Goal: Task Accomplishment & Management: Manage account settings

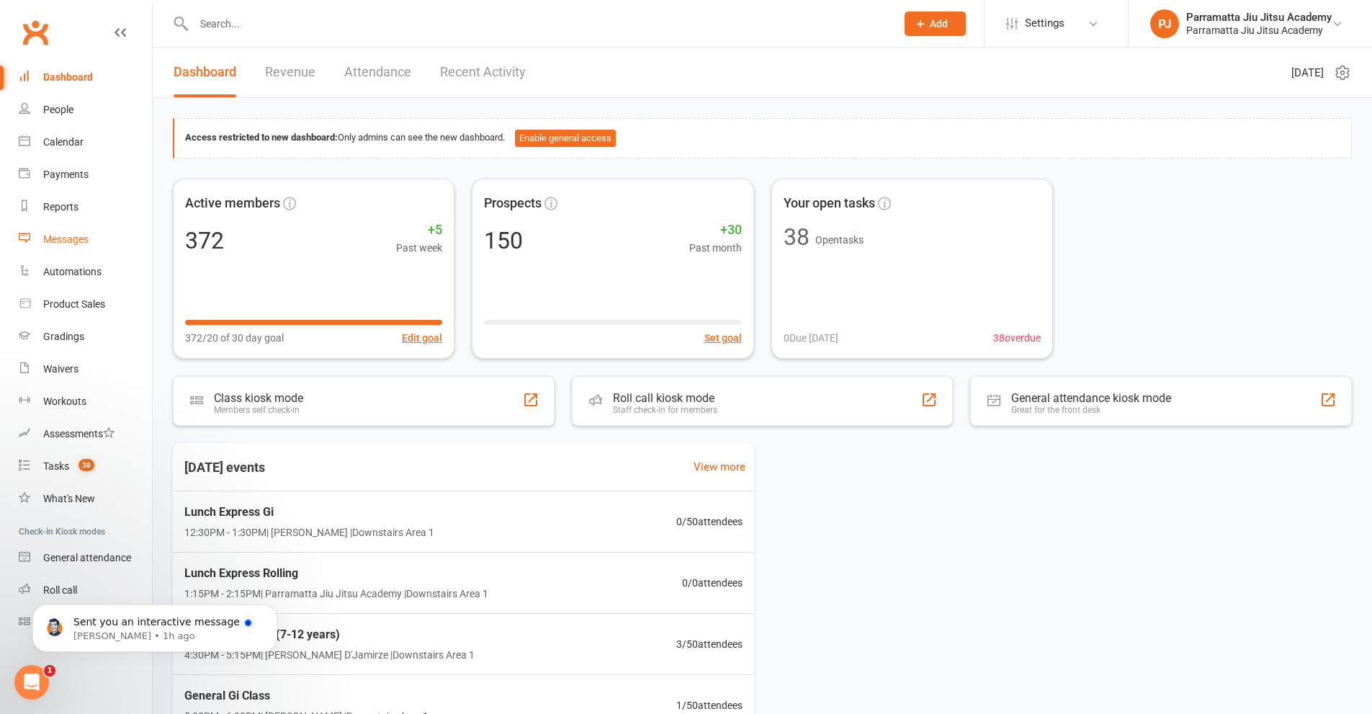
click at [76, 236] on div "Messages" at bounding box center [65, 239] width 45 height 12
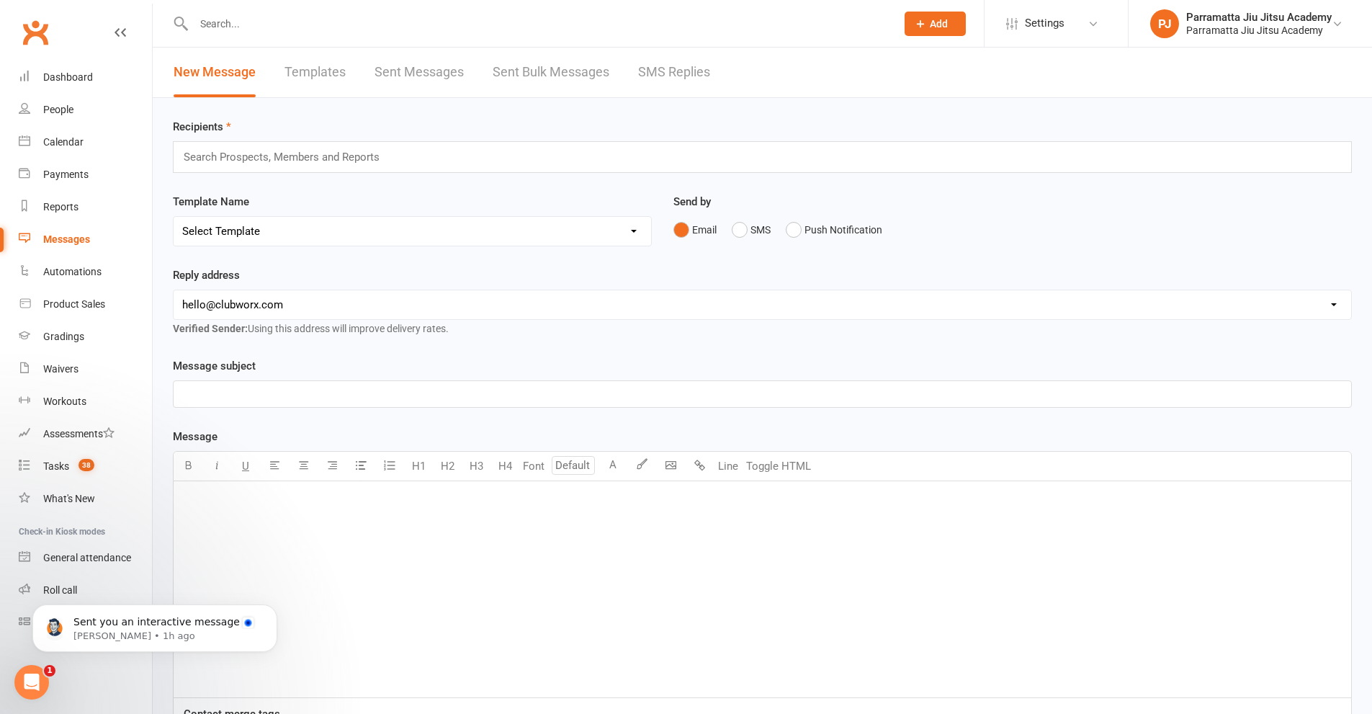
click at [308, 76] on link "Templates" at bounding box center [314, 73] width 61 height 50
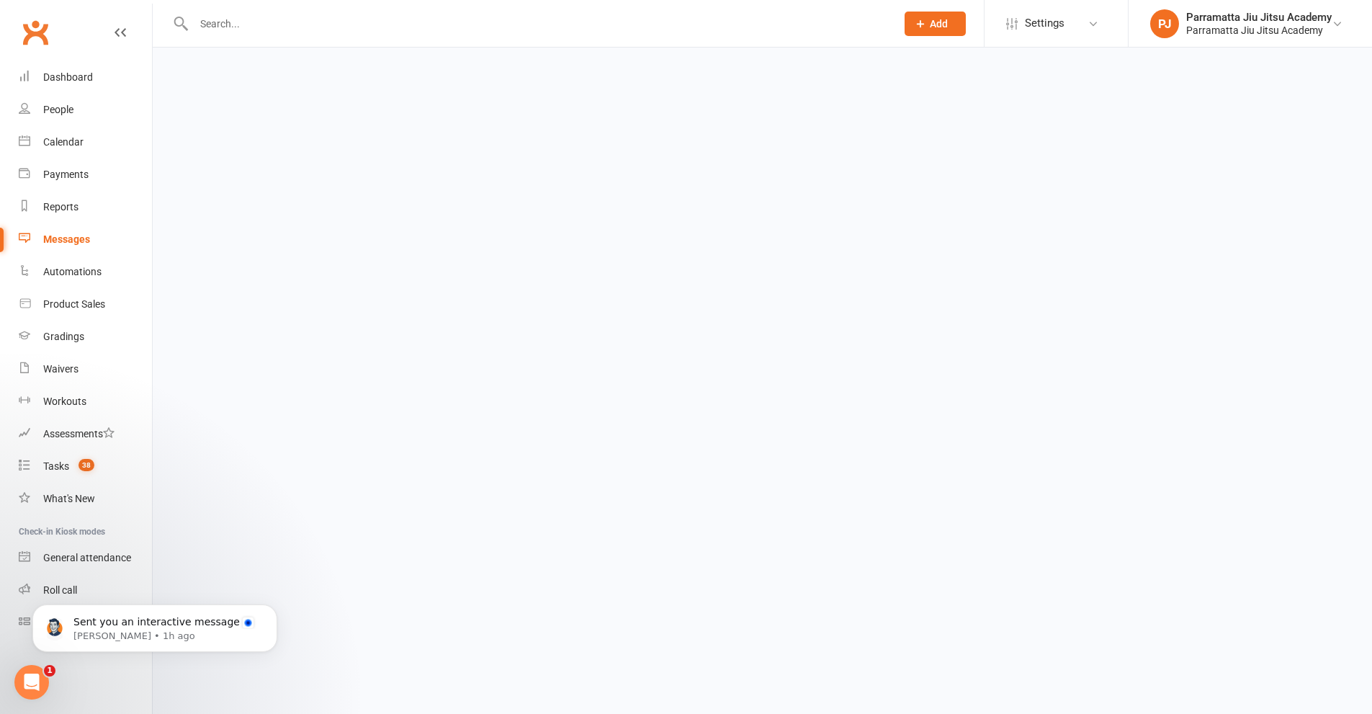
select select "grid"
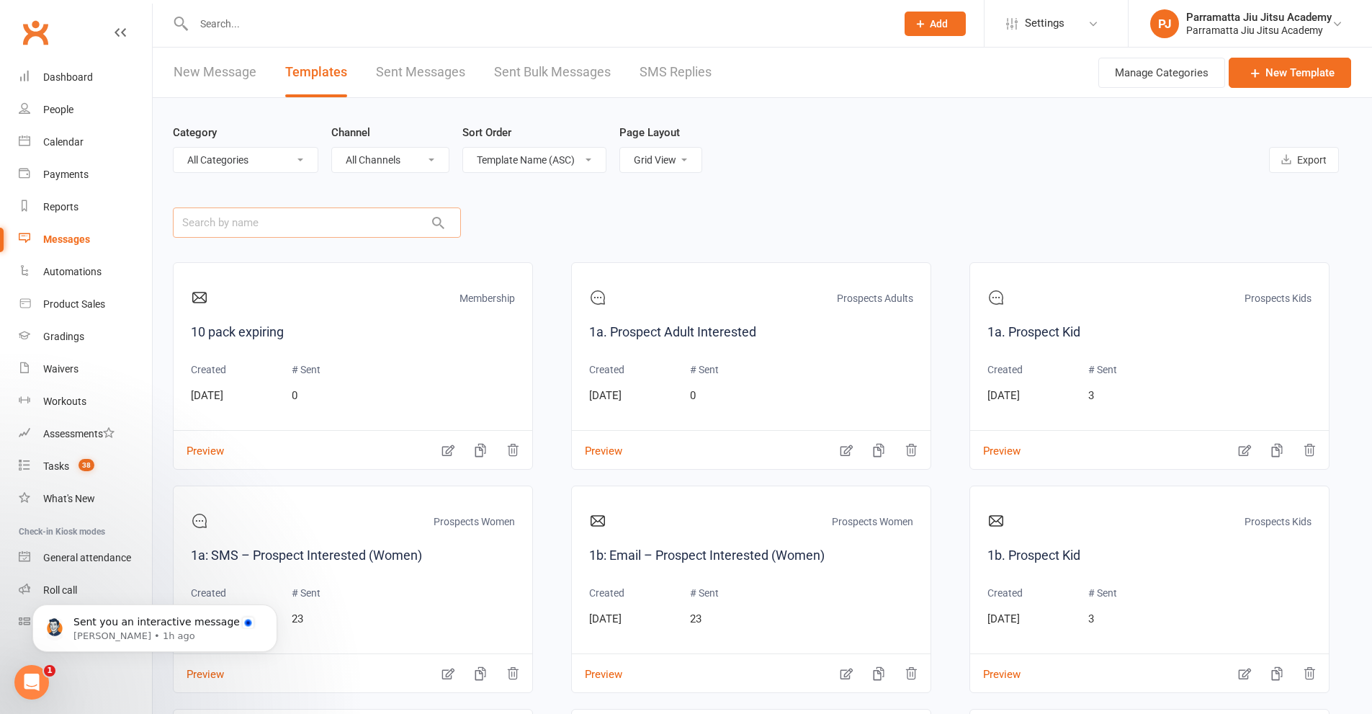
click at [259, 227] on input "text" at bounding box center [317, 222] width 288 height 30
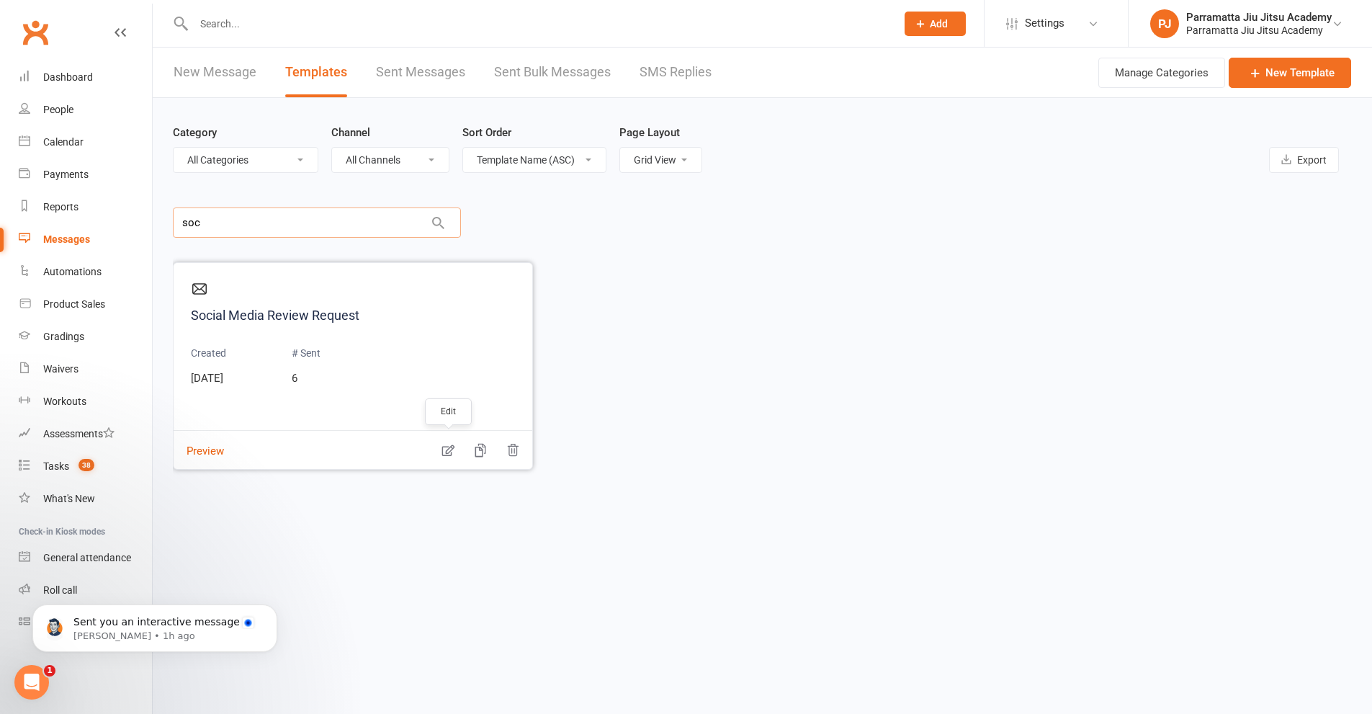
type input "soc"
click at [444, 449] on icon "button" at bounding box center [448, 450] width 14 height 14
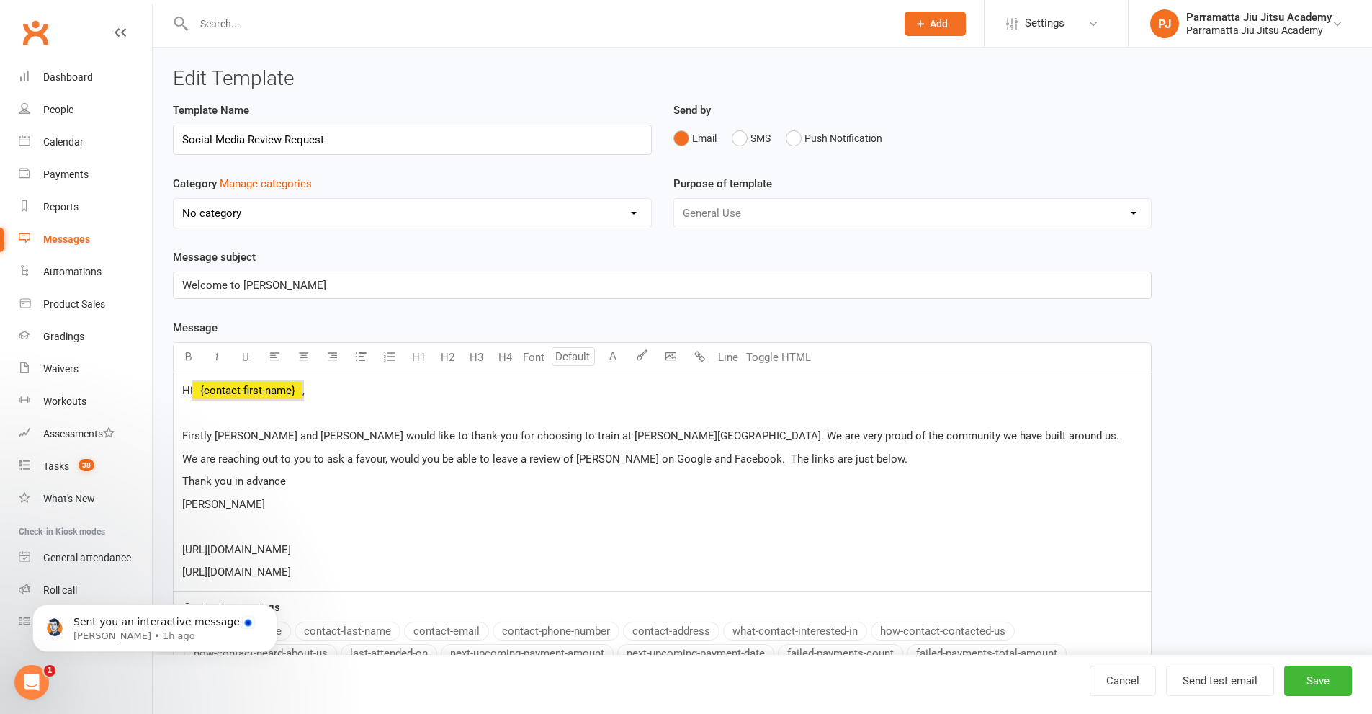
drag, startPoint x: 177, startPoint y: 389, endPoint x: 461, endPoint y: 611, distance: 360.6
click at [461, 611] on div "Message U H1 H2 H3 H4 Font A Line Toggle HTML Hi ﻿ {contact-first-name} , First…" at bounding box center [662, 525] width 979 height 412
copy div "Hi ﻿ {contact-first-name} , Firstly [PERSON_NAME] and [PERSON_NAME] would like …"
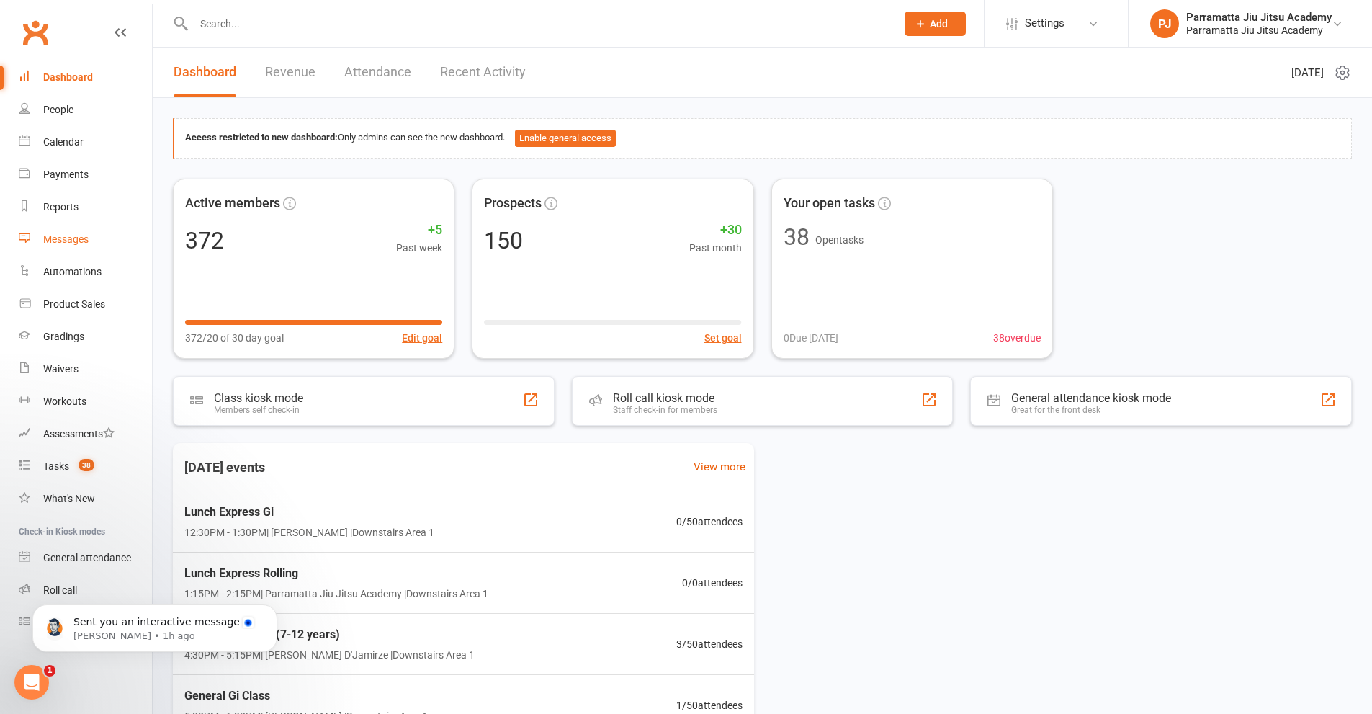
click at [82, 237] on div "Messages" at bounding box center [65, 239] width 45 height 12
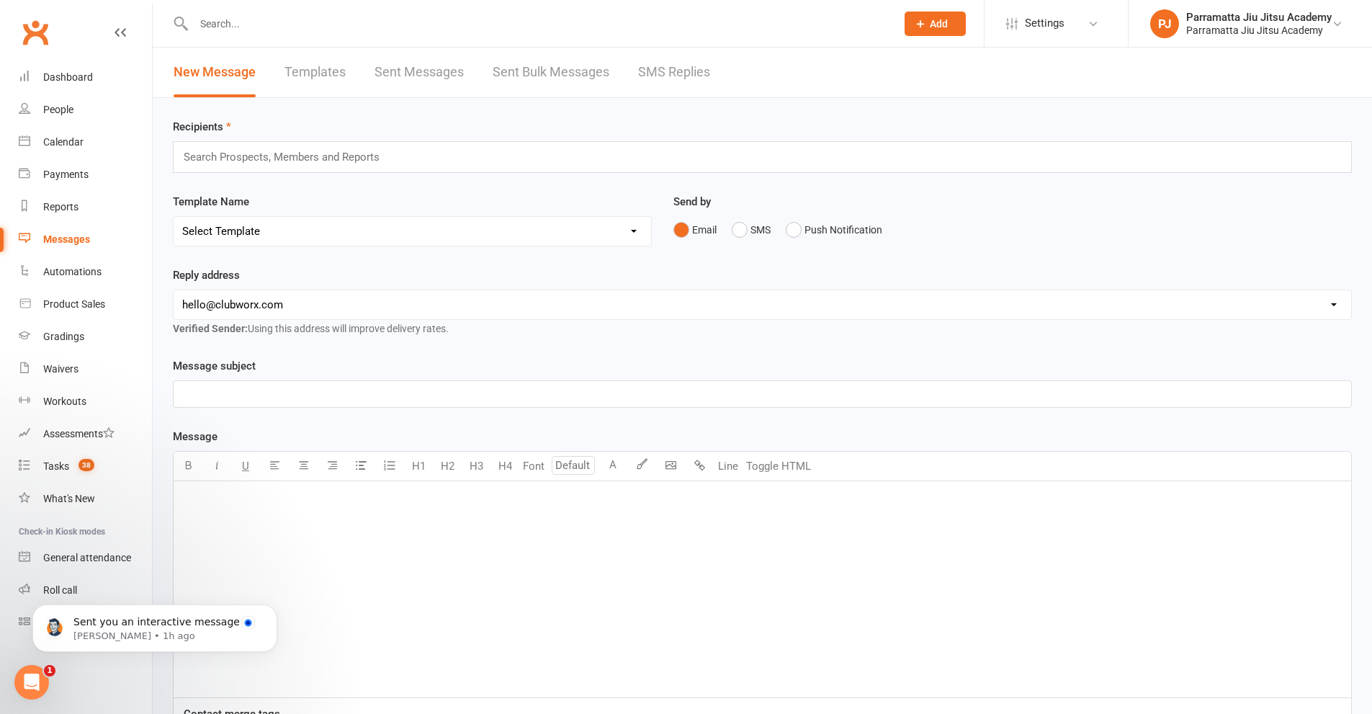
click at [328, 62] on link "Templates" at bounding box center [314, 73] width 61 height 50
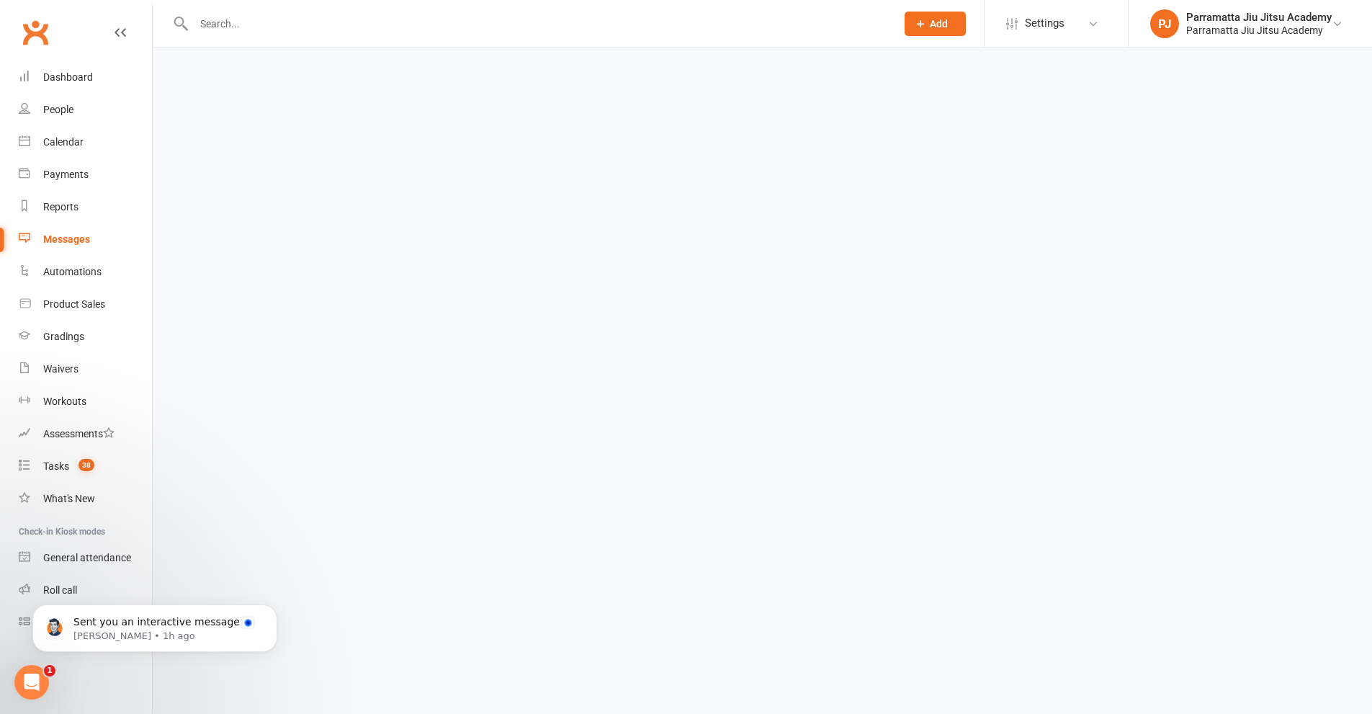
select select "grid"
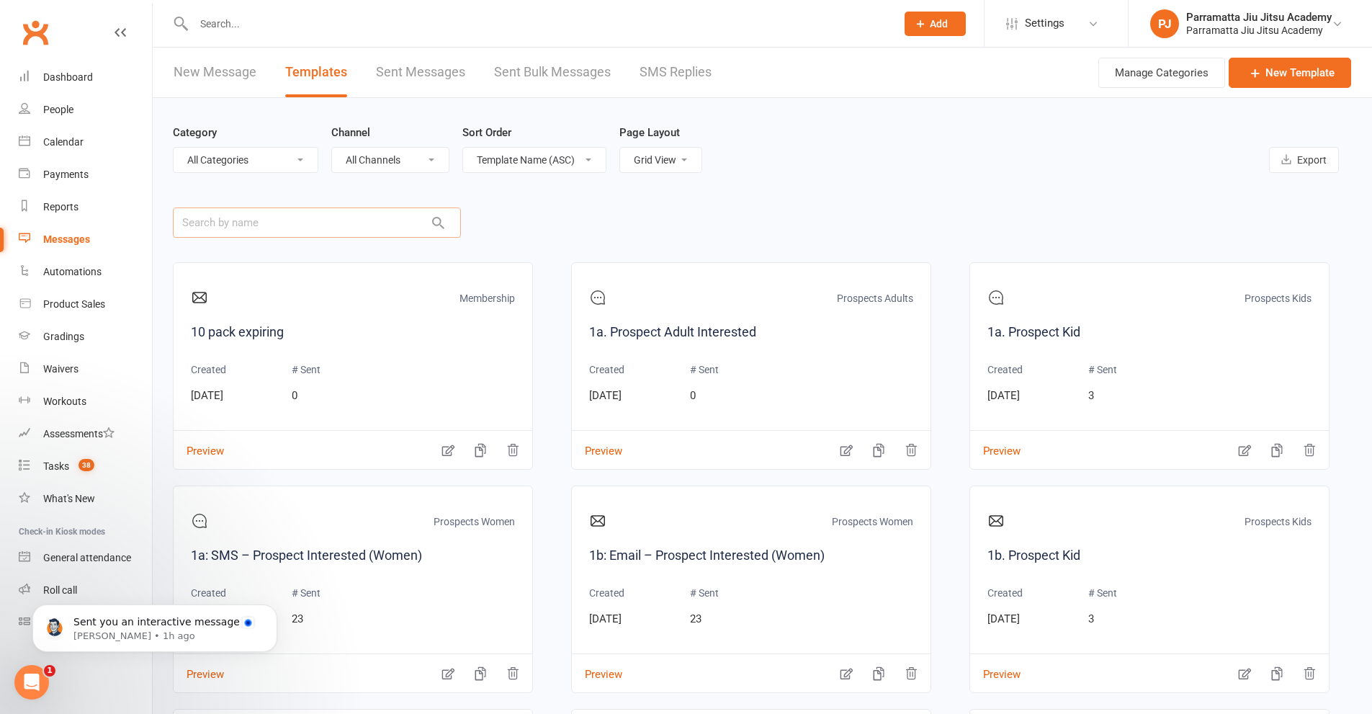
click at [246, 217] on input "text" at bounding box center [317, 222] width 288 height 30
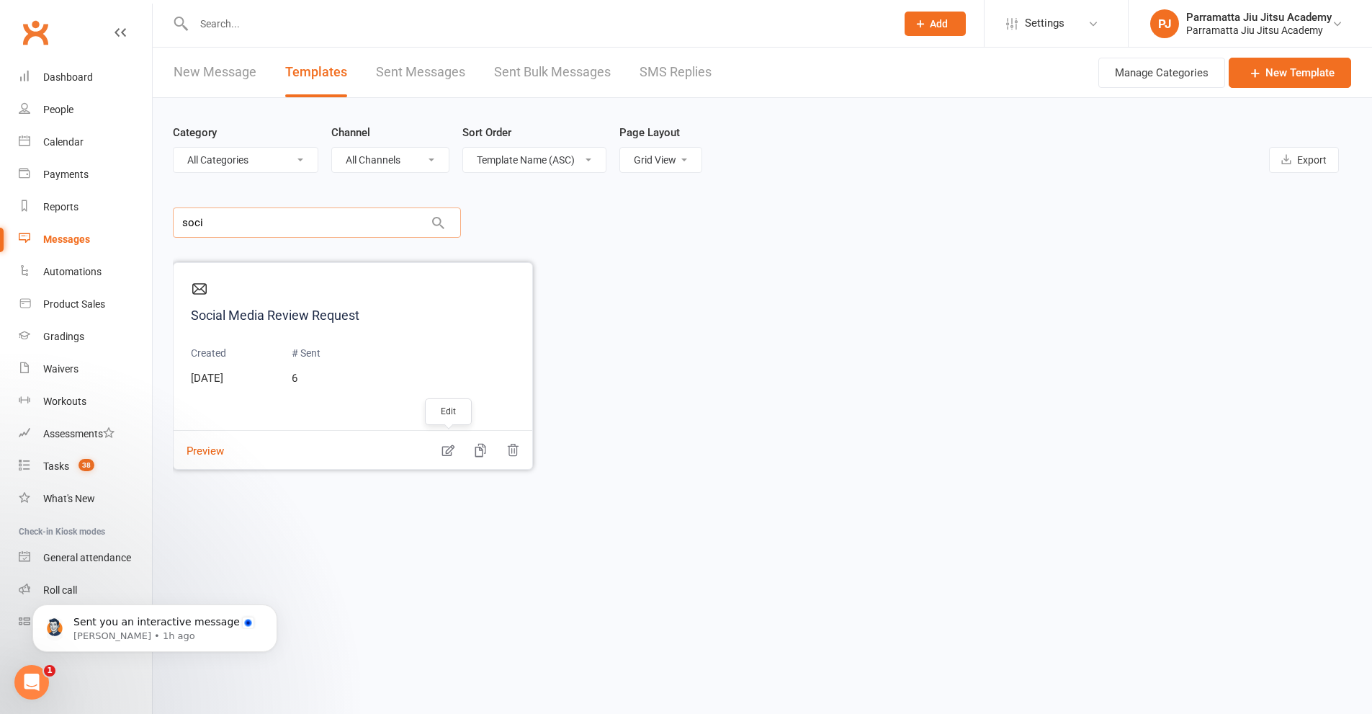
type input "soci"
click at [444, 455] on icon "button" at bounding box center [448, 451] width 12 height 12
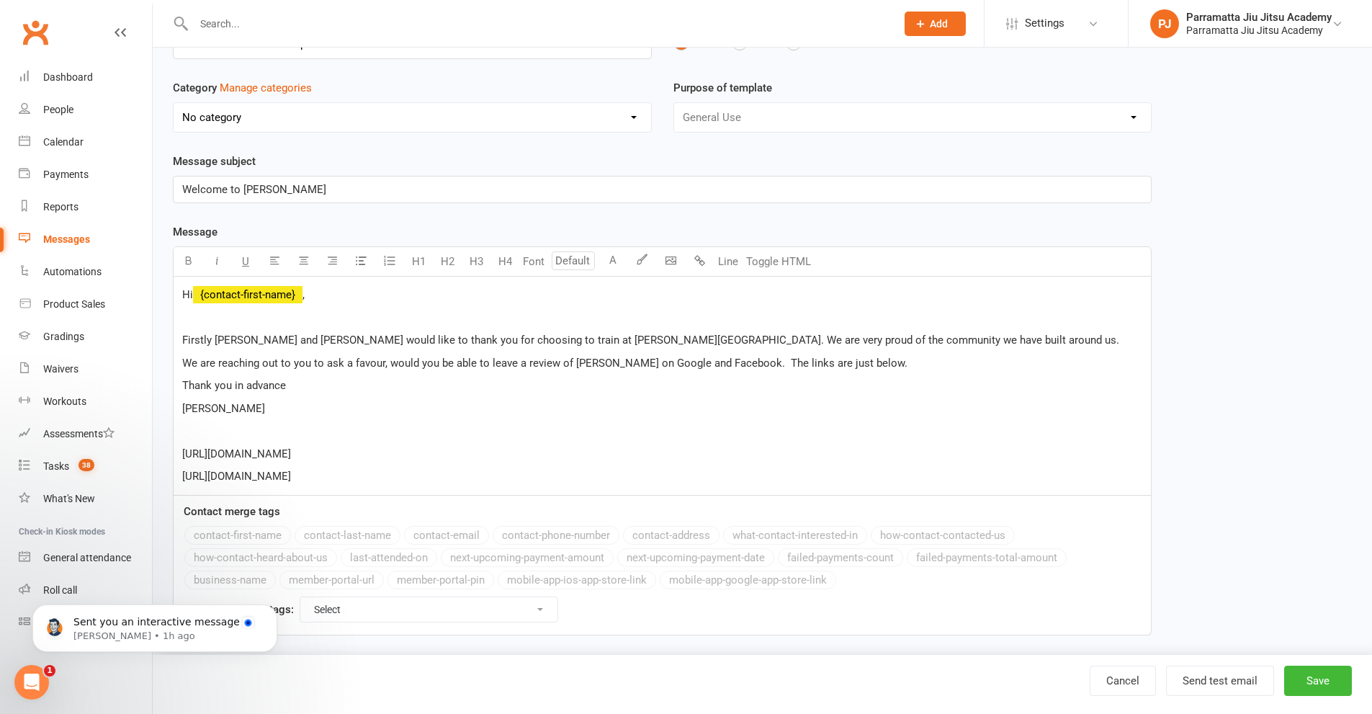
scroll to position [107, 0]
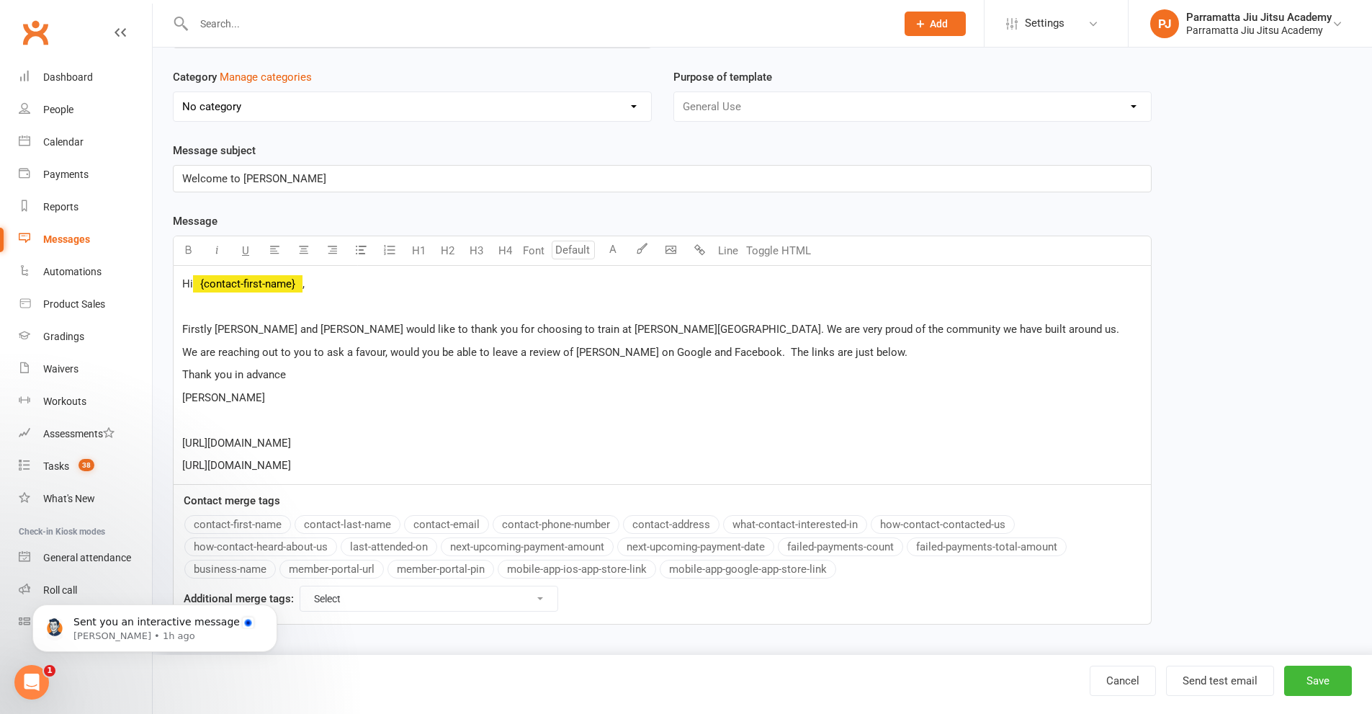
click at [460, 440] on p "[URL][DOMAIN_NAME]" at bounding box center [662, 442] width 960 height 17
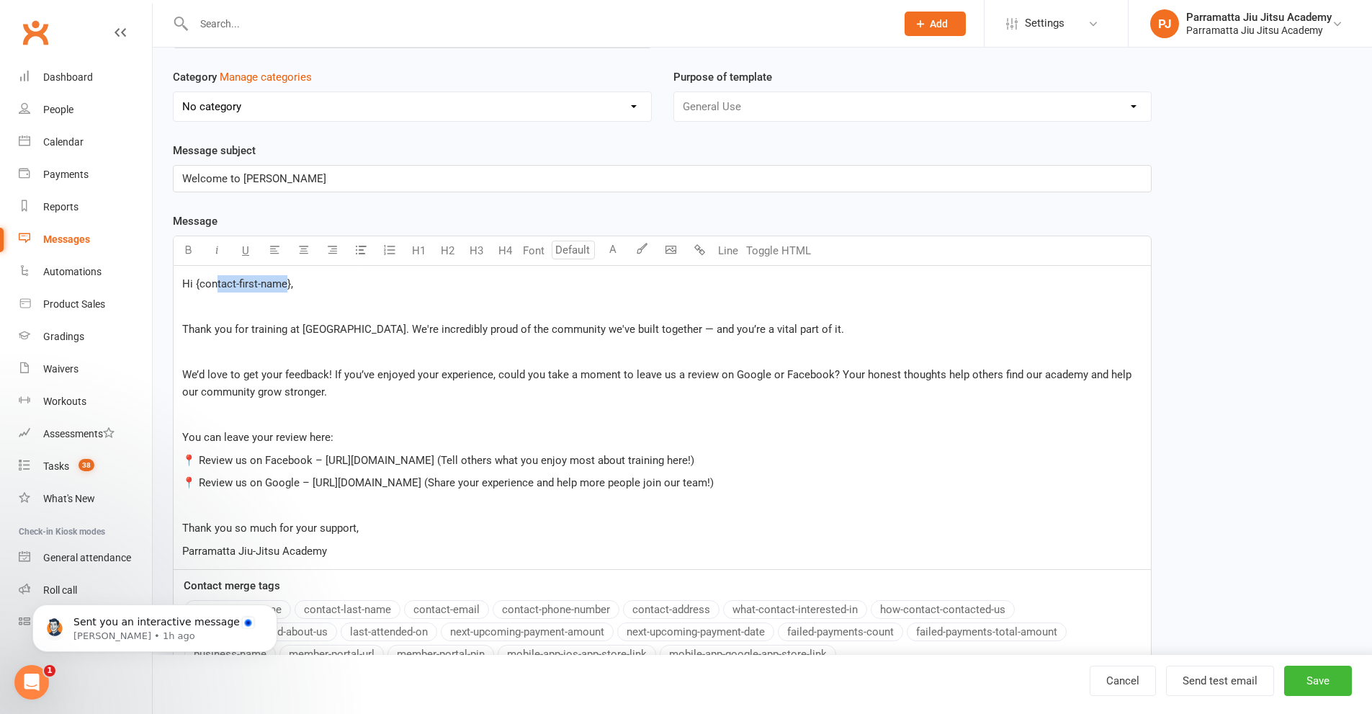
drag, startPoint x: 288, startPoint y: 283, endPoint x: 216, endPoint y: 286, distance: 72.1
click at [216, 286] on span "Hi {contact-first-name}," at bounding box center [237, 283] width 111 height 13
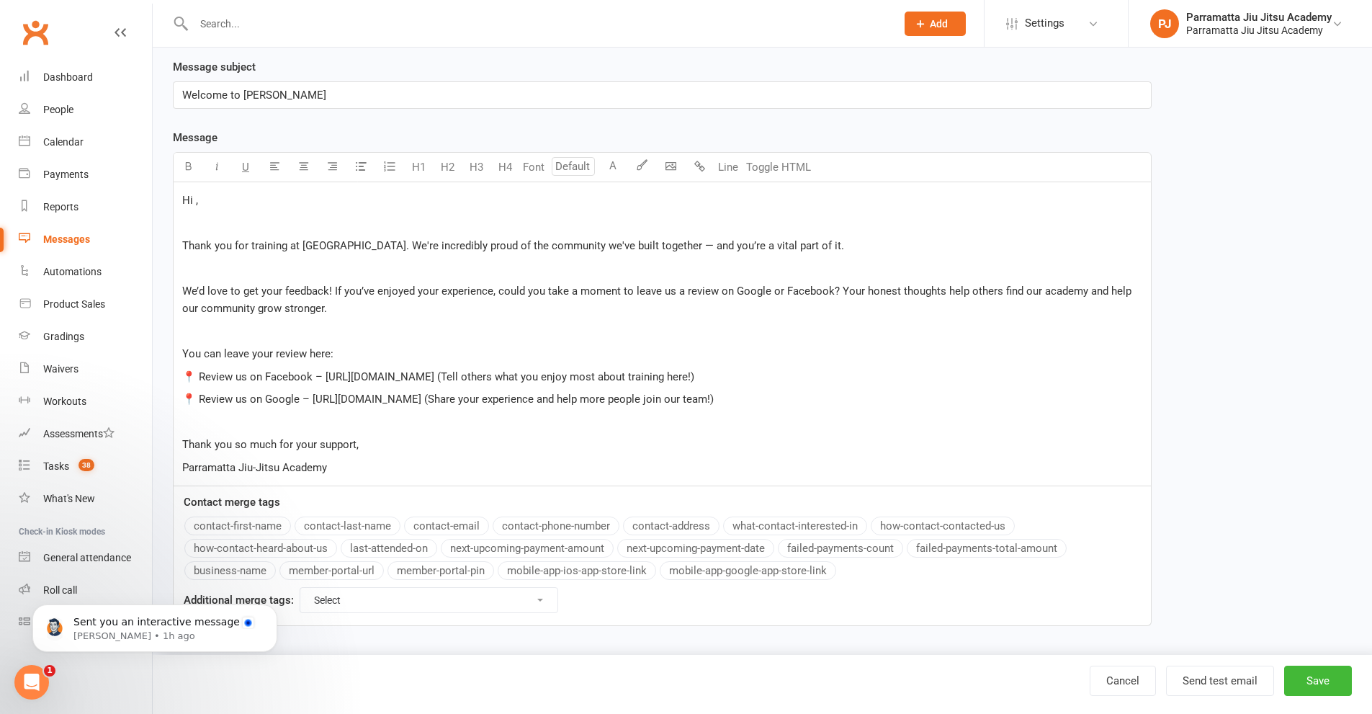
scroll to position [192, 0]
click at [228, 519] on button "contact-first-name" at bounding box center [237, 523] width 107 height 19
click at [382, 436] on p "Thank you so much for your support," at bounding box center [662, 442] width 960 height 17
drag, startPoint x: 553, startPoint y: 376, endPoint x: 325, endPoint y: 377, distance: 228.3
click at [325, 377] on span "📍 Review us on Facebook – https://www.facebook.com/ParramattaJiuJitsu (Tell oth…" at bounding box center [438, 374] width 512 height 13
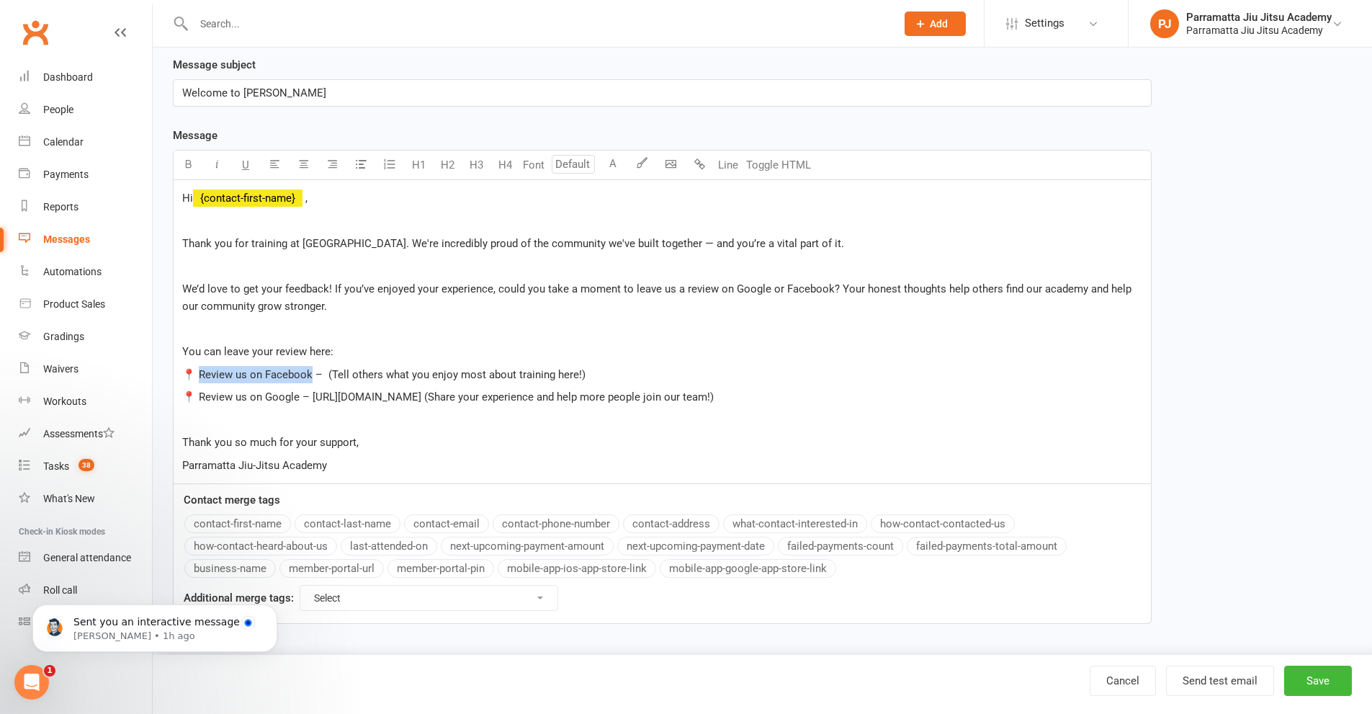
drag, startPoint x: 310, startPoint y: 373, endPoint x: 199, endPoint y: 377, distance: 110.2
click at [199, 377] on span "📍 Review us on Facebook – (Tell others what you enjoy most about training here!)" at bounding box center [383, 374] width 403 height 13
drag, startPoint x: 521, startPoint y: 397, endPoint x: 312, endPoint y: 395, distance: 208.9
click at [312, 395] on span "📍 Review us on Google – https://share.google/agyMs999ApBA6cP5Q (Share your expe…" at bounding box center [447, 396] width 531 height 13
drag, startPoint x: 298, startPoint y: 397, endPoint x: 194, endPoint y: 395, distance: 103.7
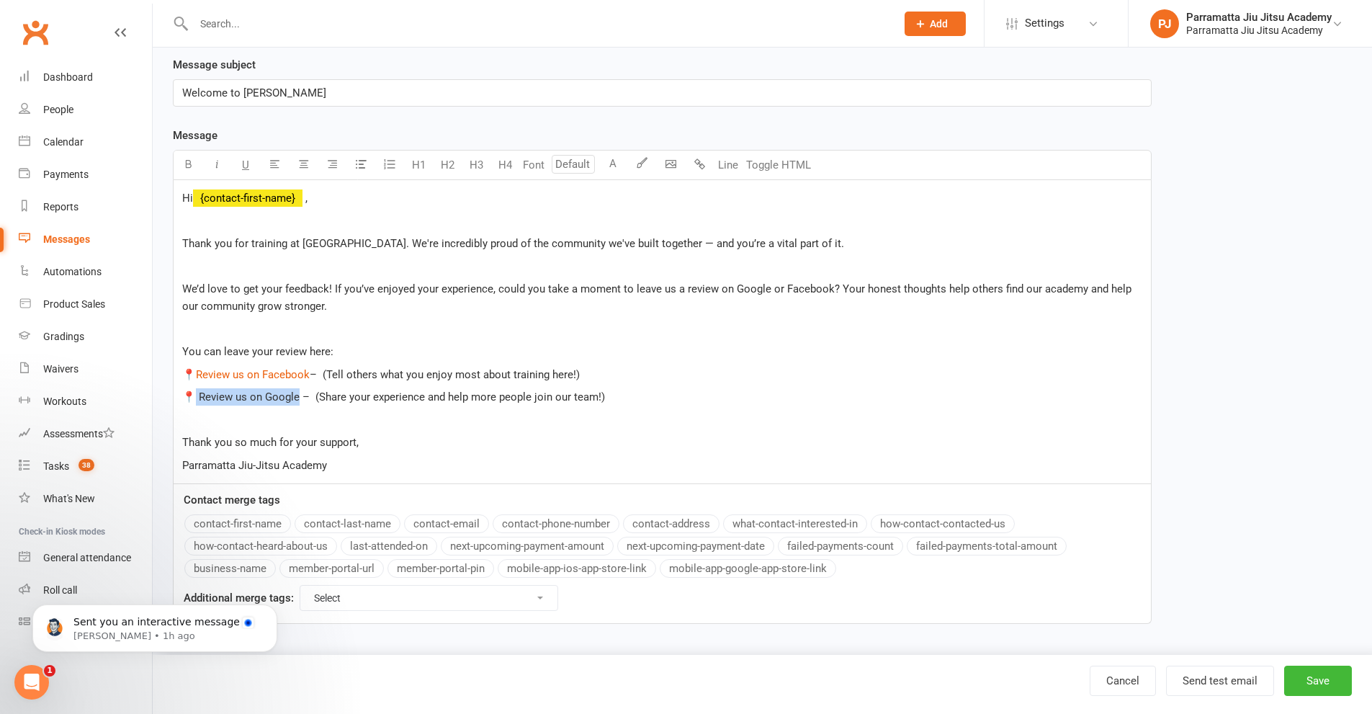
click at [194, 395] on span "📍 Review us on Google – (Share your experience and help more people join our te…" at bounding box center [393, 396] width 423 height 13
click at [387, 437] on p "Thank you so much for your support," at bounding box center [662, 442] width 960 height 17
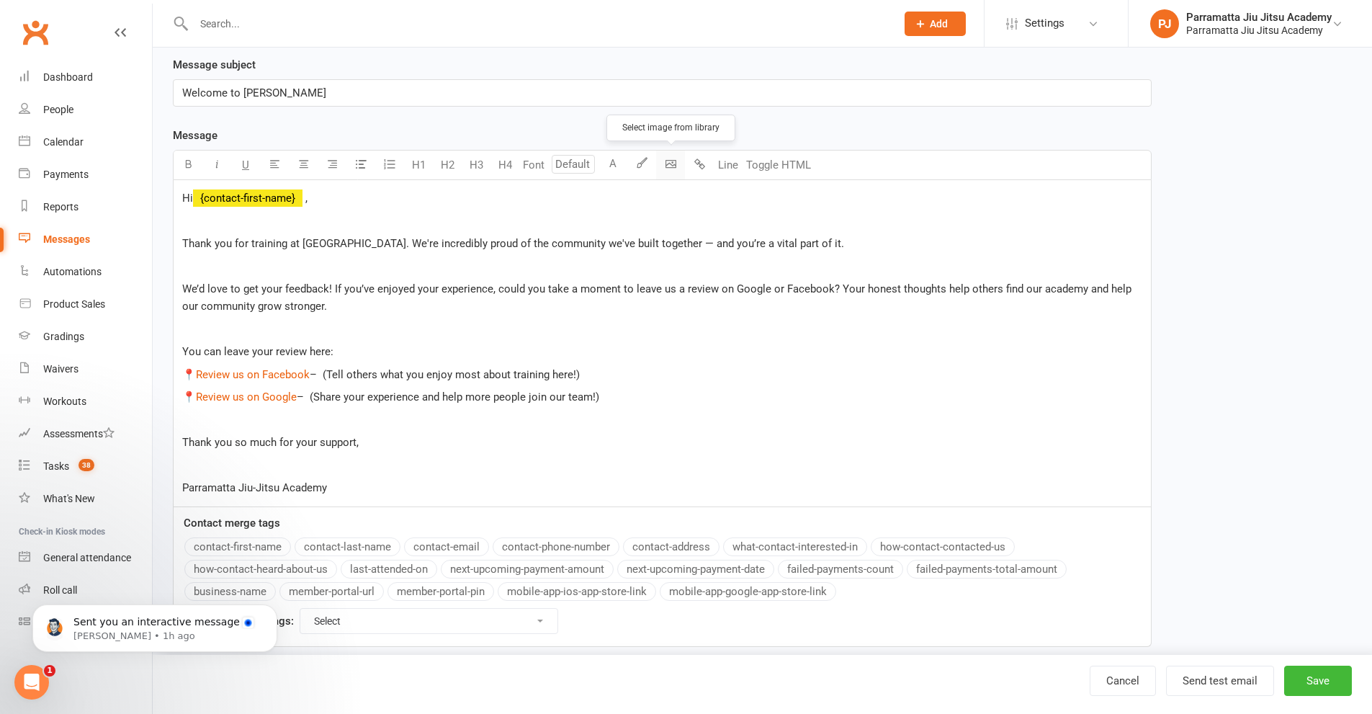
click at [676, 163] on body "Prospect Member Non-attending contact Class / event Appointment Grading event T…" at bounding box center [686, 244] width 1372 height 867
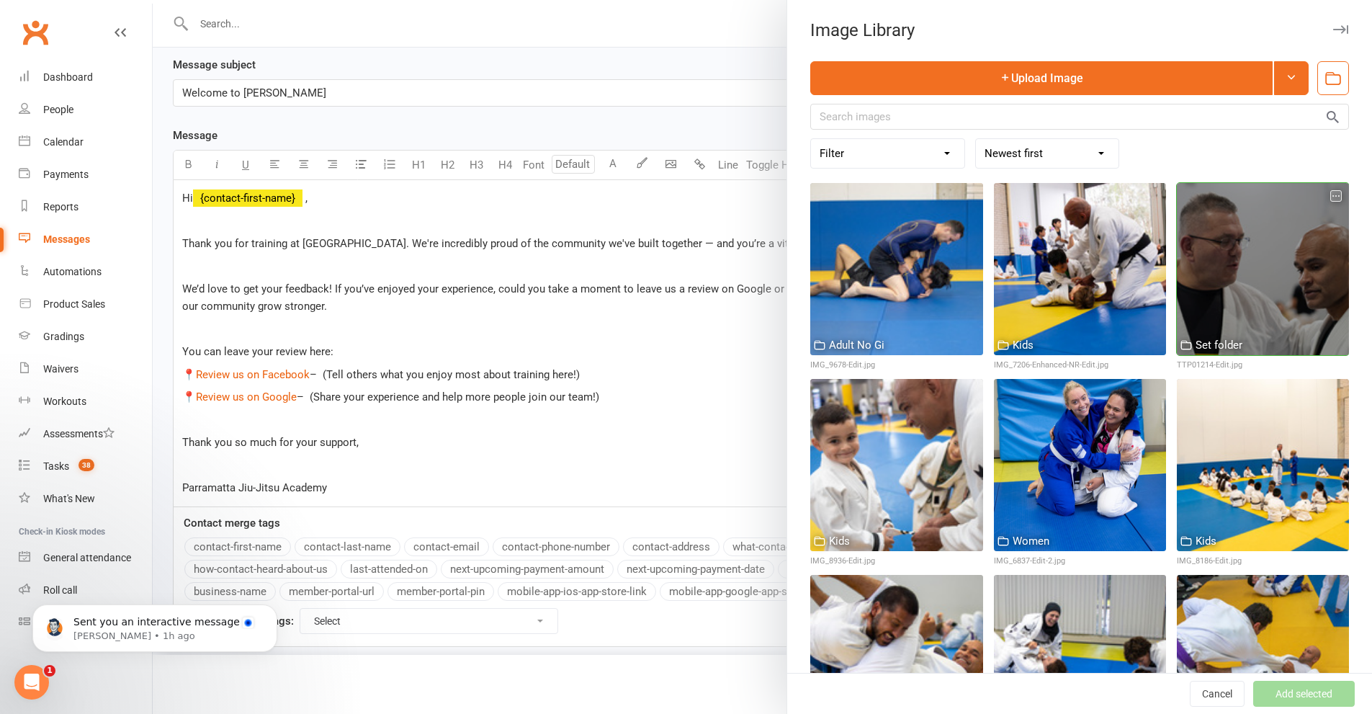
click at [1279, 308] on div at bounding box center [1263, 269] width 172 height 172
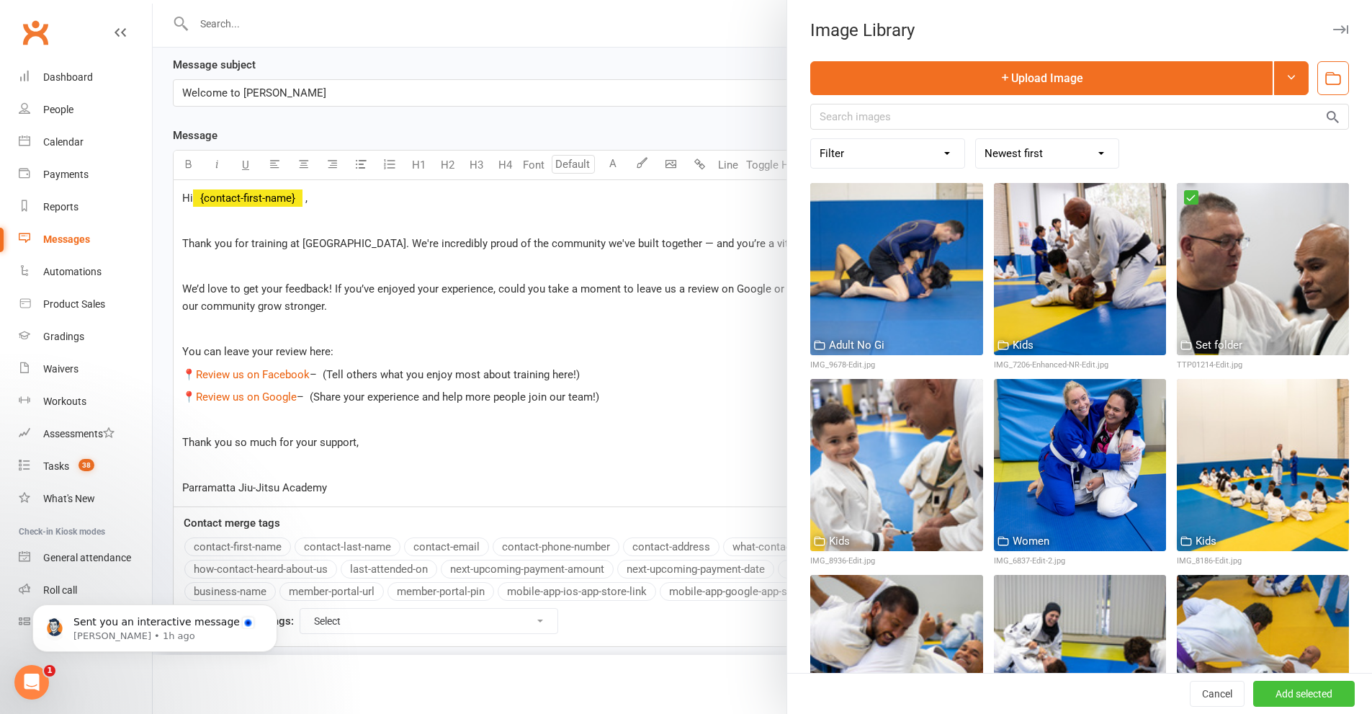
click at [1273, 688] on button "Add selected" at bounding box center [1304, 694] width 102 height 26
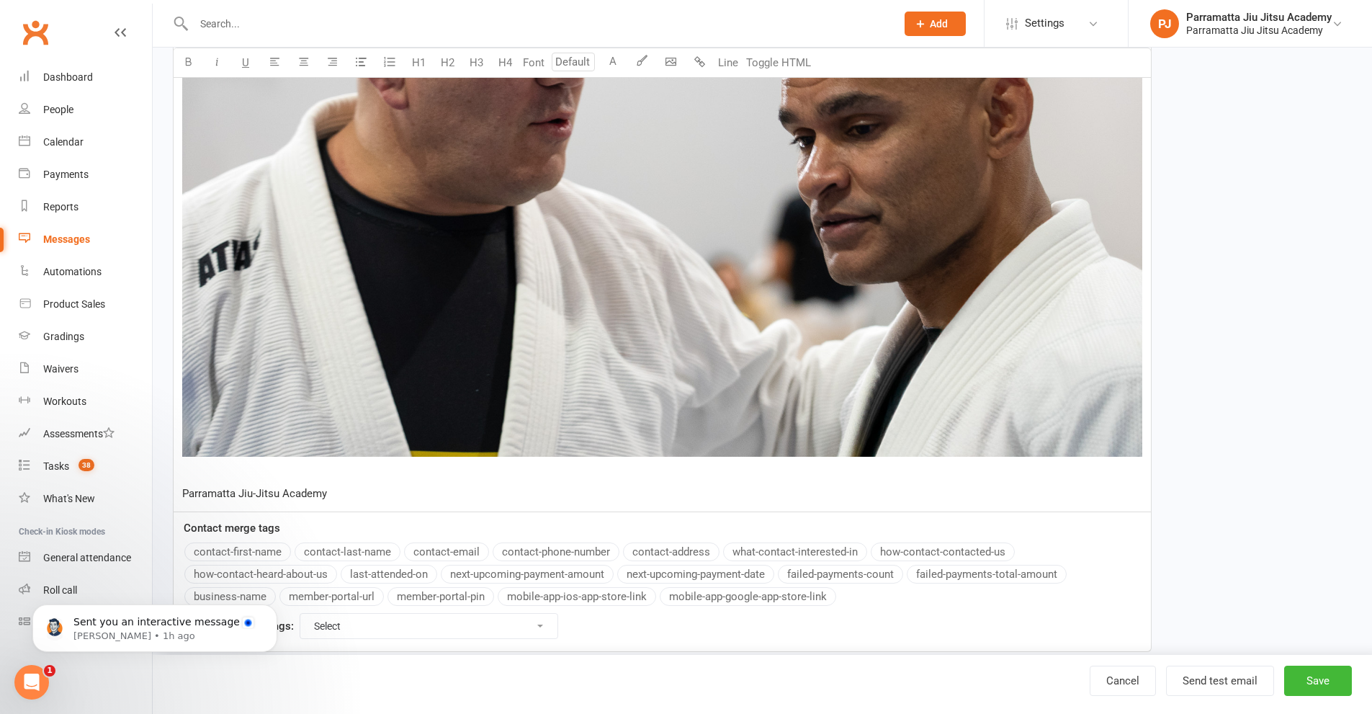
scroll to position [879, 0]
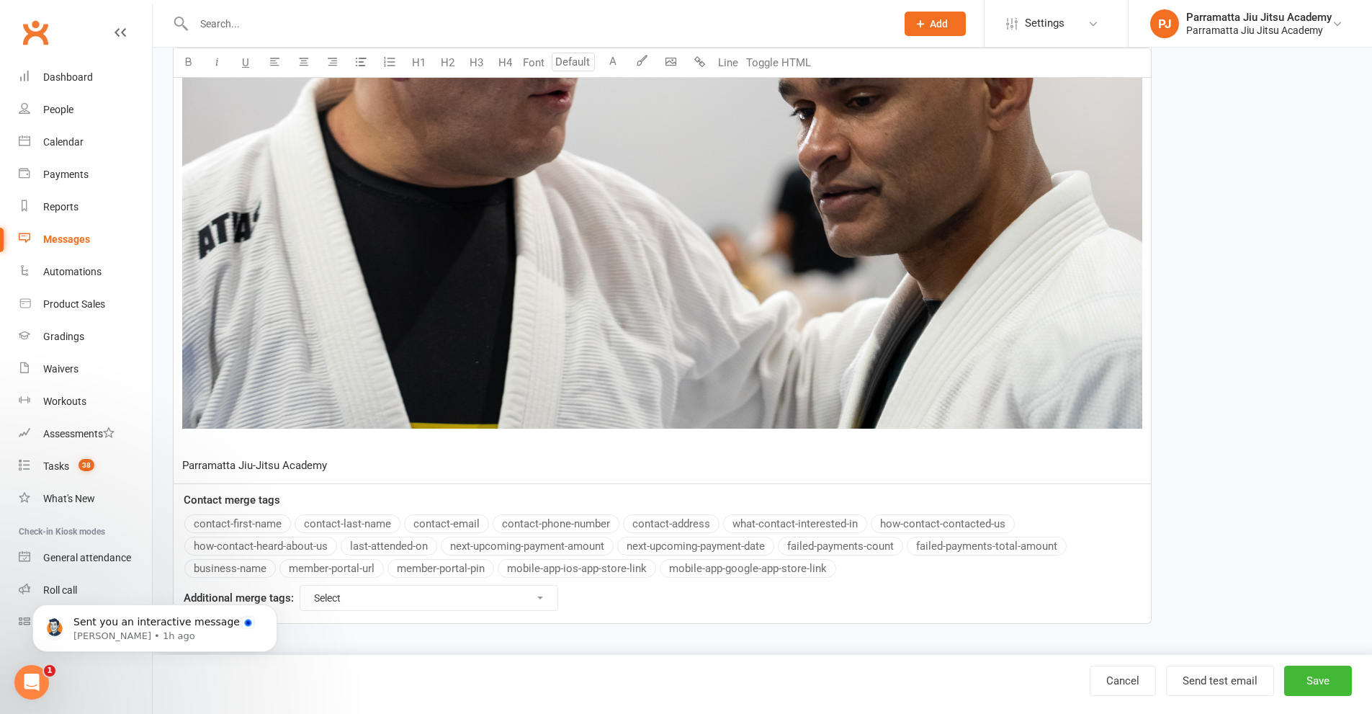
click at [547, 372] on img at bounding box center [662, 109] width 960 height 642
click at [615, 460] on span "25%" at bounding box center [614, 462] width 42 height 26
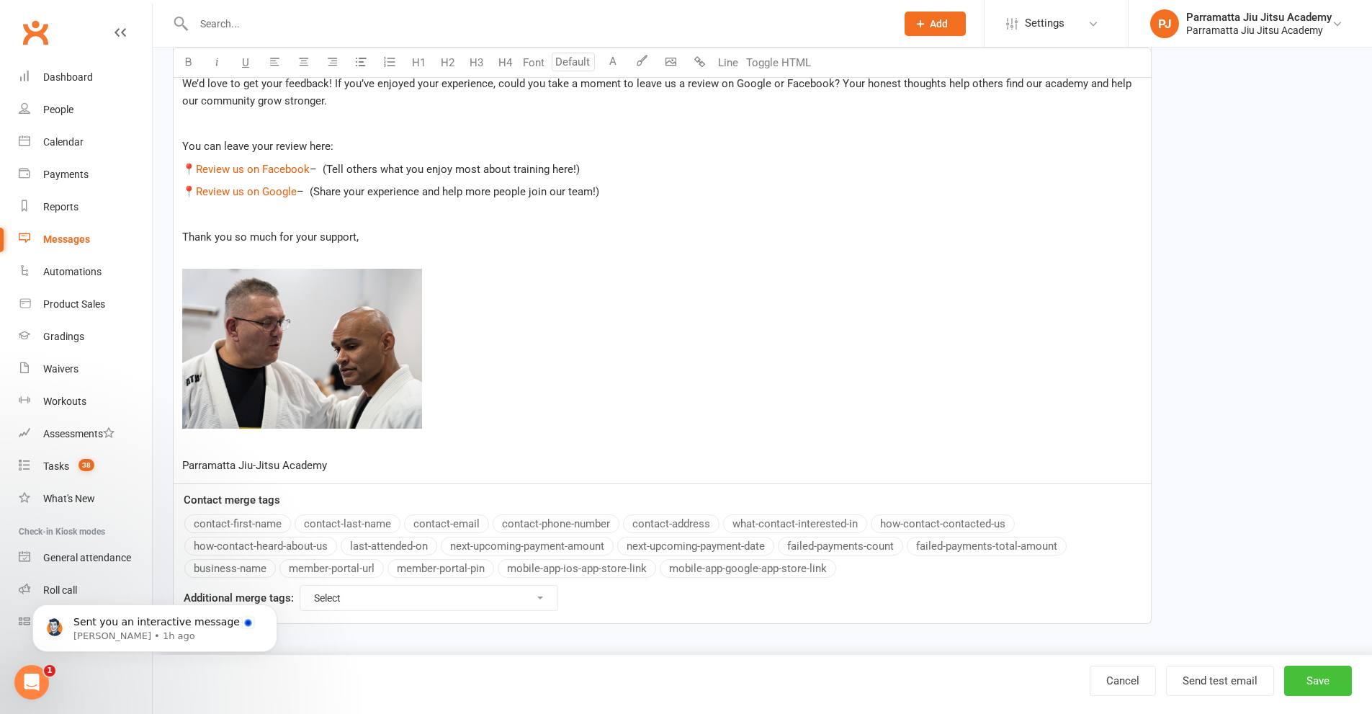
click at [1330, 688] on button "Save" at bounding box center [1318, 680] width 68 height 30
select select "grid"
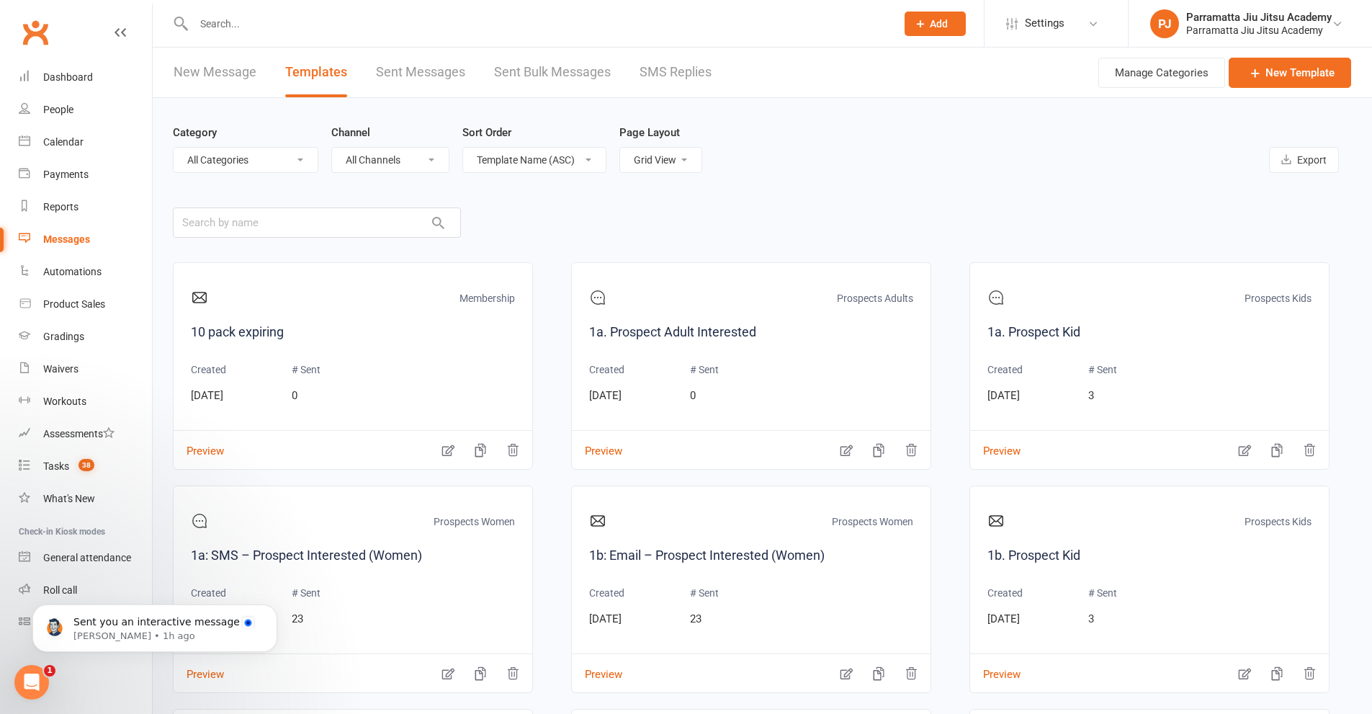
click at [274, 166] on select "All Categories (No category) Adult Grading Automation Cancellation General Kids…" at bounding box center [246, 160] width 144 height 24
select select "12095"
click at [174, 148] on select "All Categories (No category) Adult Grading Automation Cancellation General Kids…" at bounding box center [246, 160] width 144 height 24
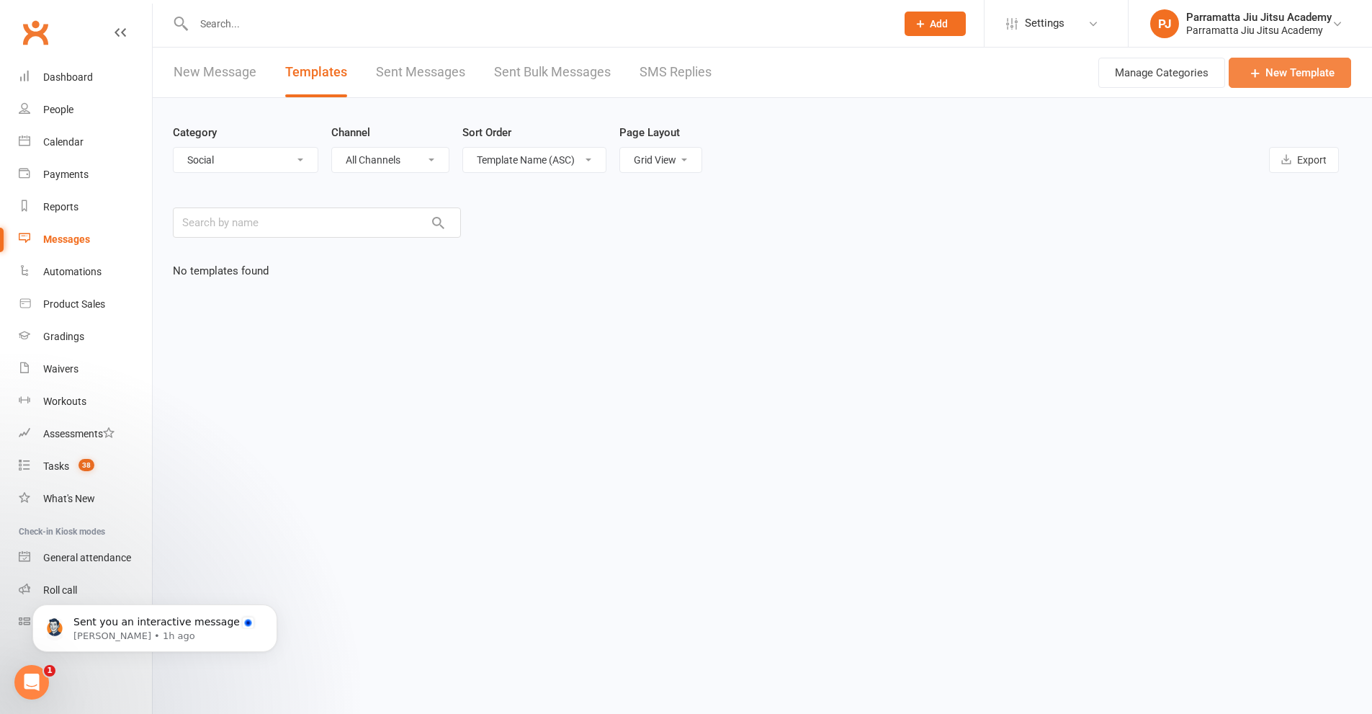
click at [1277, 75] on link "New Template" at bounding box center [1290, 73] width 122 height 30
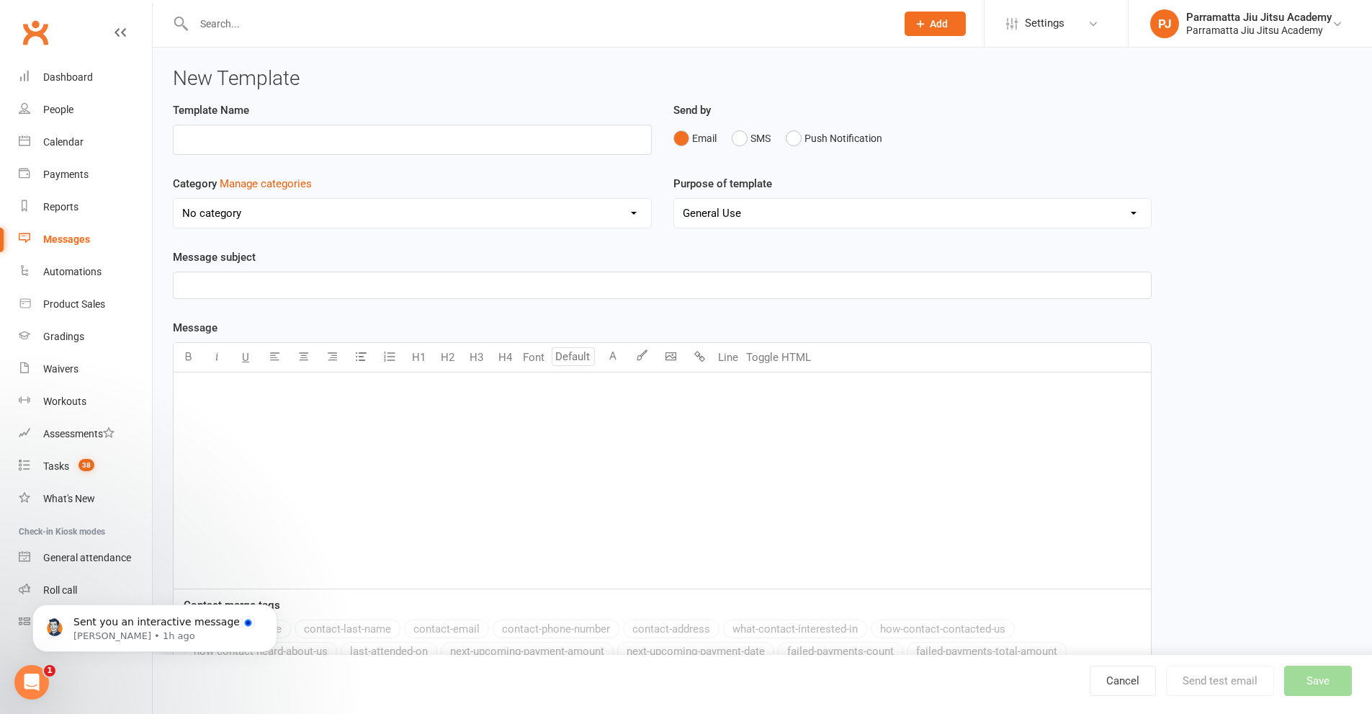
click at [323, 398] on p "﻿" at bounding box center [662, 390] width 960 height 17
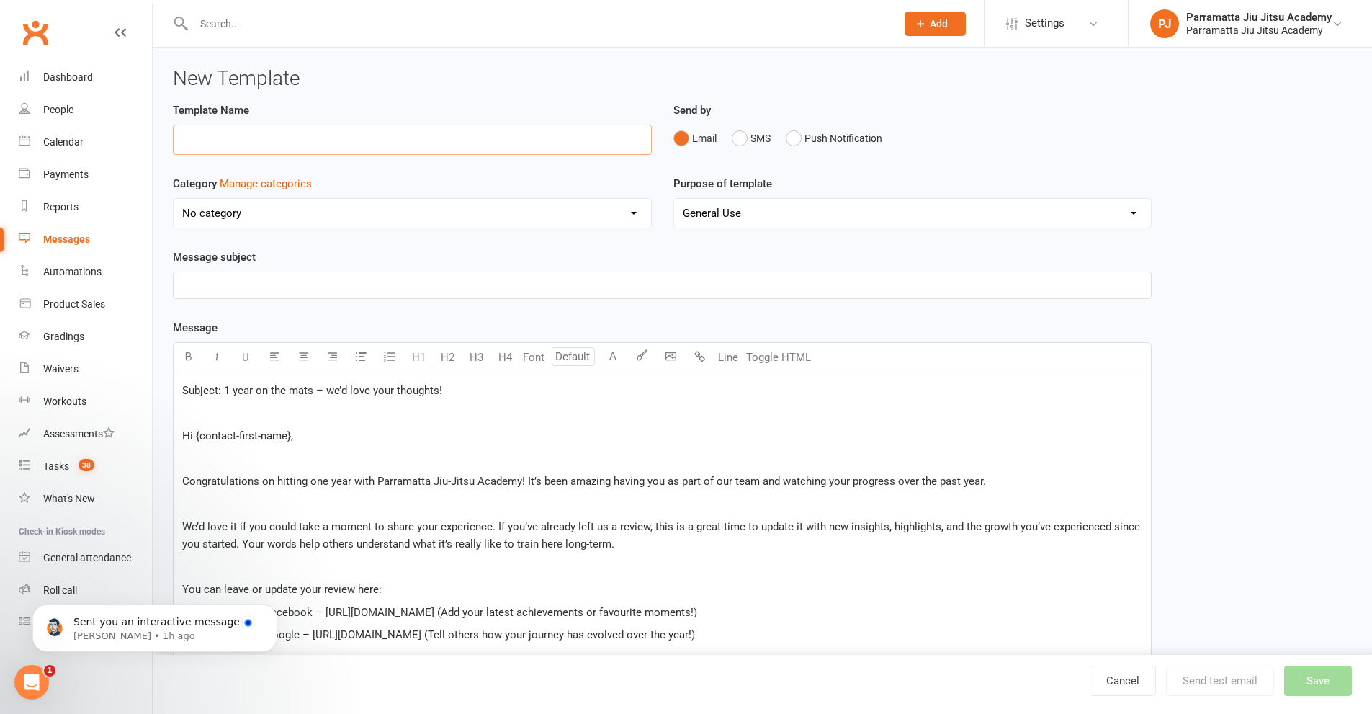
click at [283, 140] on input "text" at bounding box center [412, 140] width 479 height 30
type input "Social Media Review 1 year in"
drag, startPoint x: 454, startPoint y: 392, endPoint x: 163, endPoint y: 395, distance: 291.0
click at [163, 395] on div "Template Name Social Media Review 1 year in Send by Email SMS Push Notification…" at bounding box center [662, 492] width 1000 height 781
click at [236, 287] on p "﻿" at bounding box center [662, 285] width 960 height 17
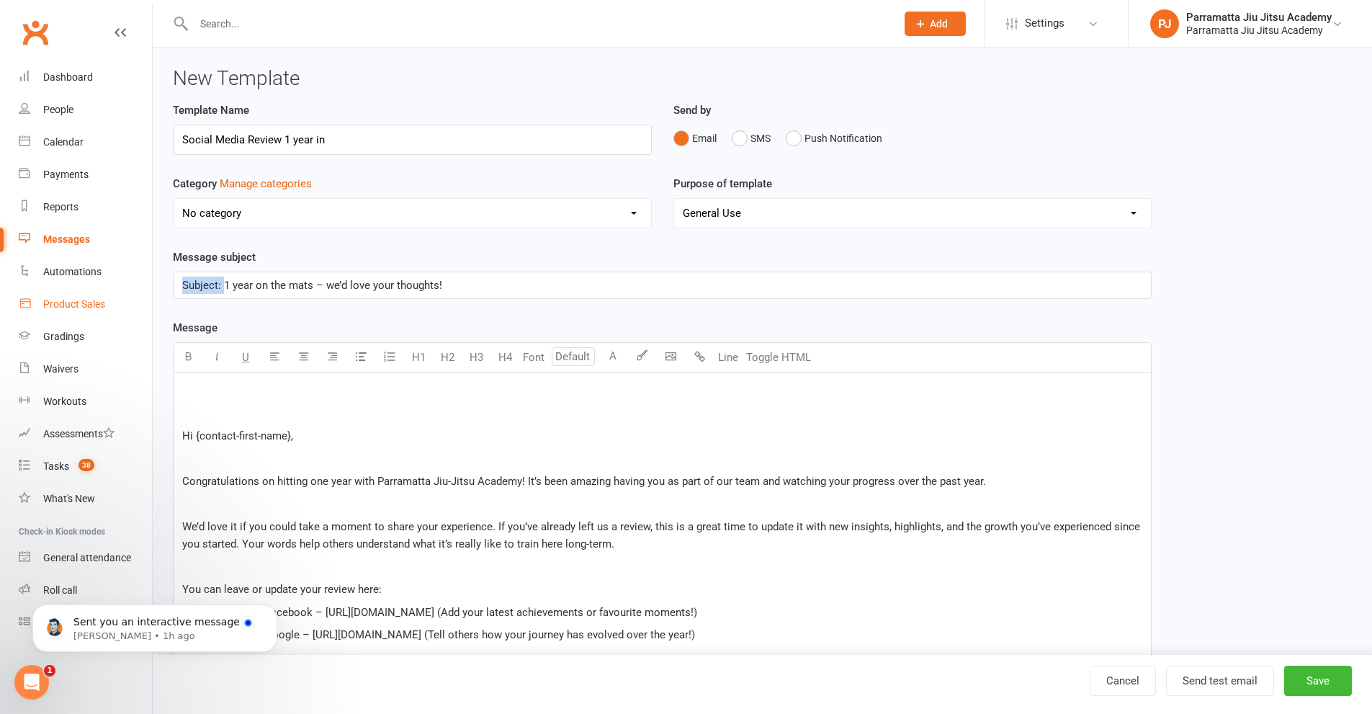
drag, startPoint x: 224, startPoint y: 287, endPoint x: 82, endPoint y: 303, distance: 142.8
click at [84, 303] on ui-view "Prospect Member Non-attending contact Class / event Appointment Grading event T…" at bounding box center [686, 448] width 1372 height 889
drag, startPoint x: 289, startPoint y: 436, endPoint x: 196, endPoint y: 435, distance: 92.9
click at [196, 435] on span "Hi {contact-first-name}," at bounding box center [237, 435] width 111 height 13
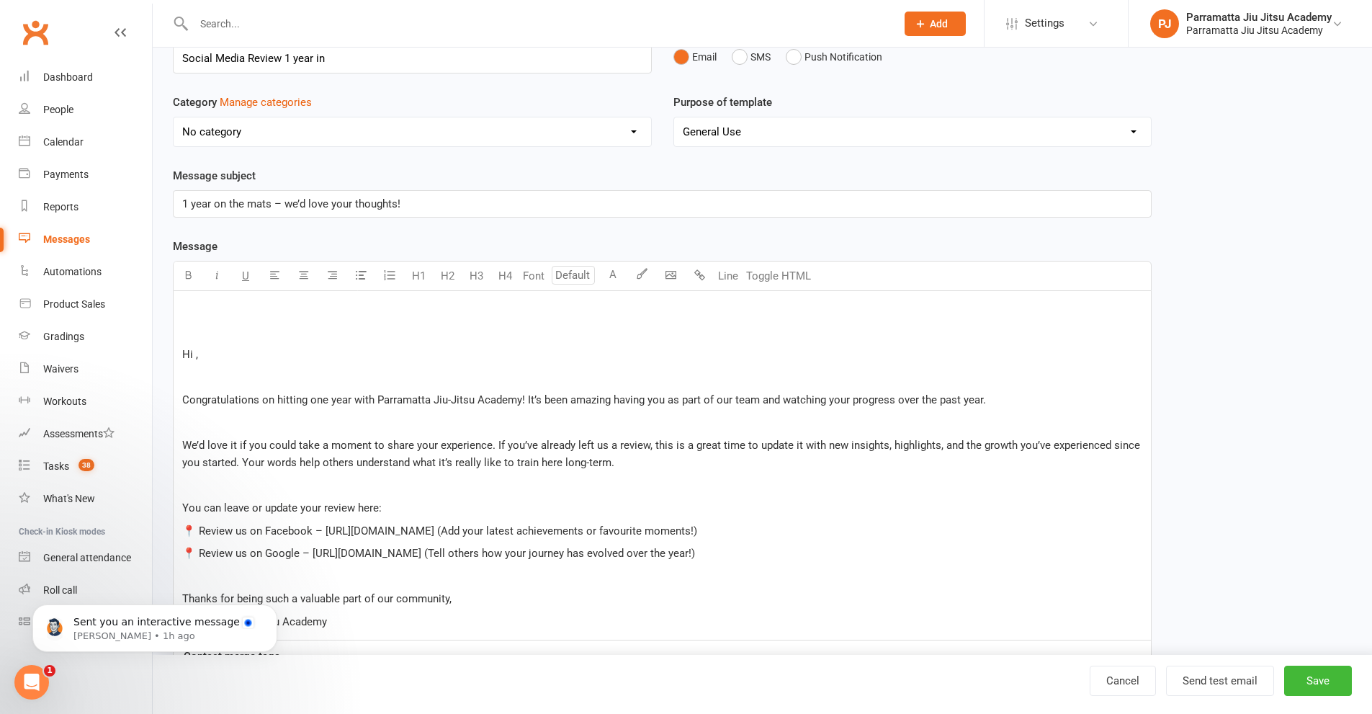
scroll to position [238, 0]
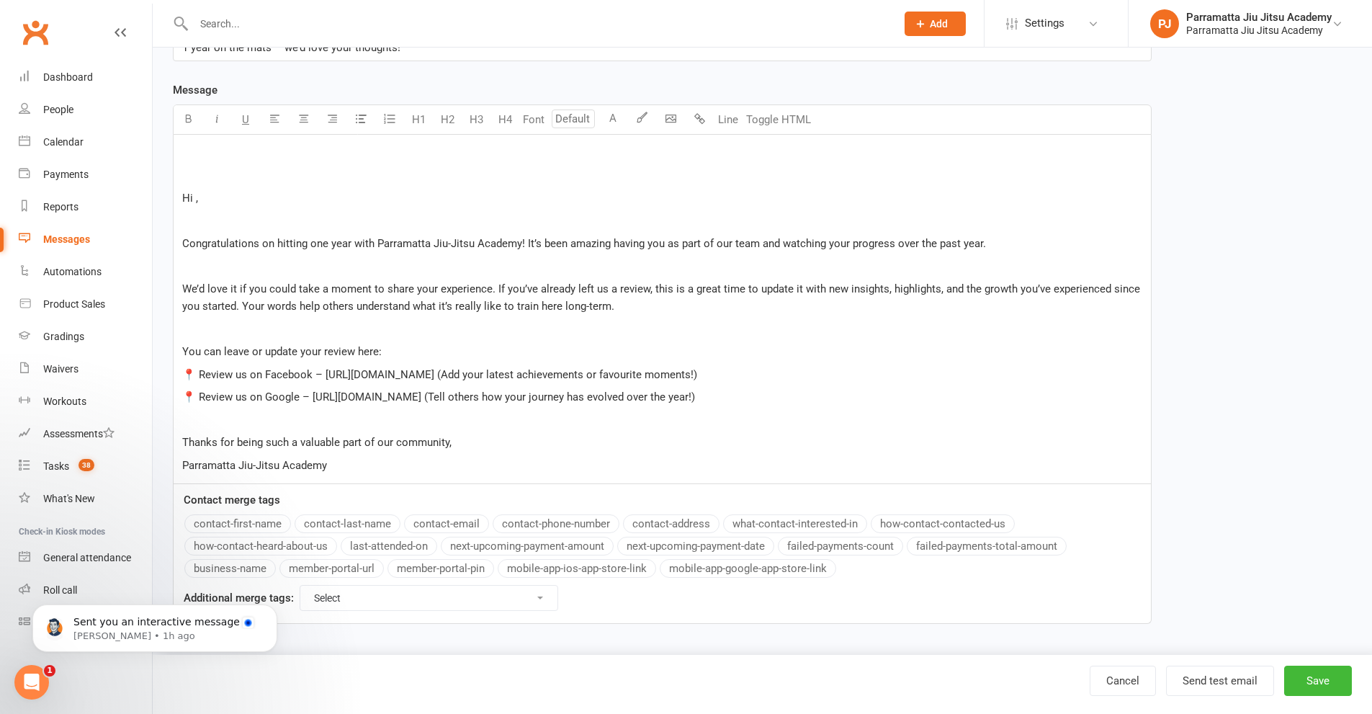
click at [256, 525] on button "contact-first-name" at bounding box center [237, 523] width 107 height 19
drag, startPoint x: 554, startPoint y: 376, endPoint x: 325, endPoint y: 378, distance: 229.0
click at [325, 378] on span "📍 Review us on Facebook – https://www.facebook.com/ParramattaJiuJitsu (Add your…" at bounding box center [439, 374] width 515 height 13
drag, startPoint x: 313, startPoint y: 373, endPoint x: 202, endPoint y: 377, distance: 110.2
click at [202, 377] on span "📍 Review us on Facebook – (Add your latest achievements or favourite moments!)" at bounding box center [383, 374] width 403 height 13
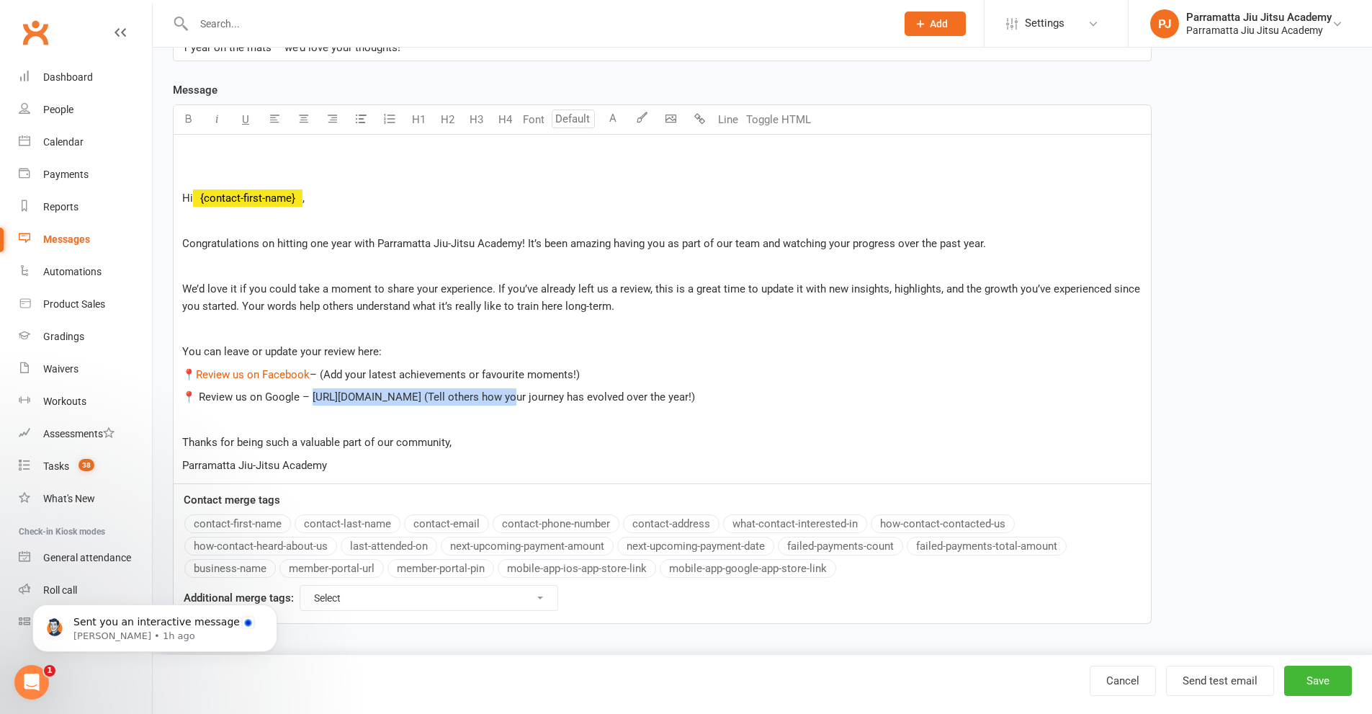
drag, startPoint x: 524, startPoint y: 398, endPoint x: 312, endPoint y: 392, distance: 212.5
click at [312, 392] on span "📍 Review us on Google – https://share.google/agyMs999ApBA6cP5Q (Tell others how…" at bounding box center [438, 396] width 513 height 13
drag, startPoint x: 299, startPoint y: 398, endPoint x: 200, endPoint y: 401, distance: 98.7
click at [200, 401] on span "📍 Review us on Google – (Tell others how your journey has evolved over the year…" at bounding box center [384, 396] width 404 height 13
click at [459, 441] on p "Thanks for being such a valuable part of our community," at bounding box center [662, 442] width 960 height 17
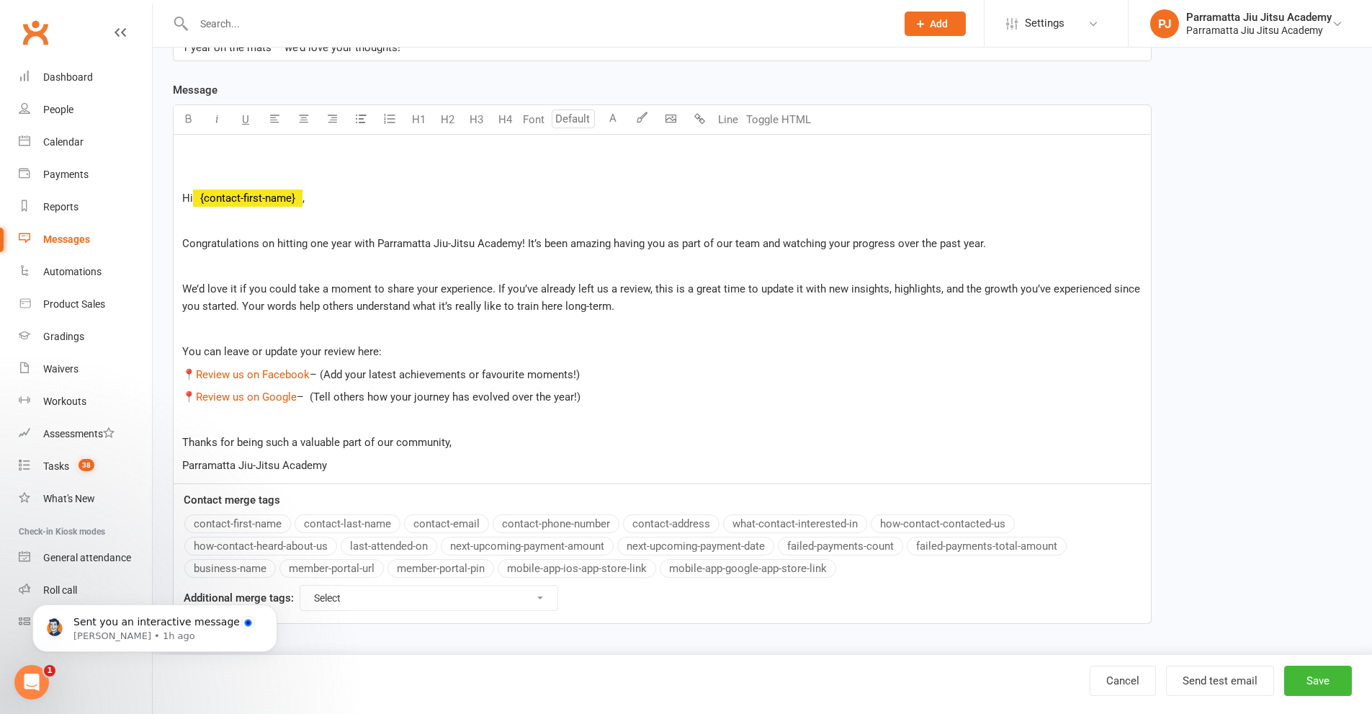
click at [390, 467] on p "Parramatta Jiu-Jitsu Academy" at bounding box center [662, 465] width 960 height 17
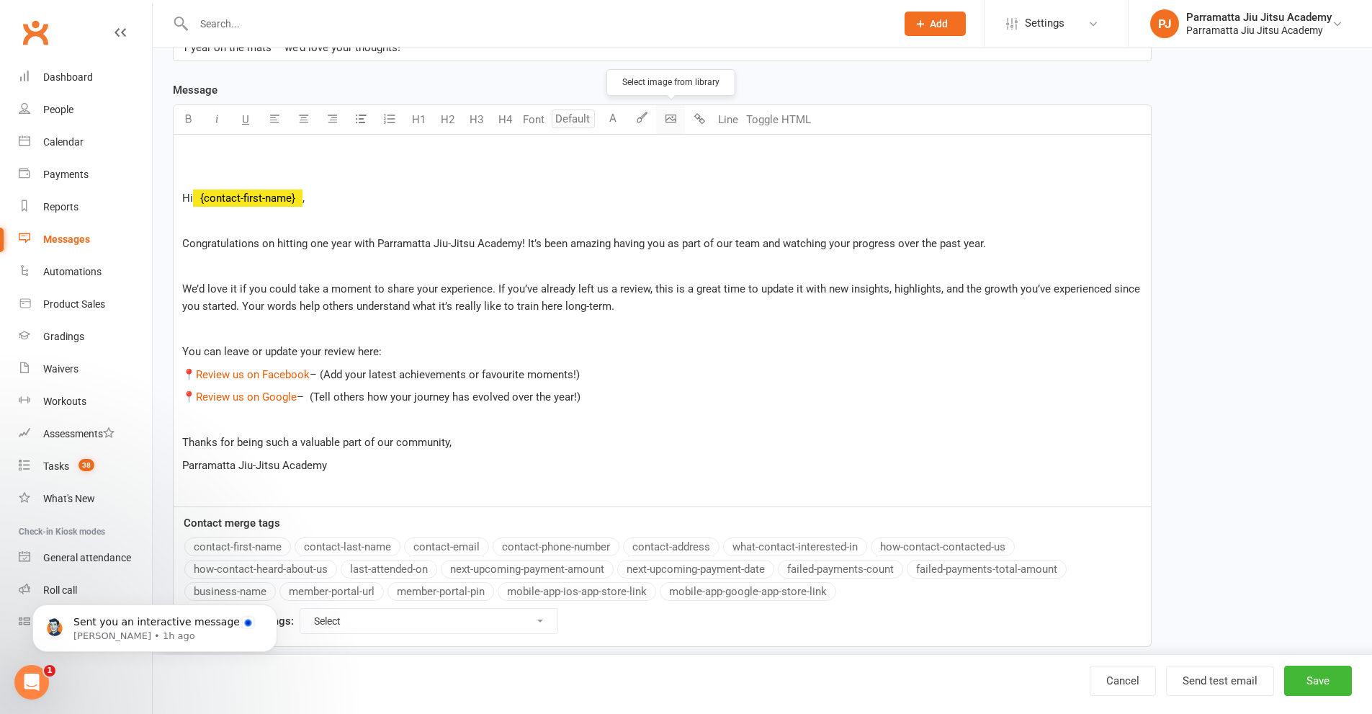
click at [675, 119] on body "Prospect Member Non-attending contact Class / event Appointment Grading event T…" at bounding box center [686, 222] width 1372 height 912
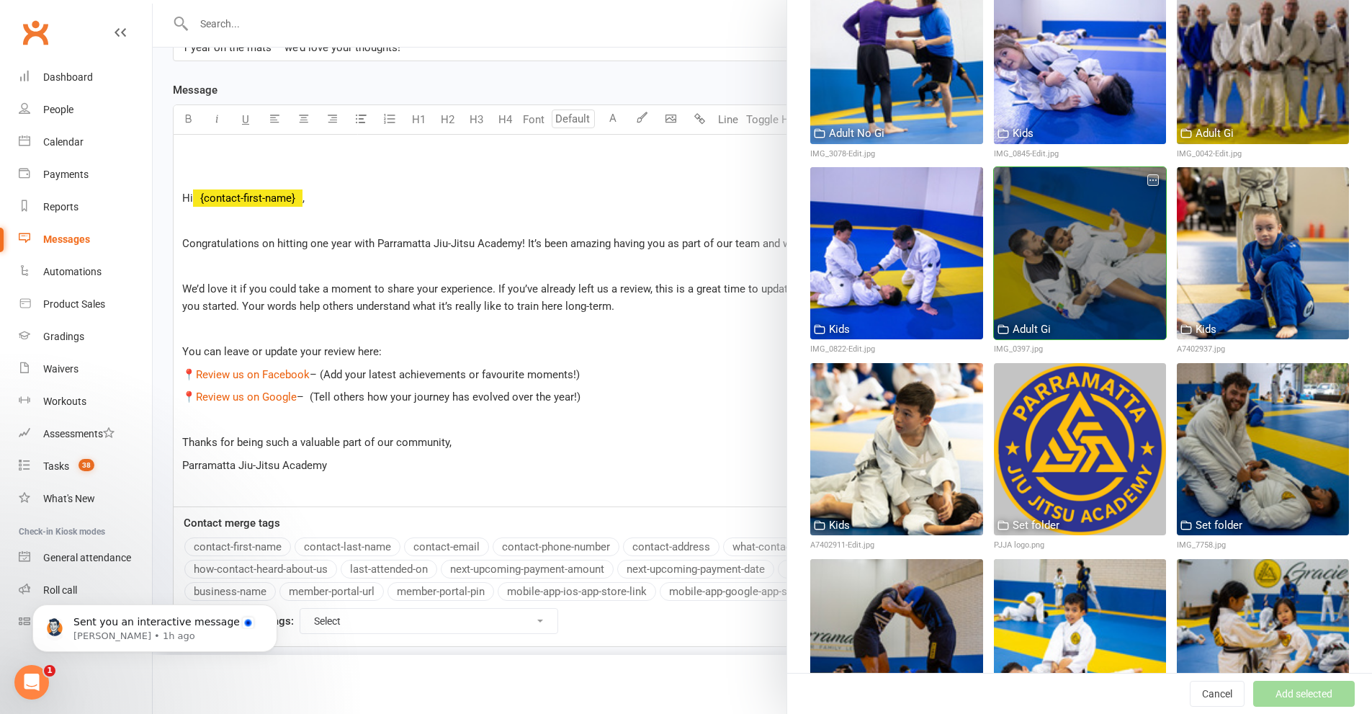
scroll to position [1049, 0]
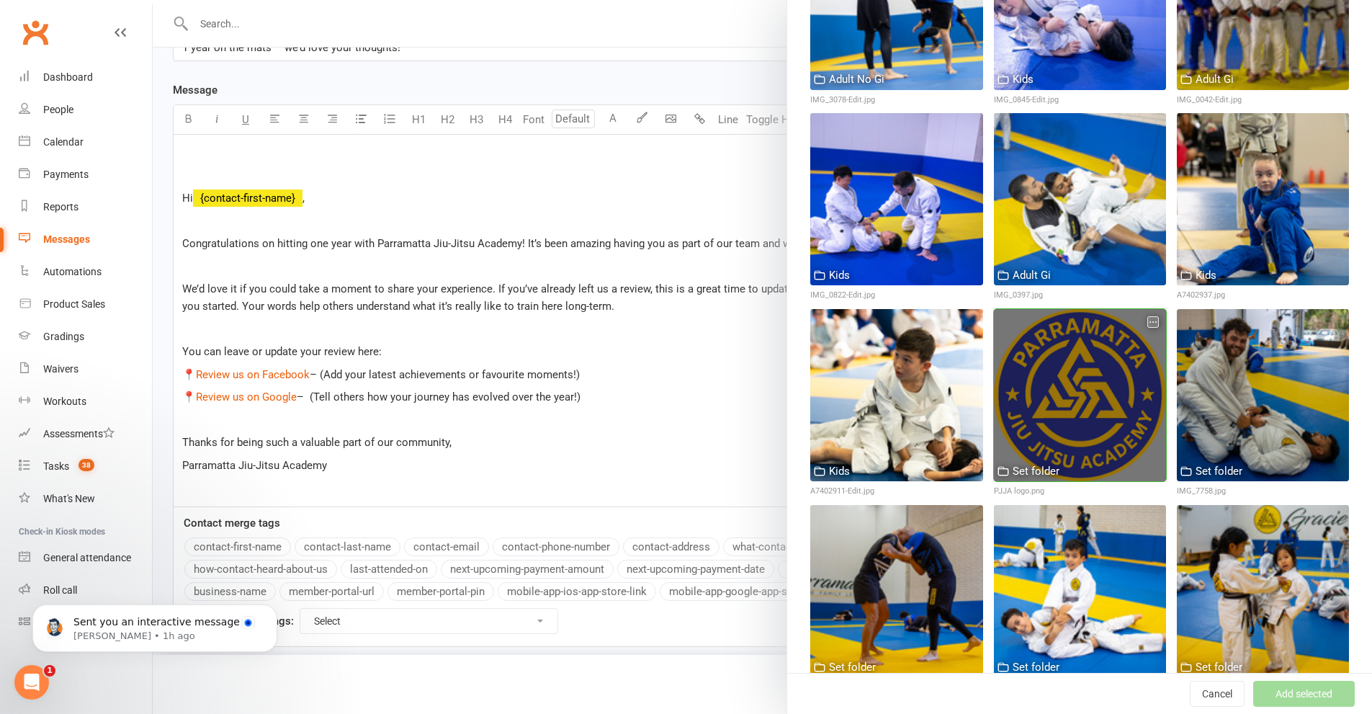
click at [1080, 338] on div at bounding box center [1080, 395] width 172 height 172
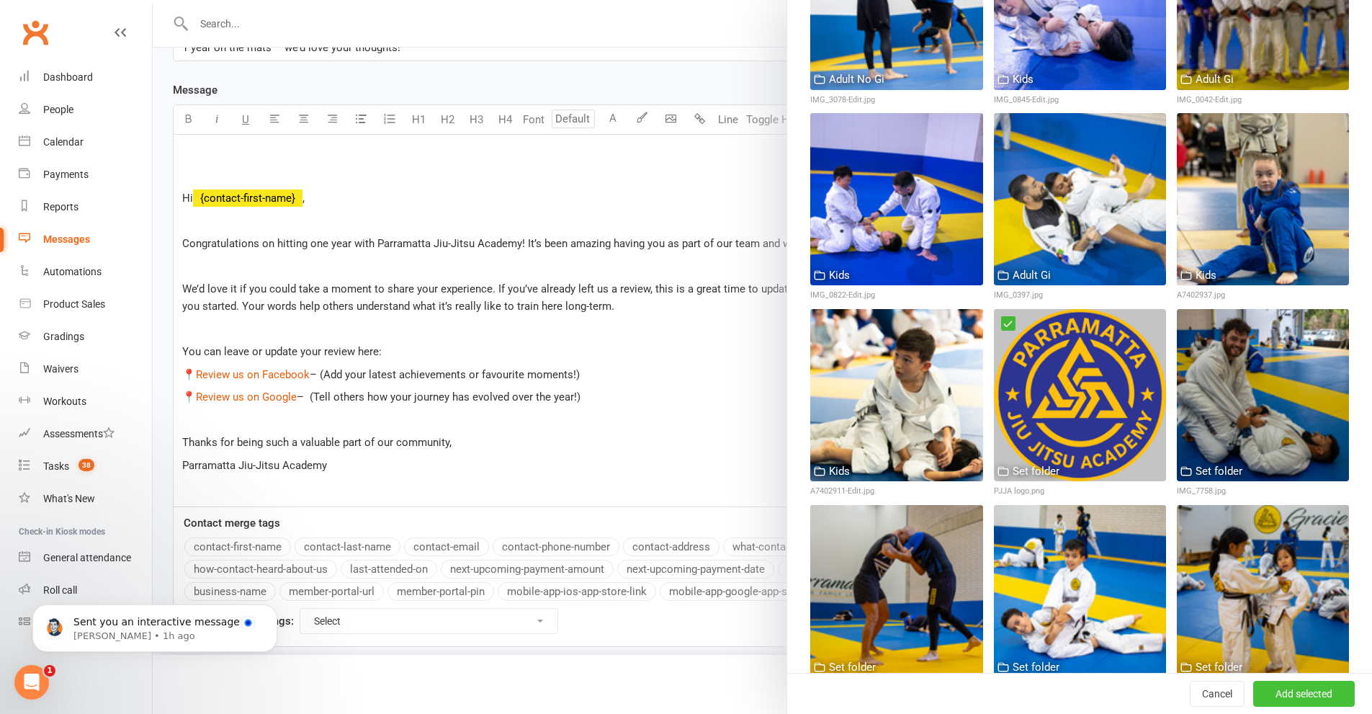
click at [1300, 688] on button "Add selected" at bounding box center [1304, 694] width 102 height 26
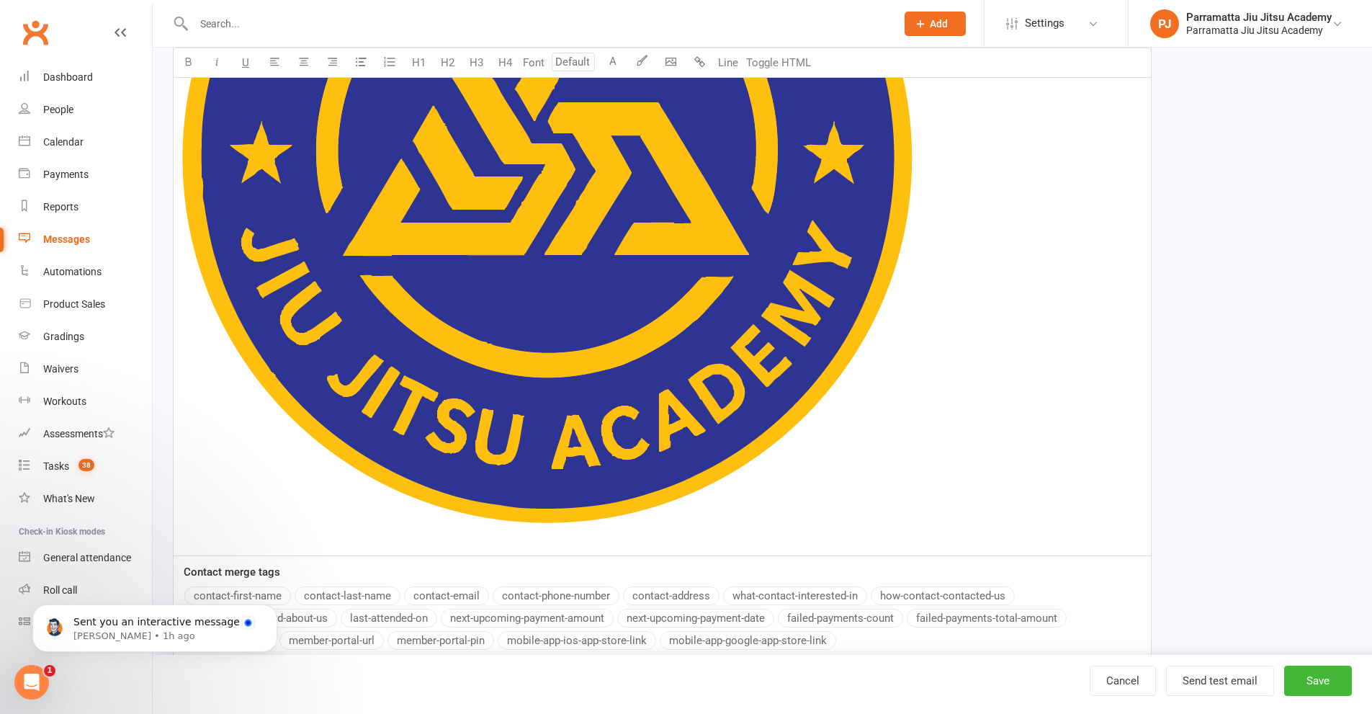
scroll to position [1012, 0]
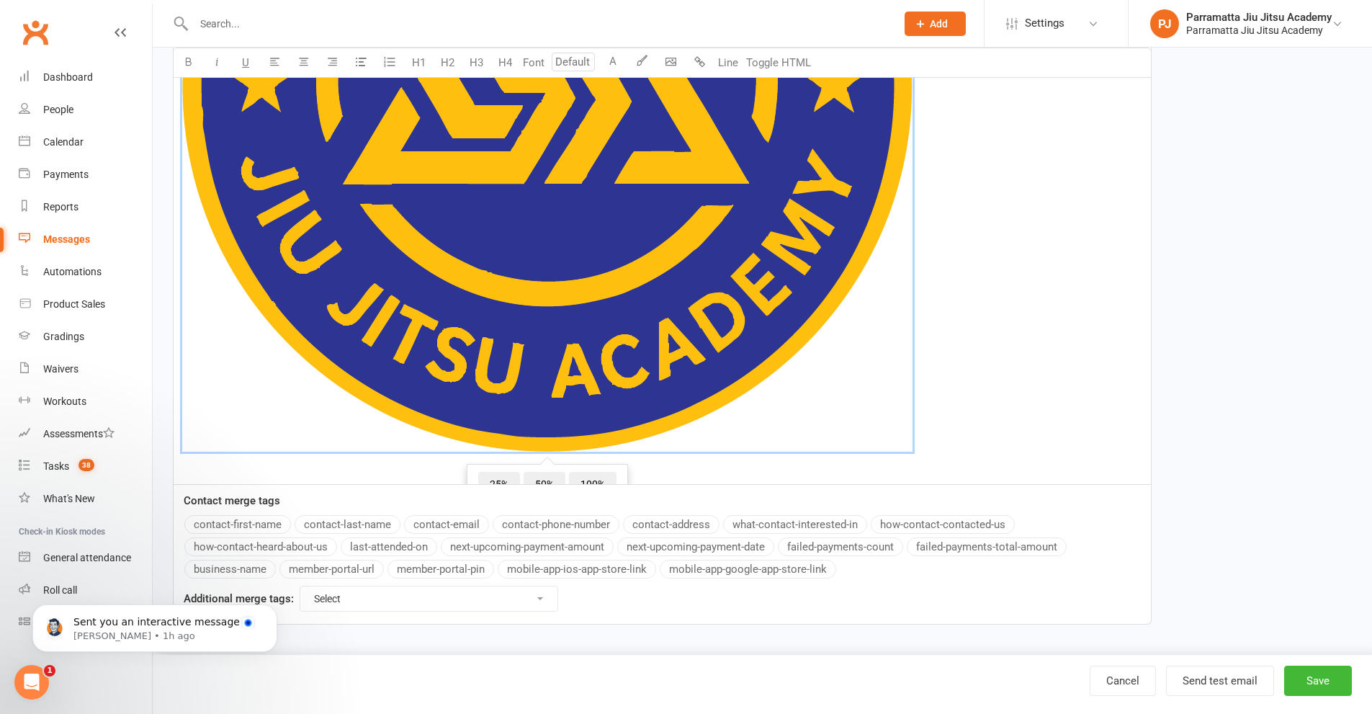
click at [634, 249] on img at bounding box center [547, 87] width 730 height 730
click at [498, 479] on span "25%" at bounding box center [499, 485] width 42 height 26
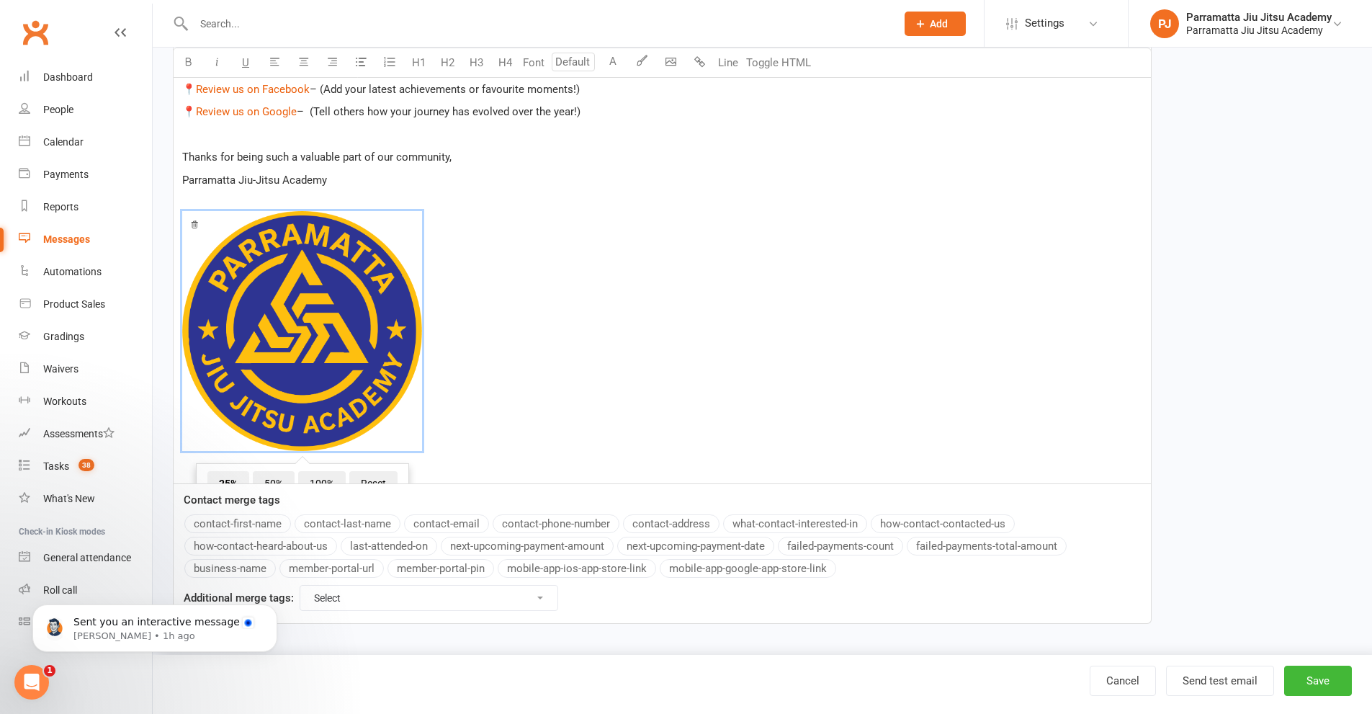
scroll to position [520, 0]
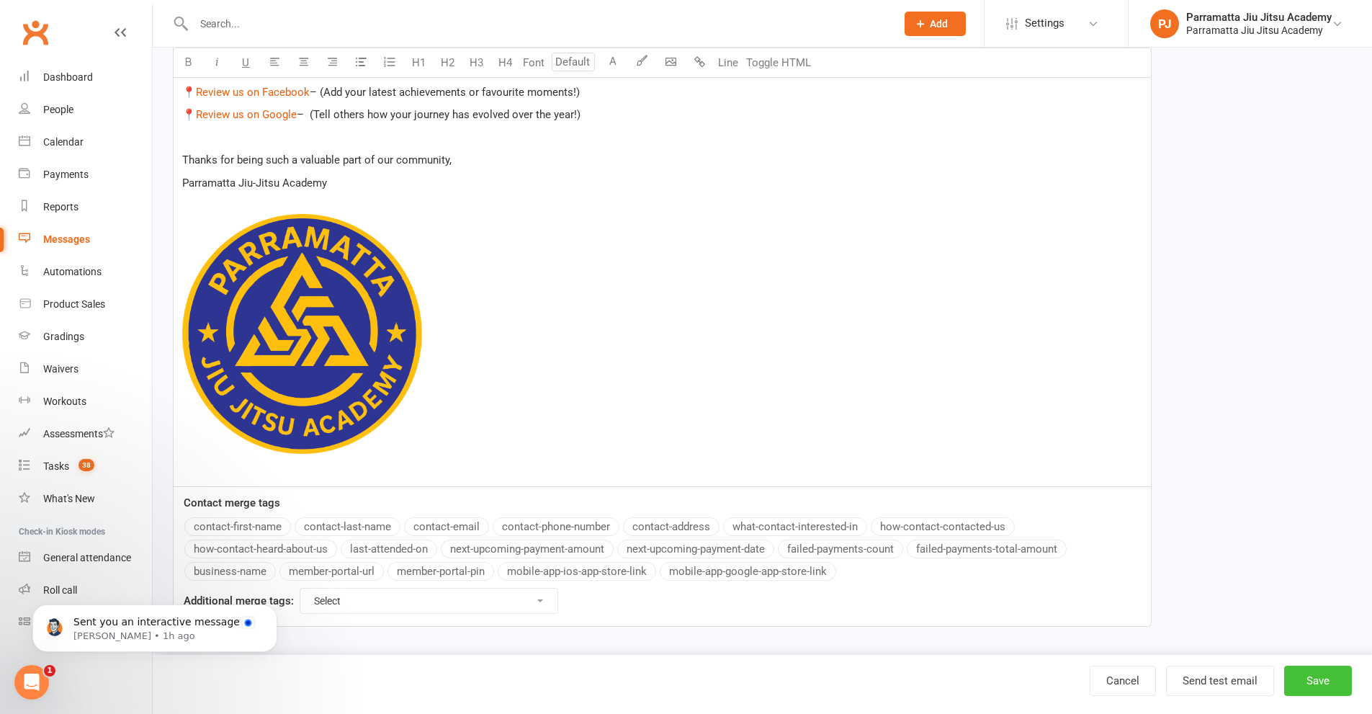
click at [1332, 683] on button "Save" at bounding box center [1318, 680] width 68 height 30
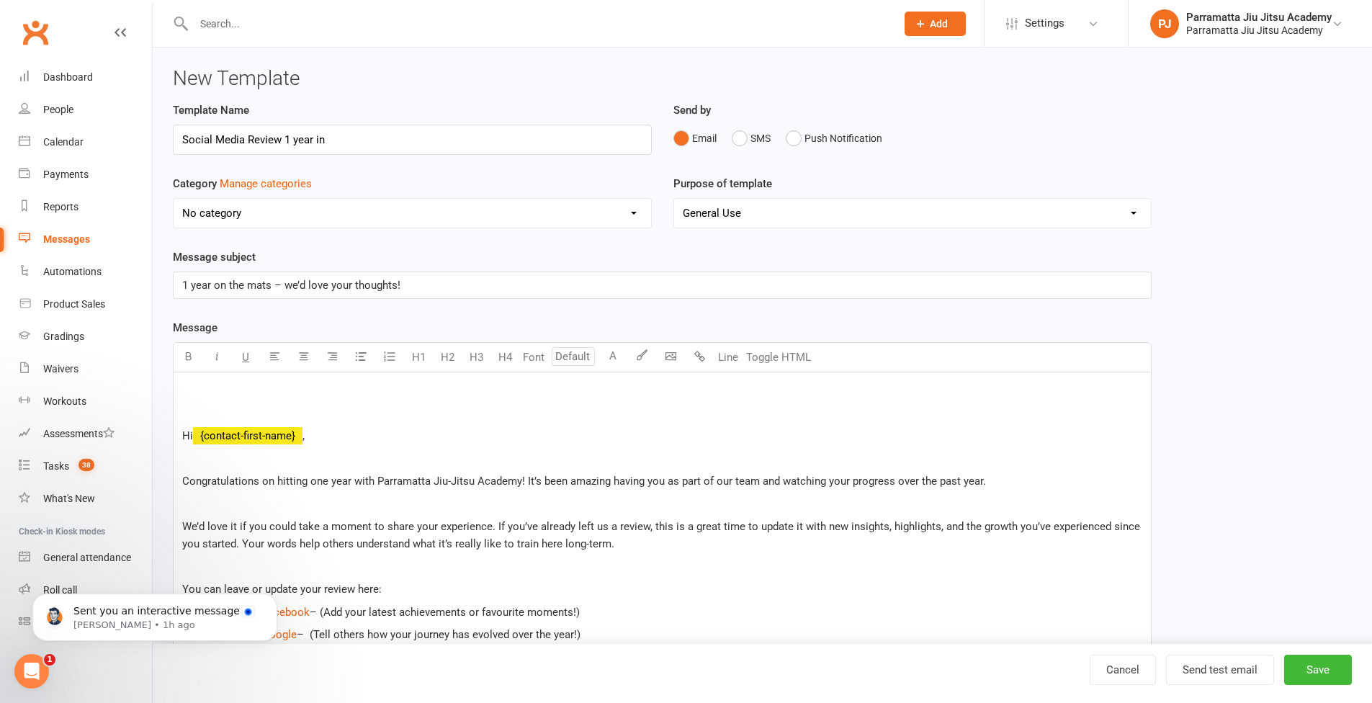
select select "12095"
select select "grid"
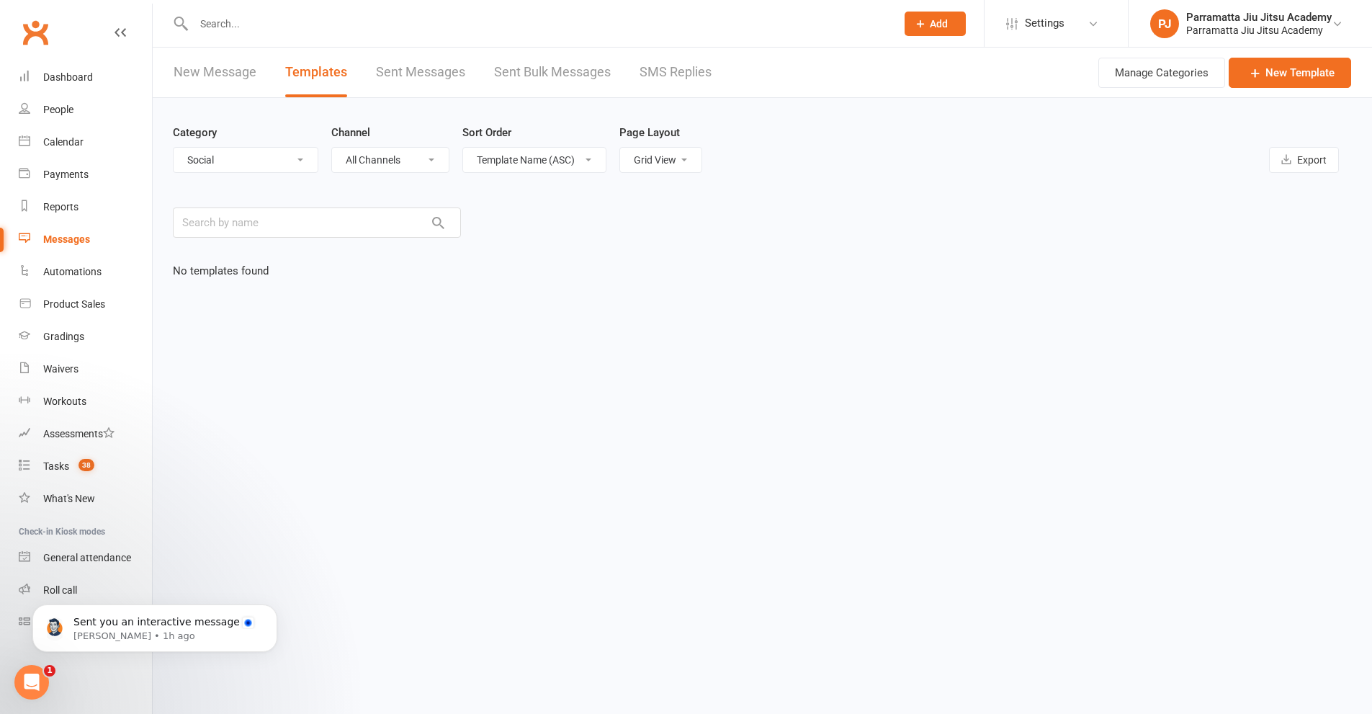
click at [275, 157] on select "All Categories (No category) Adult Grading Automation Cancellation General Kids…" at bounding box center [246, 160] width 144 height 24
select select "-1"
click at [174, 148] on select "All Categories (No category) Adult Grading Automation Cancellation General Kids…" at bounding box center [246, 160] width 144 height 24
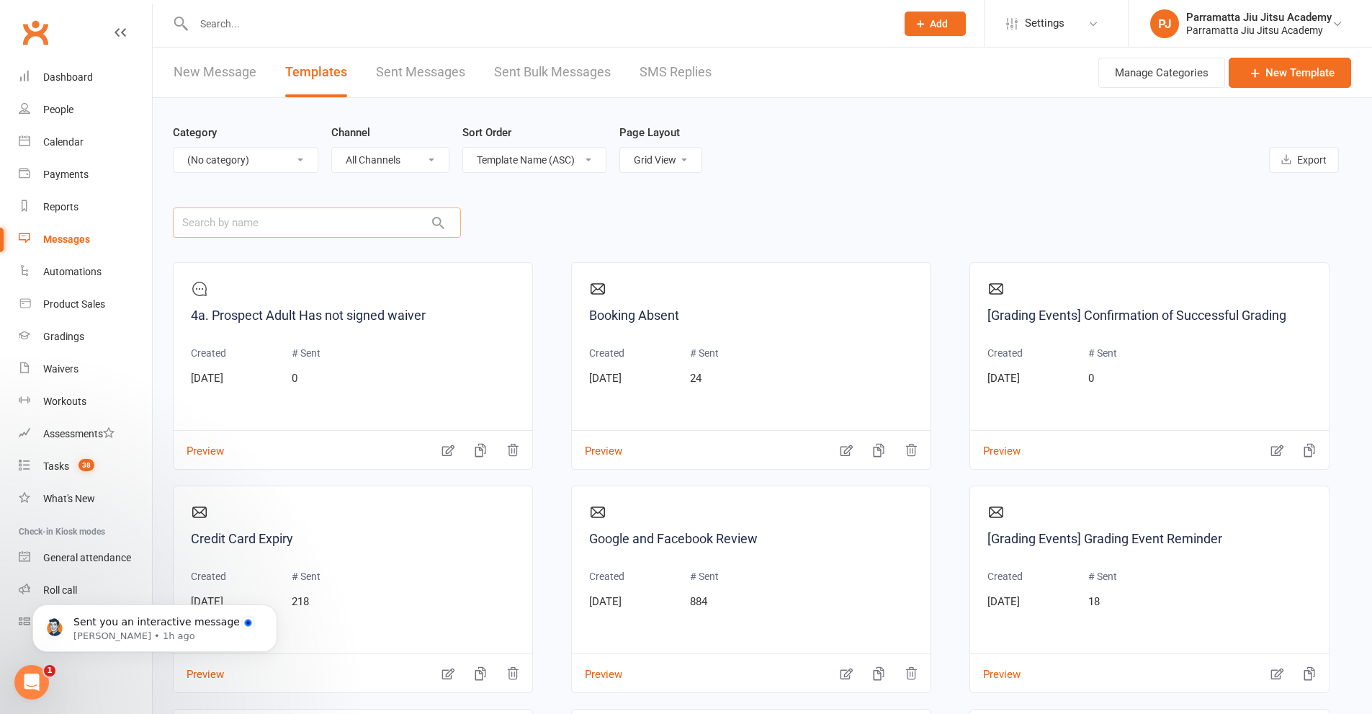
click at [340, 216] on input "text" at bounding box center [317, 222] width 288 height 30
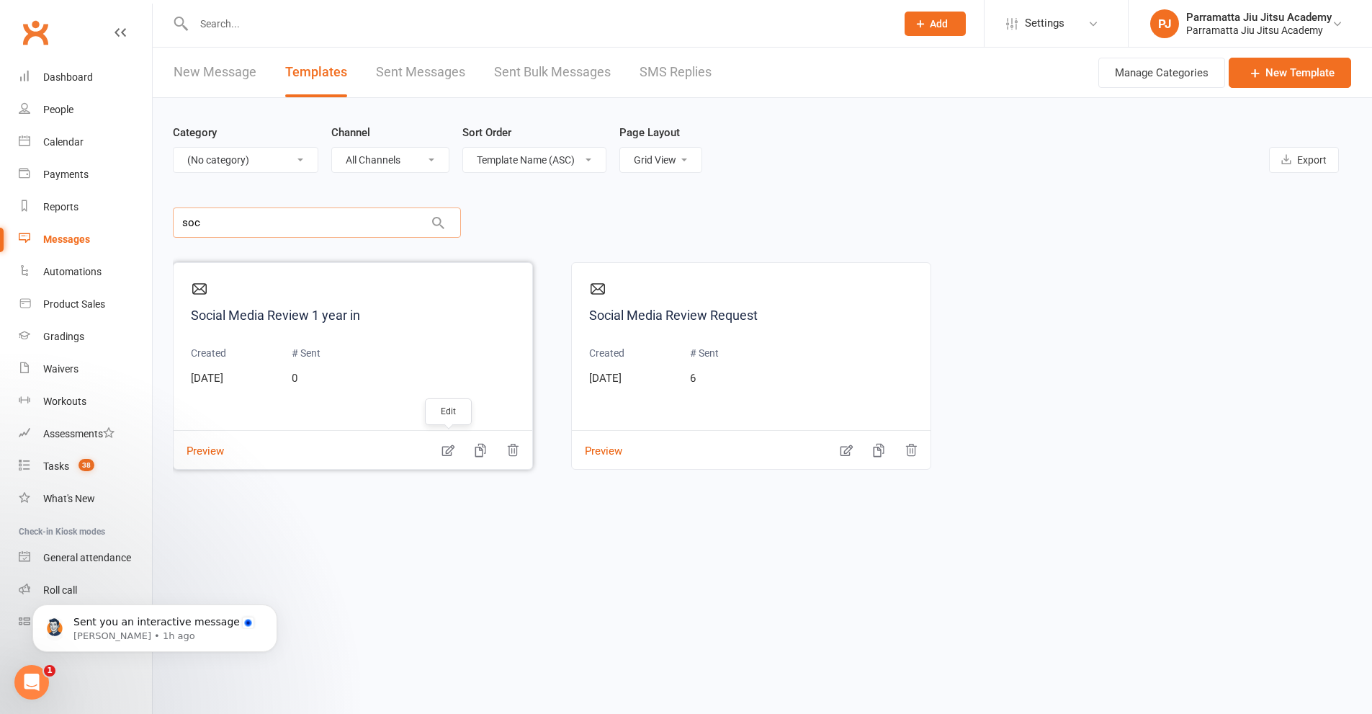
type input "soc"
click at [449, 451] on icon "button" at bounding box center [448, 450] width 14 height 14
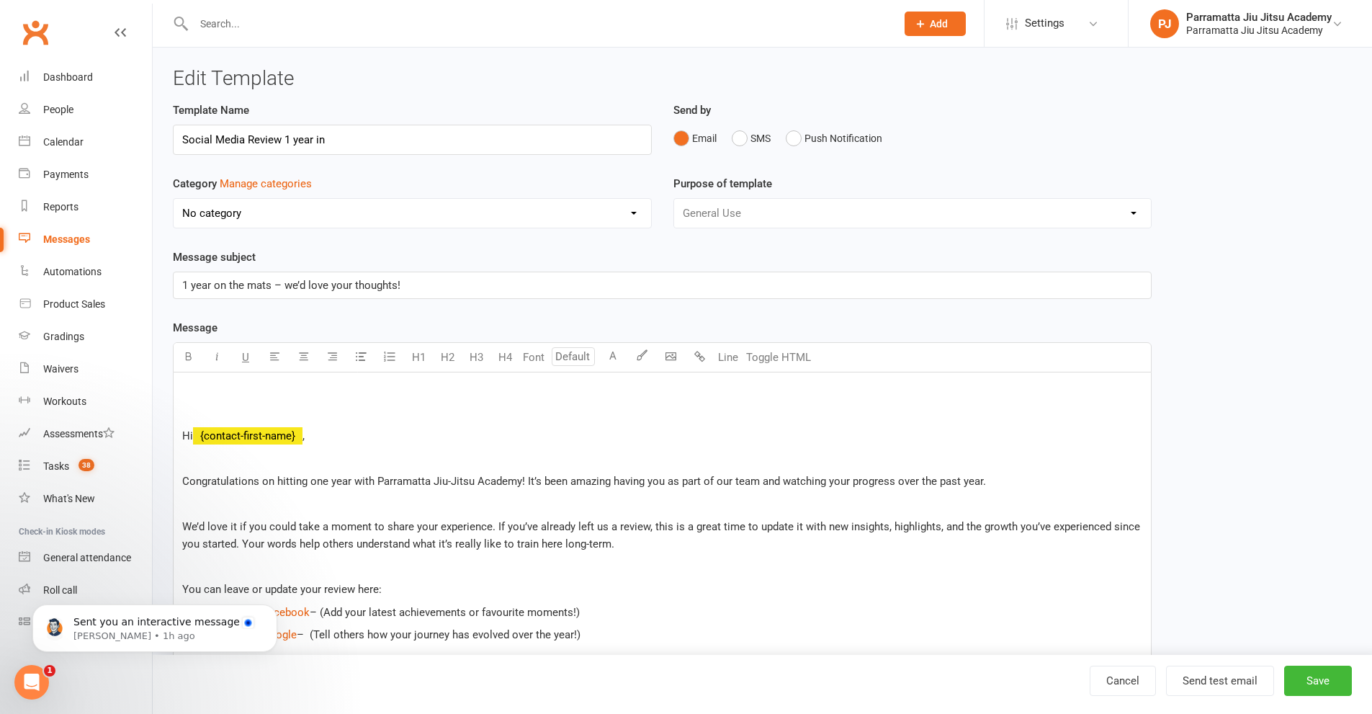
click at [463, 212] on select "No category Adult Grading Automation Cancellation General Kids Grading Membersh…" at bounding box center [412, 213] width 477 height 29
select select "12095"
click at [174, 199] on select "No category Adult Grading Automation Cancellation General Kids Grading Membersh…" at bounding box center [412, 213] width 477 height 29
click at [1318, 675] on button "Save" at bounding box center [1318, 680] width 68 height 30
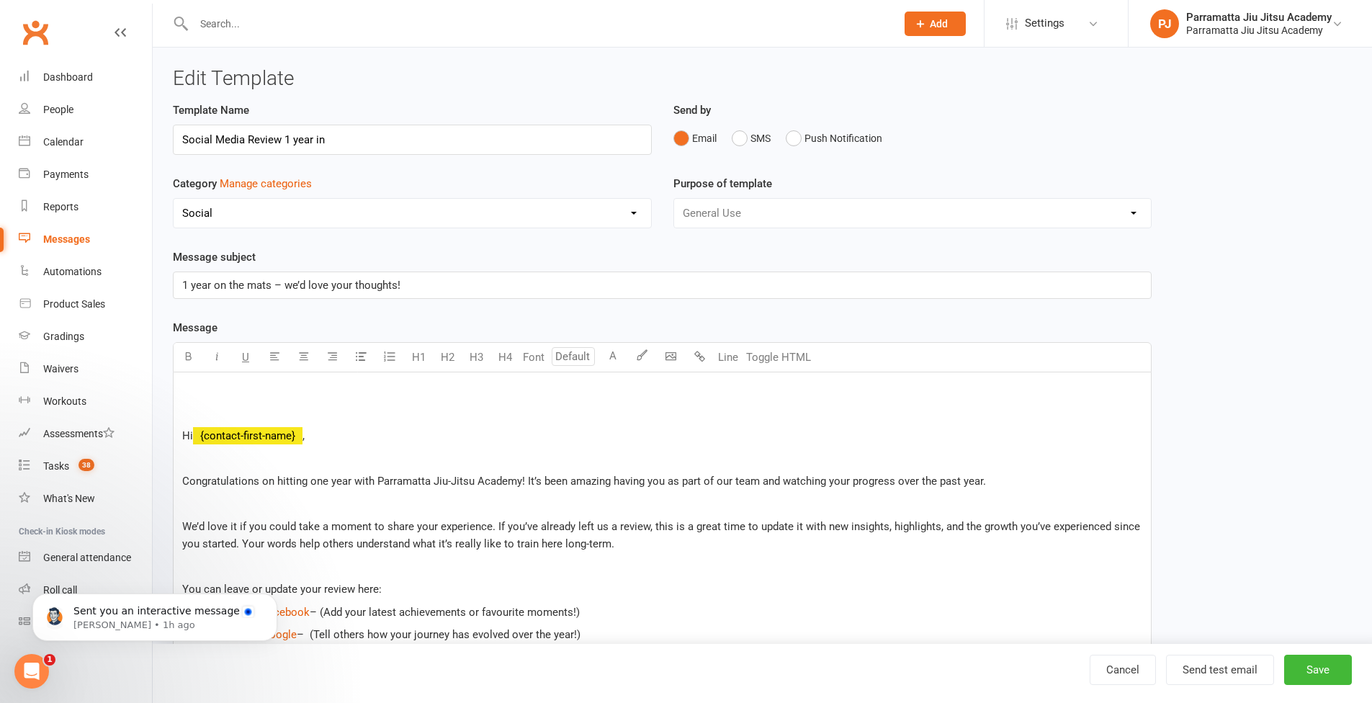
select select "grid"
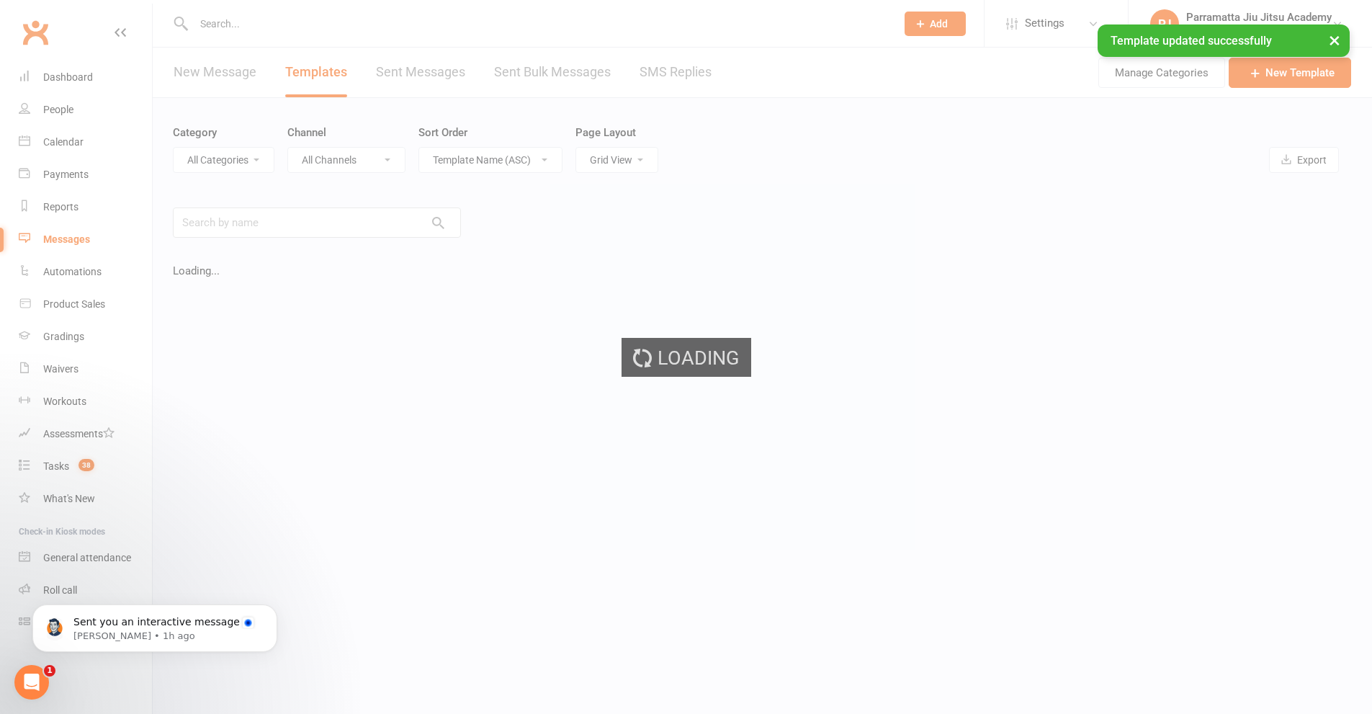
select select "-1"
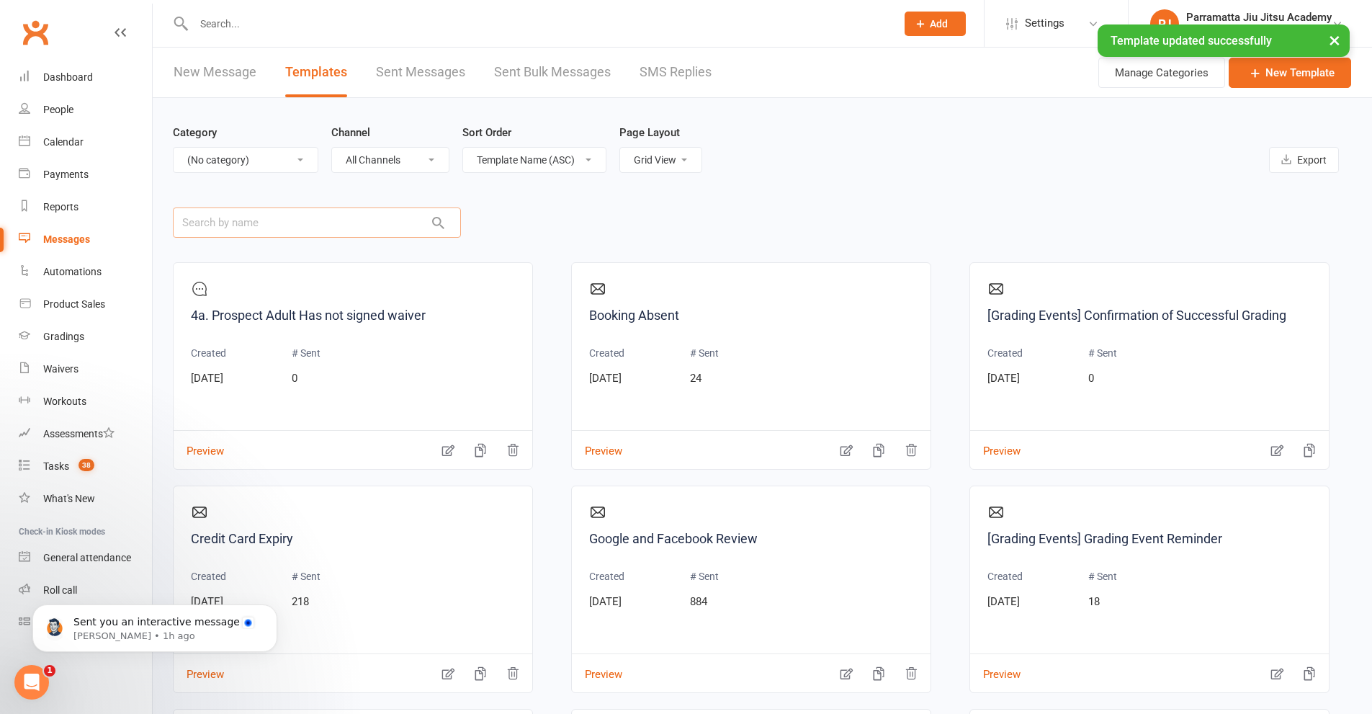
click at [284, 220] on input "text" at bounding box center [317, 222] width 288 height 30
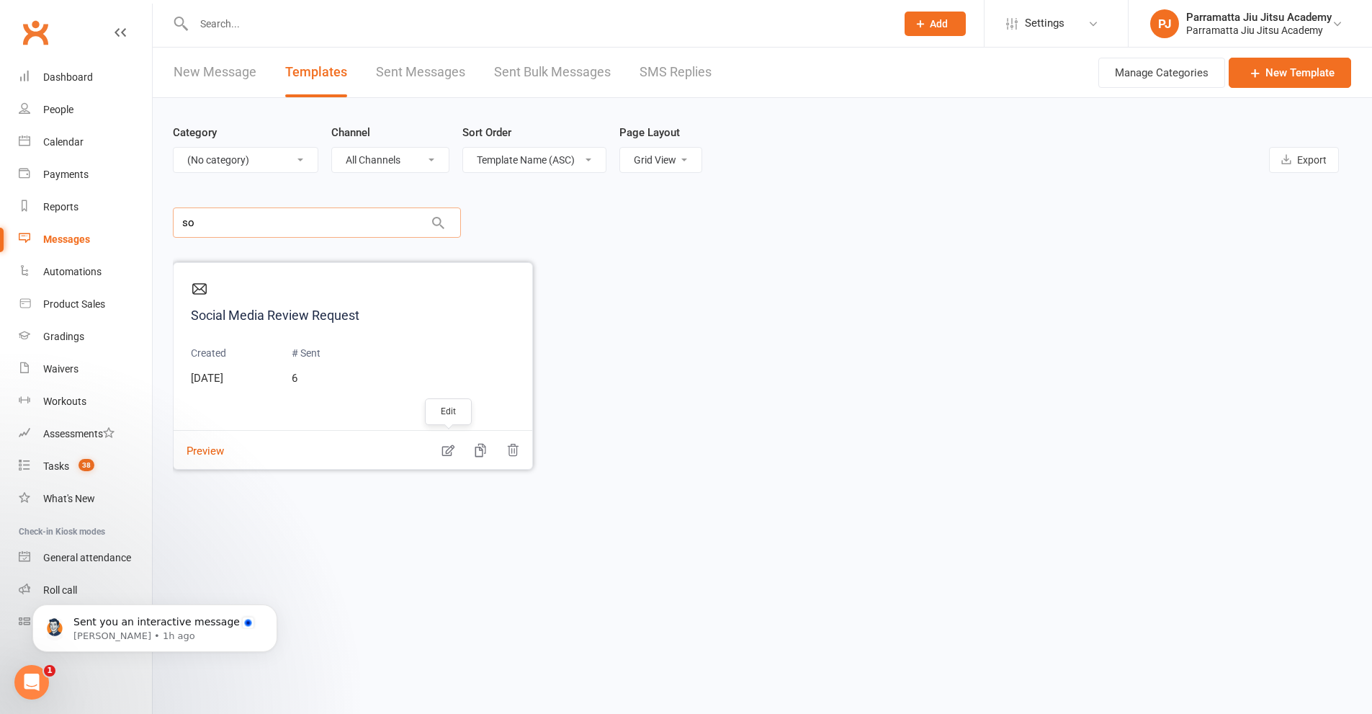
type input "so"
click at [449, 452] on icon "button" at bounding box center [448, 451] width 12 height 12
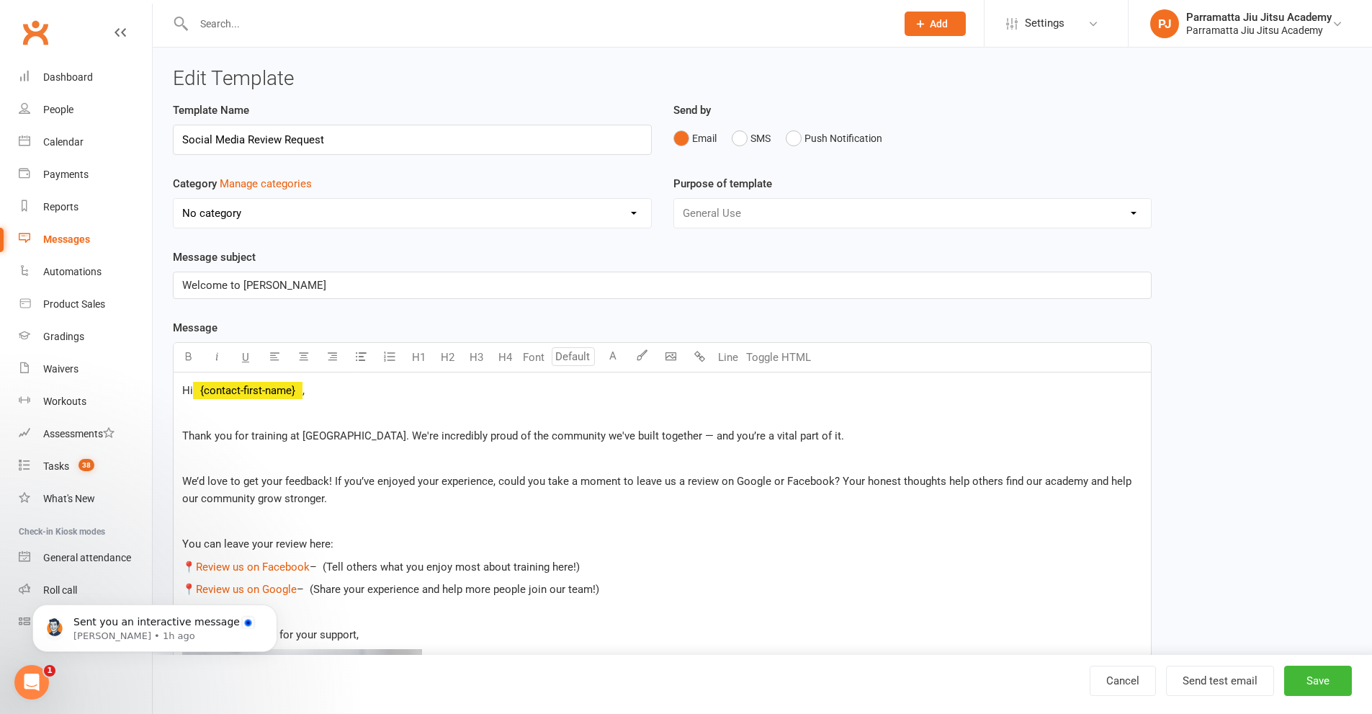
click at [321, 220] on select "No category Adult Grading Automation Cancellation General Kids Grading Membersh…" at bounding box center [412, 213] width 477 height 29
select select "12095"
click at [174, 199] on select "No category Adult Grading Automation Cancellation General Kids Grading Membersh…" at bounding box center [412, 213] width 477 height 29
click at [1333, 686] on button "Save" at bounding box center [1318, 680] width 68 height 30
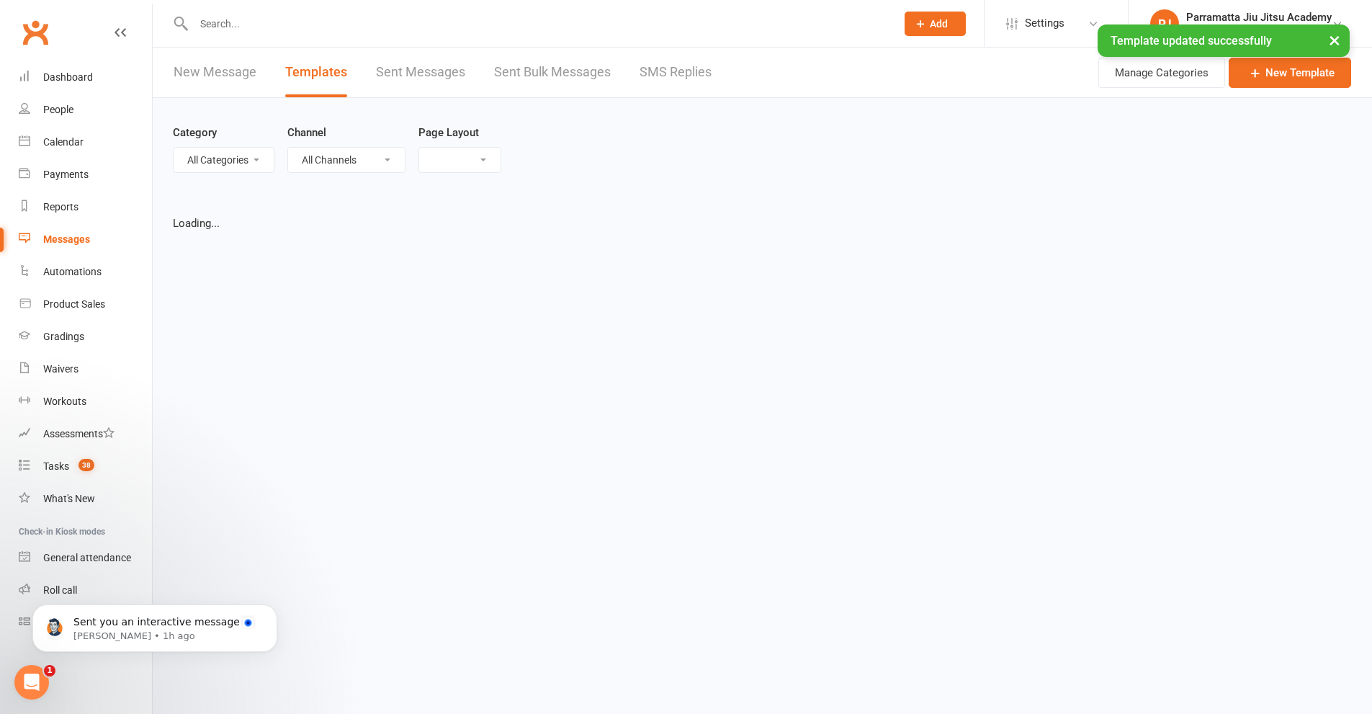
select select "grid"
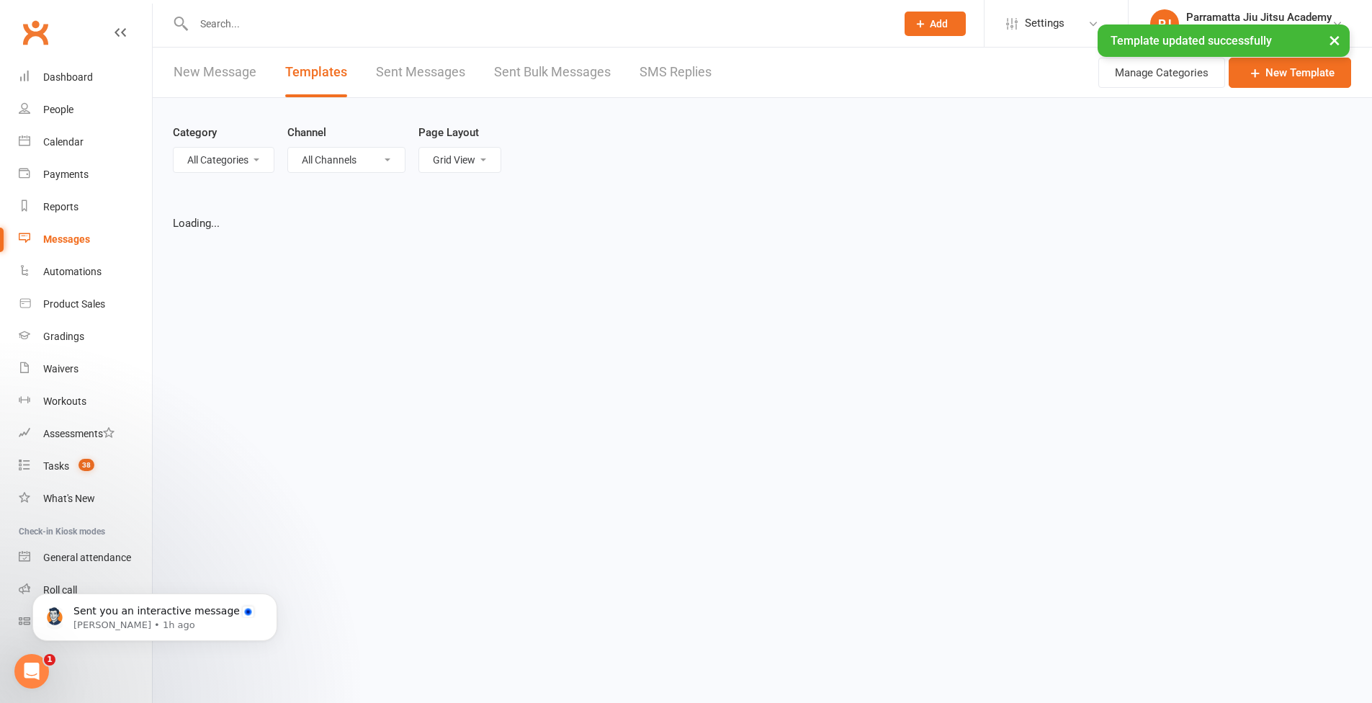
select select "-1"
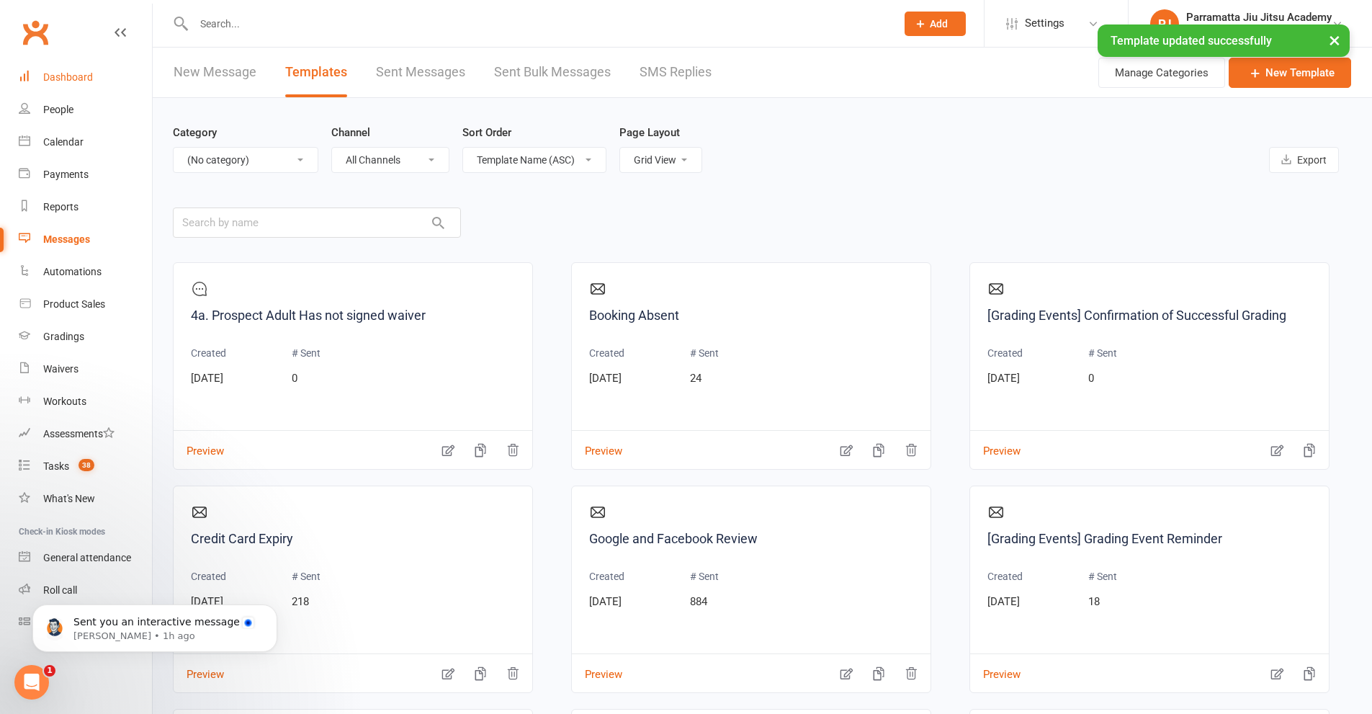
click at [76, 78] on div "Dashboard" at bounding box center [68, 77] width 50 height 12
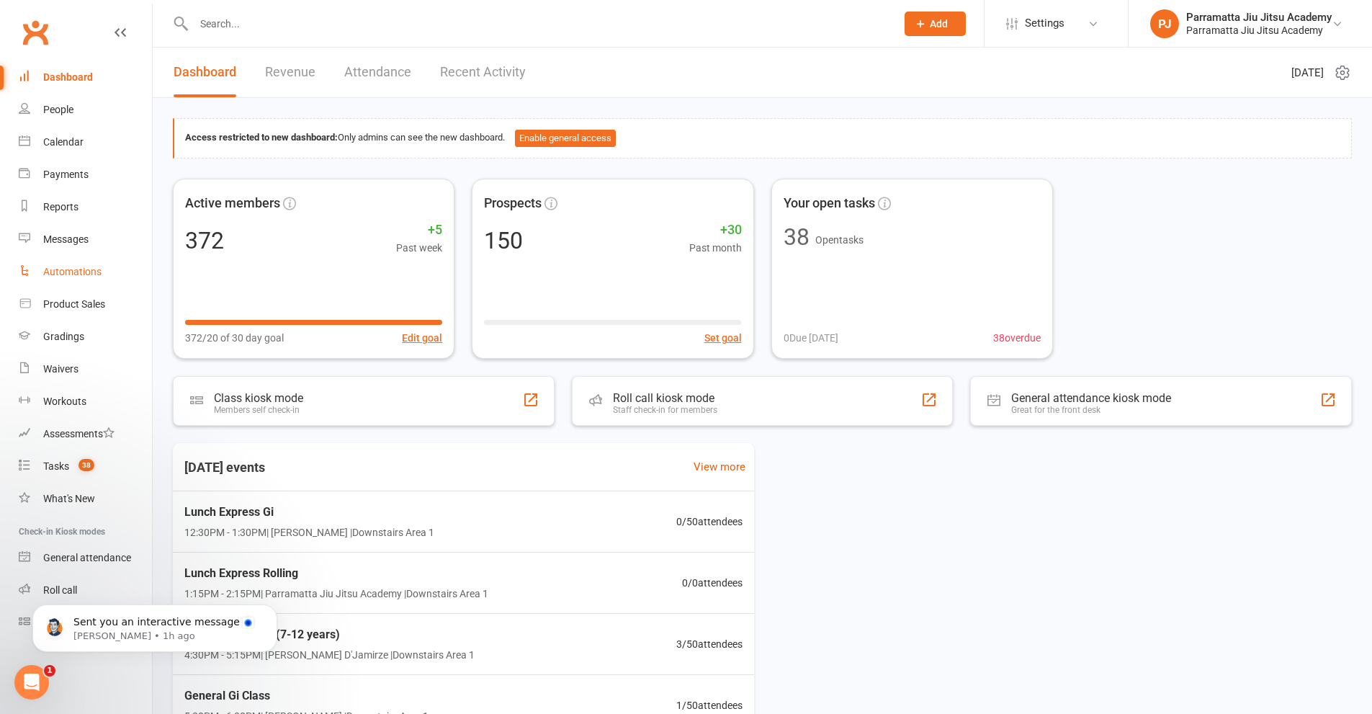
click at [73, 272] on div "Automations" at bounding box center [72, 272] width 58 height 12
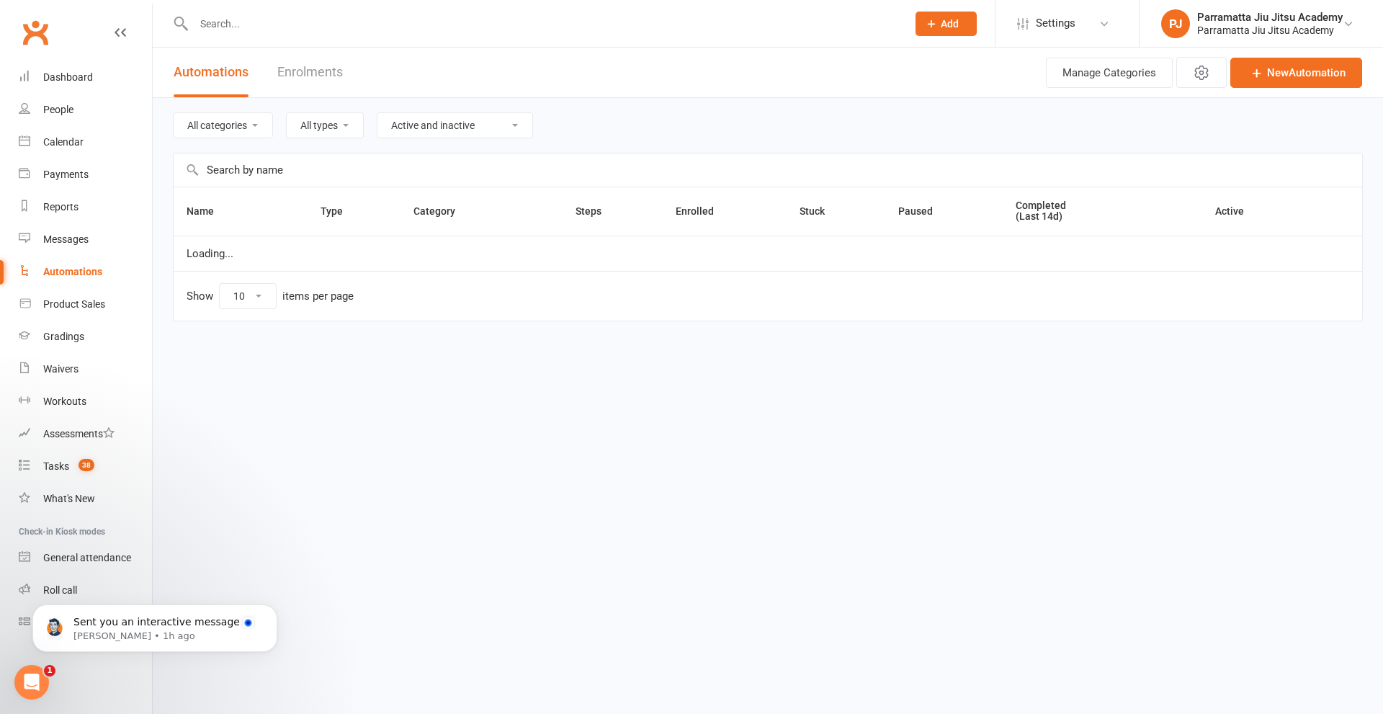
select select "25"
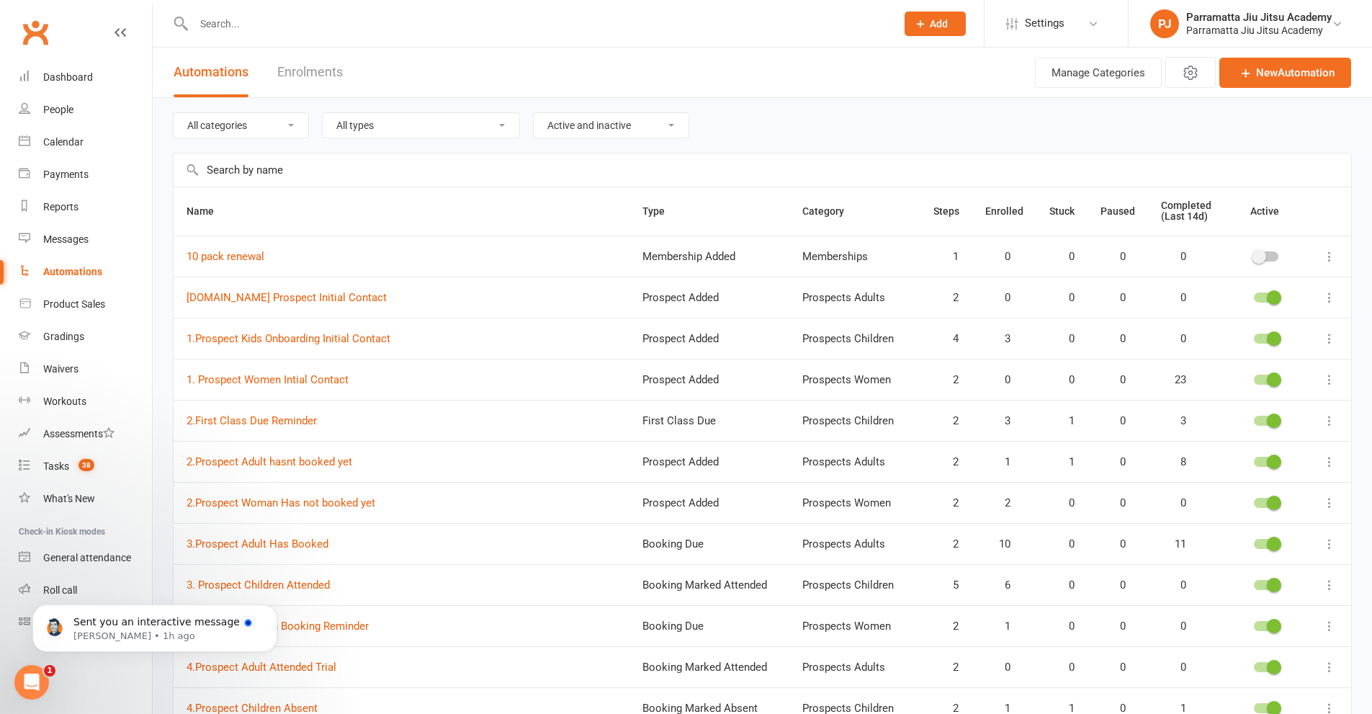
click at [289, 122] on select "All categories Memberships Prospects Adults Prospects Children Prospects Sequen…" at bounding box center [241, 125] width 135 height 24
drag, startPoint x: 567, startPoint y: 149, endPoint x: 560, endPoint y: 158, distance: 11.2
click at [567, 152] on div "All categories Memberships Prospects Adults Prospects Children Prospects Sequen…" at bounding box center [762, 125] width 1179 height 55
click at [1108, 80] on button "Manage Categories" at bounding box center [1098, 73] width 127 height 30
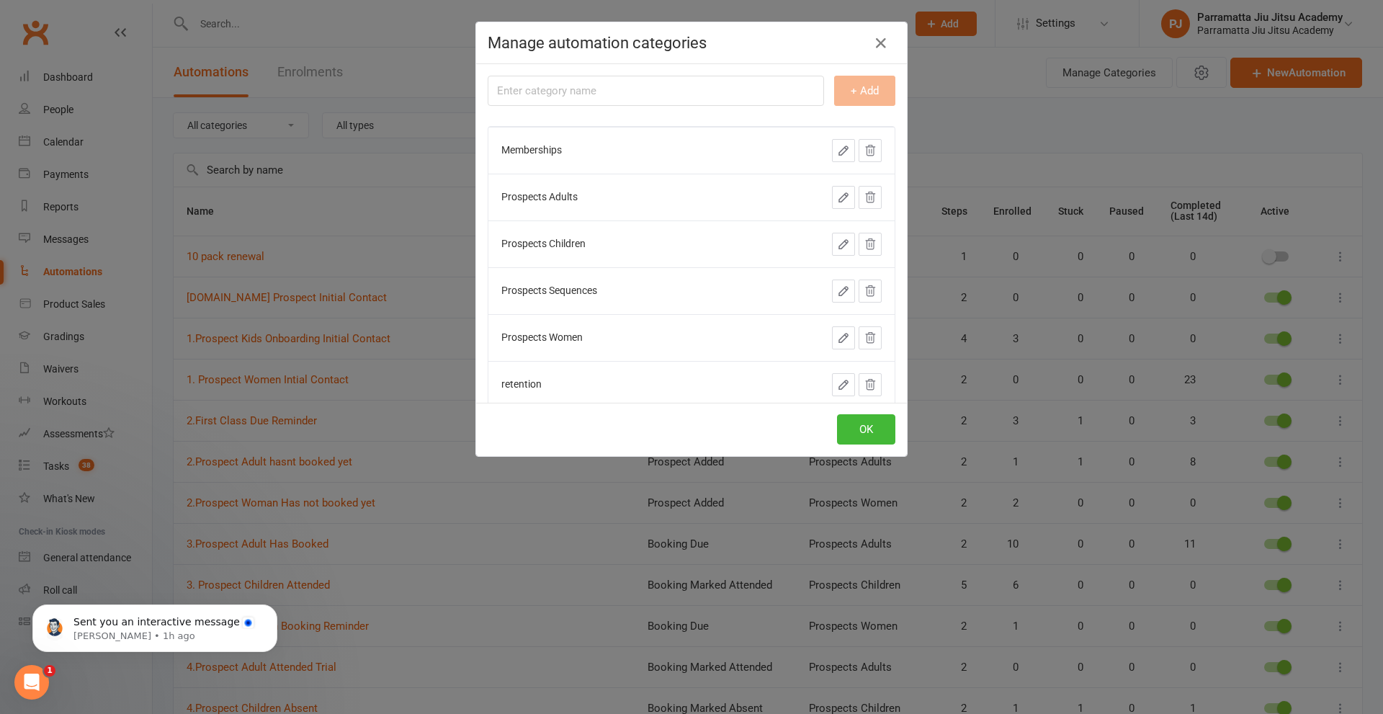
click at [632, 97] on input "text" at bounding box center [656, 91] width 336 height 30
type input "Social Media"
click at [843, 88] on button "+ Add" at bounding box center [864, 91] width 61 height 30
click at [865, 433] on button "OK" at bounding box center [866, 429] width 58 height 30
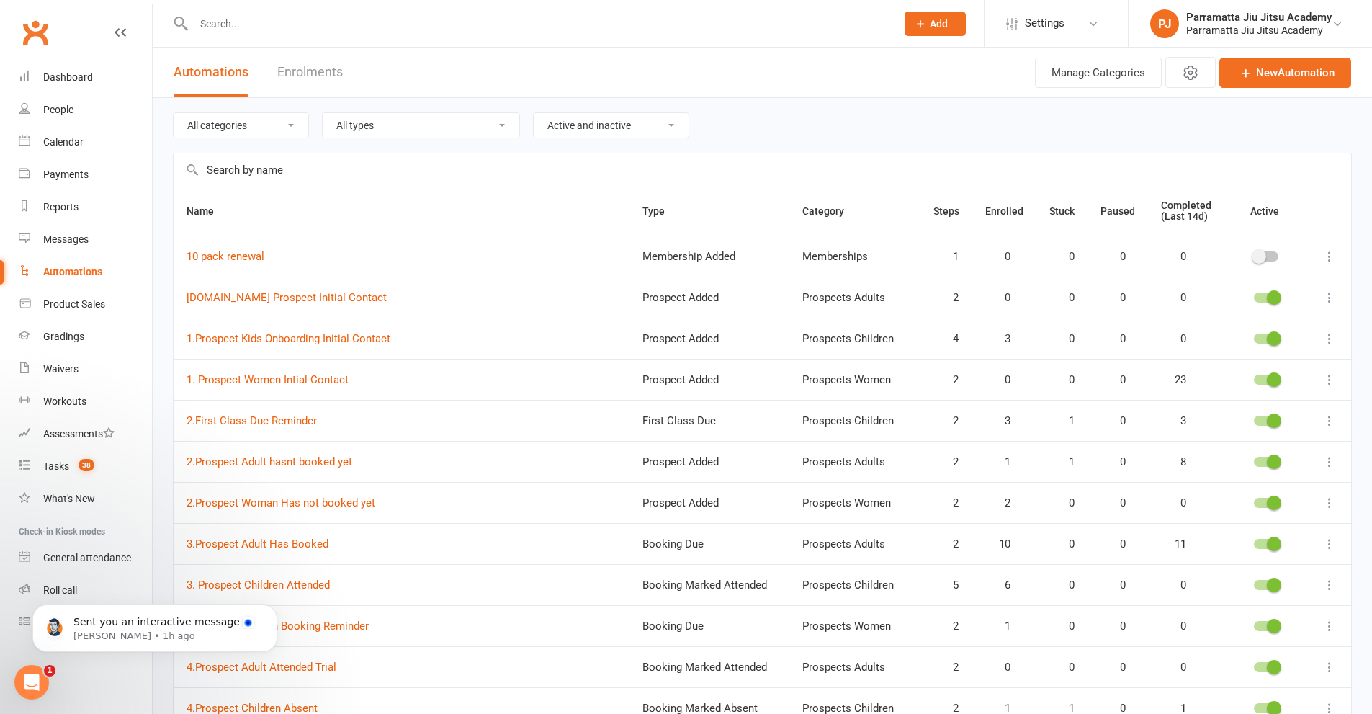
click at [259, 128] on select "All categories Memberships Prospects Adults Prospects Children Prospects Sequen…" at bounding box center [241, 125] width 135 height 24
select select "975"
click at [174, 113] on select "All categories Memberships Prospects Adults Prospects Children Prospects Sequen…" at bounding box center [241, 125] width 135 height 24
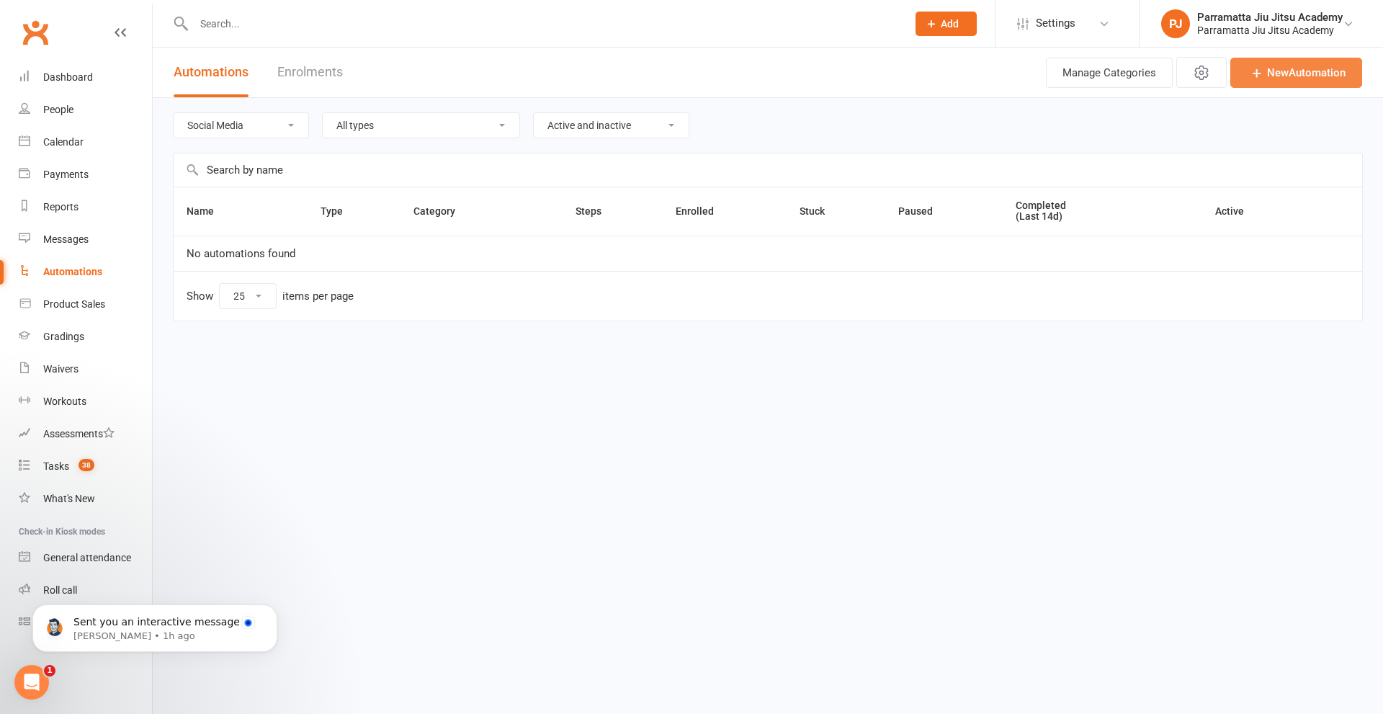
click at [1265, 74] on link "New Automation" at bounding box center [1296, 73] width 132 height 30
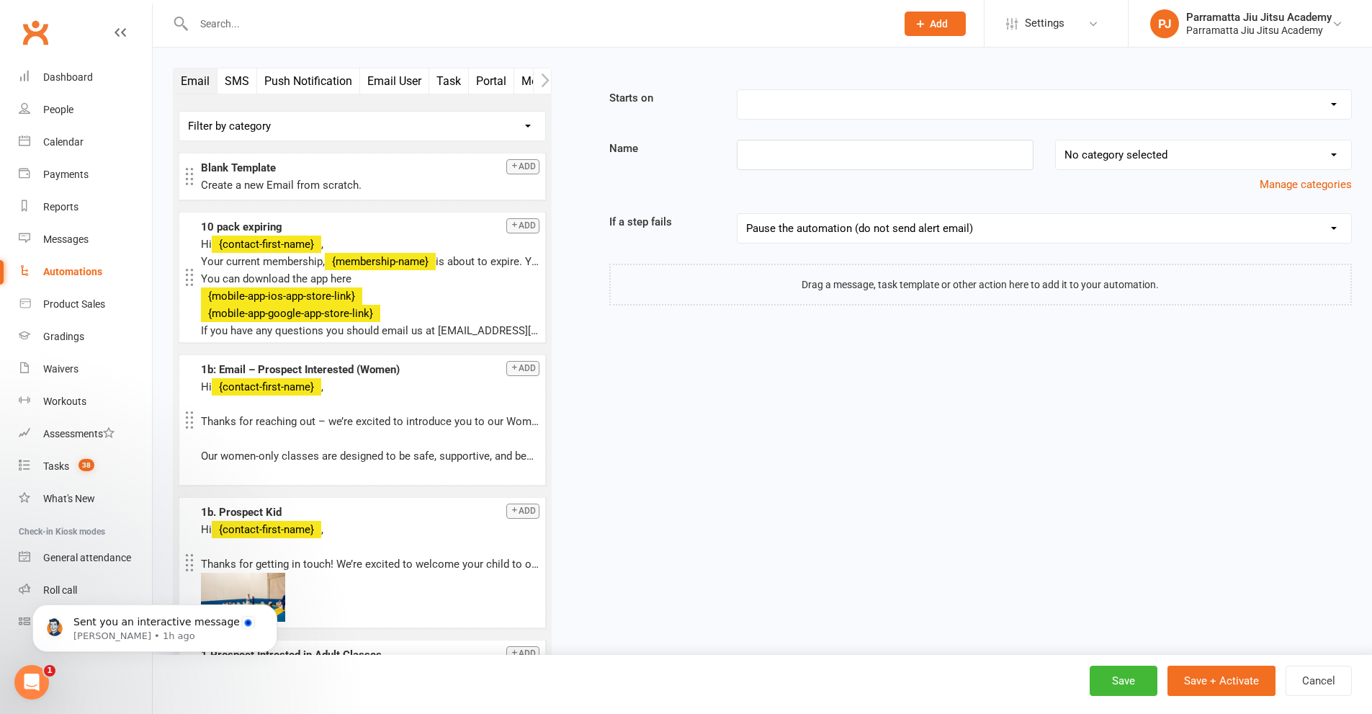
click at [1330, 110] on select "Booking Cancelled Booking Due Booking Late-Cancelled Booking Marked Absent Book…" at bounding box center [1044, 104] width 614 height 29
select select "17"
click at [737, 90] on select "Booking Cancelled Booking Due Booking Late-Cancelled Booking Marked Absent Book…" at bounding box center [1044, 104] width 614 height 29
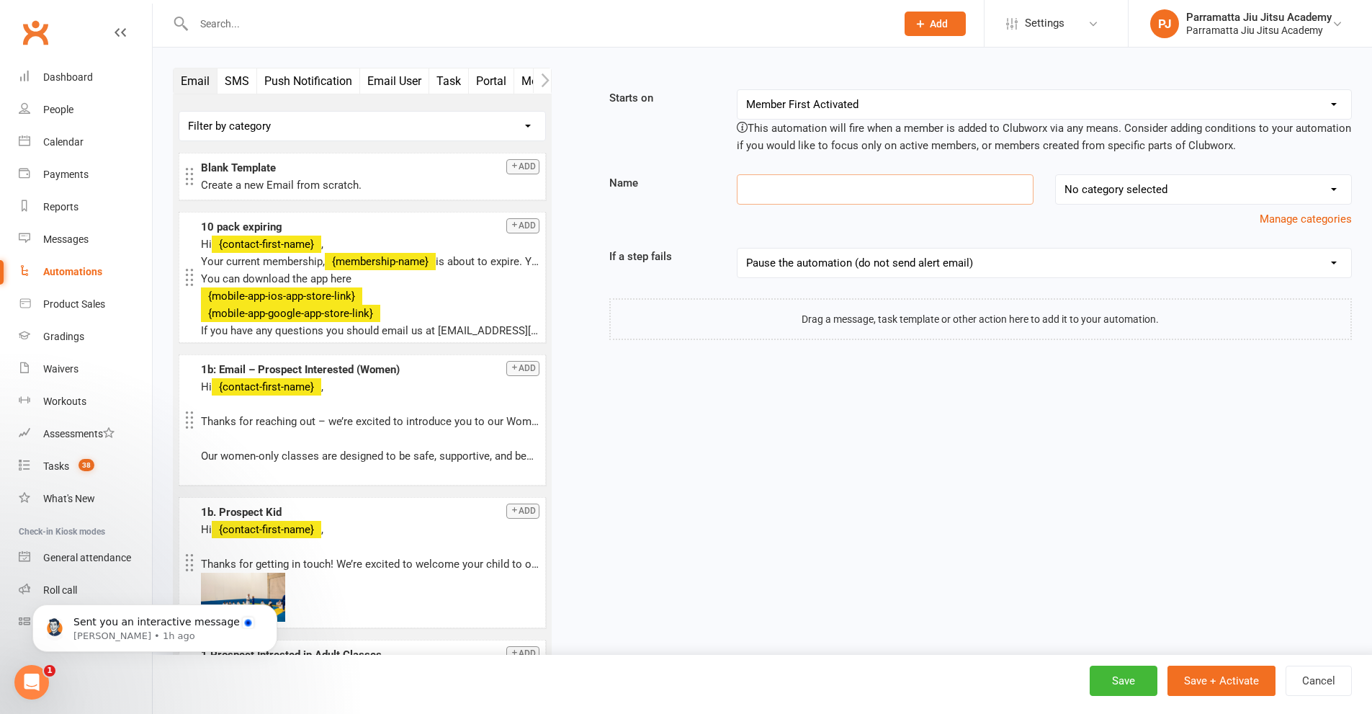
click at [869, 186] on input at bounding box center [885, 189] width 297 height 30
click at [1197, 184] on select "No category selected Memberships Prospects Adults Prospects Children Prospects …" at bounding box center [1203, 189] width 295 height 29
click at [860, 194] on input at bounding box center [885, 189] width 297 height 30
type input "Social Media Review One Year IN"
click at [1202, 186] on select "No category selected Memberships Prospects Adults Prospects Children Prospects …" at bounding box center [1203, 189] width 295 height 29
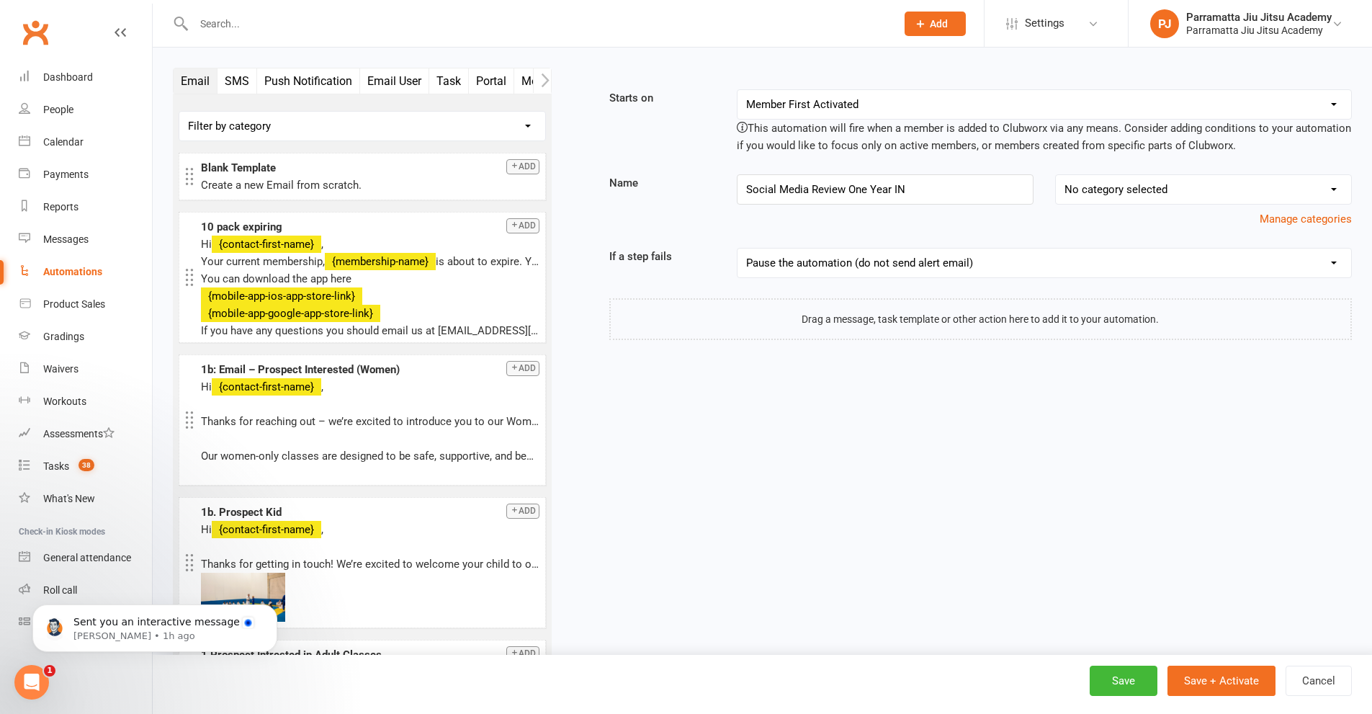
select select "6"
click at [1056, 175] on select "No category selected Memberships Prospects Adults Prospects Children Prospects …" at bounding box center [1203, 189] width 295 height 29
click at [328, 129] on select "Filter by category No category Automation Cancellation Membership Prospects Pro…" at bounding box center [362, 126] width 366 height 29
select select "10"
click at [179, 112] on select "Filter by category No category Automation Cancellation Membership Prospects Pro…" at bounding box center [362, 126] width 366 height 29
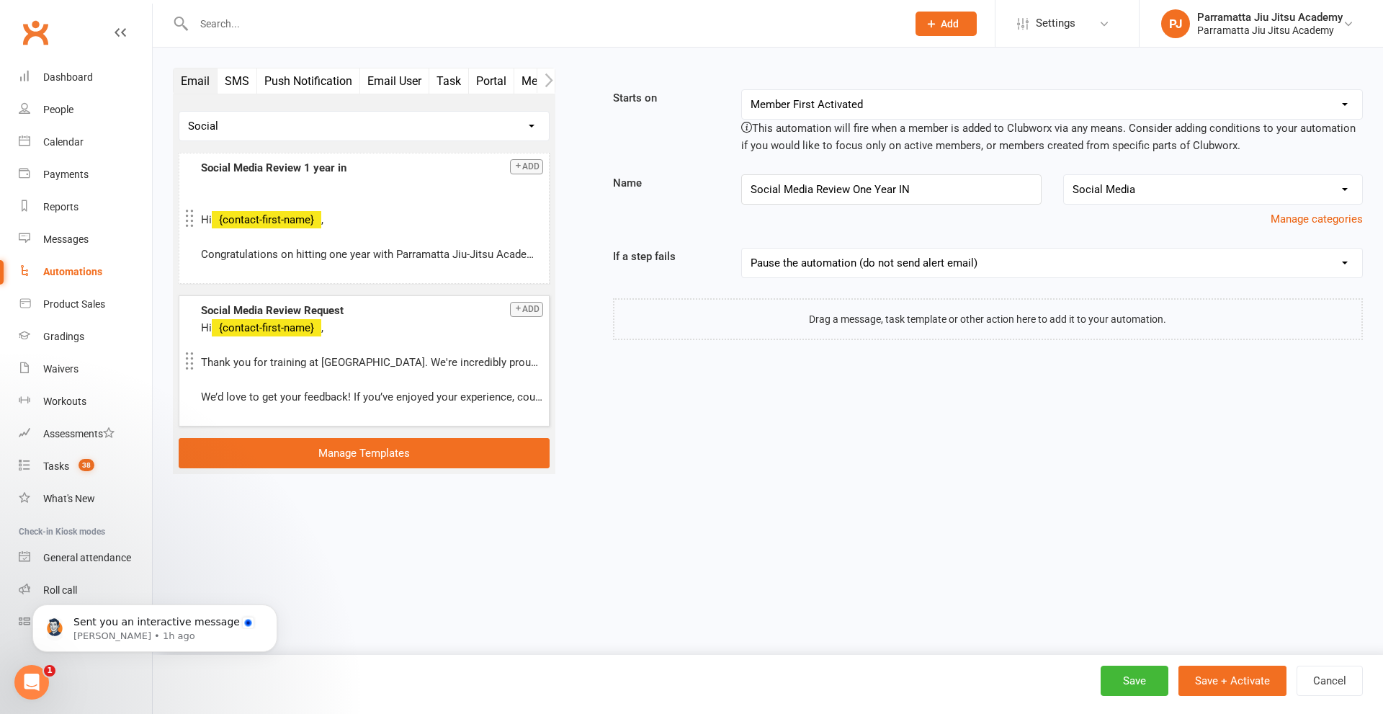
click at [534, 309] on button "Add" at bounding box center [526, 309] width 33 height 15
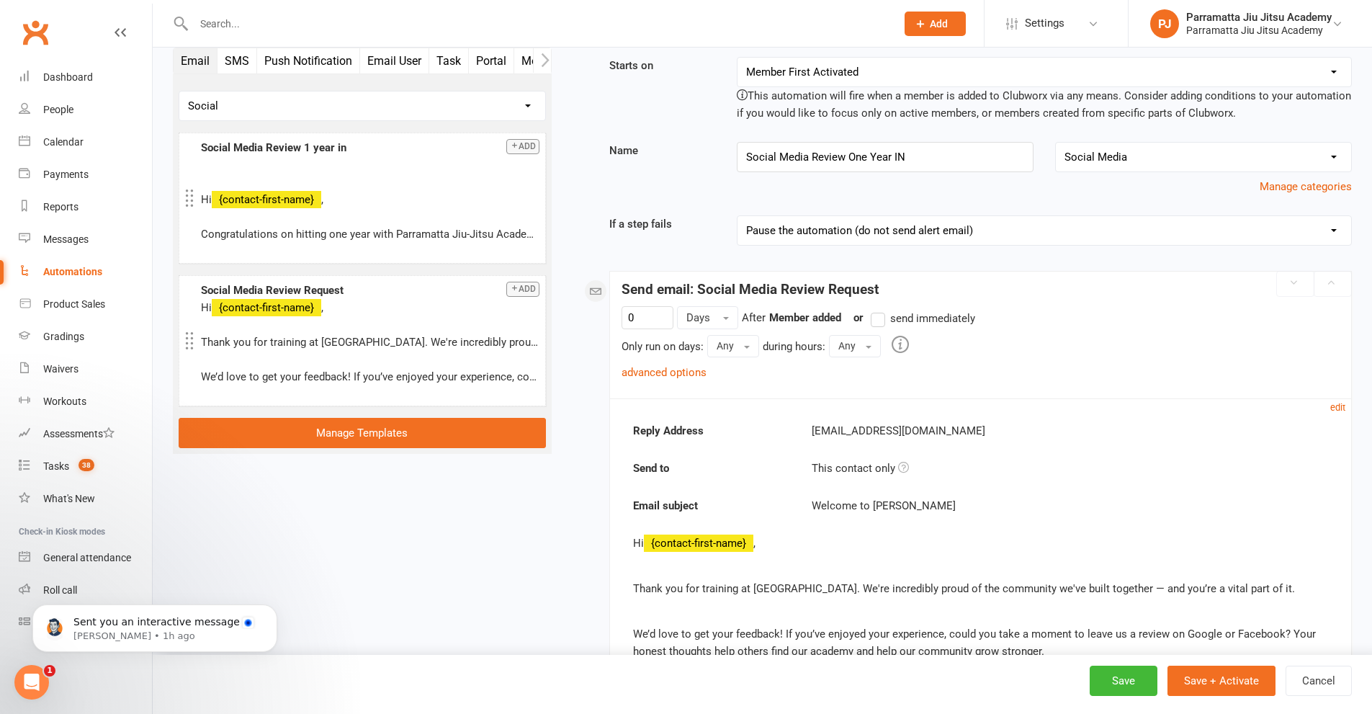
scroll to position [27, 0]
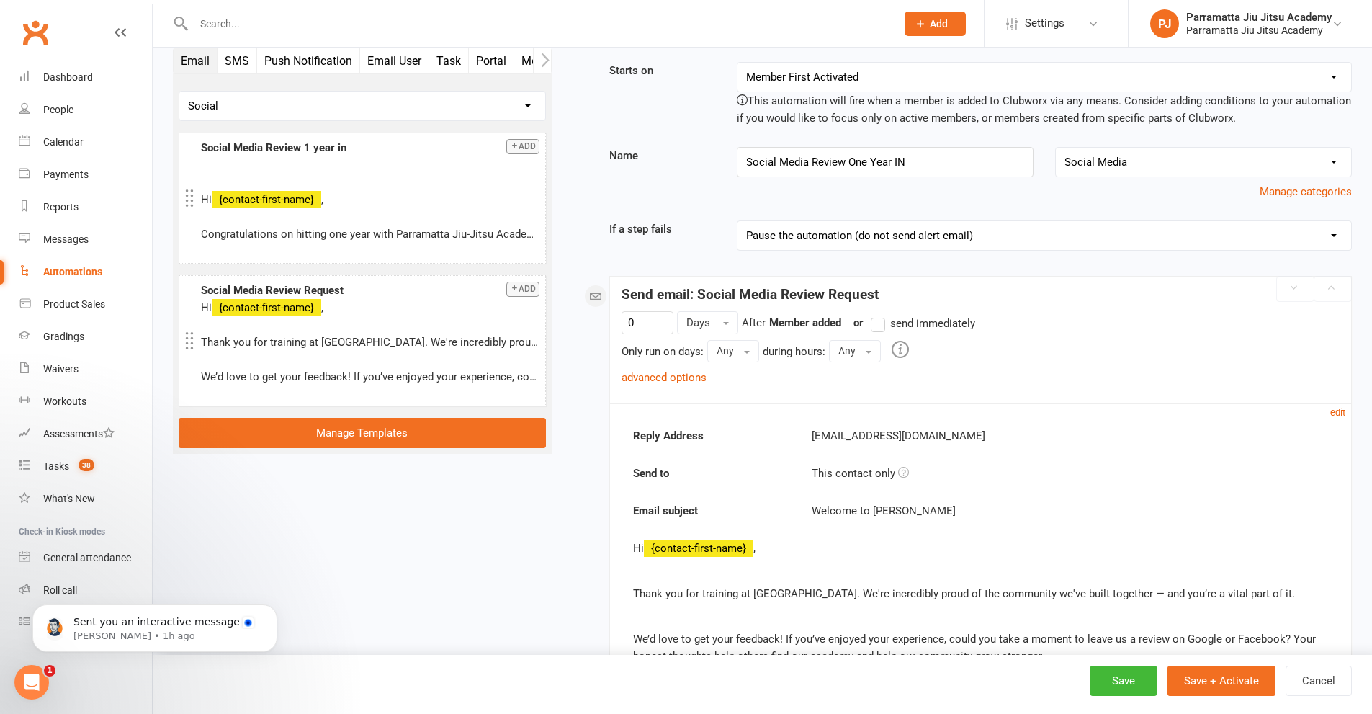
click at [920, 441] on div "[EMAIL_ADDRESS][DOMAIN_NAME]" at bounding box center [1069, 435] width 537 height 17
click at [913, 431] on div "[EMAIL_ADDRESS][DOMAIN_NAME]" at bounding box center [1069, 435] width 537 height 17
click at [1338, 413] on small "edit" at bounding box center [1337, 412] width 15 height 11
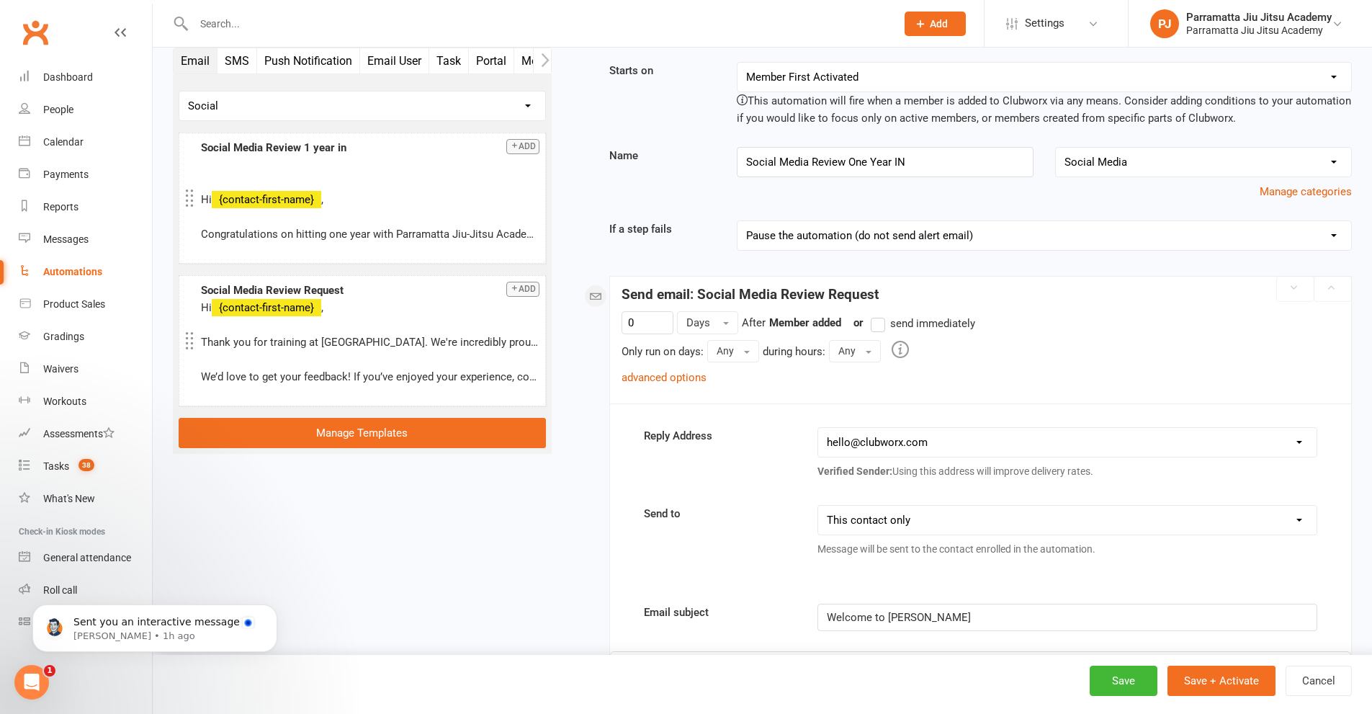
click at [1031, 441] on select "hello@clubworx.com info@parramattajiujitsu.com.au andy@onlyjonesy.com.au member…" at bounding box center [1067, 442] width 498 height 29
select select "1"
click at [818, 428] on select "hello@clubworx.com info@parramattajiujitsu.com.au andy@onlyjonesy.com.au member…" at bounding box center [1067, 442] width 498 height 29
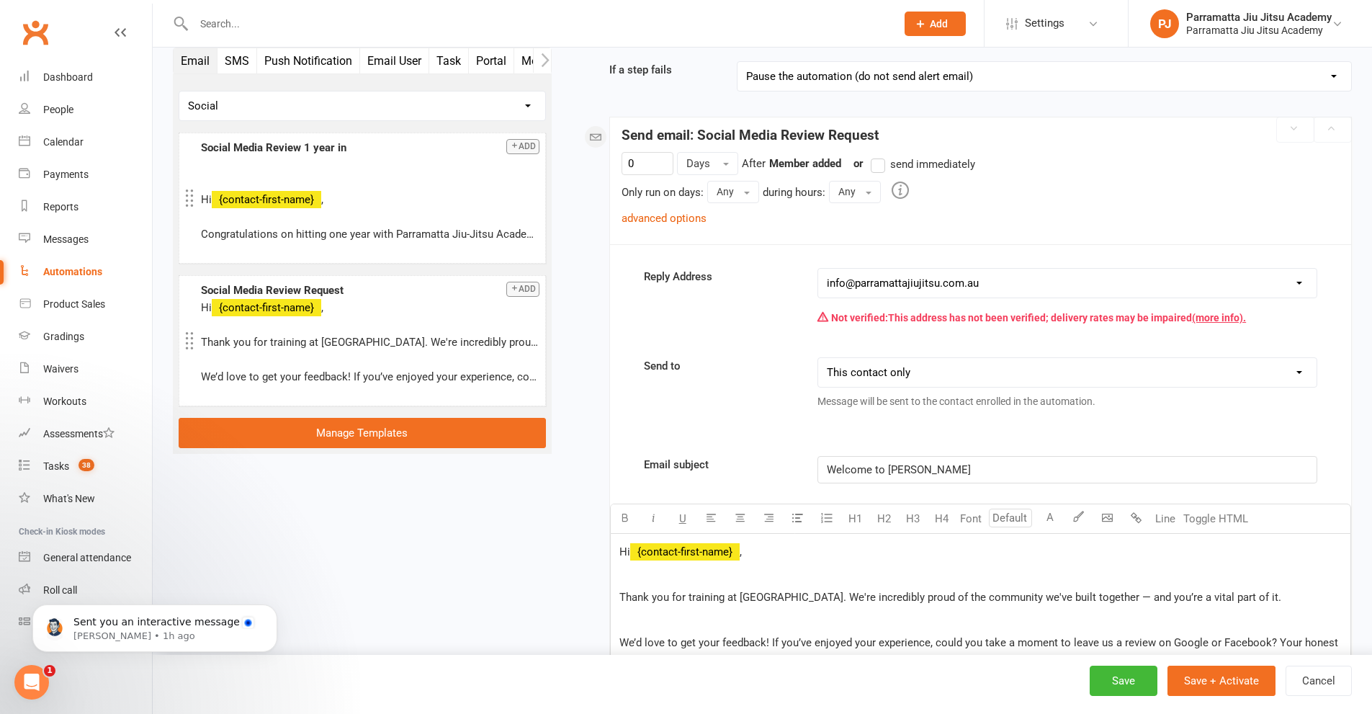
scroll to position [243, 0]
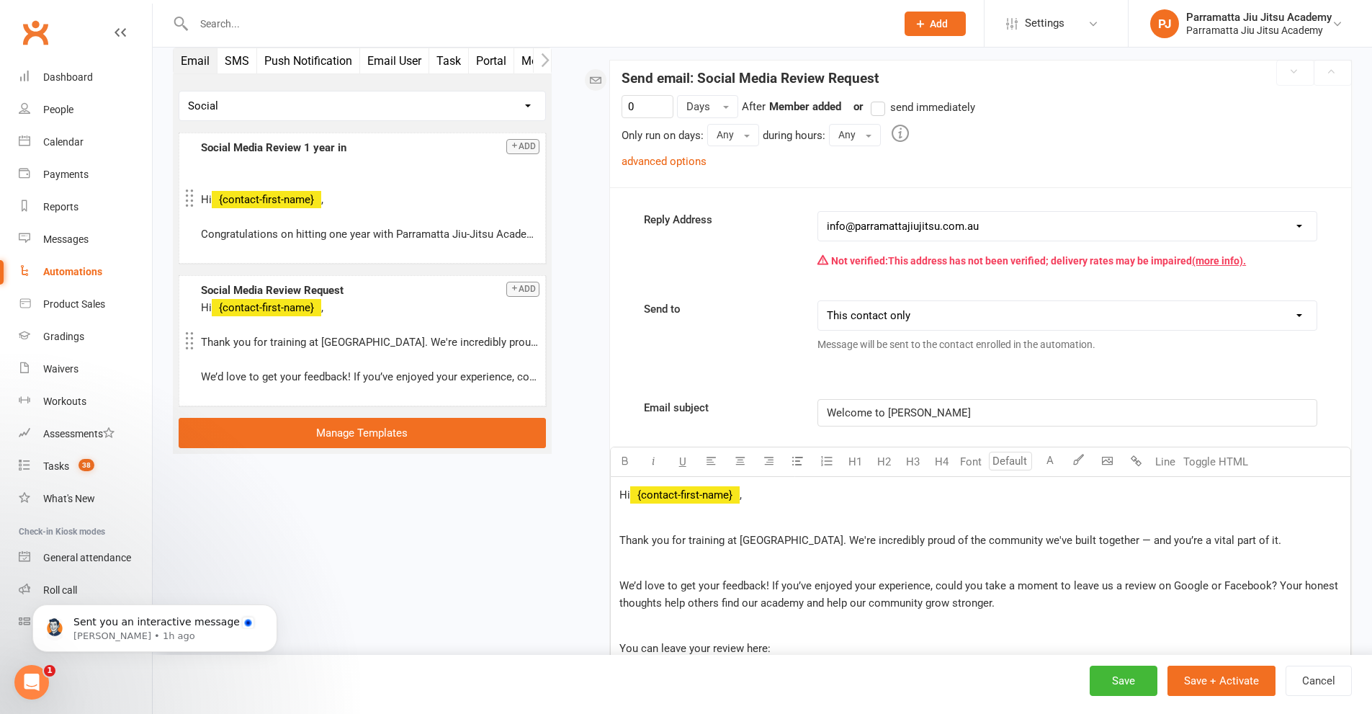
click at [939, 577] on p "We’d love to get your feedback! If you’ve enjoyed your experience, could you ta…" at bounding box center [980, 594] width 722 height 35
click at [1319, 688] on button "Cancel" at bounding box center [1318, 680] width 66 height 30
select select "25"
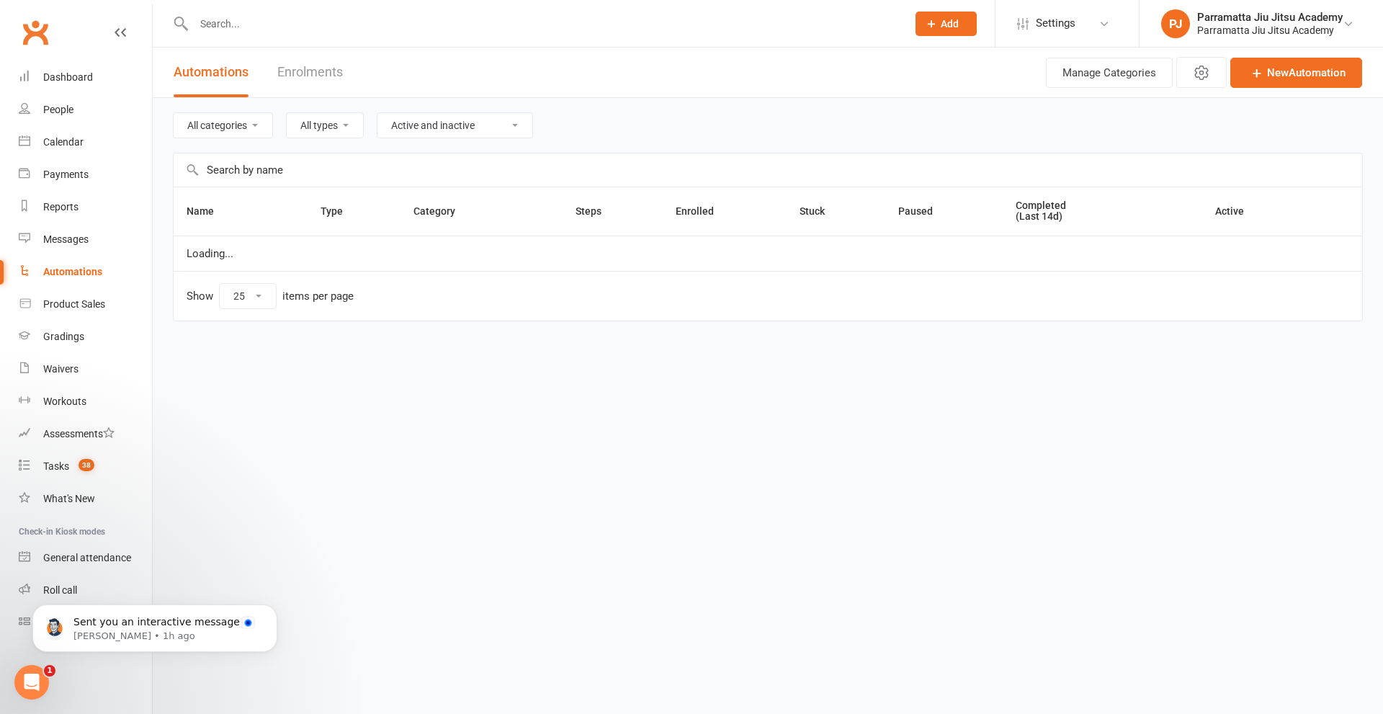
select select "975"
click at [1255, 67] on icon at bounding box center [1256, 73] width 14 height 14
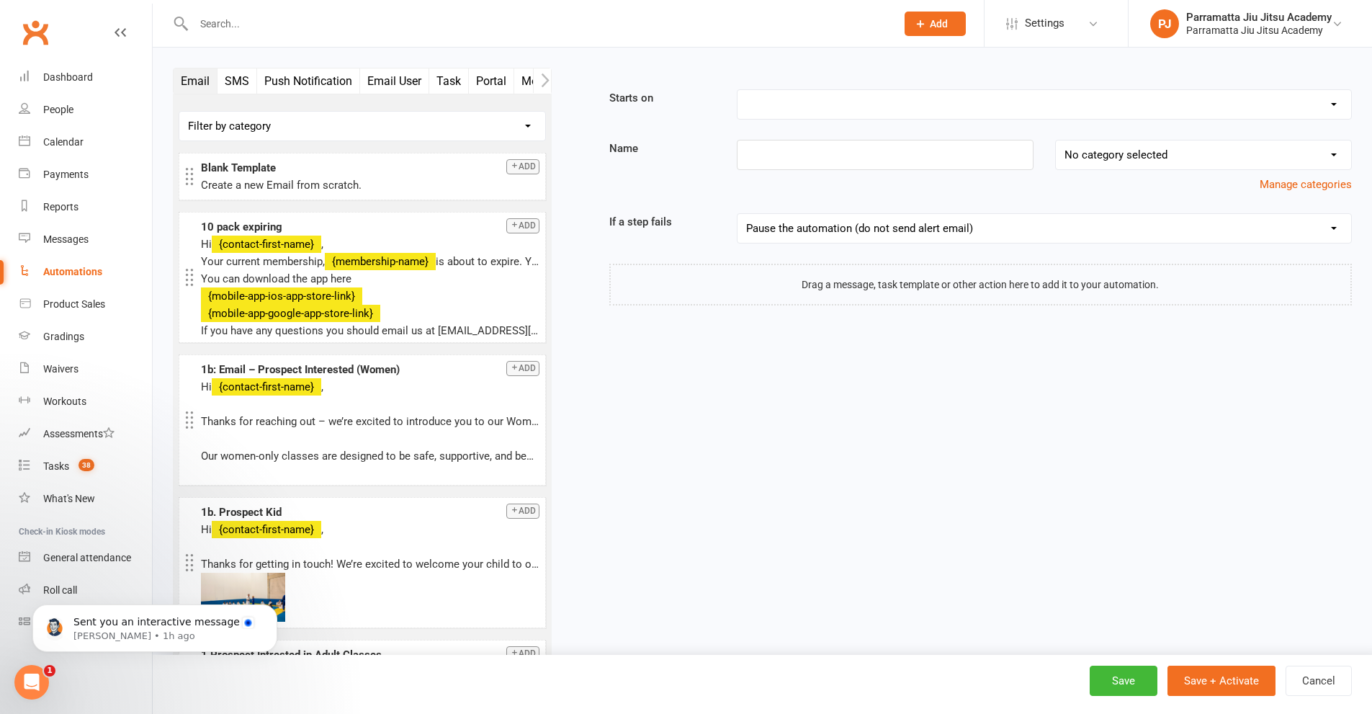
click at [925, 109] on select "Booking Cancelled Booking Due Booking Late-Cancelled Booking Marked Absent Book…" at bounding box center [1044, 104] width 614 height 29
select select "18"
click at [737, 90] on select "Booking Cancelled Booking Due Booking Late-Cancelled Booking Marked Absent Book…" at bounding box center [1044, 104] width 614 height 29
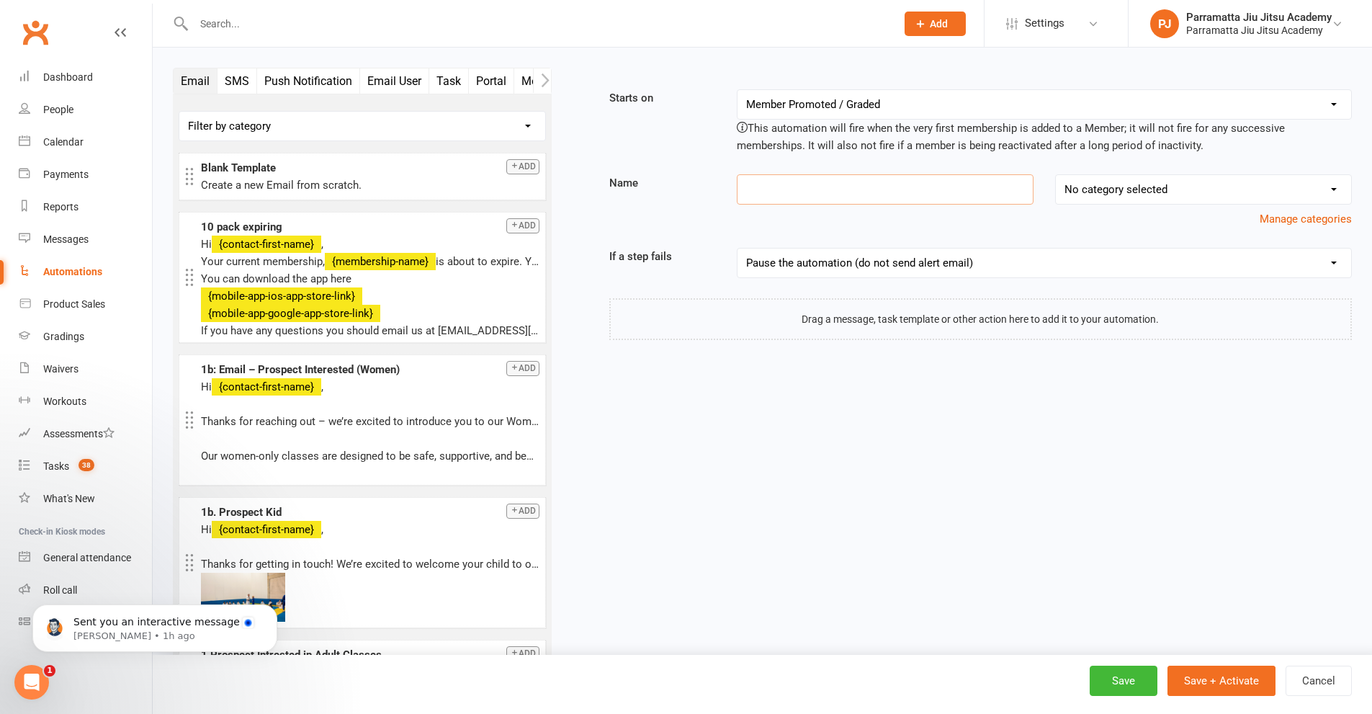
click at [820, 197] on input at bounding box center [885, 189] width 297 height 30
type input "Social Media Review One Year In"
click at [1129, 179] on select "No category selected Memberships Prospects Adults Prospects Children Prospects …" at bounding box center [1203, 189] width 295 height 29
select select "6"
click at [1056, 175] on select "No category selected Memberships Prospects Adults Prospects Children Prospects …" at bounding box center [1203, 189] width 295 height 29
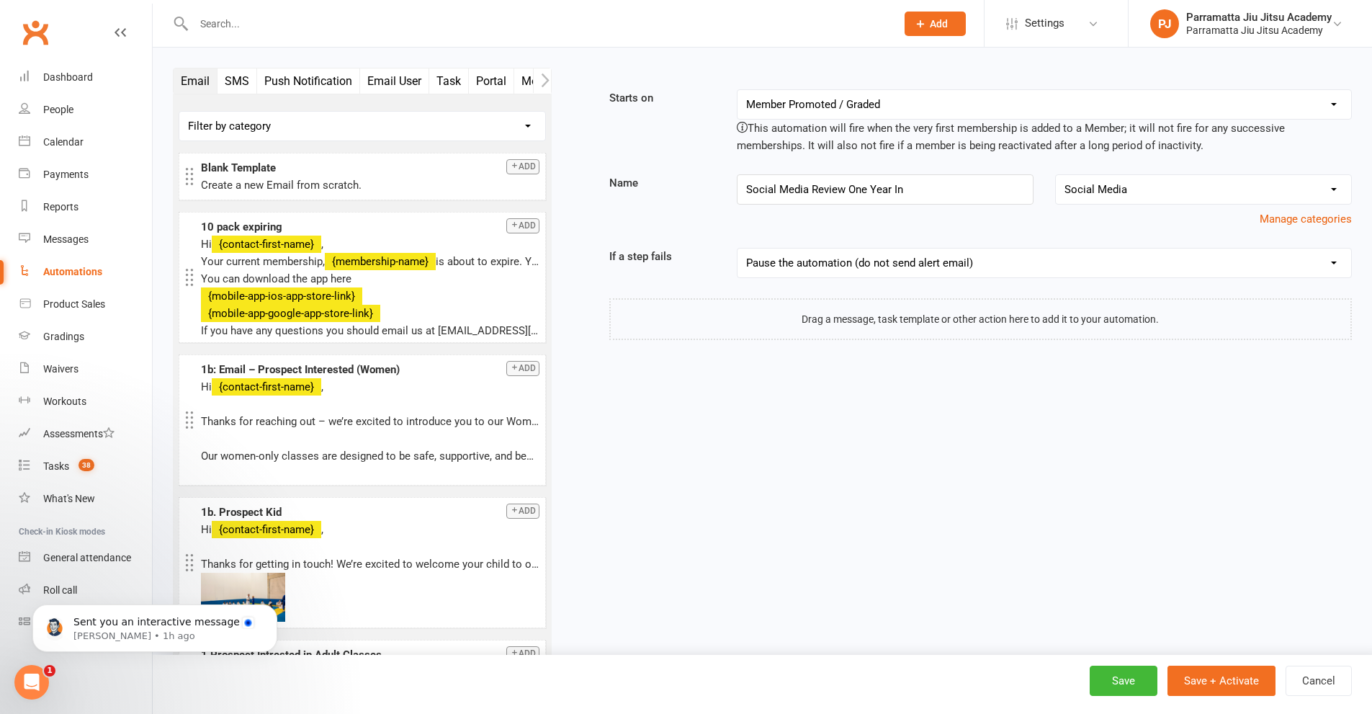
click at [278, 120] on select "Filter by category No category Automation Cancellation Membership Prospects Pro…" at bounding box center [362, 126] width 366 height 29
click at [292, 397] on p at bounding box center [370, 403] width 338 height 17
click at [357, 125] on select "Filter by category No category Automation Cancellation Membership Prospects Pro…" at bounding box center [362, 126] width 366 height 29
select select "10"
click at [179, 112] on select "Filter by category No category Automation Cancellation Membership Prospects Pro…" at bounding box center [362, 126] width 366 height 29
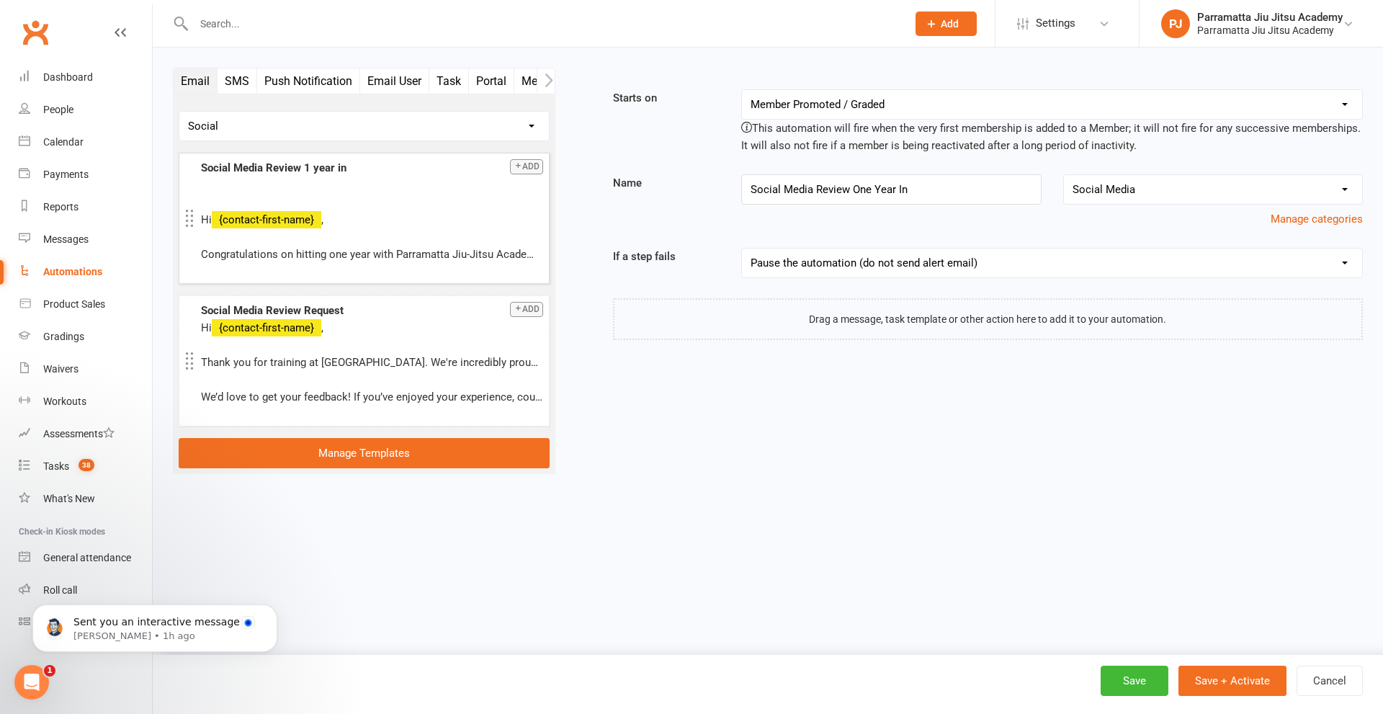
click at [537, 160] on button "Add" at bounding box center [526, 166] width 33 height 15
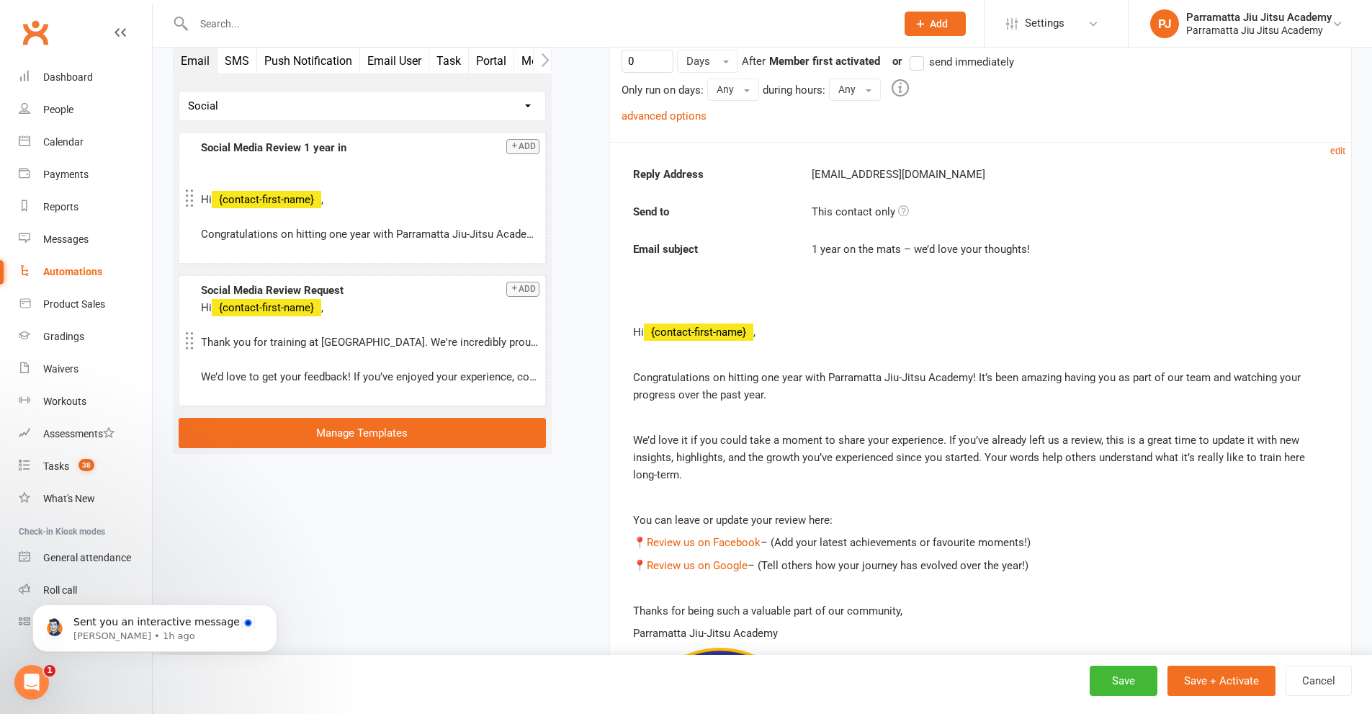
scroll to position [220, 0]
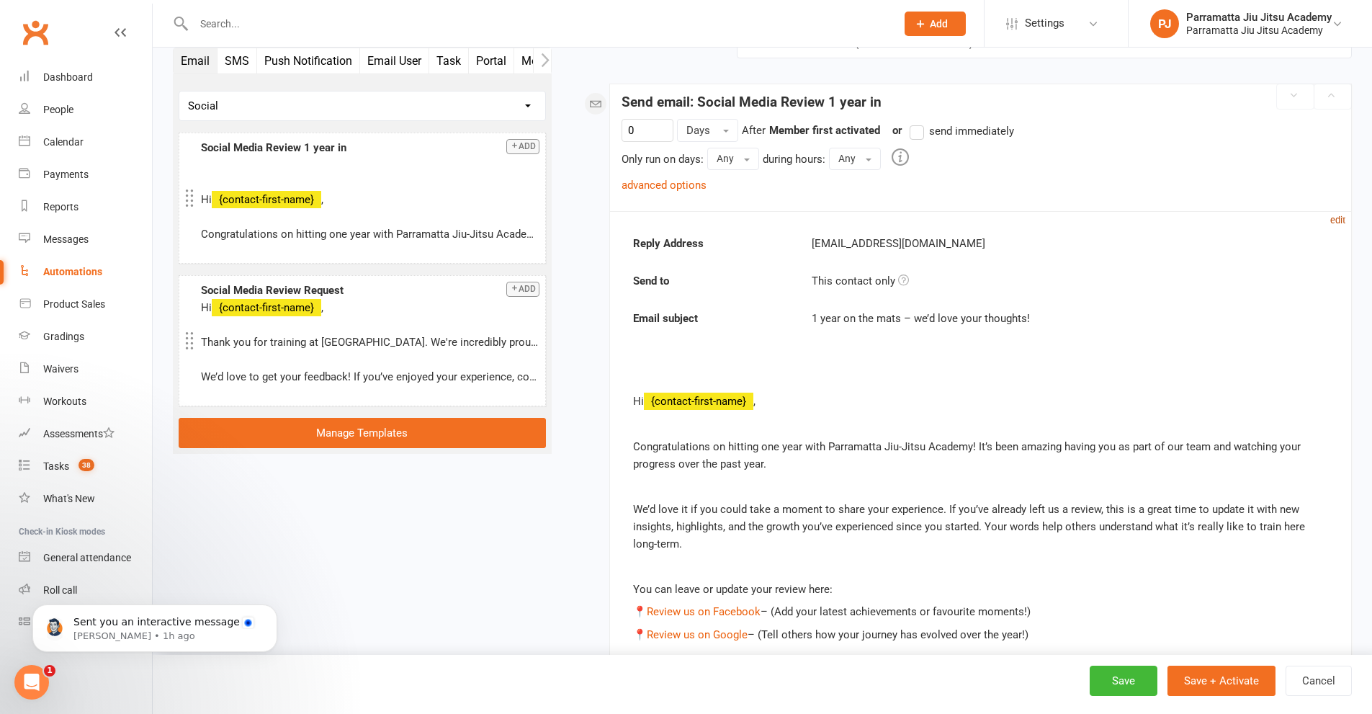
click at [1339, 215] on small "edit" at bounding box center [1337, 220] width 15 height 11
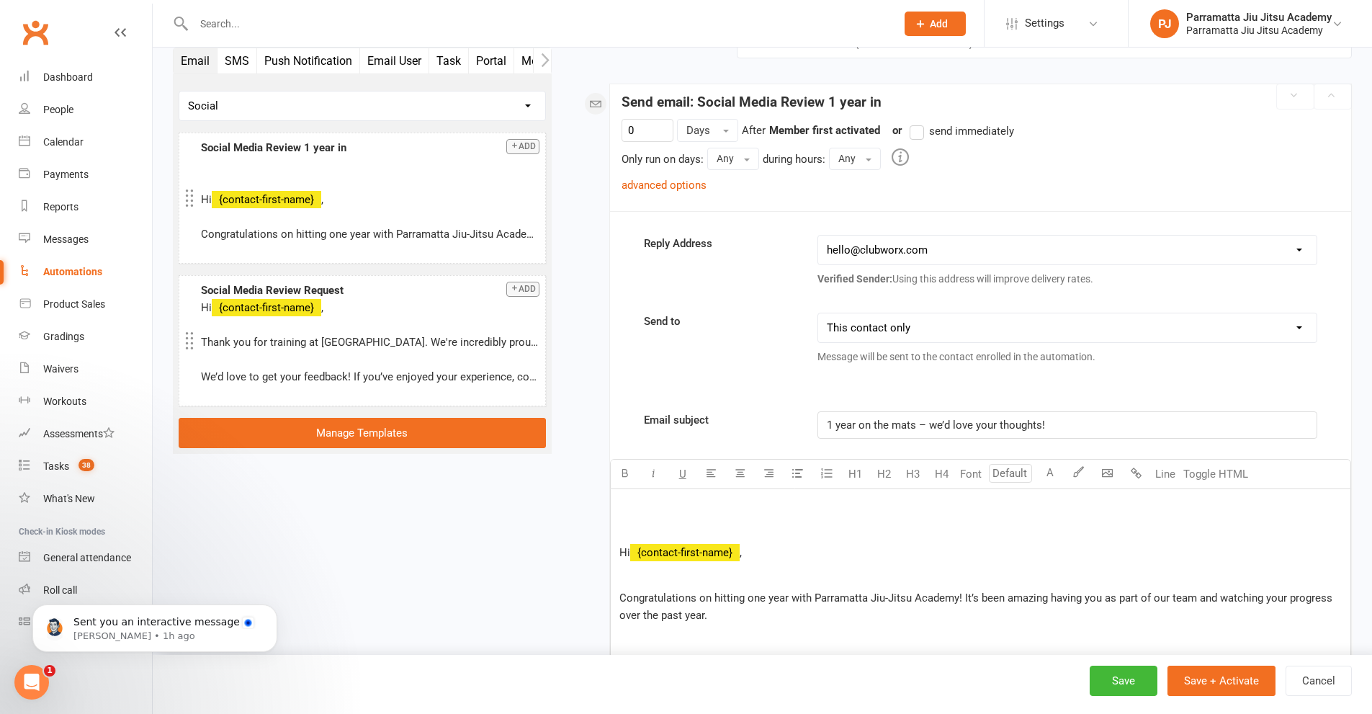
click at [1215, 259] on select "hello@clubworx.com info@parramattajiujitsu.com.au andy@onlyjonesy.com.au member…" at bounding box center [1067, 249] width 498 height 29
select select "1"
click at [818, 235] on select "hello@clubworx.com info@parramattajiujitsu.com.au andy@onlyjonesy.com.au member…" at bounding box center [1067, 249] width 498 height 29
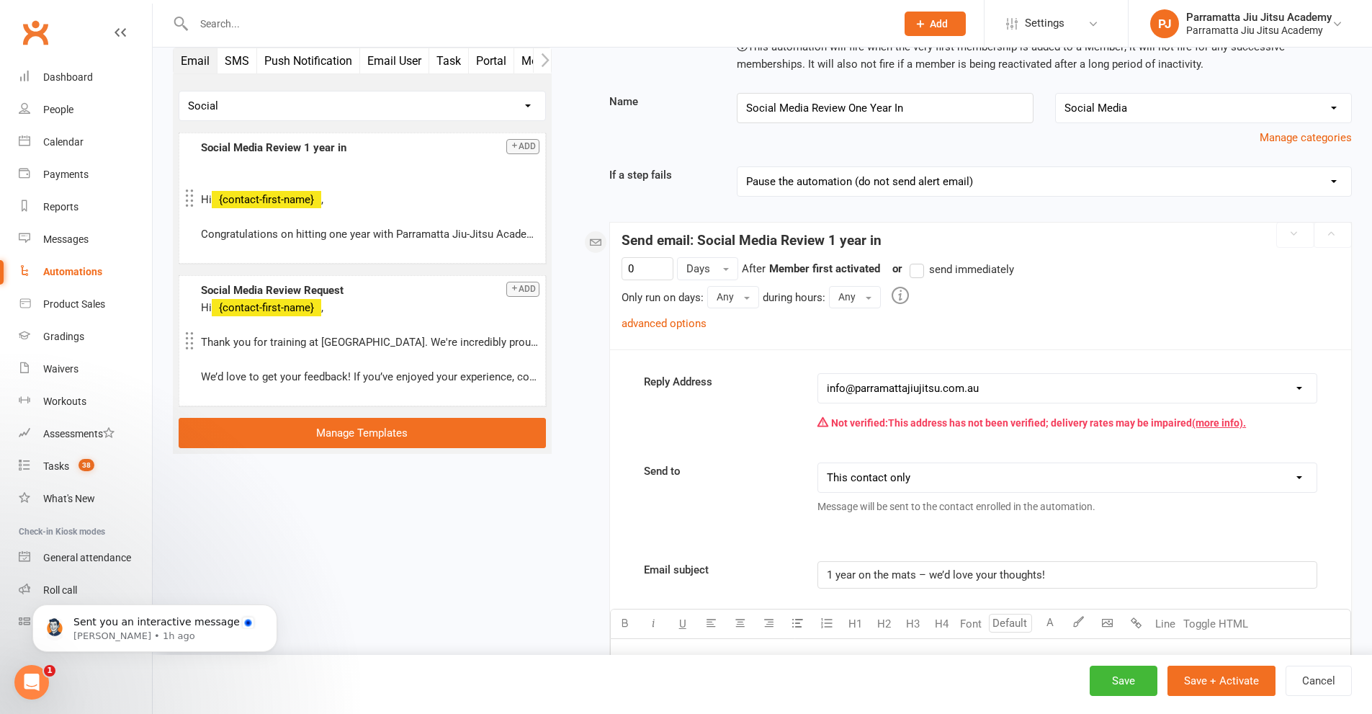
scroll to position [76, 0]
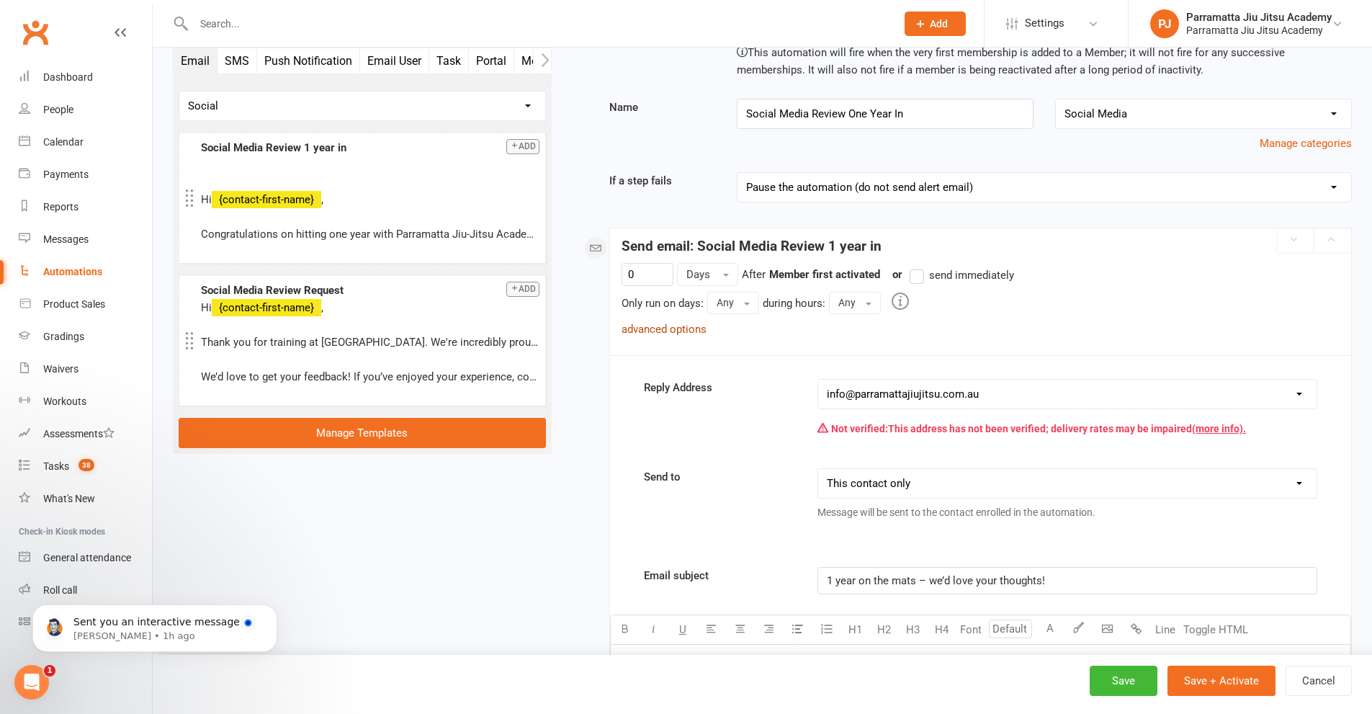
click at [689, 327] on link "advanced options" at bounding box center [664, 329] width 85 height 13
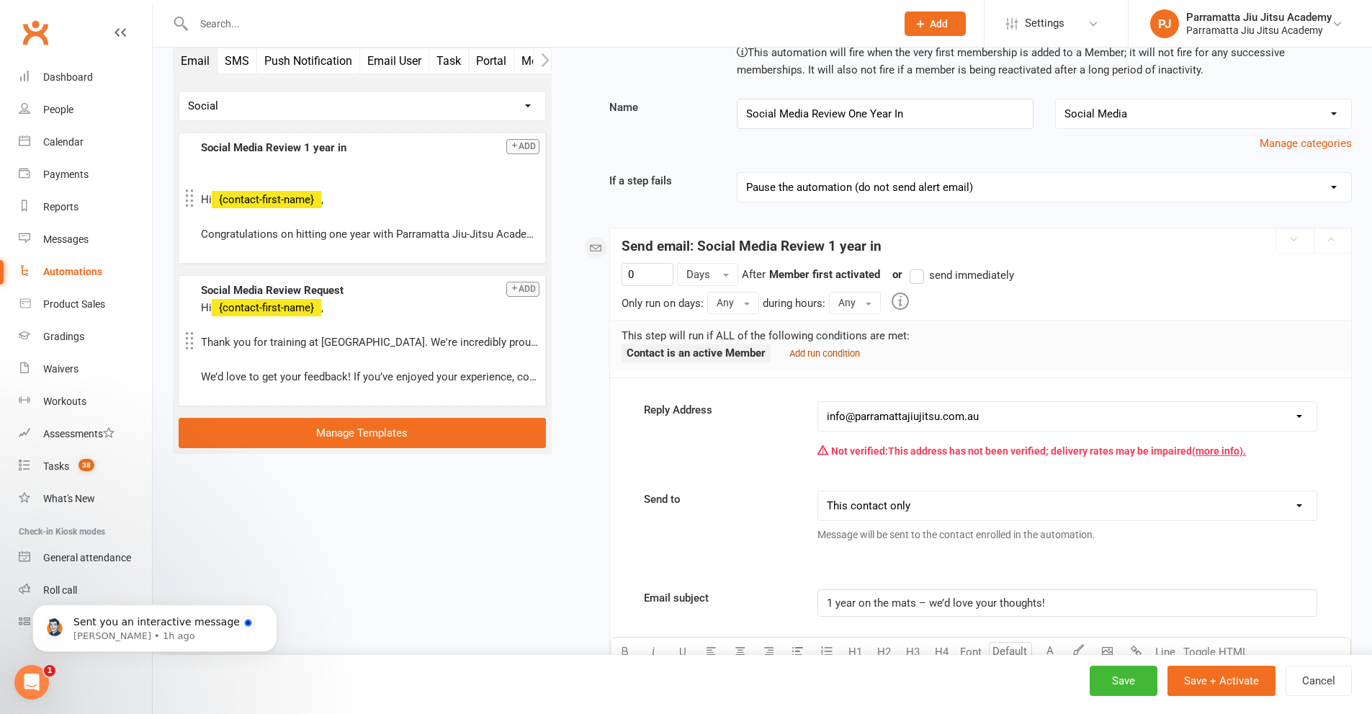
click at [827, 355] on small "Add run condition" at bounding box center [824, 353] width 71 height 11
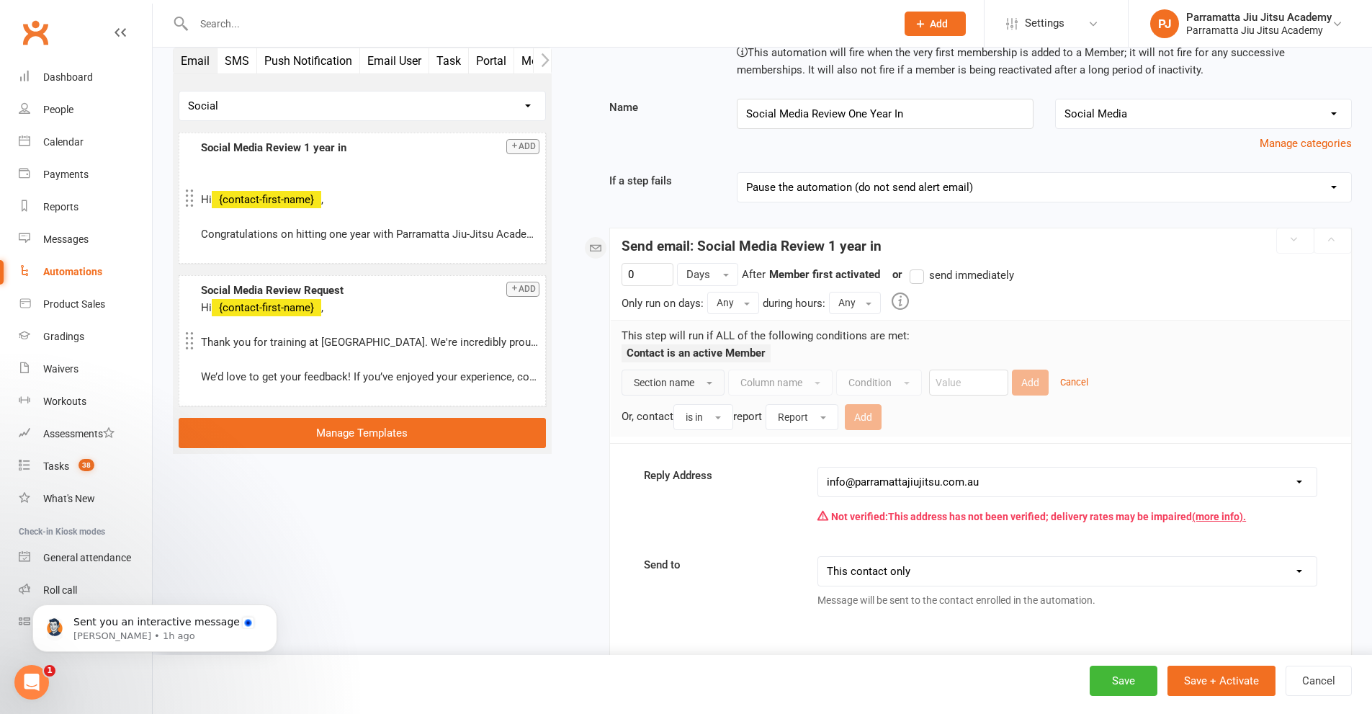
click at [700, 381] on button "Section name" at bounding box center [673, 382] width 103 height 26
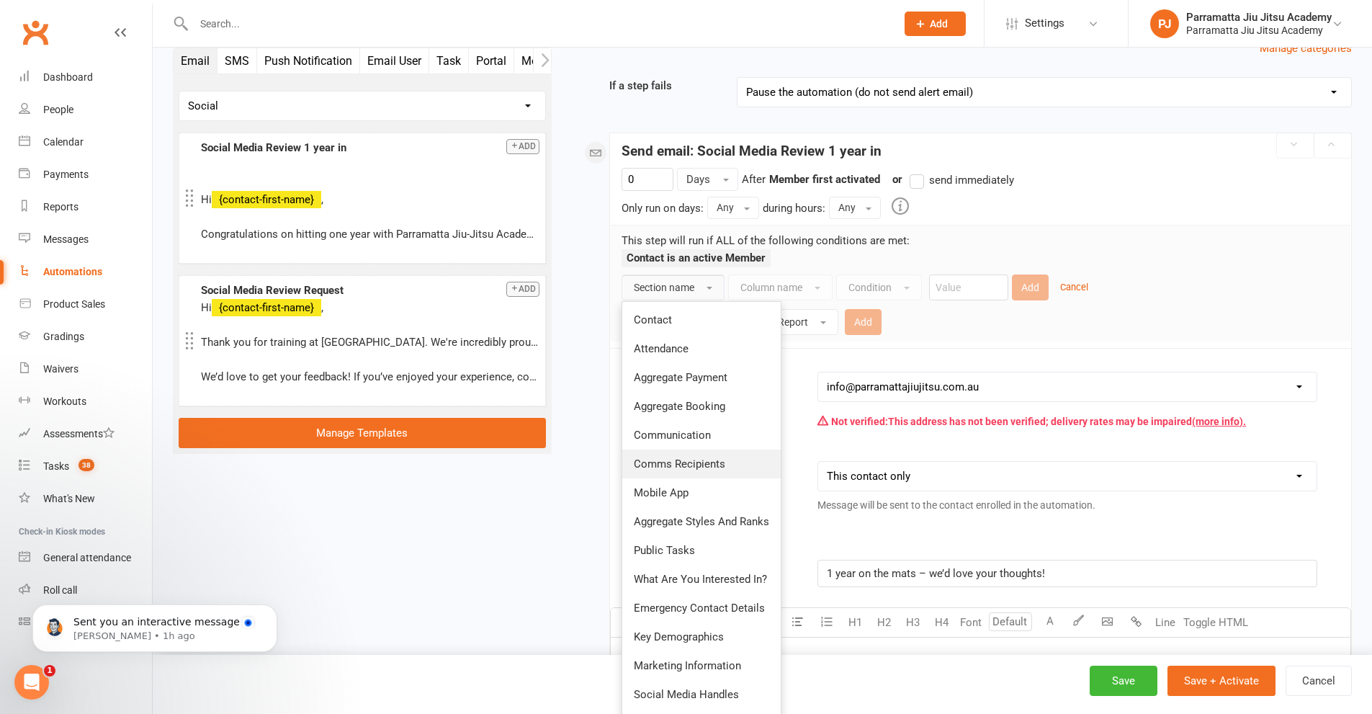
scroll to position [148, 0]
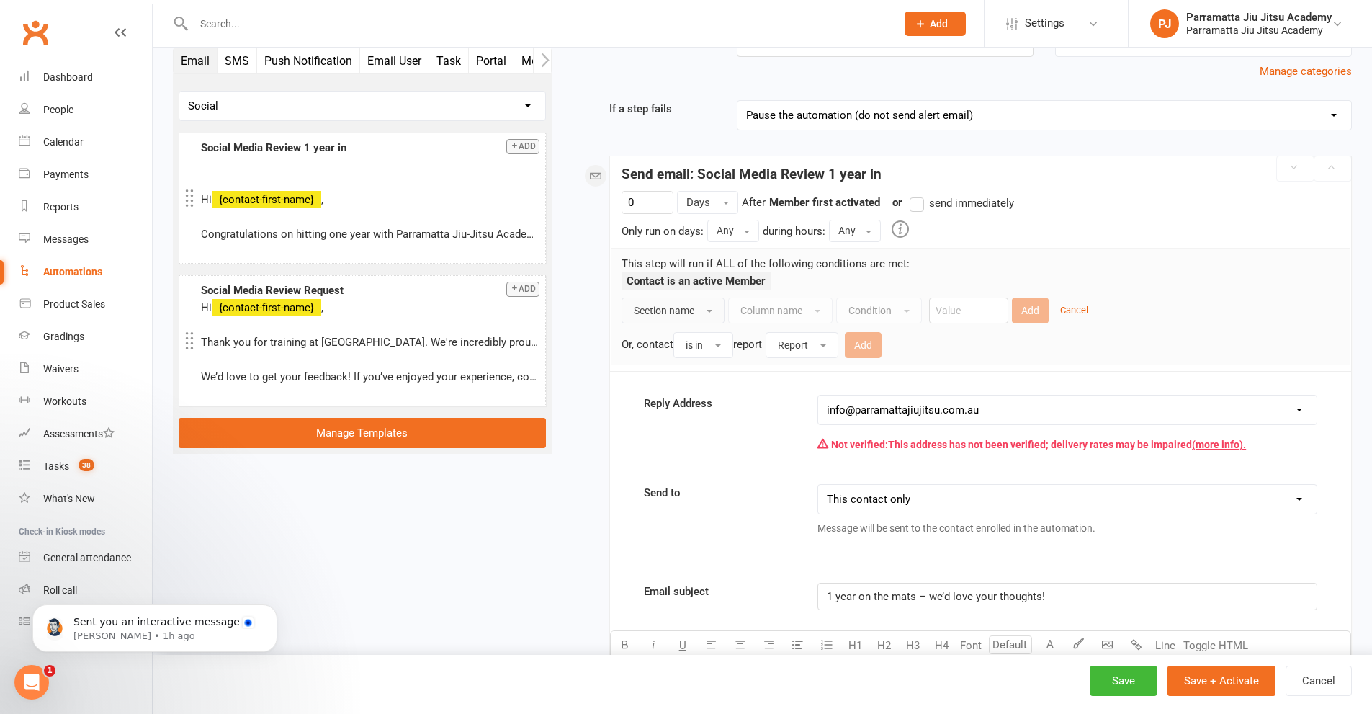
click at [696, 304] on button "Section name" at bounding box center [673, 310] width 103 height 26
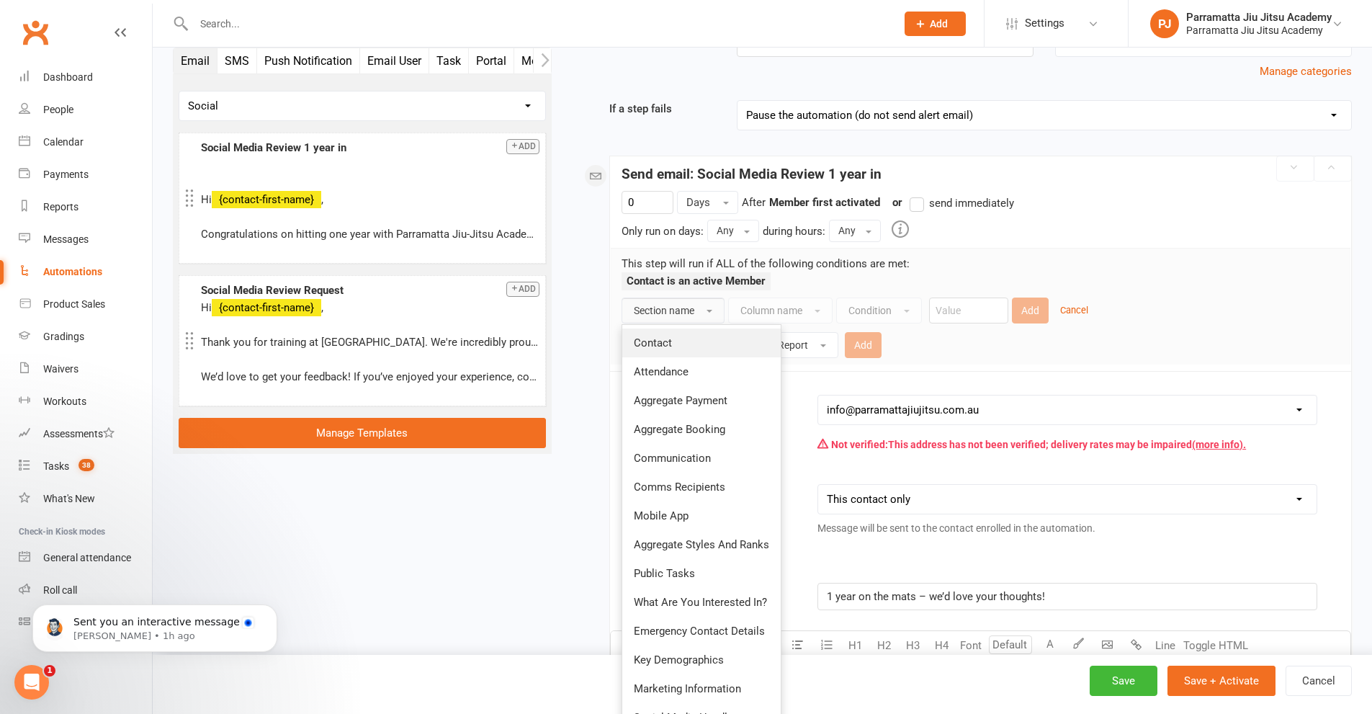
click at [666, 341] on span "Contact" at bounding box center [653, 342] width 38 height 13
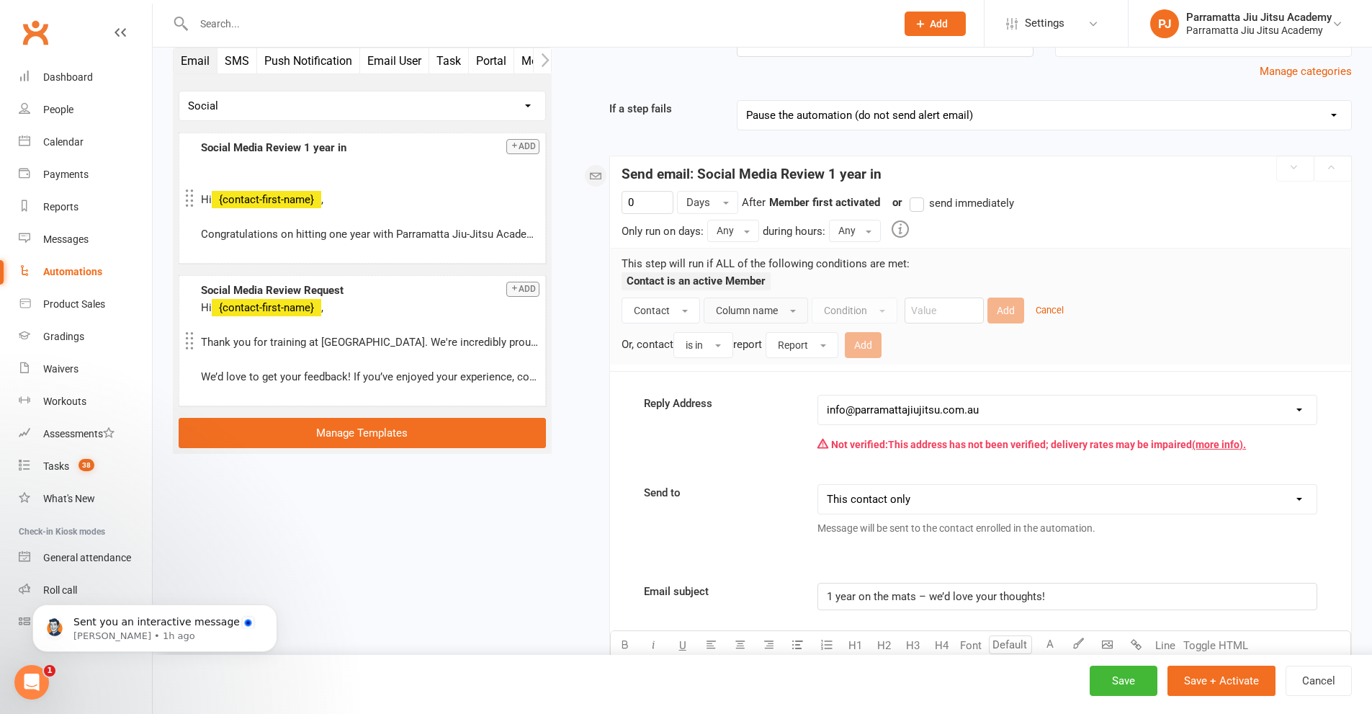
click at [782, 311] on button "Column name" at bounding box center [756, 310] width 104 height 26
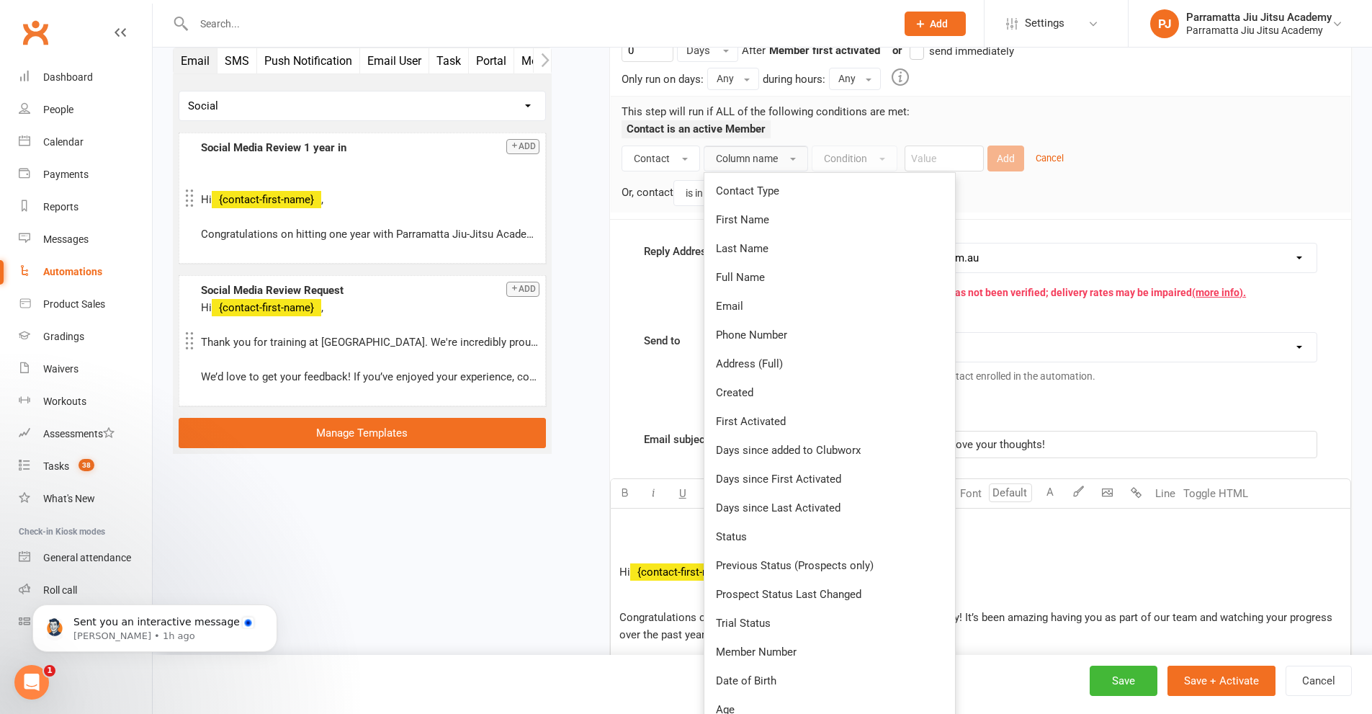
scroll to position [228, 0]
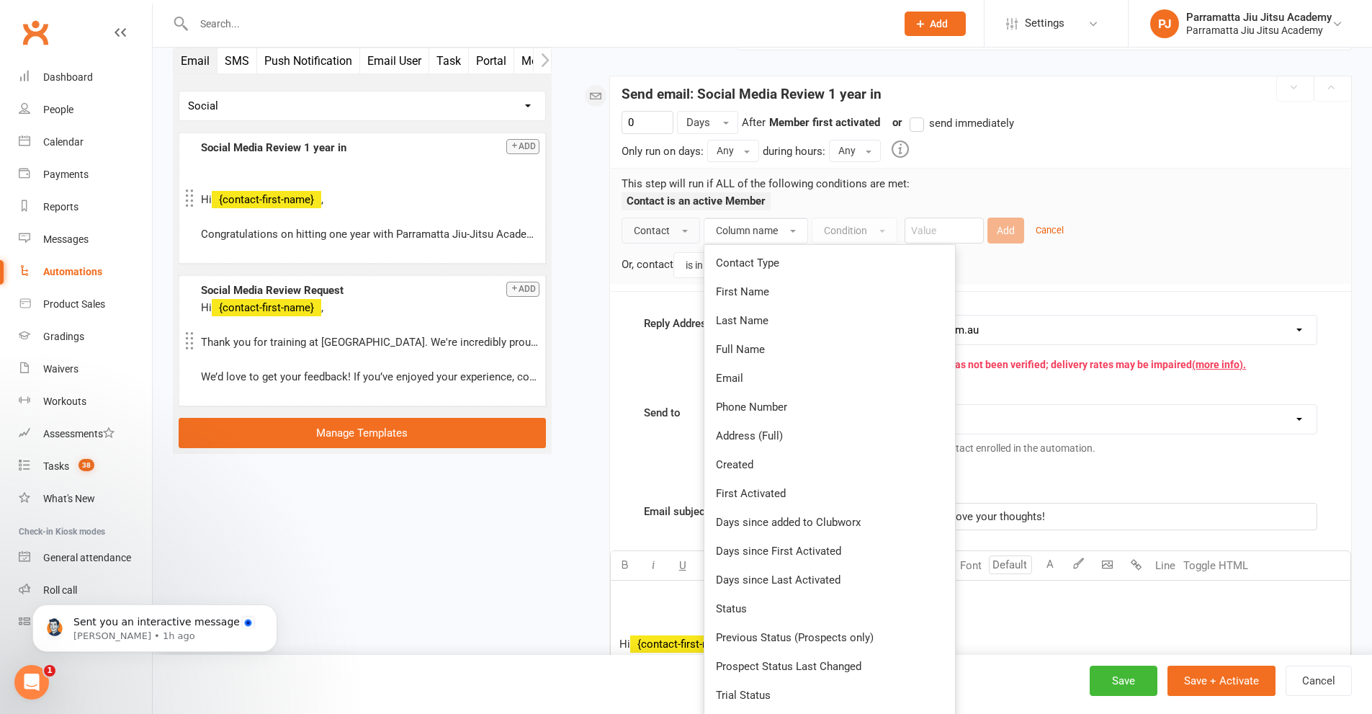
click at [683, 234] on button "Contact" at bounding box center [661, 230] width 78 height 26
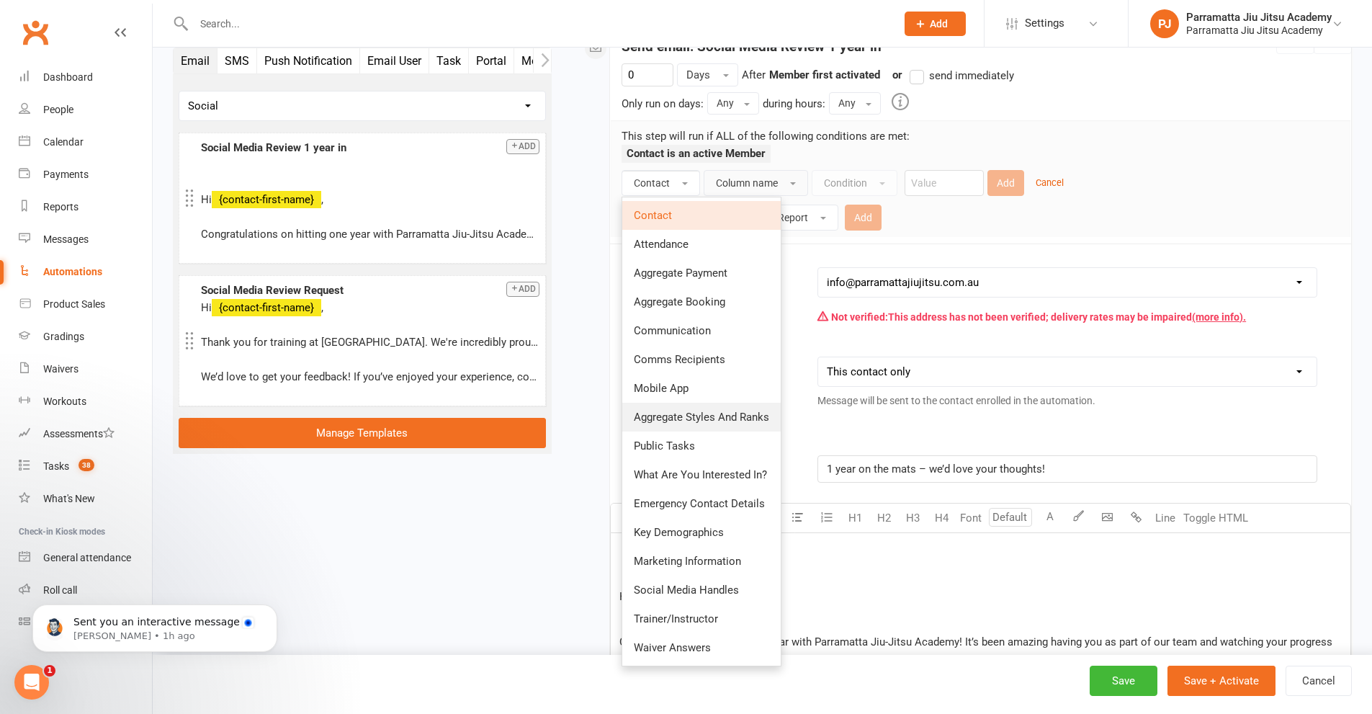
scroll to position [300, 0]
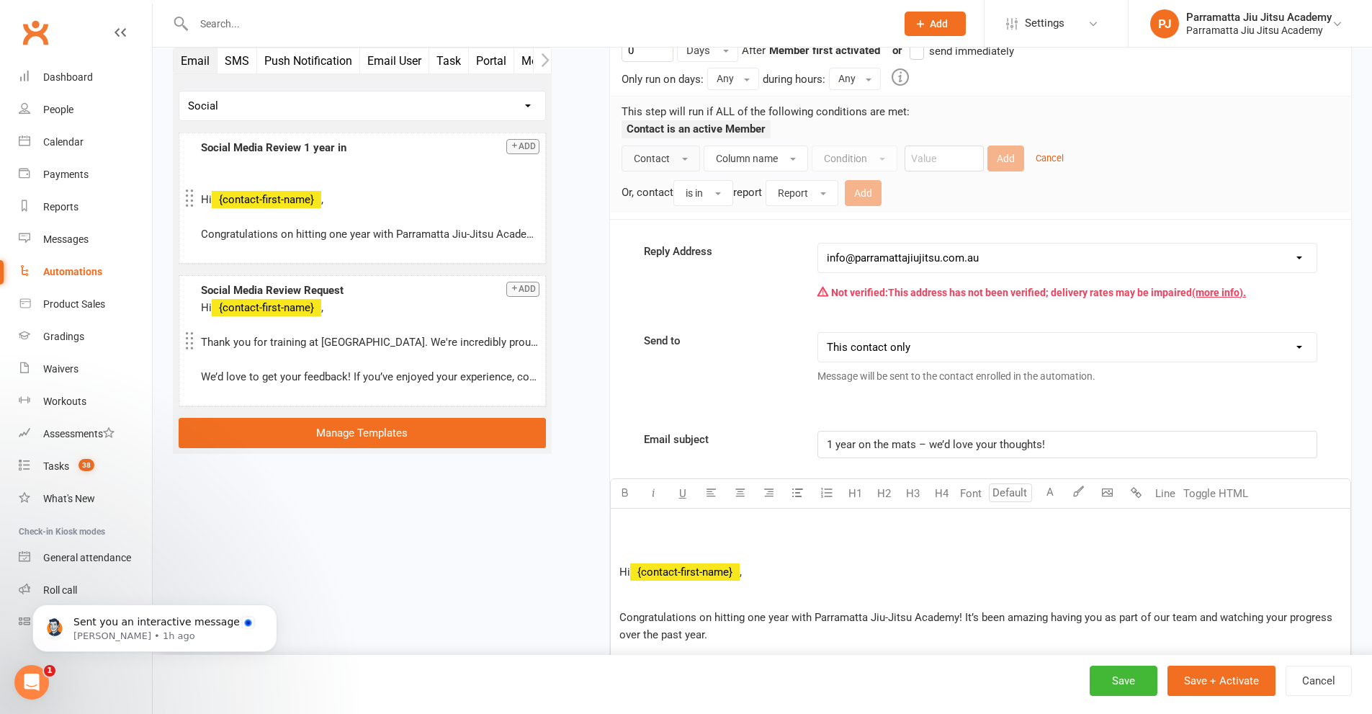
click at [681, 159] on button "Contact" at bounding box center [661, 158] width 78 height 26
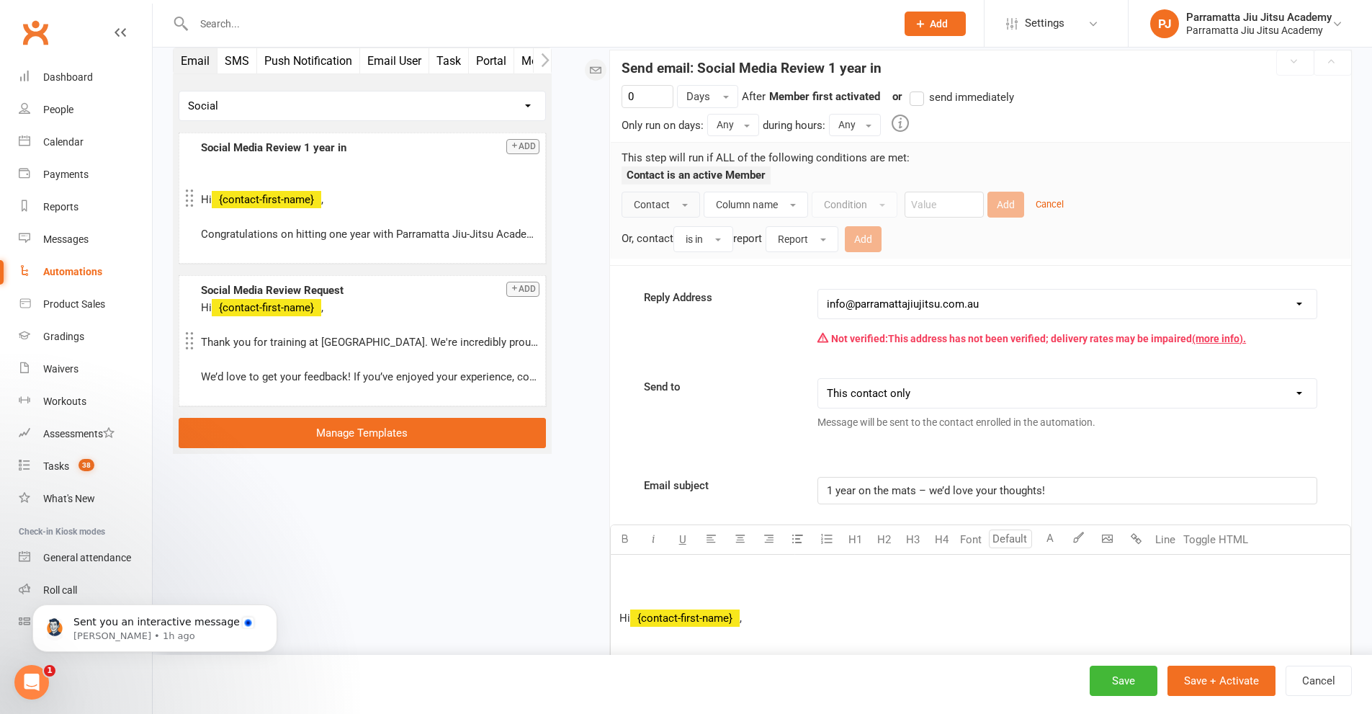
scroll to position [228, 0]
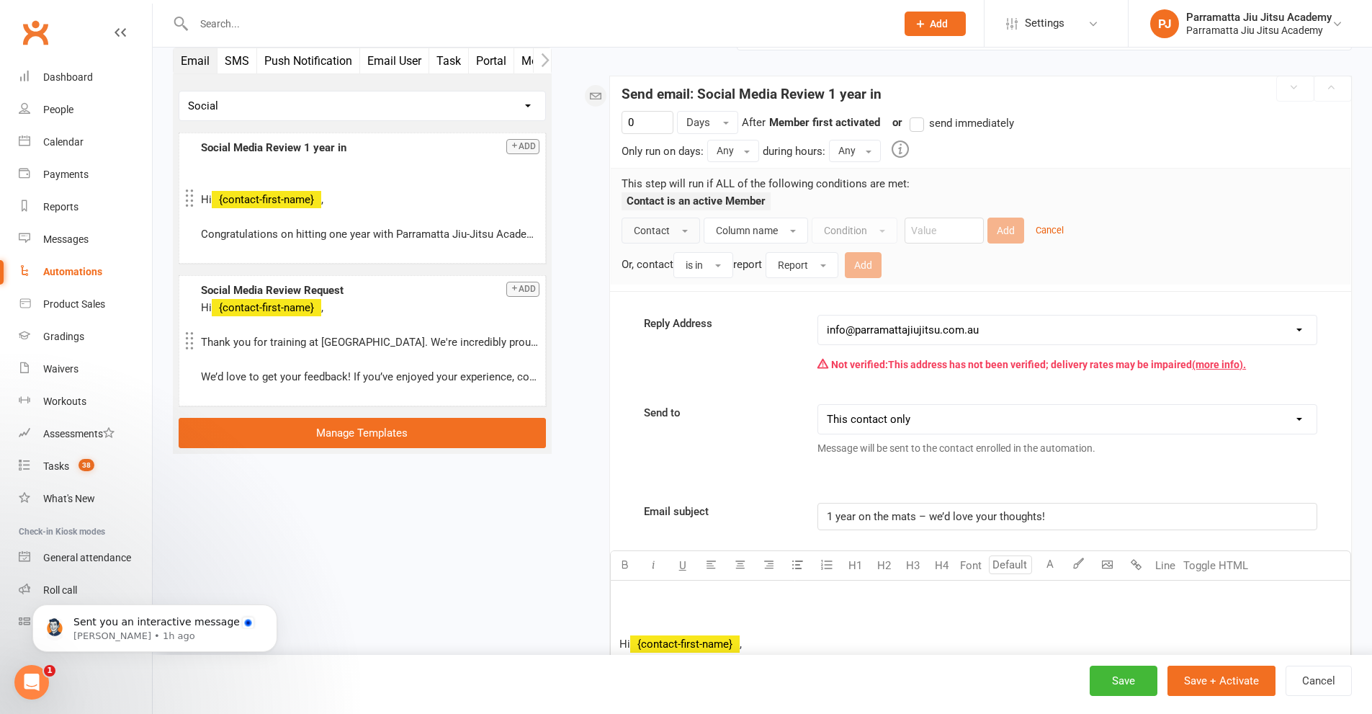
click at [668, 230] on span "Contact" at bounding box center [652, 231] width 36 height 12
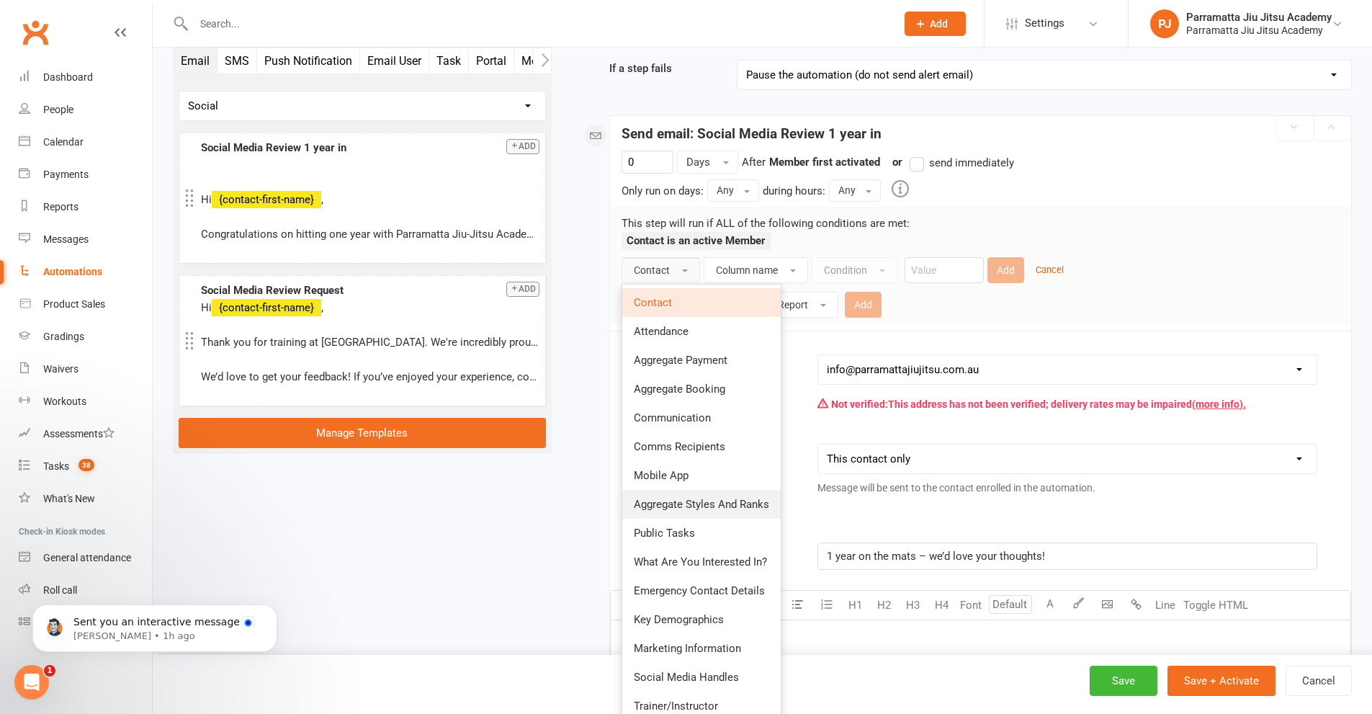
scroll to position [156, 0]
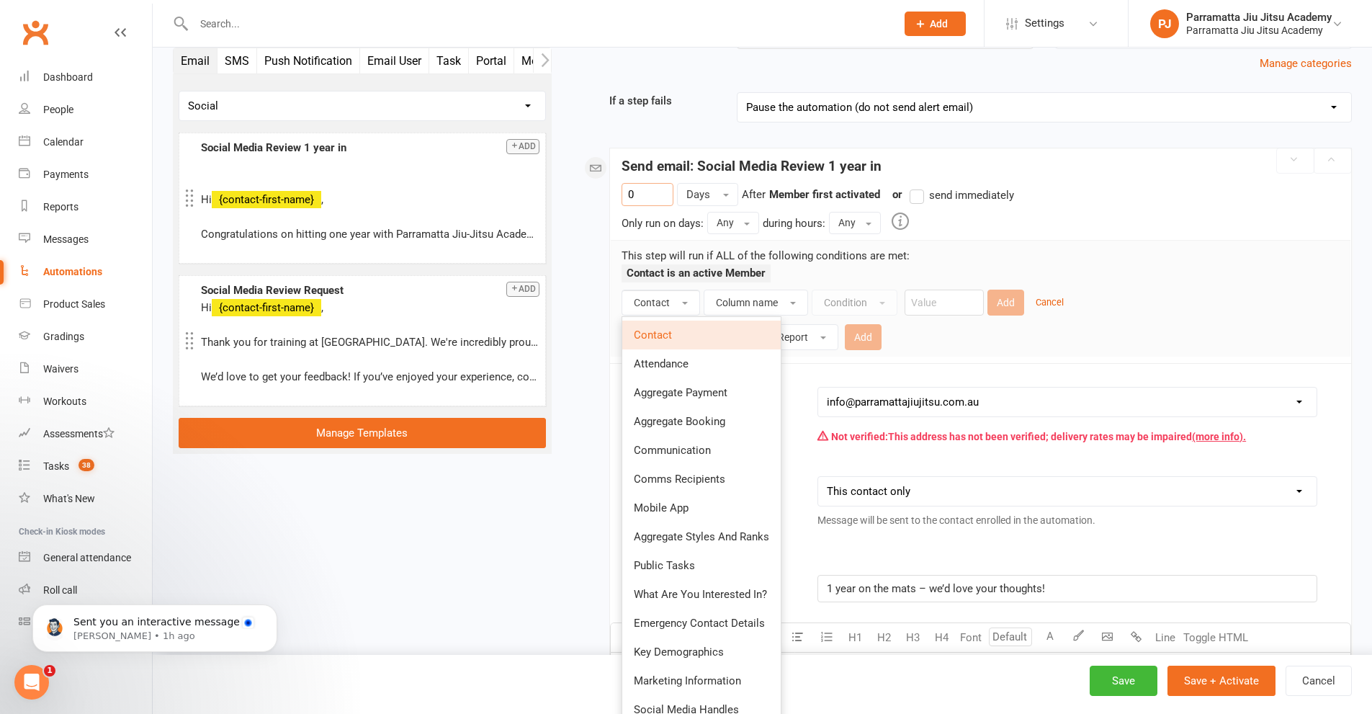
drag, startPoint x: 645, startPoint y: 189, endPoint x: 601, endPoint y: 203, distance: 45.3
click at [601, 202] on div "Starts on Booking Cancelled Booking Due Booking Late-Cancelled Booking Marked A…" at bounding box center [962, 692] width 778 height 1517
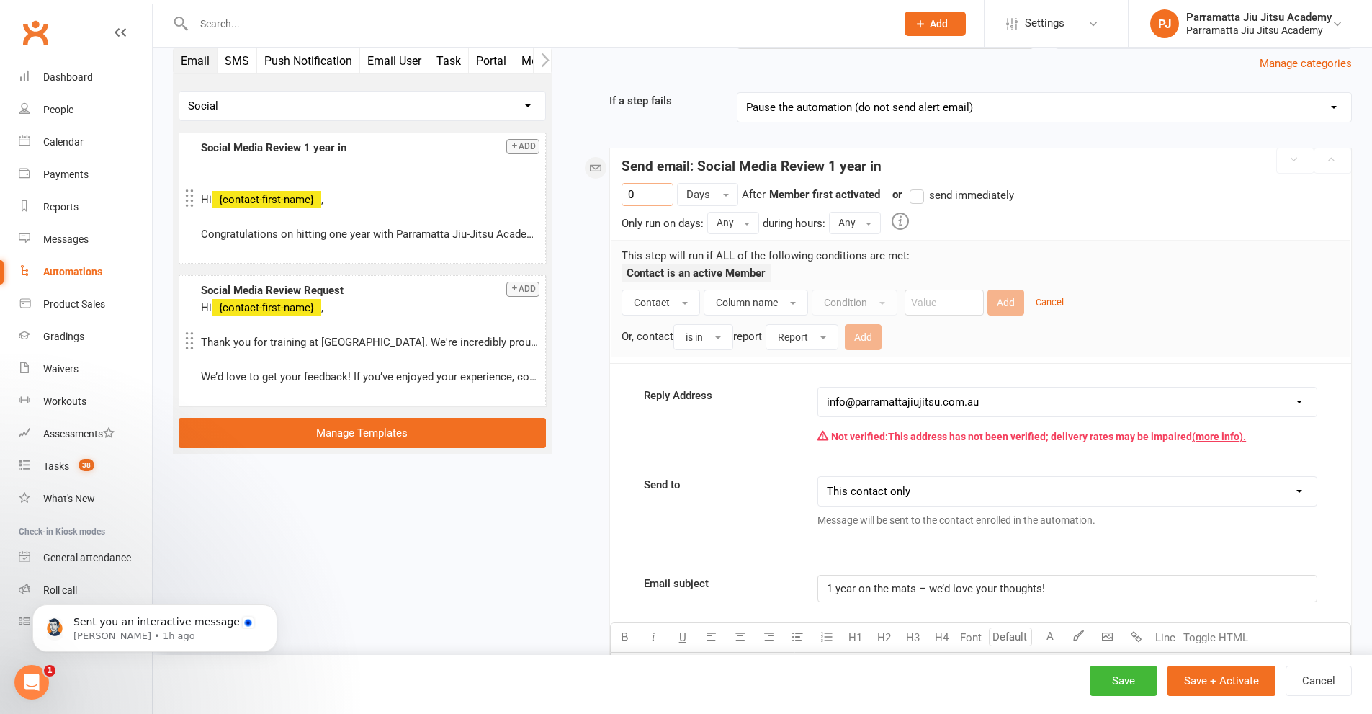
click at [630, 190] on input "0" at bounding box center [648, 194] width 52 height 23
drag, startPoint x: 650, startPoint y: 195, endPoint x: 570, endPoint y: 187, distance: 81.1
click at [570, 187] on div "Starts on Booking Cancelled Booking Due Booking Late-Cancelled Booking Marked A…" at bounding box center [962, 687] width 800 height 1550
click at [710, 196] on button "Days" at bounding box center [707, 194] width 61 height 23
click at [711, 194] on button "Days" at bounding box center [707, 194] width 61 height 23
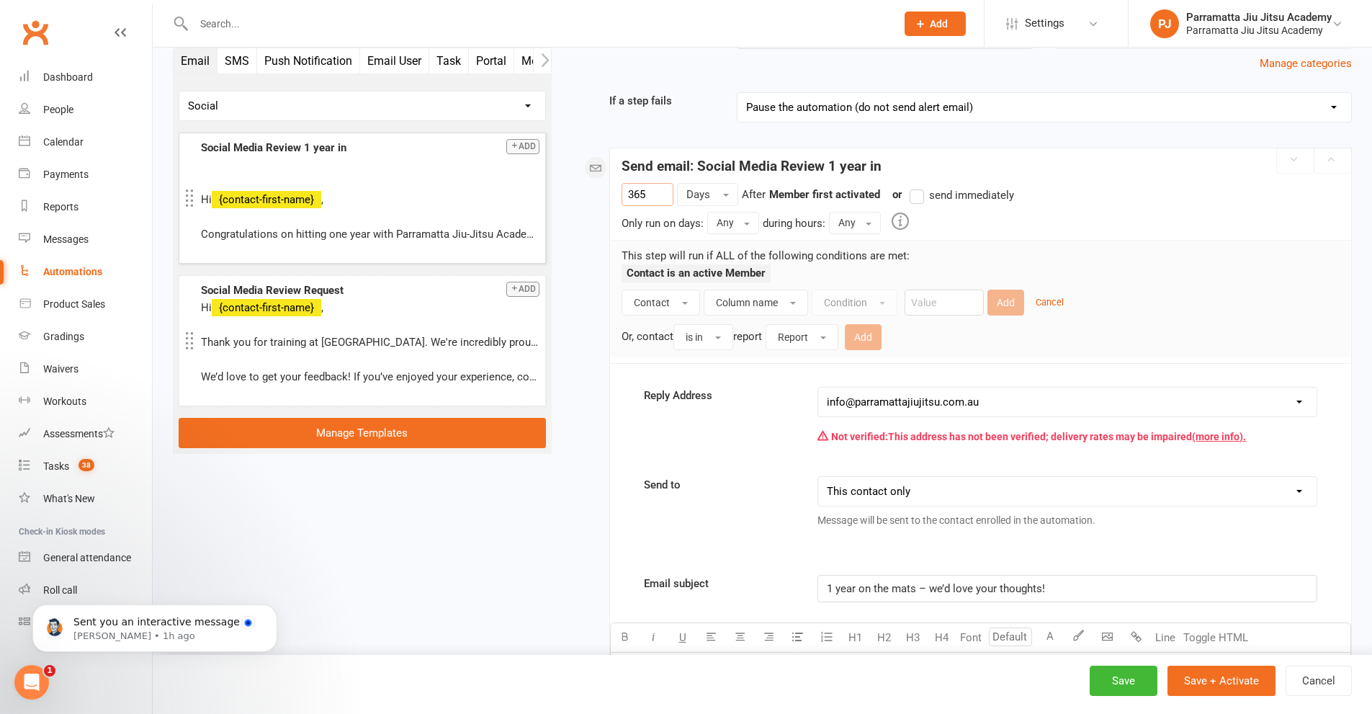
drag, startPoint x: 656, startPoint y: 195, endPoint x: 543, endPoint y: 194, distance: 113.1
click at [543, 194] on div "Email SMS Push Notification Email User Task Portal Membership Workout Style Mob…" at bounding box center [762, 687] width 1201 height 1550
click at [712, 197] on button "Days" at bounding box center [707, 194] width 61 height 23
drag, startPoint x: 645, startPoint y: 195, endPoint x: 535, endPoint y: 190, distance: 109.6
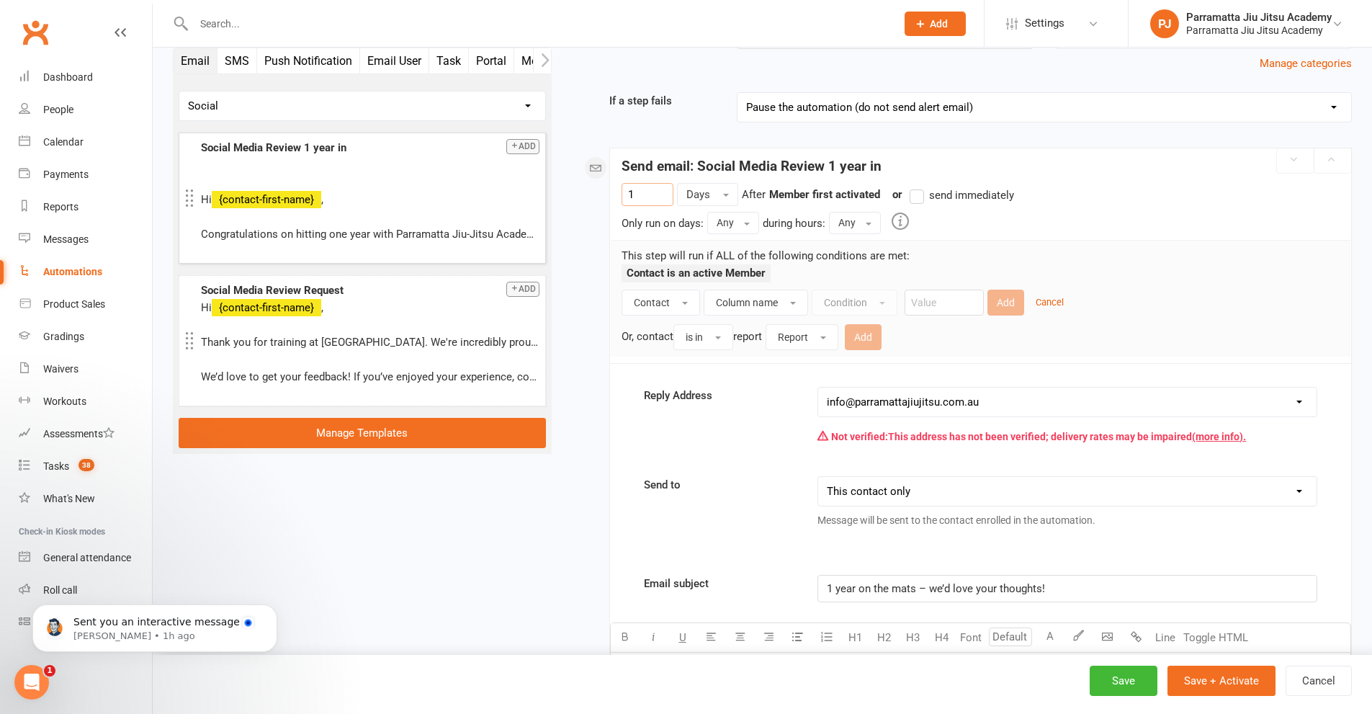
click at [535, 190] on div "Email SMS Push Notification Email User Task Portal Membership Workout Style Mob…" at bounding box center [762, 687] width 1201 height 1550
type input "365"
click at [588, 255] on div "Starts on Booking Cancelled Booking Due Booking Late-Cancelled Booking Marked A…" at bounding box center [962, 692] width 778 height 1517
click at [595, 396] on div "Starts on Booking Cancelled Booking Due Booking Late-Cancelled Booking Marked A…" at bounding box center [962, 692] width 778 height 1517
click at [686, 302] on span "button" at bounding box center [685, 303] width 6 height 3
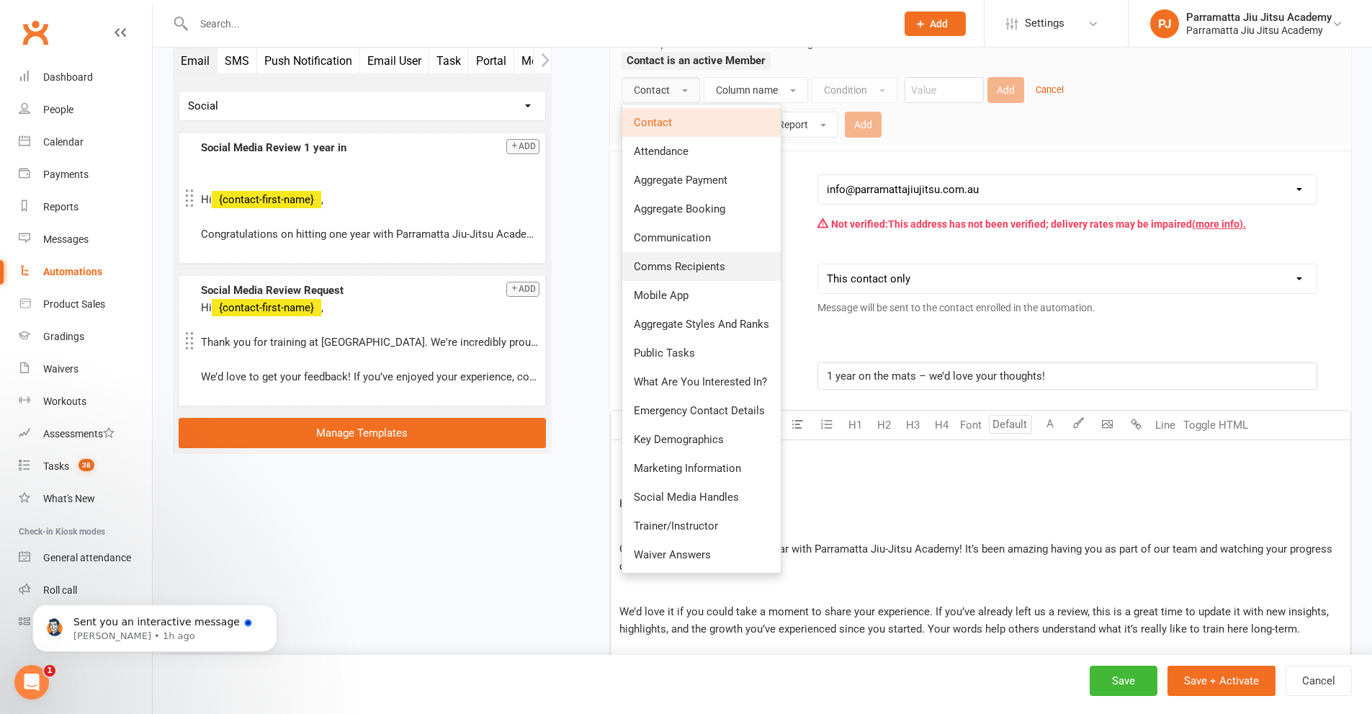
scroll to position [372, 0]
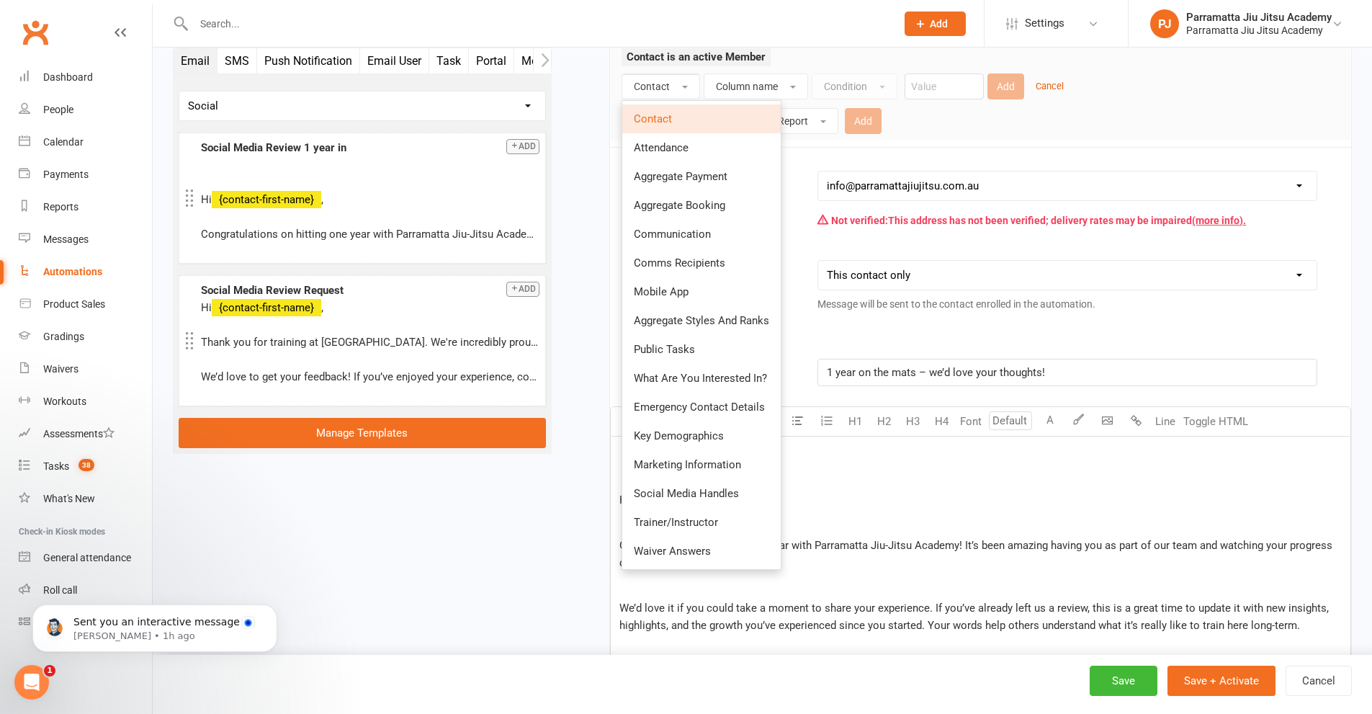
click at [596, 169] on div "Starts on Booking Cancelled Booking Due Booking Late-Cancelled Booking Marked A…" at bounding box center [962, 476] width 778 height 1517
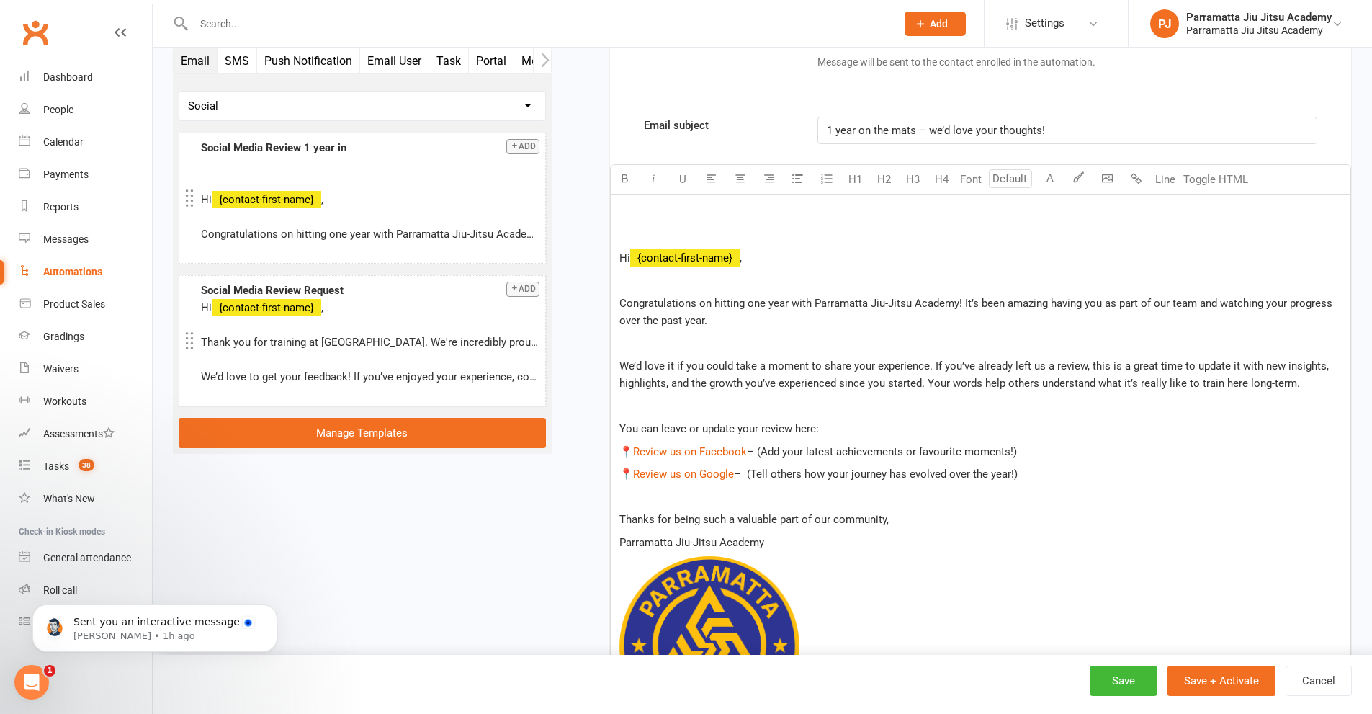
scroll to position [588, 0]
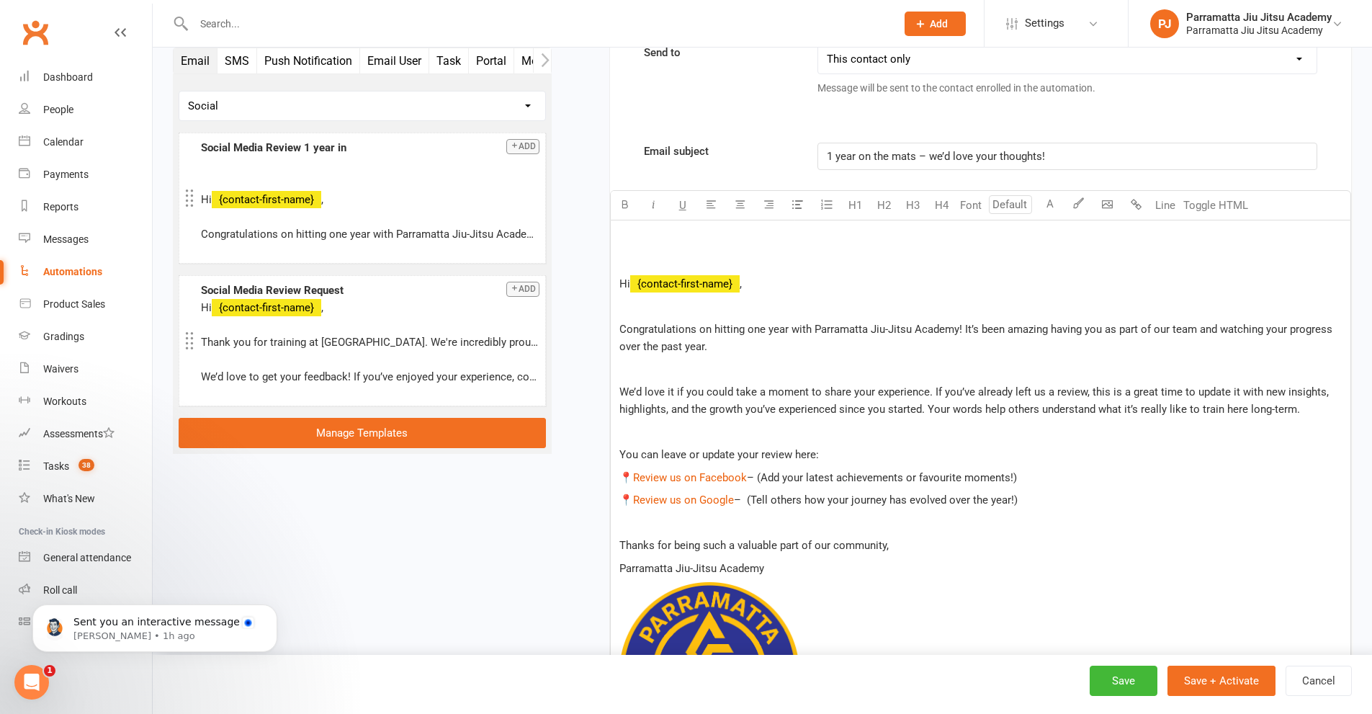
click at [786, 331] on span "Congratulations on hitting one year with Parramatta Jiu-Jitsu Academy! It’s bee…" at bounding box center [977, 338] width 716 height 30
click at [787, 330] on span "Congratulations on hitting one year(+) with Parramatta Jiu-Jitsu Academy! It’s …" at bounding box center [961, 338] width 684 height 30
click at [748, 347] on span "Congratulations on hitting one year (+) with Parramatta Jiu-Jitsu Academy! It’s…" at bounding box center [962, 338] width 687 height 30
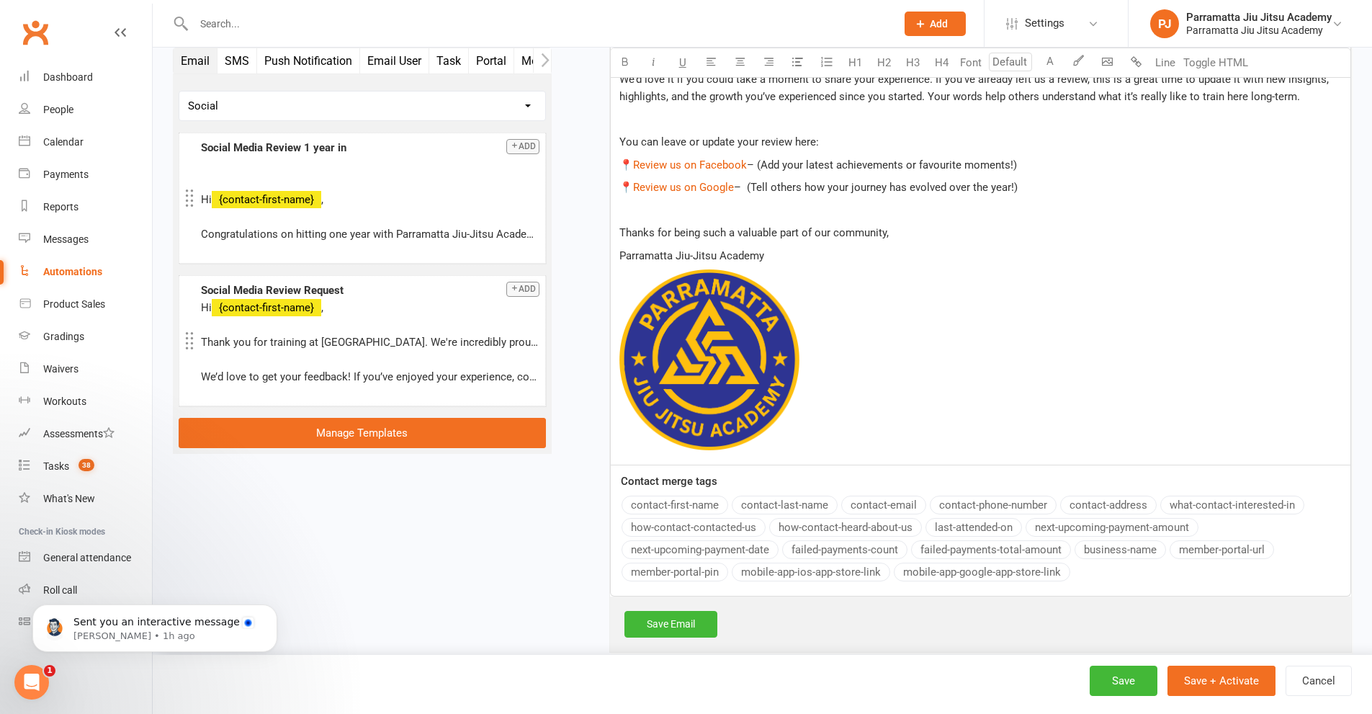
scroll to position [948, 0]
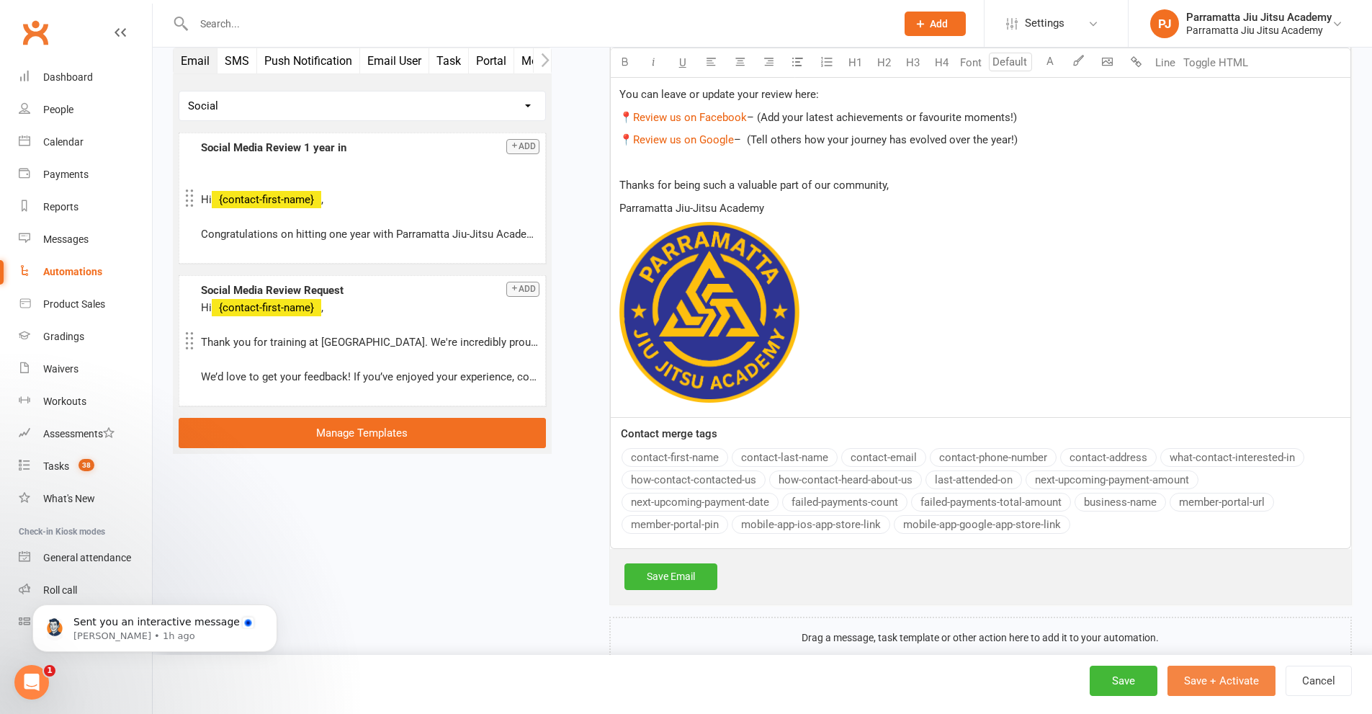
click at [1231, 683] on button "Save + Activate" at bounding box center [1221, 680] width 108 height 30
select select "25"
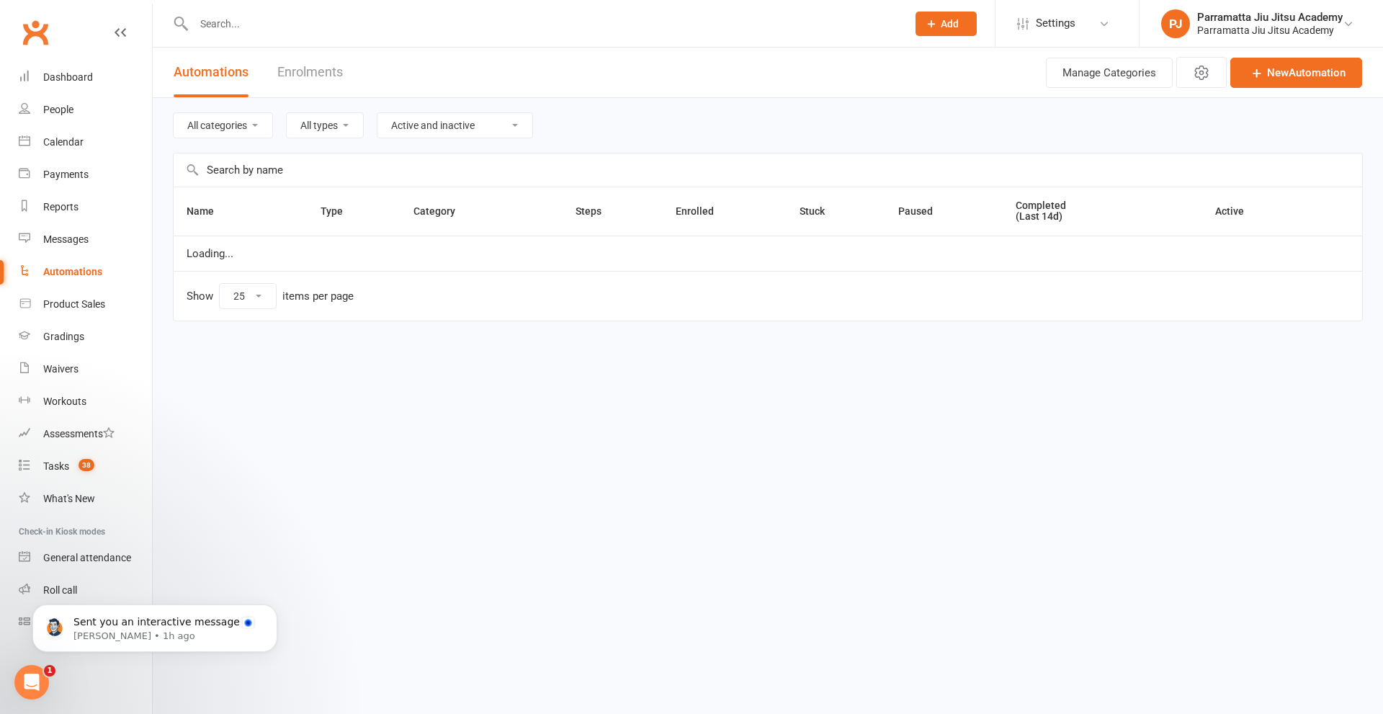
select select "975"
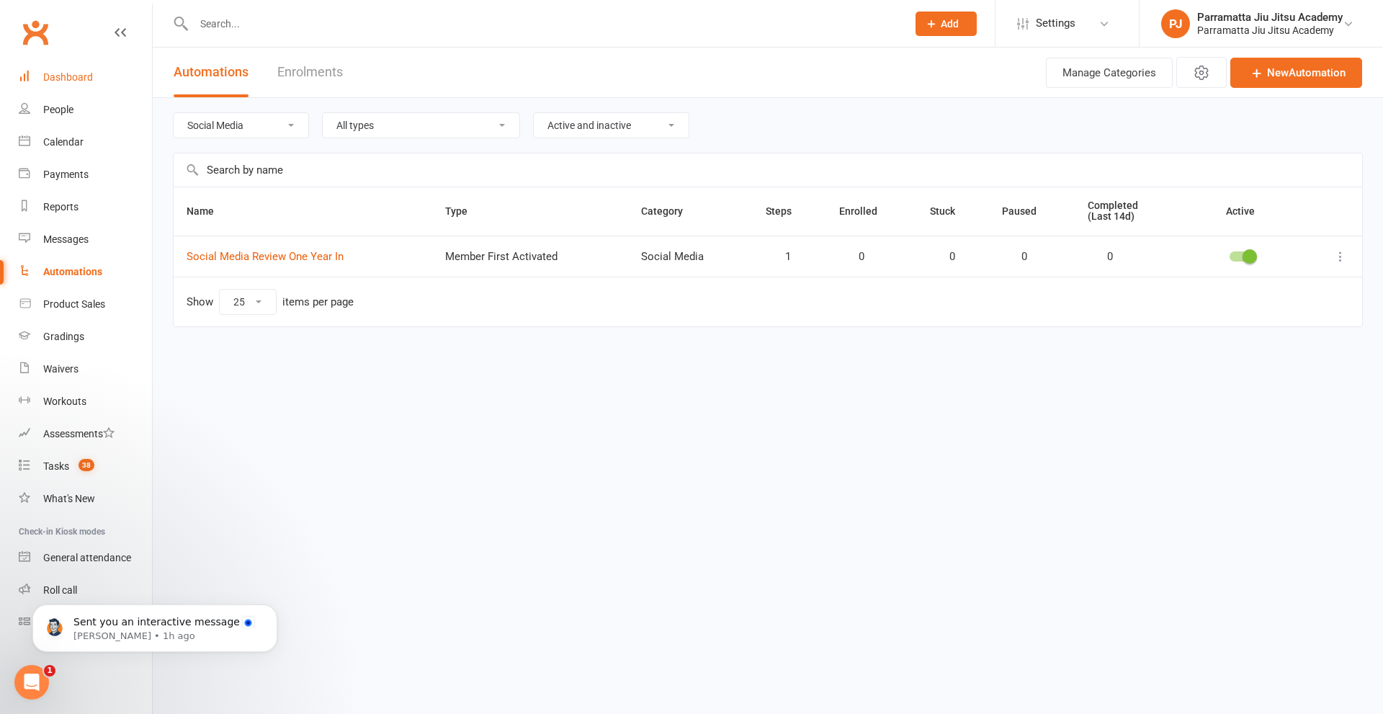
click at [60, 76] on div "Dashboard" at bounding box center [68, 77] width 50 height 12
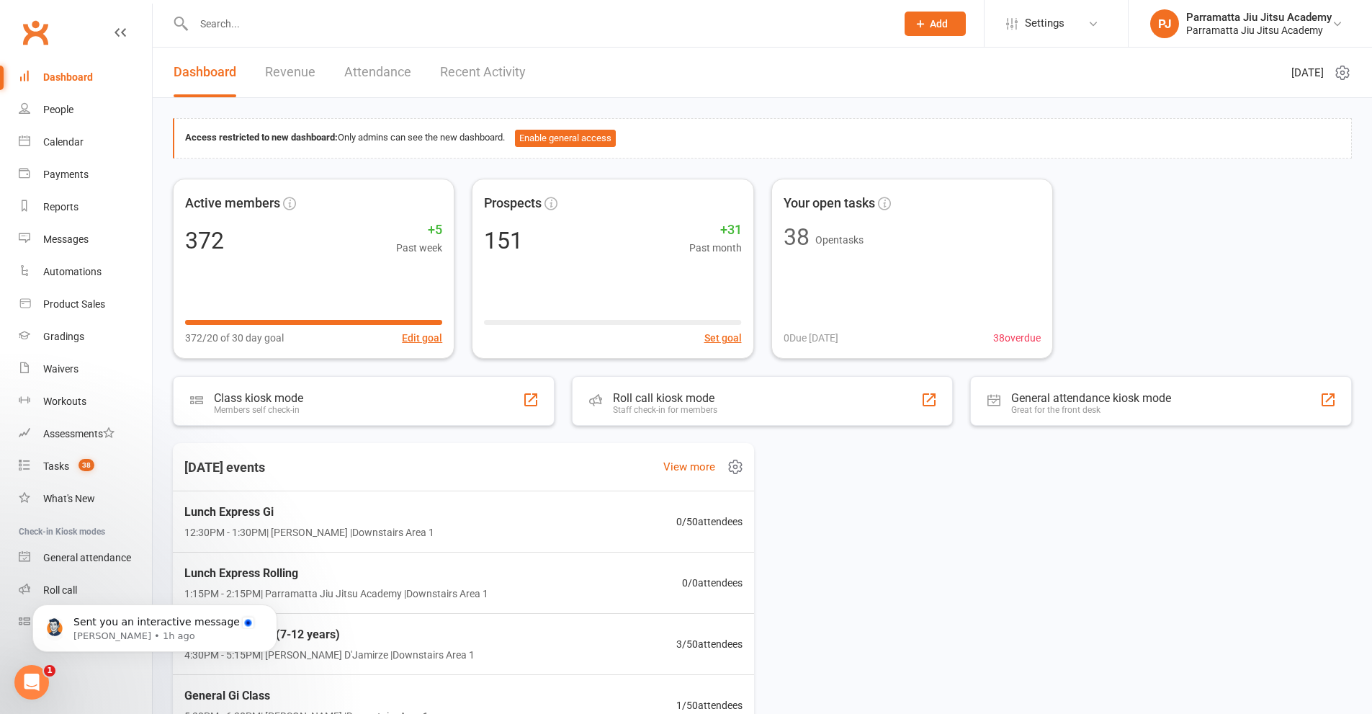
scroll to position [1, 0]
click at [32, 685] on icon "Open Intercom Messenger" at bounding box center [32, 682] width 24 height 24
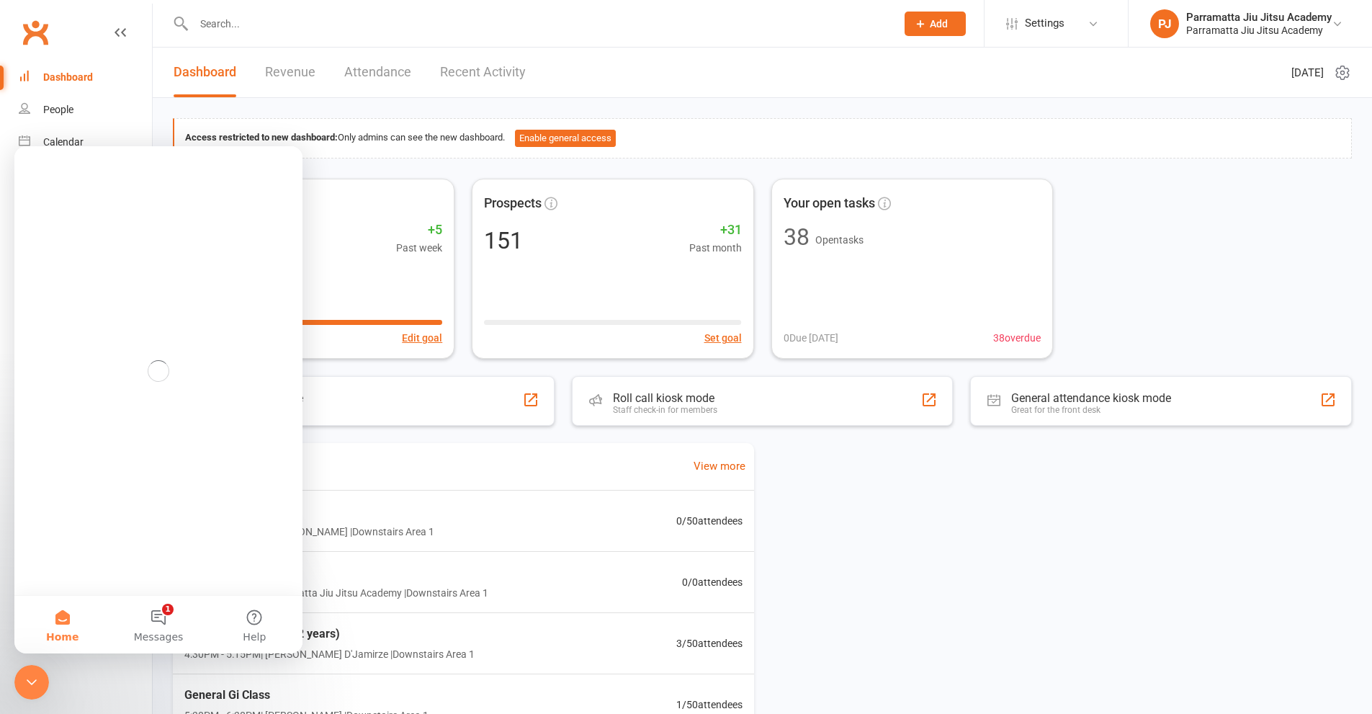
scroll to position [0, 0]
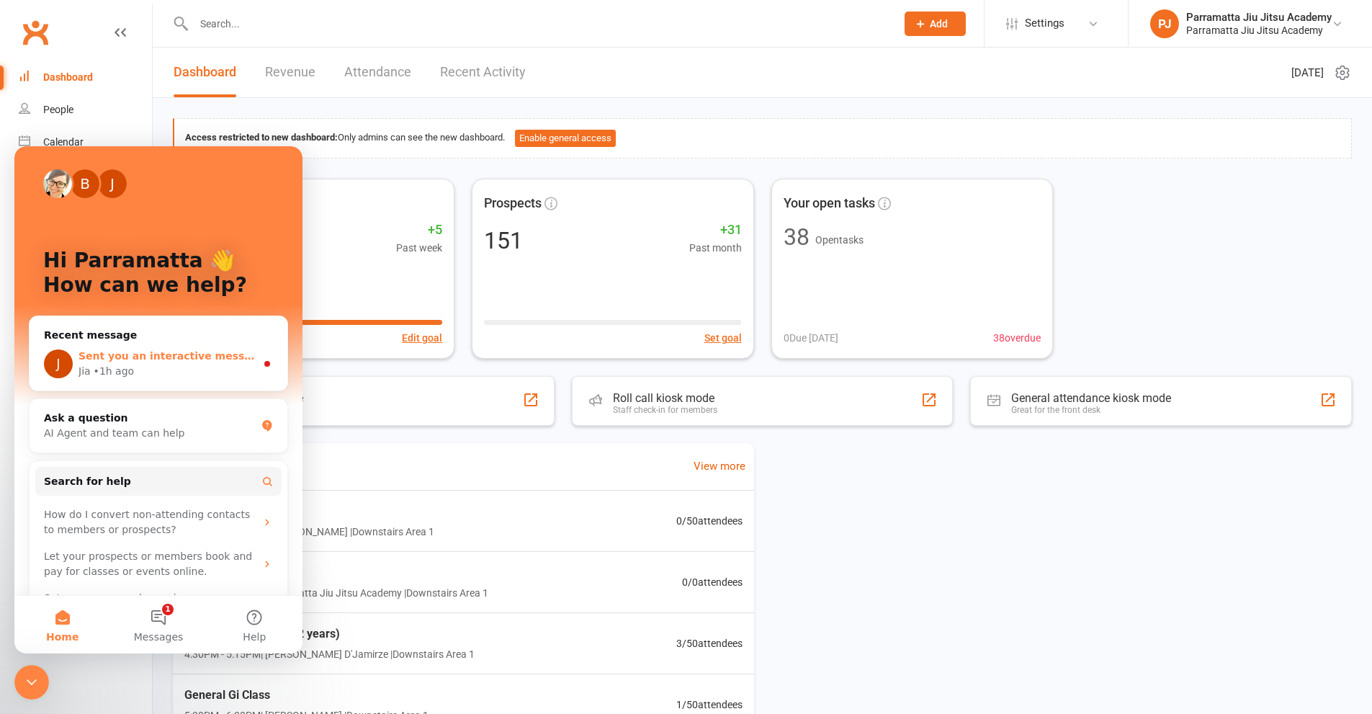
drag, startPoint x: 179, startPoint y: 352, endPoint x: 326, endPoint y: 524, distance: 226.8
click at [179, 352] on span "Sent you an interactive message" at bounding box center [171, 356] width 187 height 12
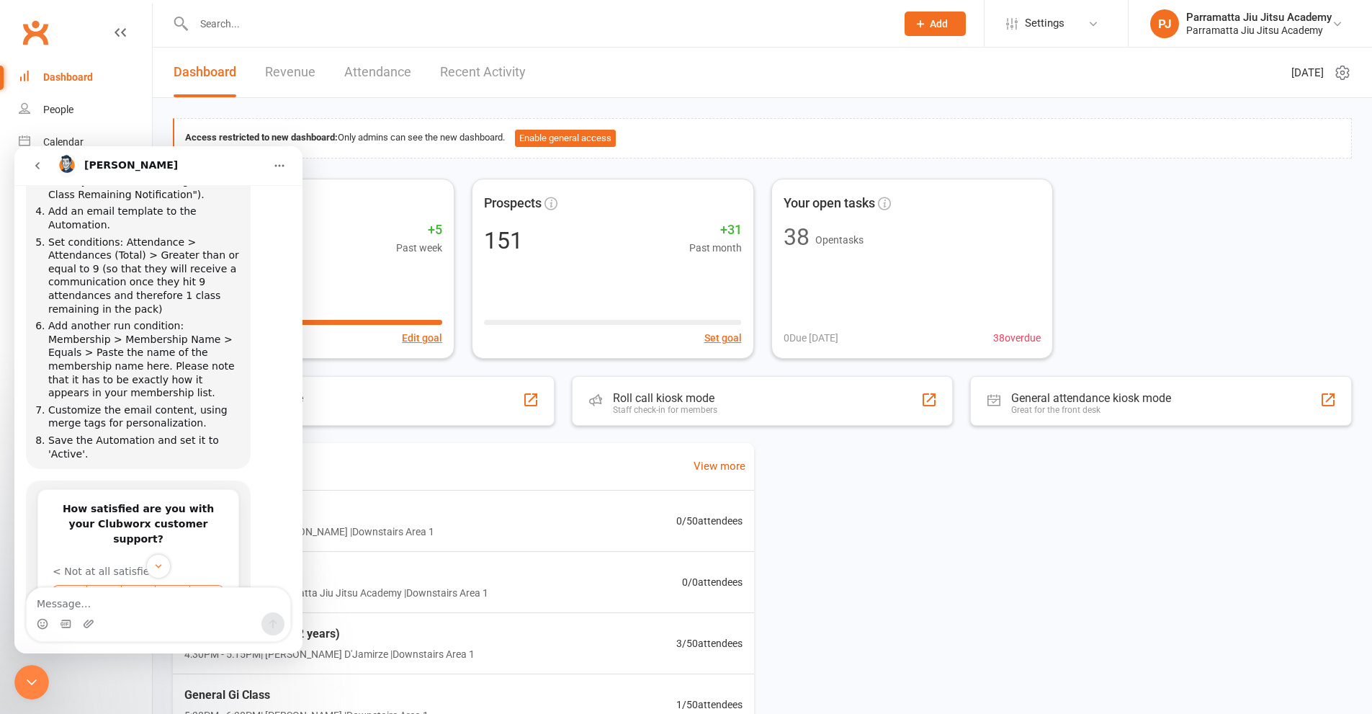
scroll to position [642, 0]
click at [29, 677] on icon "Close Intercom Messenger" at bounding box center [31, 681] width 17 height 17
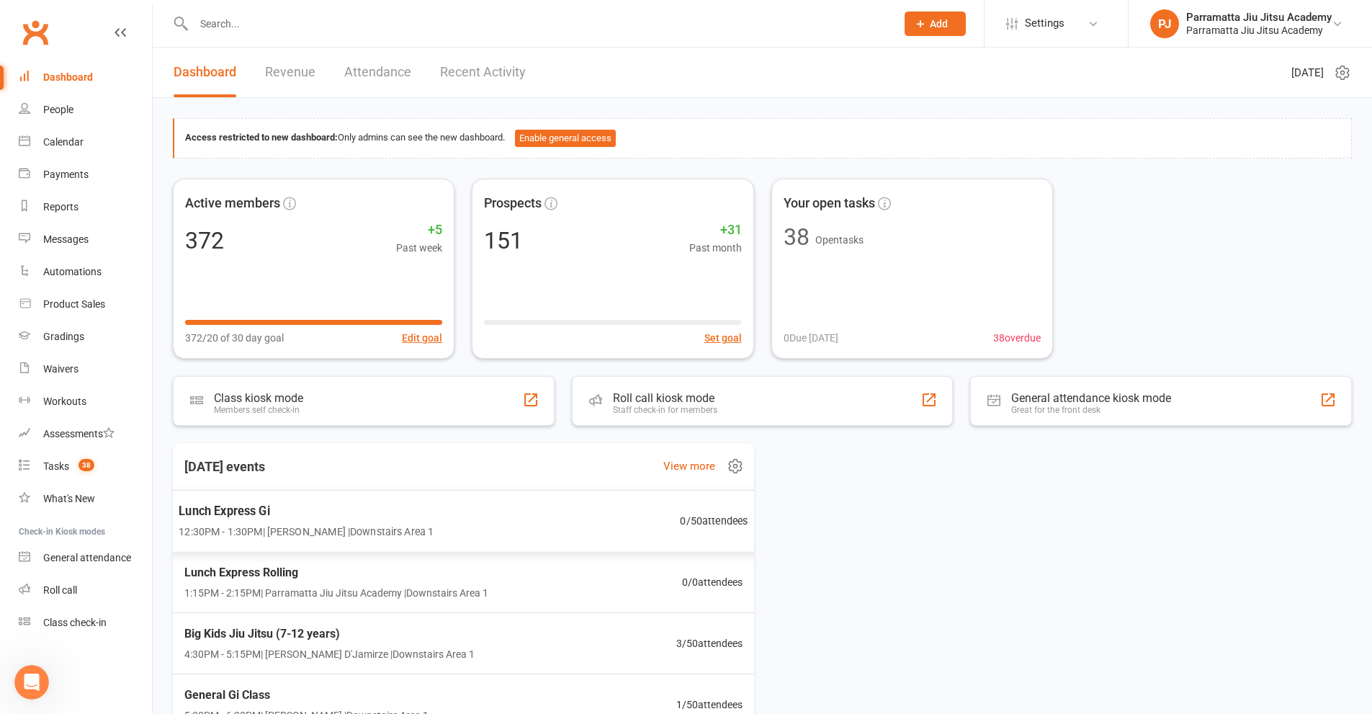
scroll to position [0, 0]
click at [83, 77] on div "Dashboard" at bounding box center [68, 77] width 50 height 12
click at [73, 235] on div "Messages" at bounding box center [65, 239] width 45 height 12
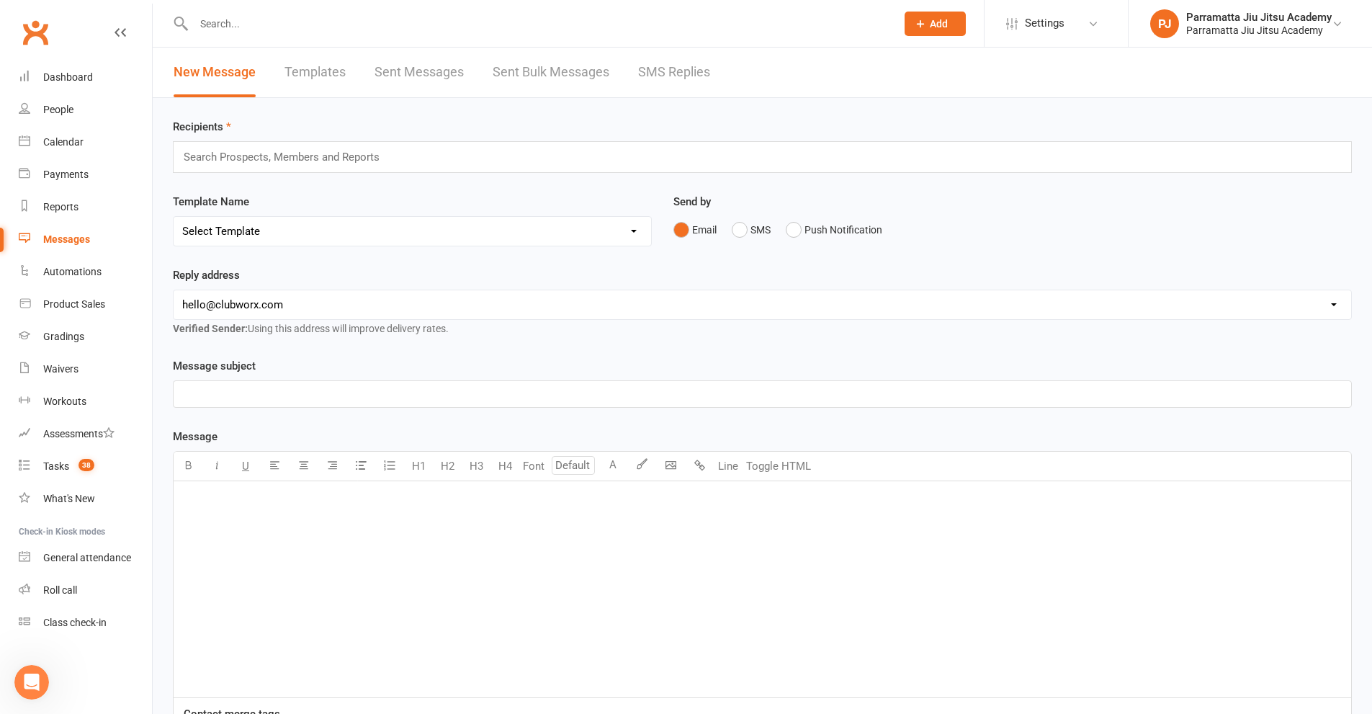
click at [297, 64] on link "Templates" at bounding box center [314, 73] width 61 height 50
select select "grid"
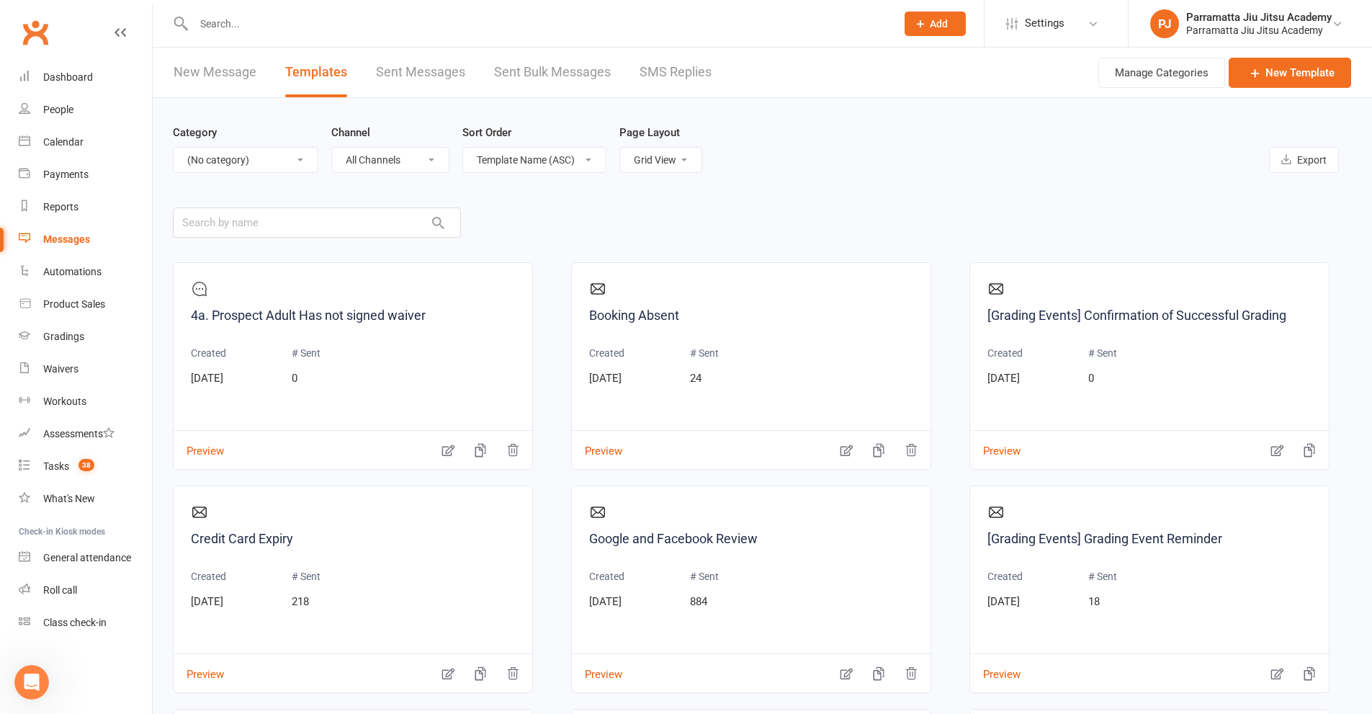
click at [300, 153] on select "All Categories (No category) Adult Grading Automation Cancellation General Kids…" at bounding box center [246, 160] width 144 height 24
click at [174, 148] on select "All Categories (No category) Adult Grading Automation Cancellation General Kids…" at bounding box center [246, 160] width 144 height 24
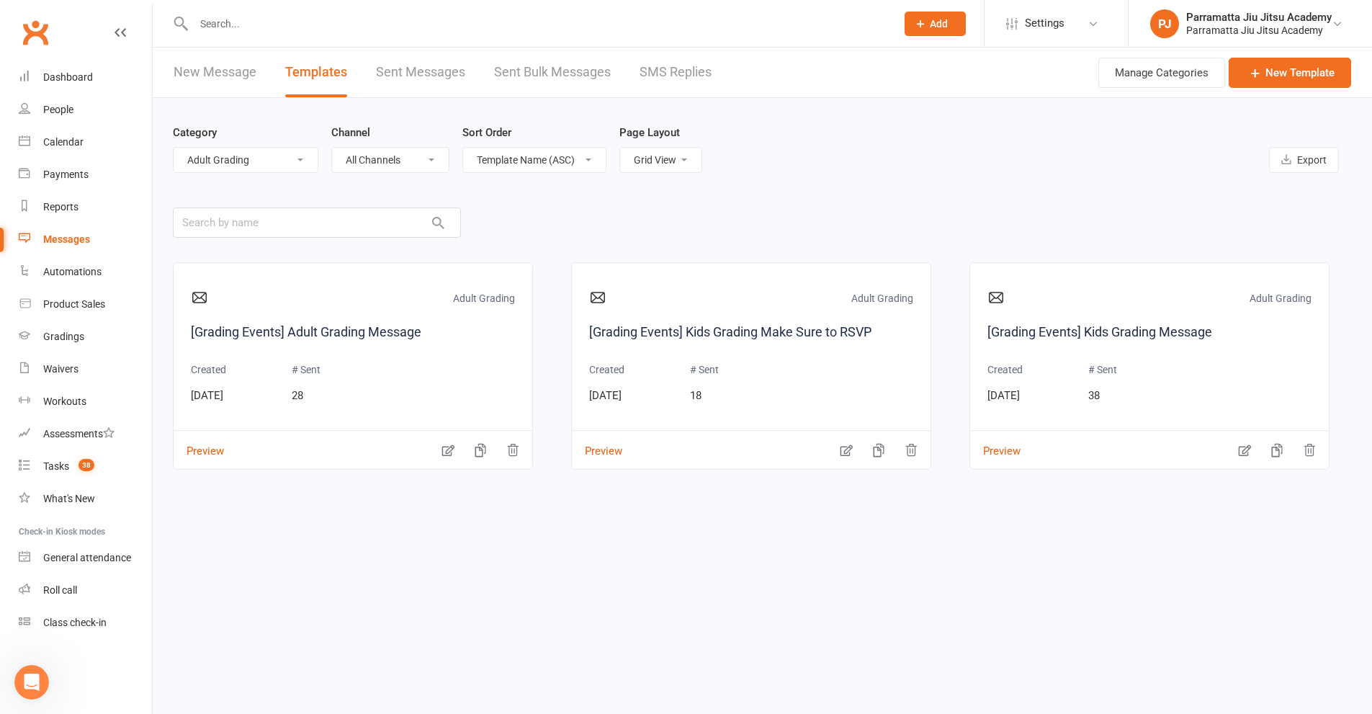
click at [306, 161] on select "All Categories (No category) Adult Grading Automation Cancellation General Kids…" at bounding box center [246, 160] width 144 height 24
click at [174, 148] on select "All Categories (No category) Adult Grading Automation Cancellation General Kids…" at bounding box center [246, 160] width 144 height 24
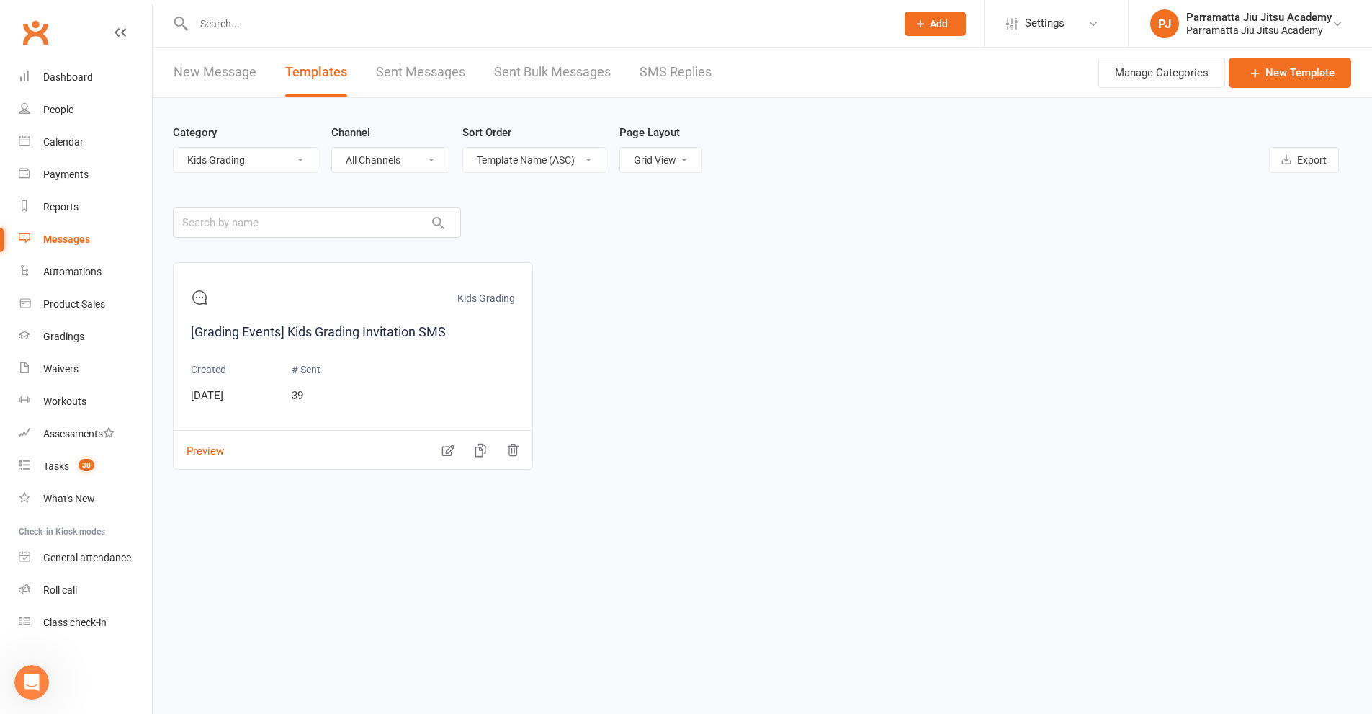
click at [302, 154] on select "All Categories (No category) Adult Grading Automation Cancellation General Kids…" at bounding box center [246, 160] width 144 height 24
select select "10205"
click at [174, 148] on select "All Categories (No category) Adult Grading Automation Cancellation General Kids…" at bounding box center [246, 160] width 144 height 24
click at [447, 449] on icon "button" at bounding box center [448, 451] width 12 height 12
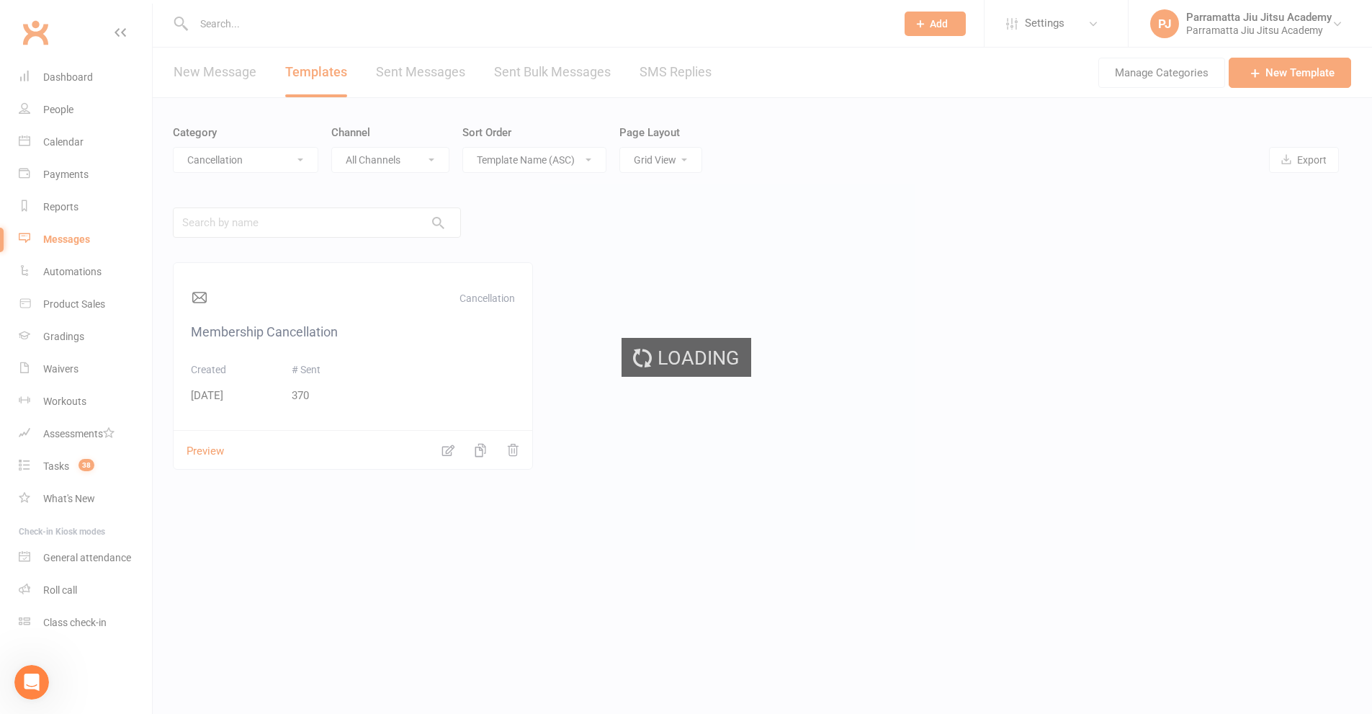
select select "10205"
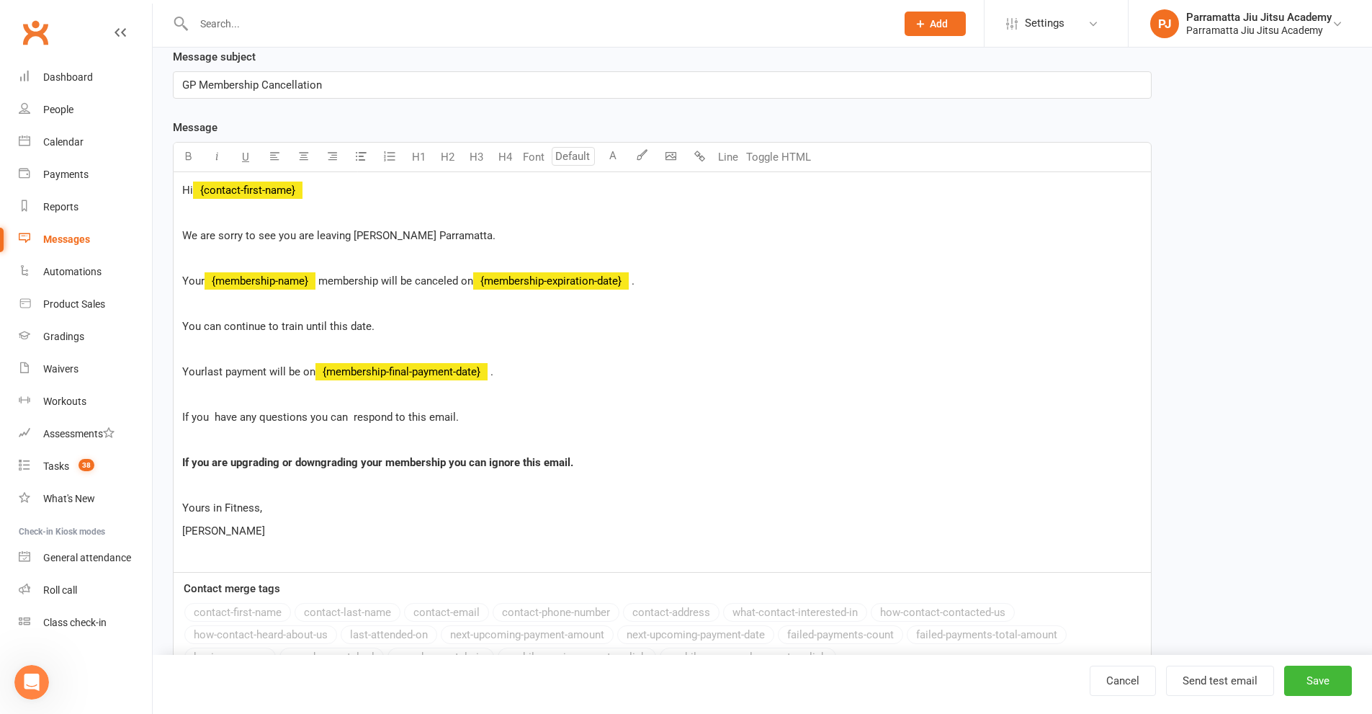
scroll to position [288, 0]
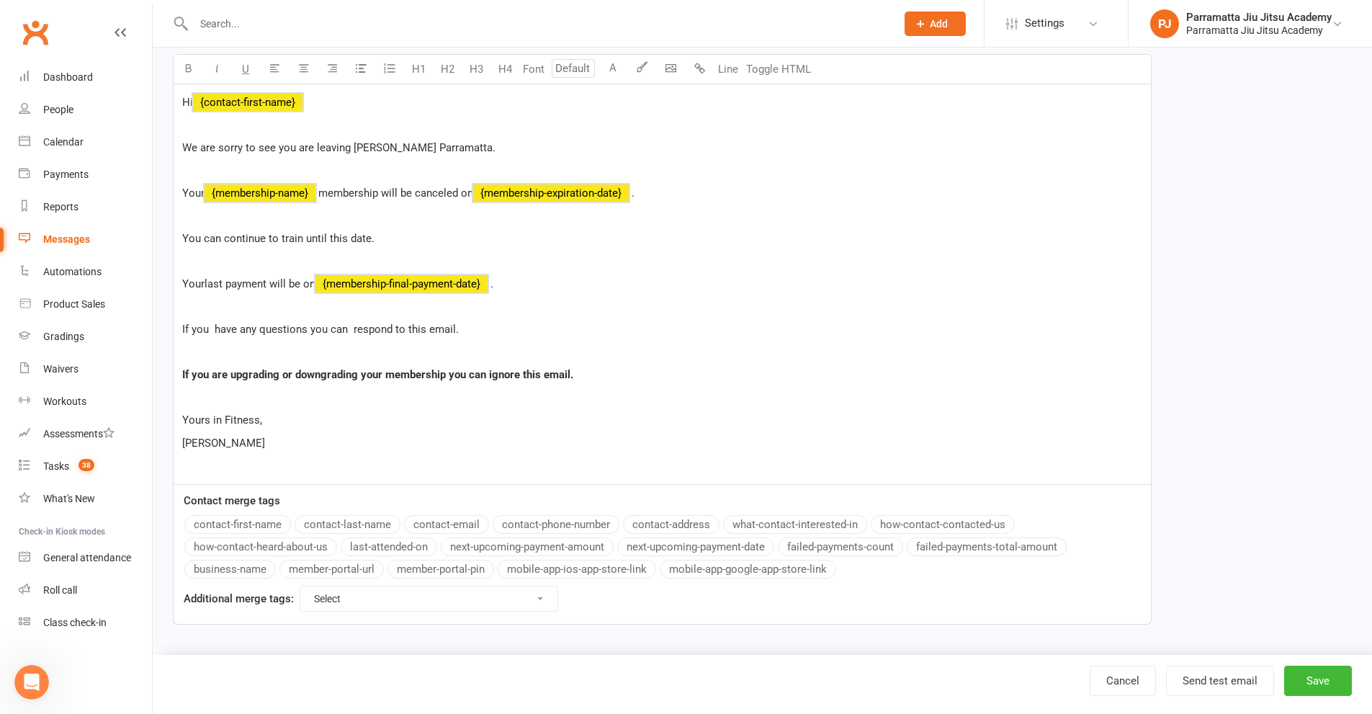
drag, startPoint x: 327, startPoint y: 446, endPoint x: 181, endPoint y: 103, distance: 372.7
click at [181, 103] on div "Hi ﻿ {contact-first-name} We are sorry to see you are leaving Gracie Parramatta…" at bounding box center [662, 284] width 977 height 400
copy div "Hi ﻿ {contact-first-name} We are sorry to see you are leaving Gracie Parramatta…"
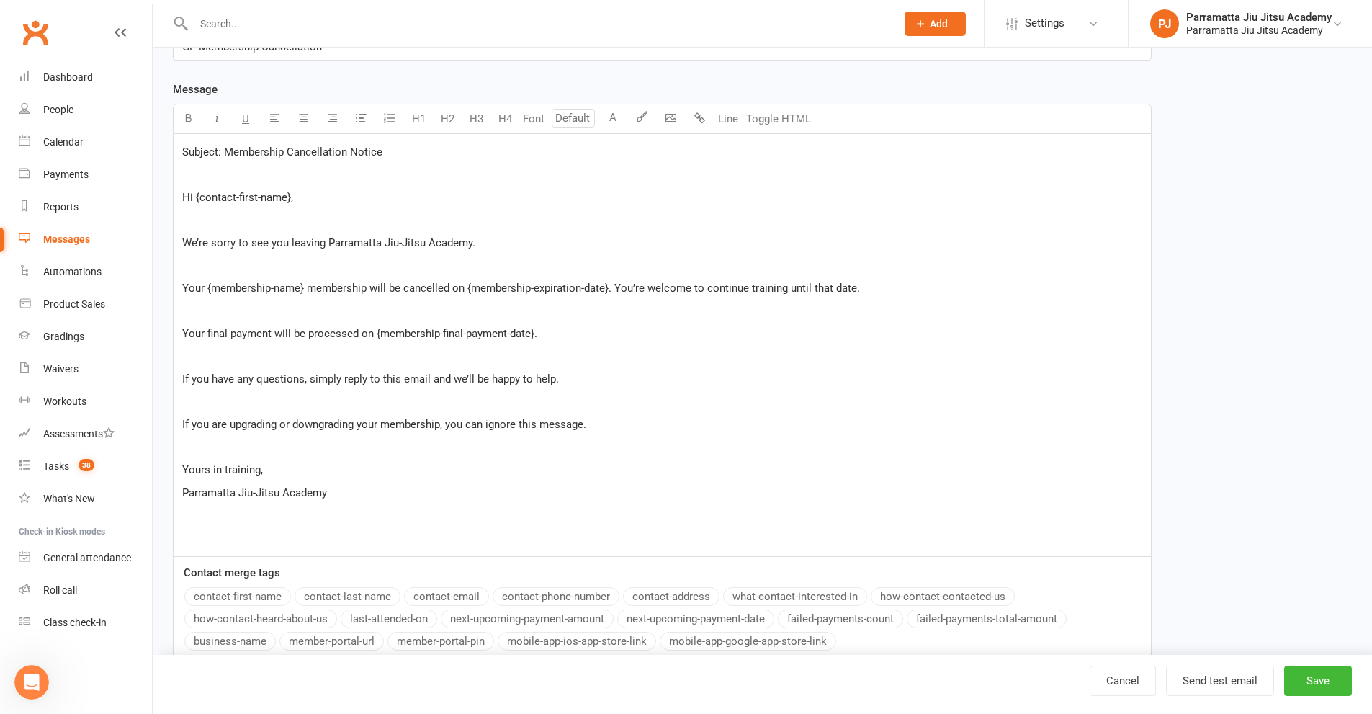
scroll to position [216, 0]
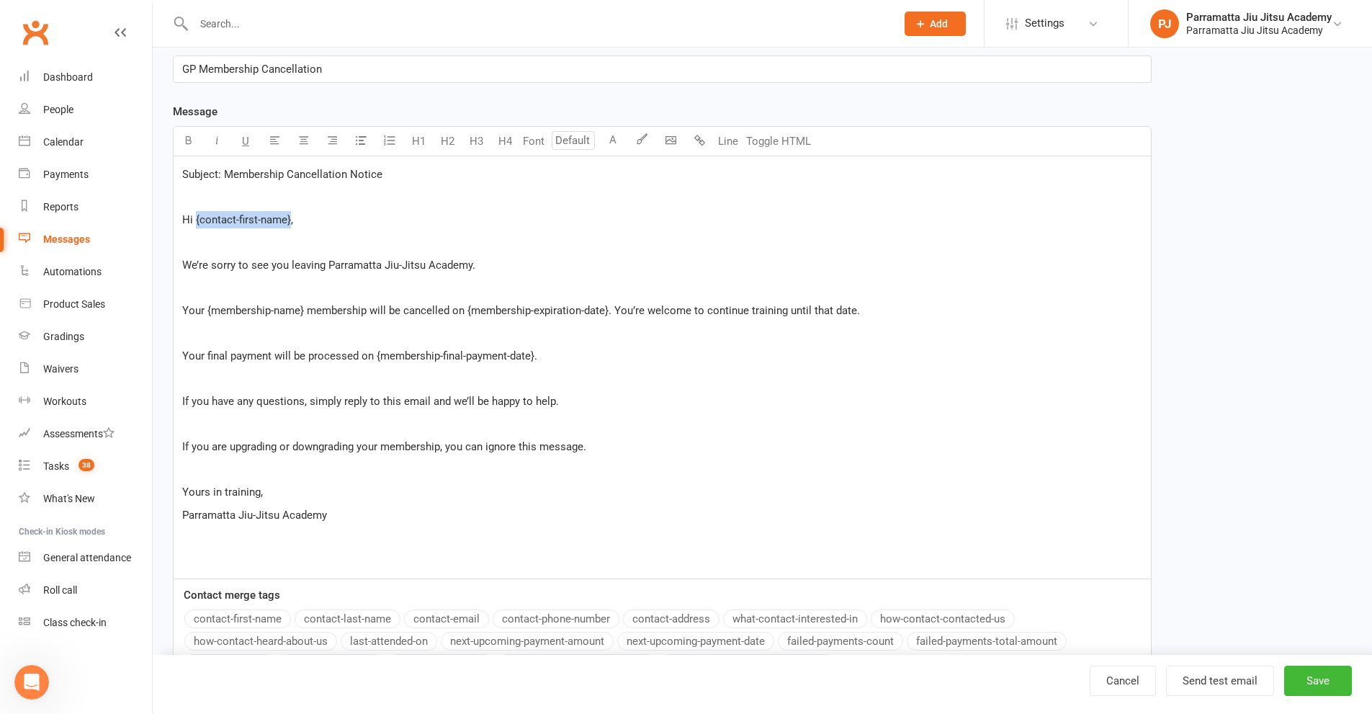
drag, startPoint x: 290, startPoint y: 215, endPoint x: 197, endPoint y: 220, distance: 93.0
click at [197, 220] on span "Hi {contact-first-name}," at bounding box center [237, 219] width 111 height 13
click at [274, 619] on button "contact-first-name" at bounding box center [237, 618] width 107 height 19
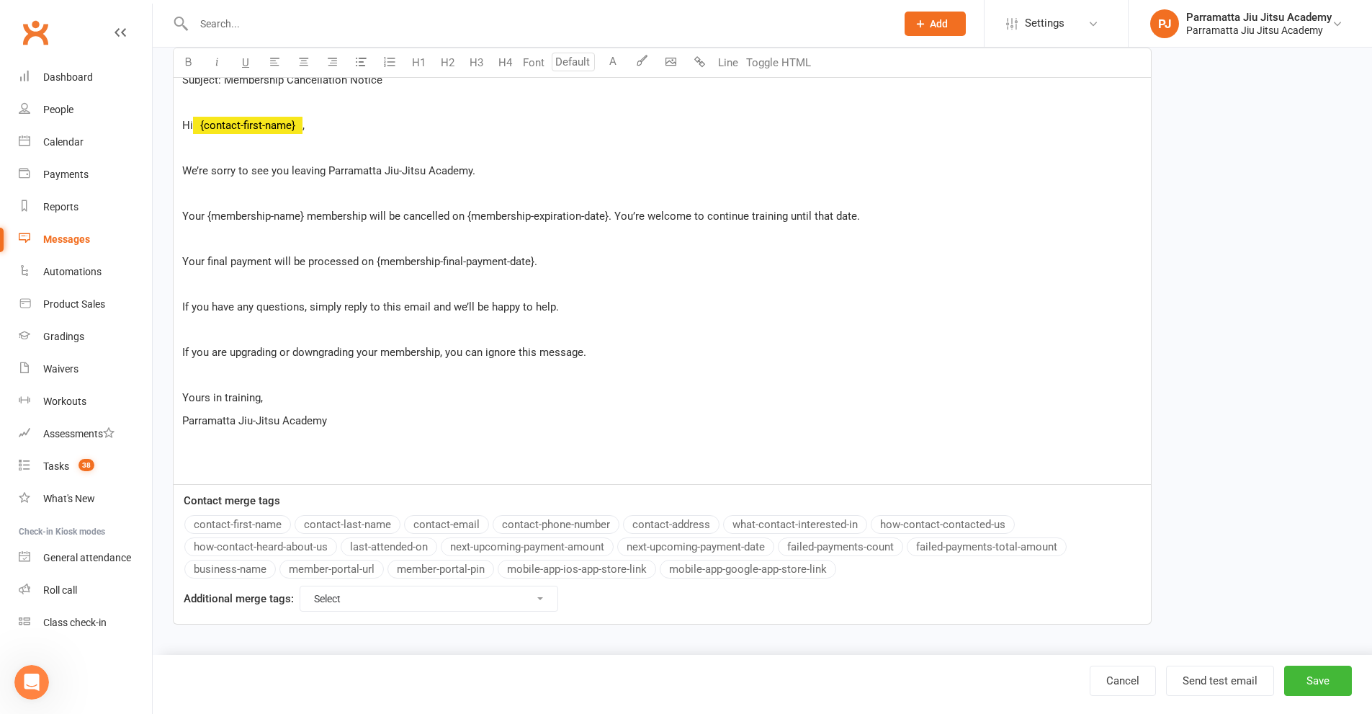
scroll to position [311, 0]
click at [346, 598] on select "Select For Payment automations For Booking automations For Membership automatio…" at bounding box center [428, 597] width 257 height 24
click at [300, 585] on select "Select For Payment automations For Booking automations For Membership automatio…" at bounding box center [428, 597] width 257 height 24
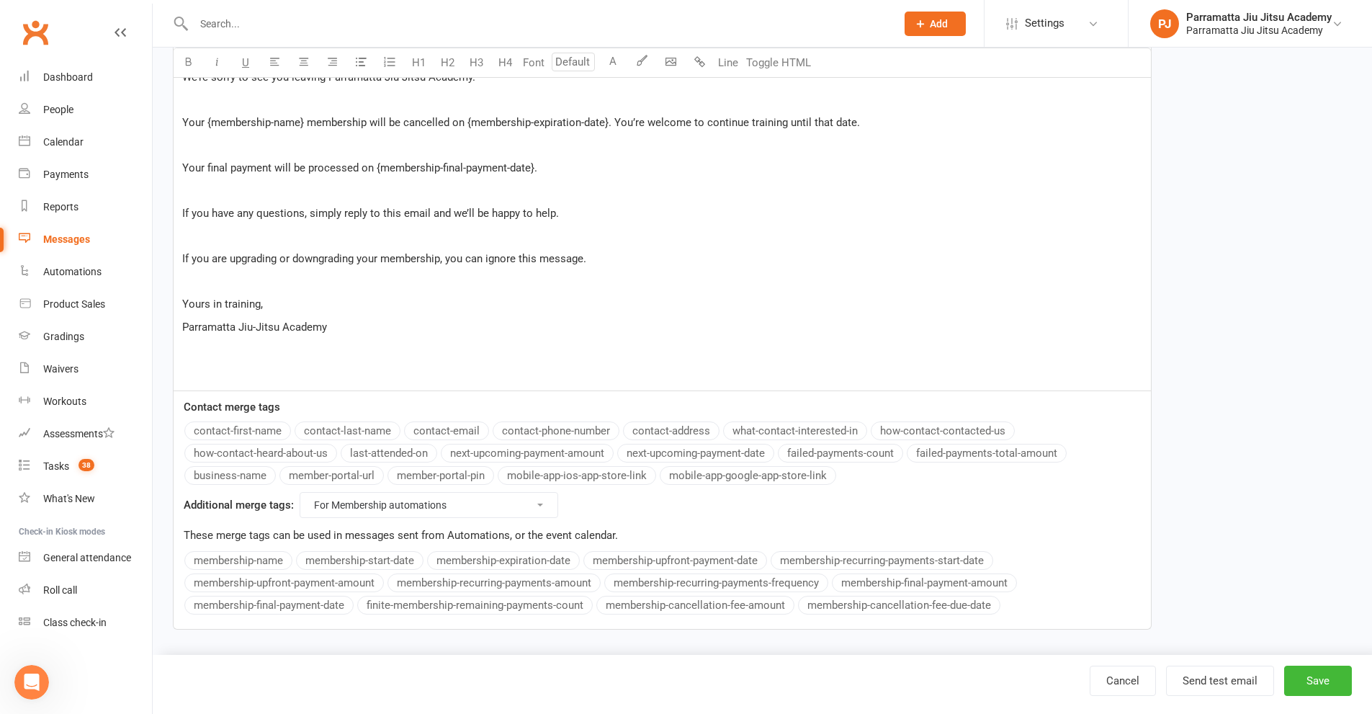
scroll to position [410, 0]
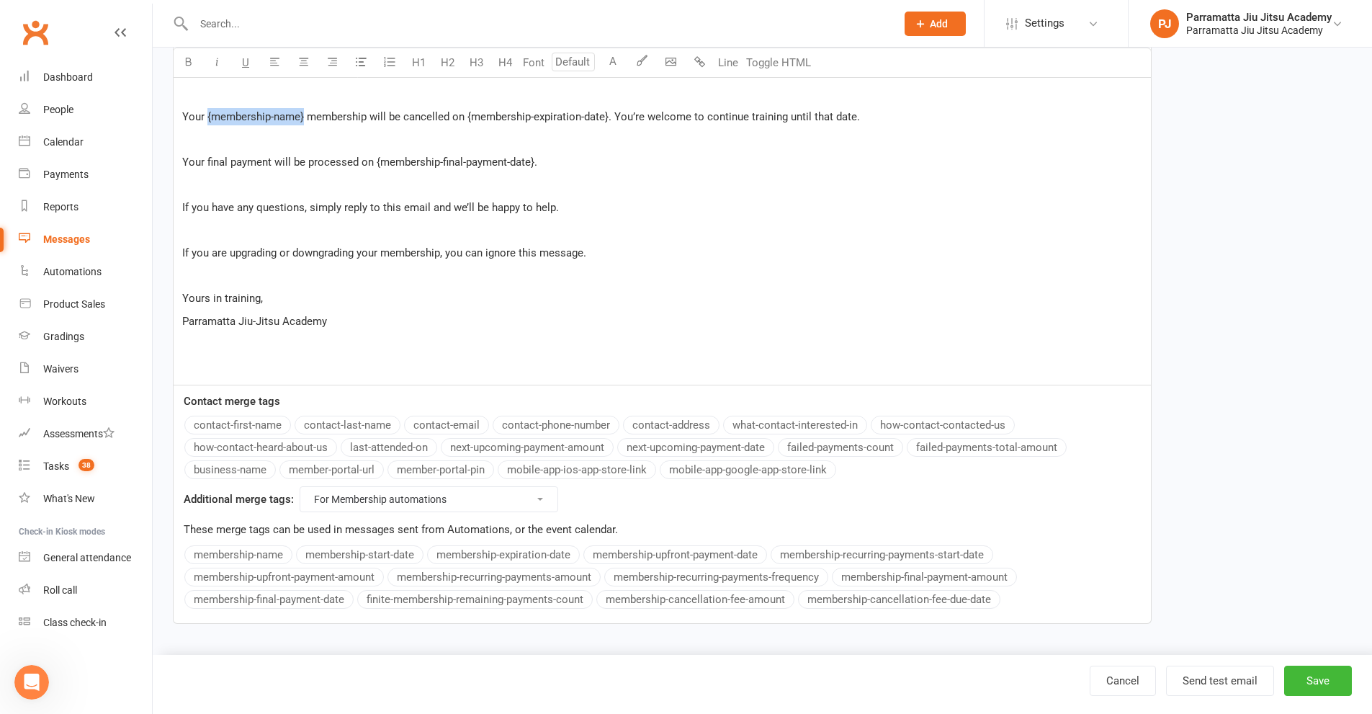
drag, startPoint x: 303, startPoint y: 114, endPoint x: 207, endPoint y: 115, distance: 96.5
click at [207, 115] on span "Your {membership-name} membership will be cancelled on {membership-expiration-d…" at bounding box center [521, 116] width 678 height 13
click at [253, 553] on button "membership-name" at bounding box center [238, 554] width 108 height 19
click at [559, 187] on p "﻿" at bounding box center [662, 184] width 960 height 17
drag, startPoint x: 624, startPoint y: 117, endPoint x: 485, endPoint y: 112, distance: 139.8
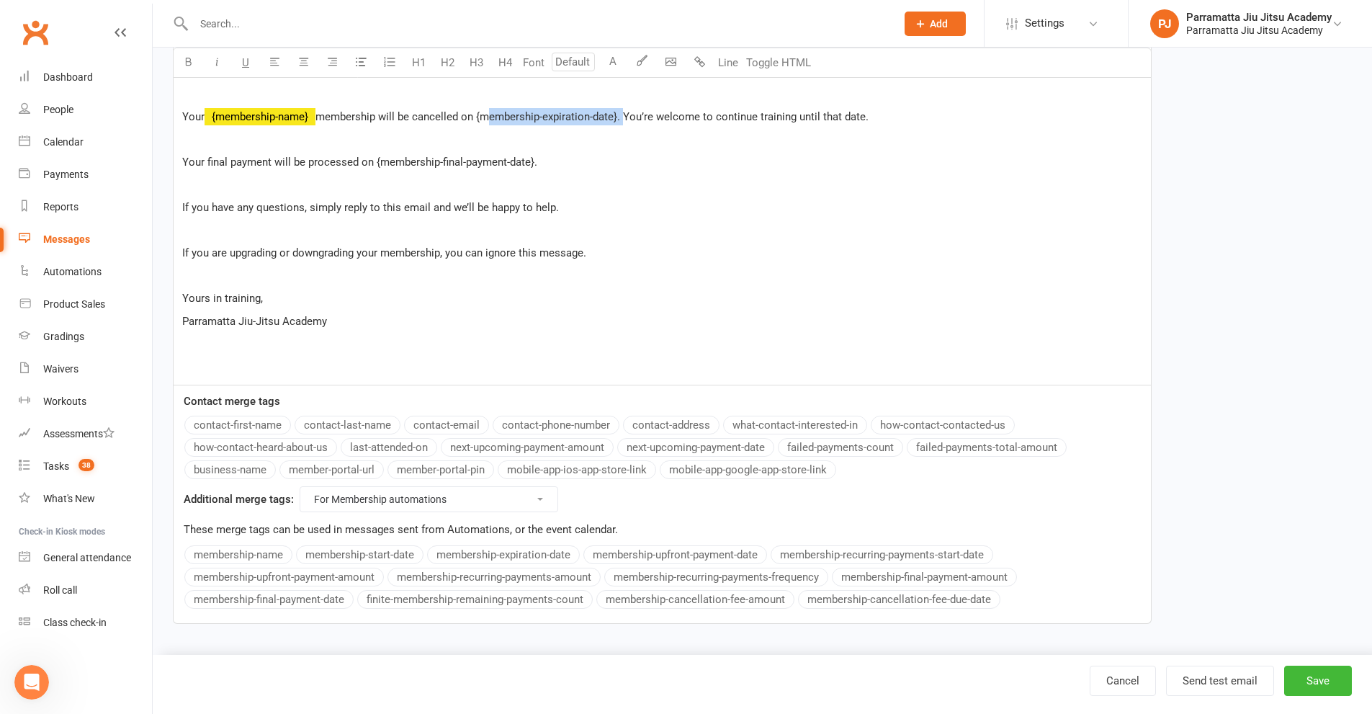
click at [485, 112] on span "membership will be cancelled on {membership-expiration-date}. You’re welcome to…" at bounding box center [591, 116] width 553 height 13
click at [554, 553] on button "membership-expiration-date" at bounding box center [503, 554] width 153 height 19
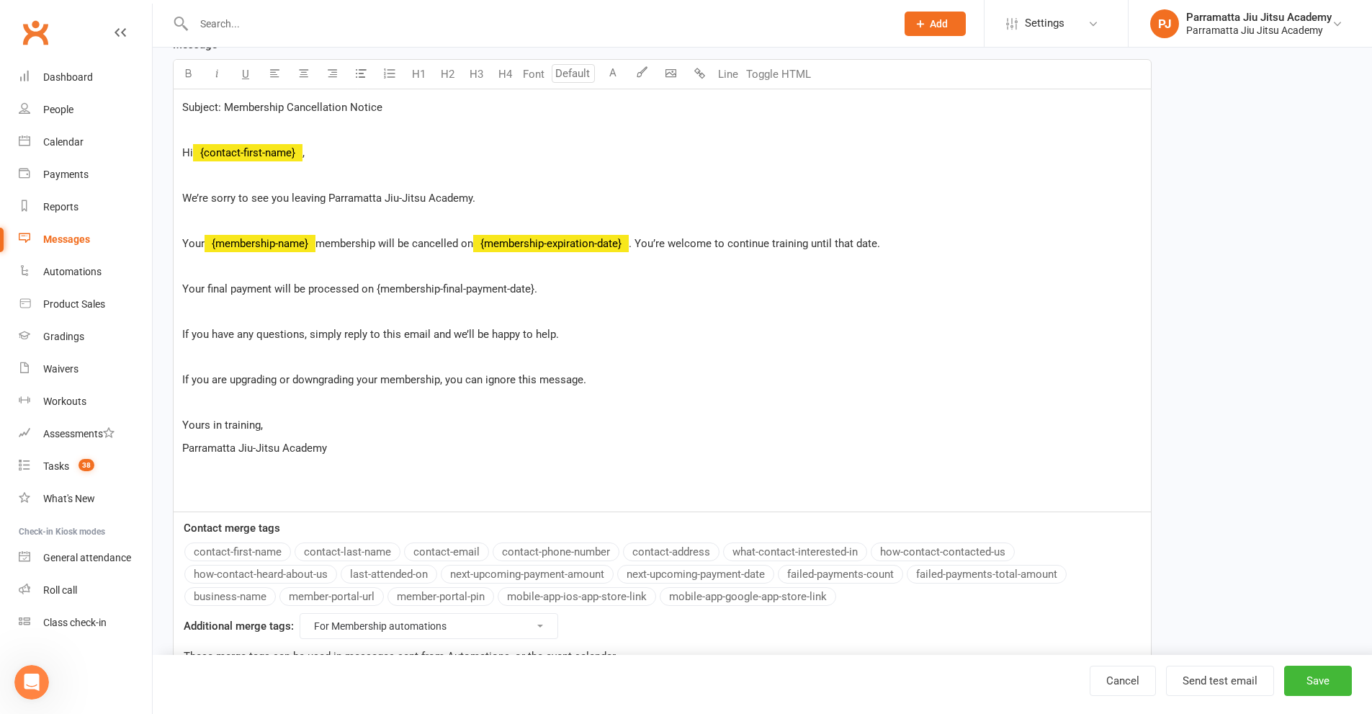
scroll to position [266, 0]
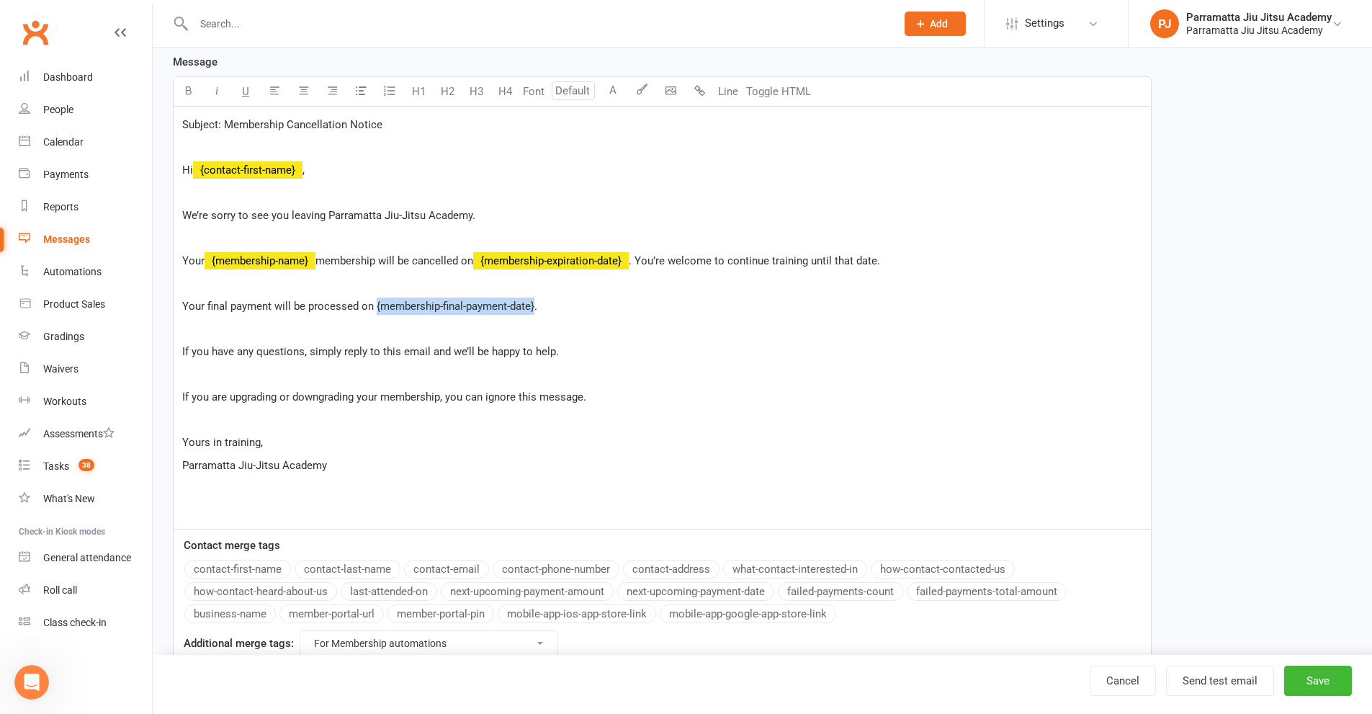
drag, startPoint x: 536, startPoint y: 305, endPoint x: 375, endPoint y: 313, distance: 160.8
click at [375, 313] on span "Your final payment will be processed on {membership-final-payment-date}." at bounding box center [359, 306] width 355 height 13
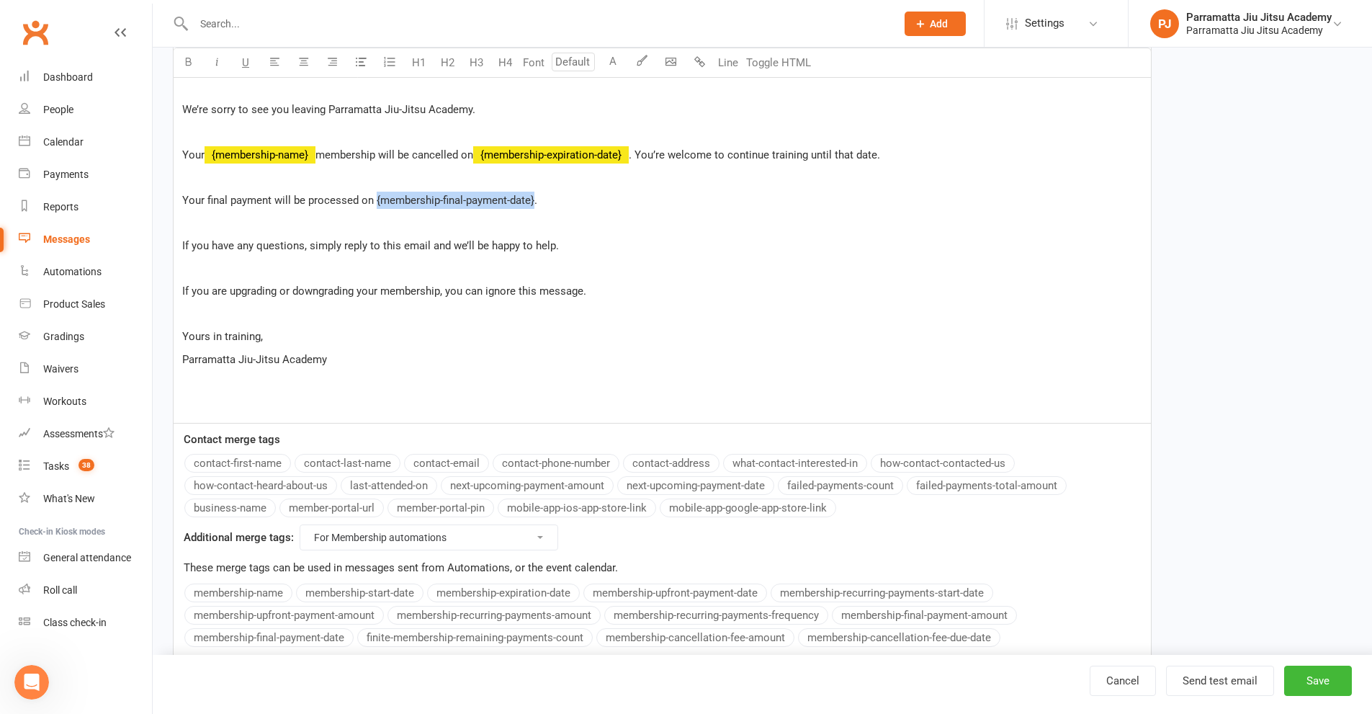
scroll to position [410, 0]
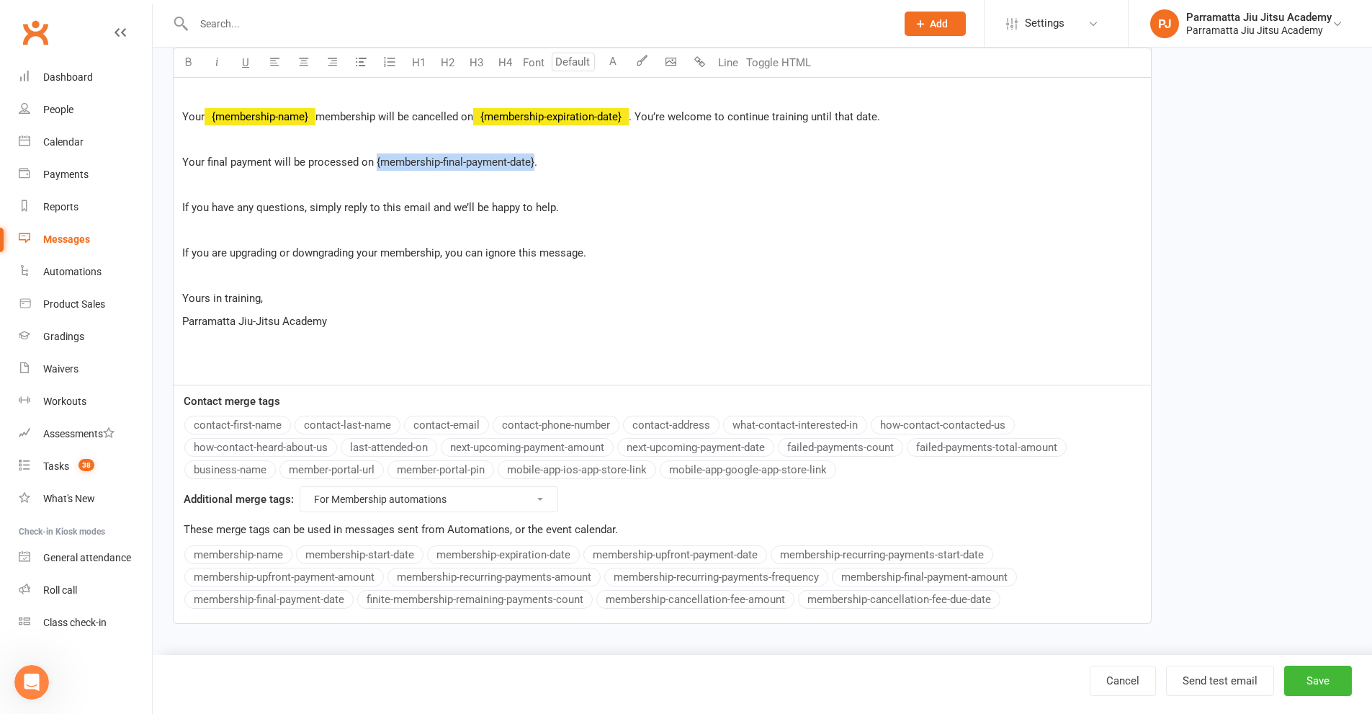
click at [437, 498] on select "Select For Payment automations For Booking automations For Membership automatio…" at bounding box center [428, 499] width 257 height 24
click at [300, 487] on select "Select For Payment automations For Booking automations For Membership automatio…" at bounding box center [428, 499] width 257 height 24
click at [444, 502] on select "Select For Payment automations For Booking automations For Membership automatio…" at bounding box center [428, 499] width 257 height 24
click at [300, 511] on select "Select For Payment automations For Booking automations For Membership automatio…" at bounding box center [428, 499] width 257 height 24
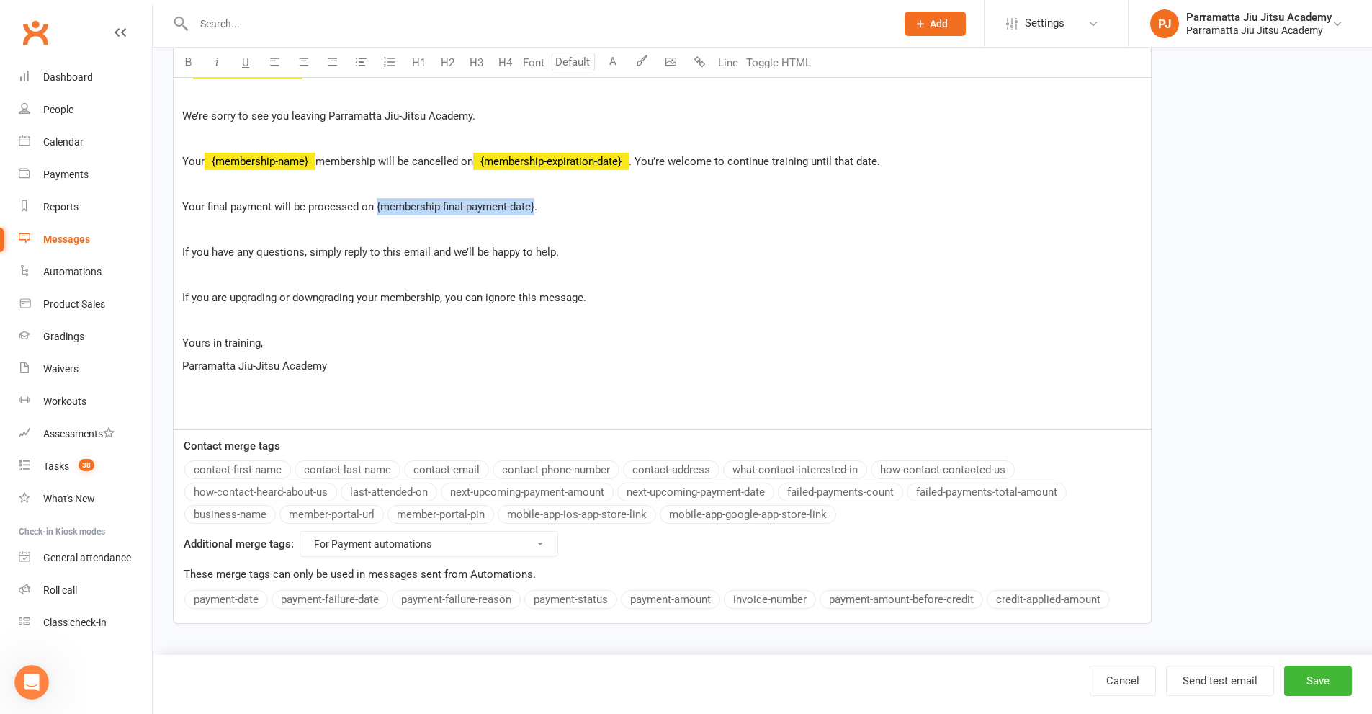
scroll to position [365, 0]
click at [410, 543] on select "Select For Payment automations For Booking automations For Membership automatio…" at bounding box center [428, 543] width 257 height 24
select select "membership"
click at [300, 531] on select "Select For Payment automations For Booking automations For Membership automatio…" at bounding box center [428, 543] width 257 height 24
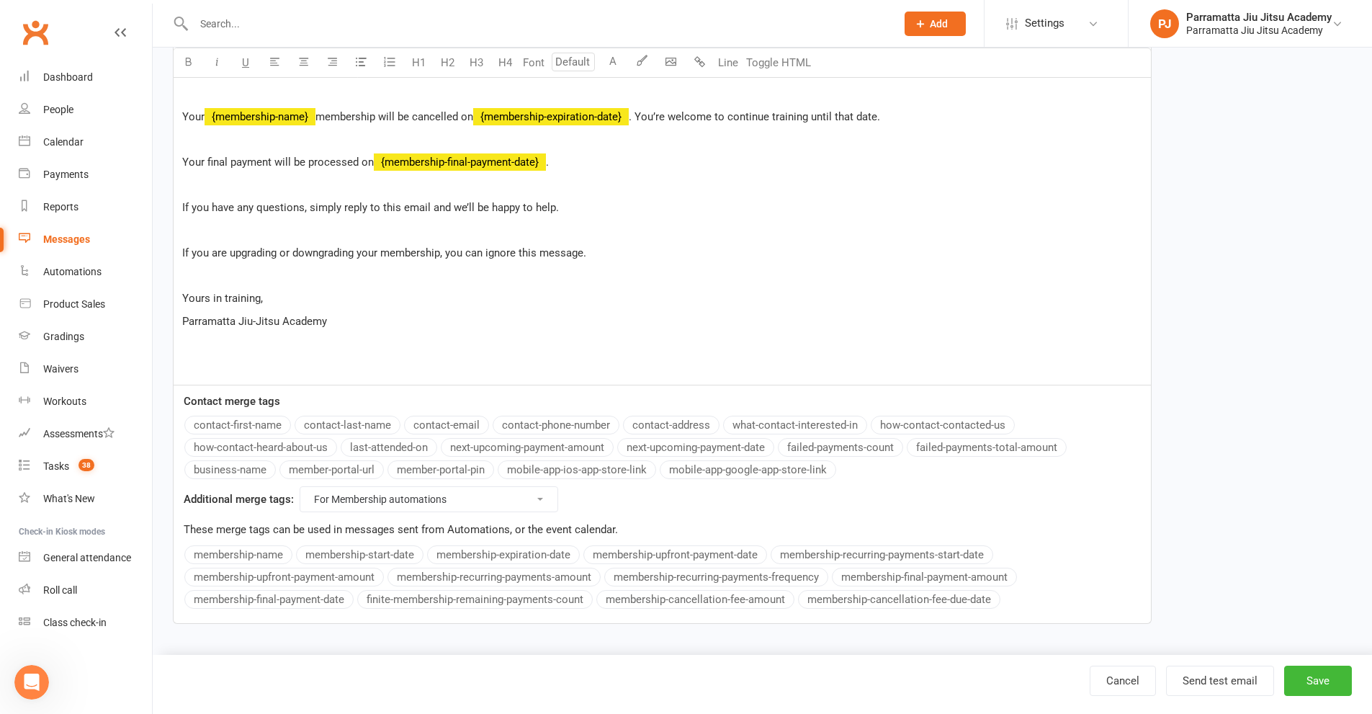
click at [324, 597] on button "membership-final-payment-date" at bounding box center [268, 599] width 169 height 19
click at [372, 313] on p "Parramatta Jiu-Jitsu Academy" at bounding box center [662, 321] width 960 height 17
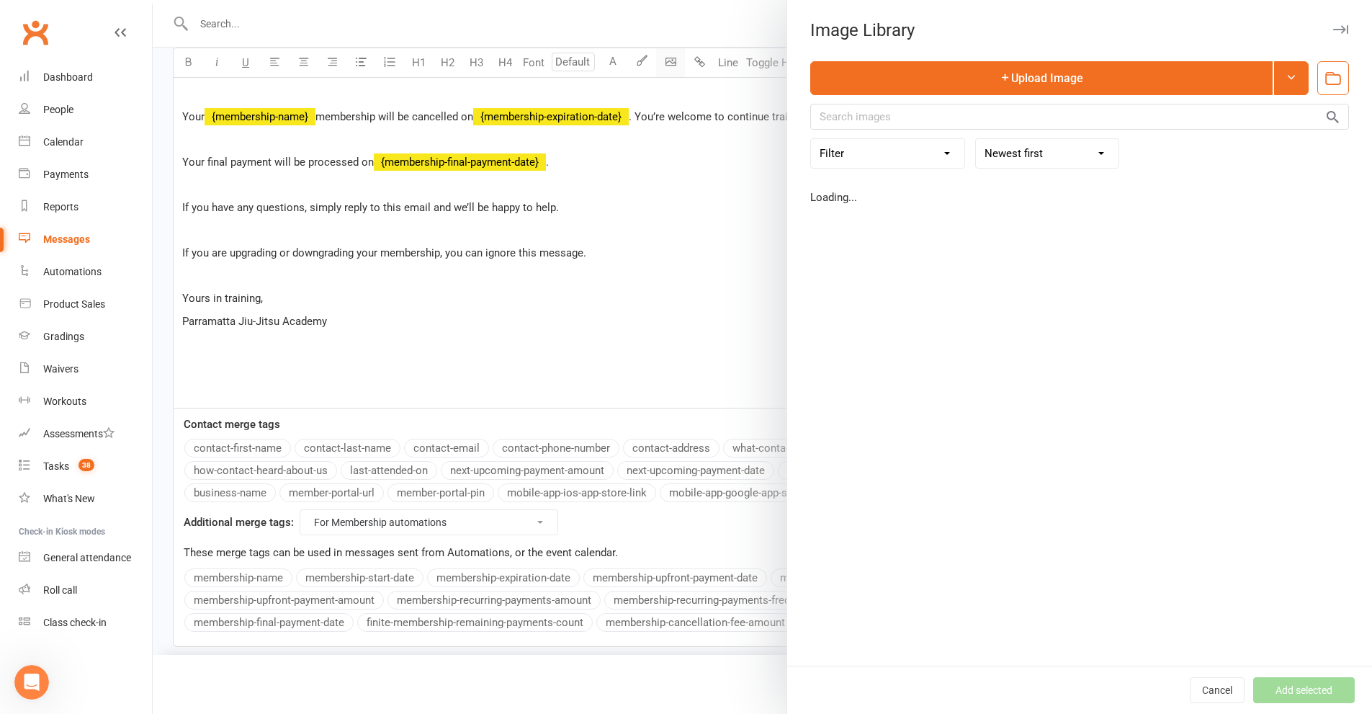
click at [665, 60] on body "Prospect Member Non-attending contact Class / event Appointment Grading event T…" at bounding box center [686, 136] width 1372 height 1085
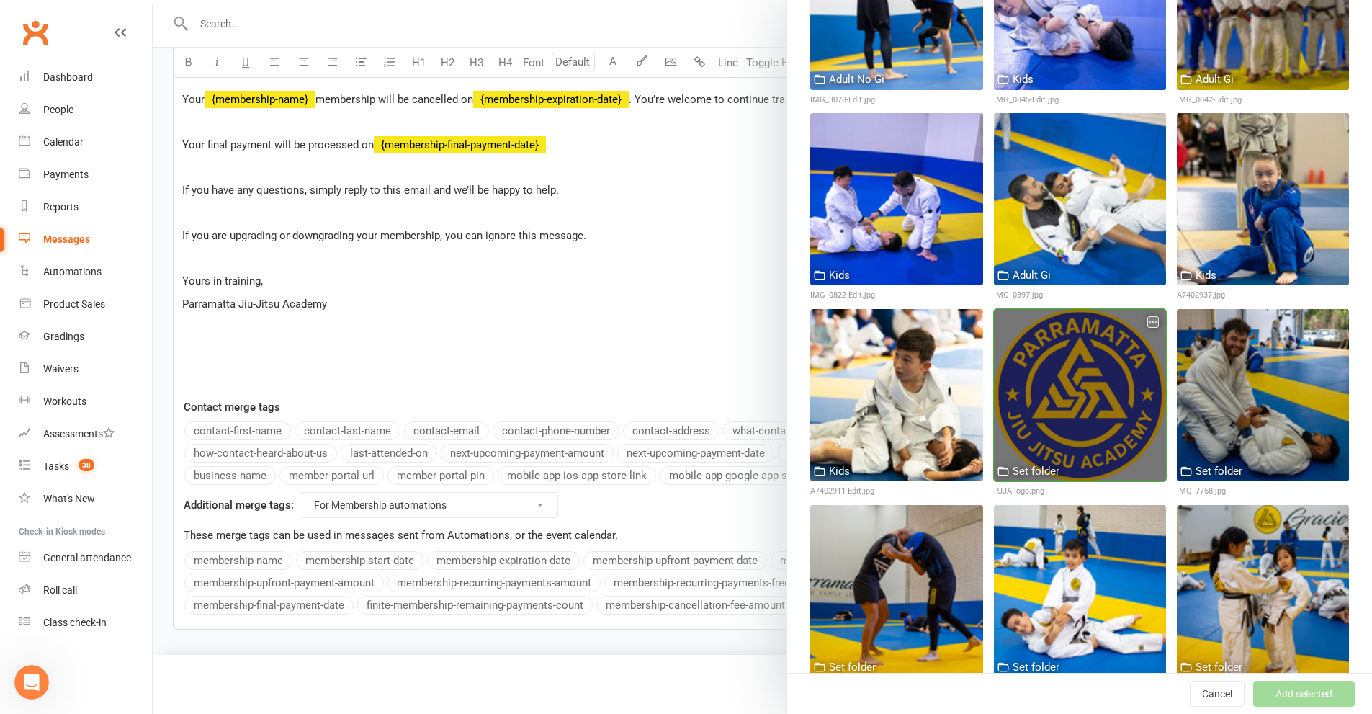
scroll to position [432, 0]
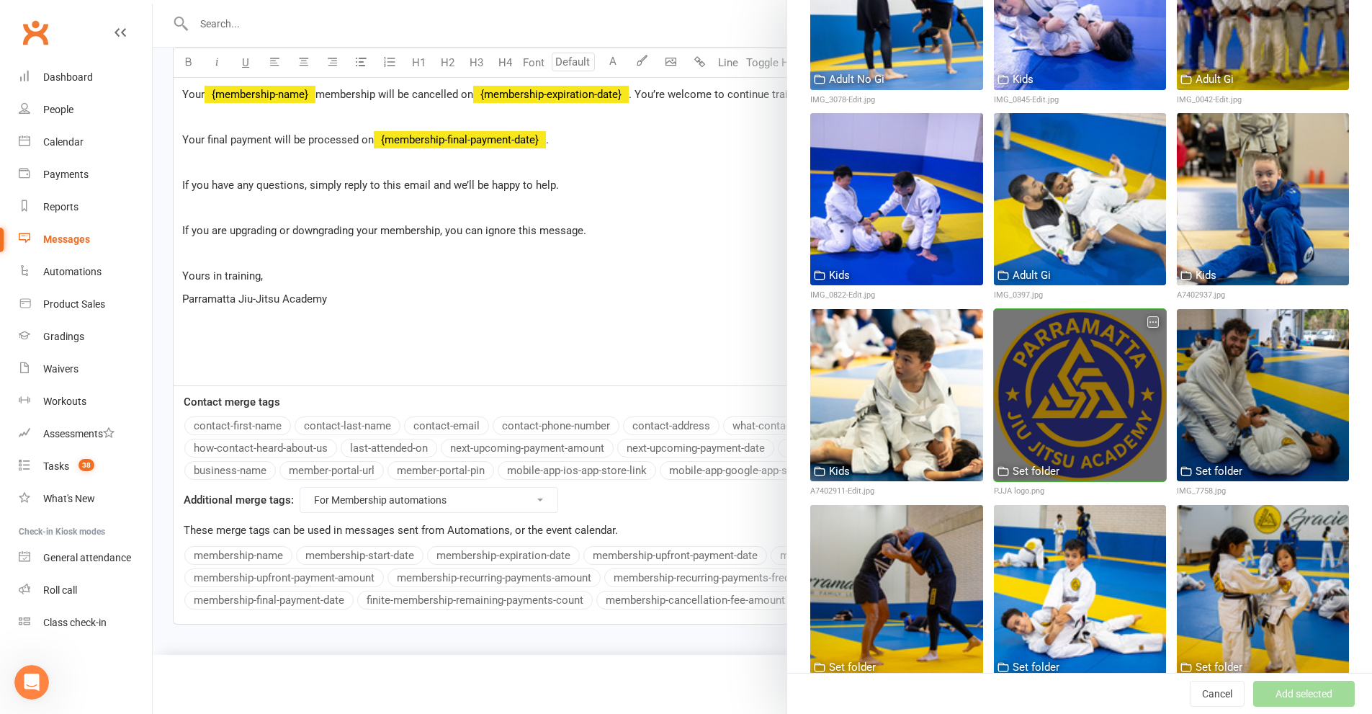
click at [1054, 387] on div at bounding box center [1080, 395] width 172 height 172
click at [1106, 359] on div at bounding box center [1080, 395] width 172 height 172
click at [1105, 363] on div at bounding box center [1080, 395] width 172 height 172
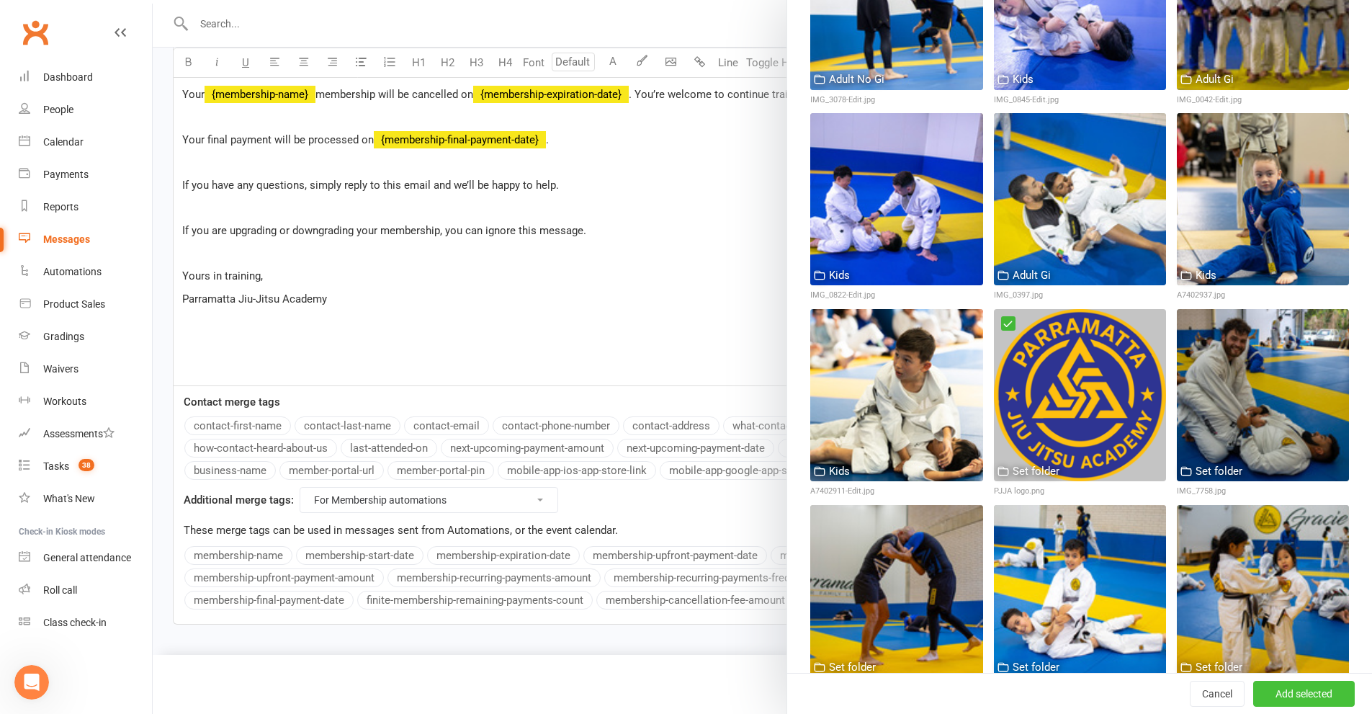
click at [1266, 688] on button "Add selected" at bounding box center [1304, 694] width 102 height 26
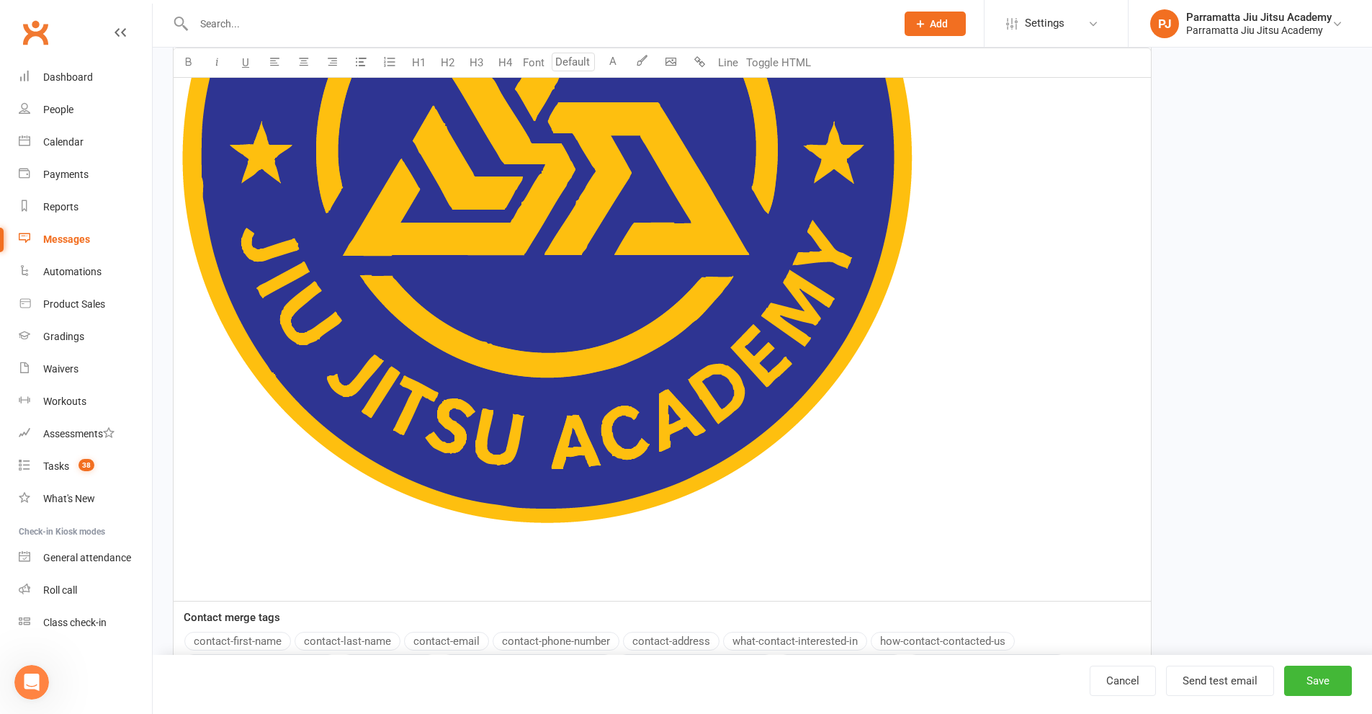
scroll to position [1080, 0]
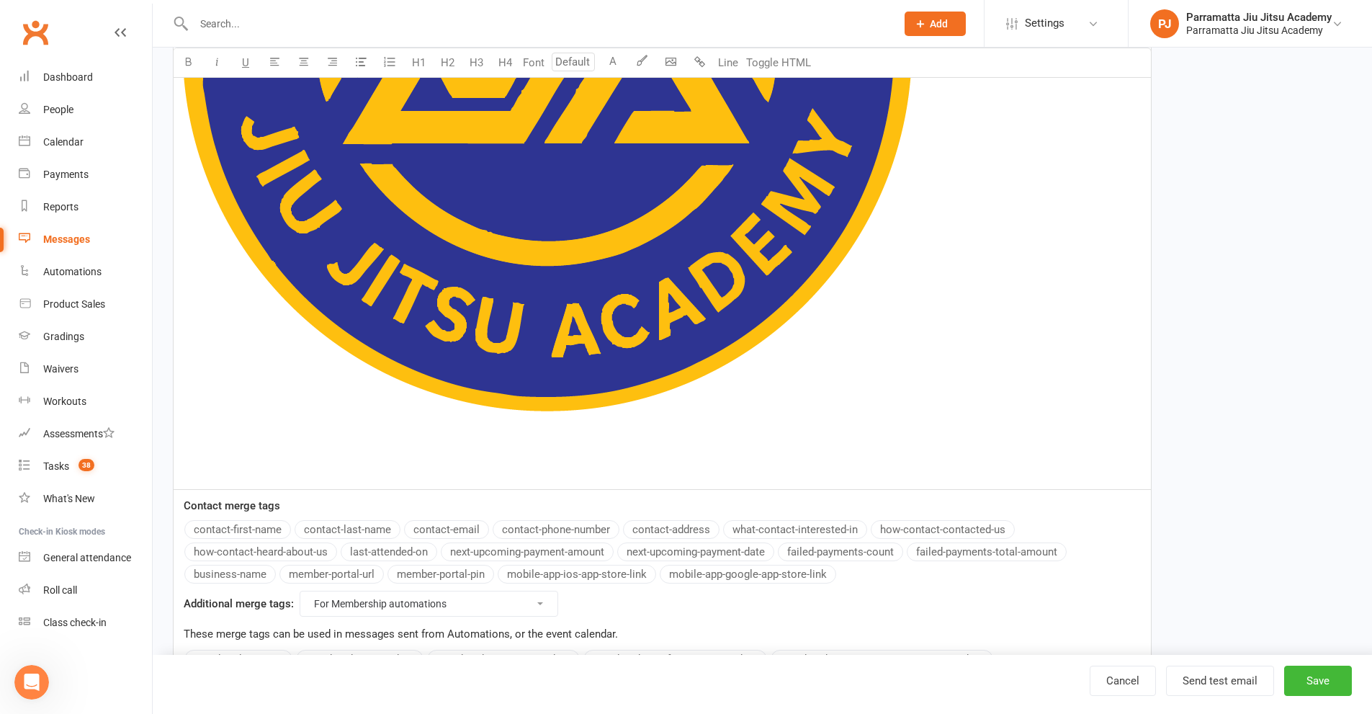
click at [538, 263] on img at bounding box center [547, 47] width 730 height 730
click at [495, 446] on span "25%" at bounding box center [499, 444] width 42 height 26
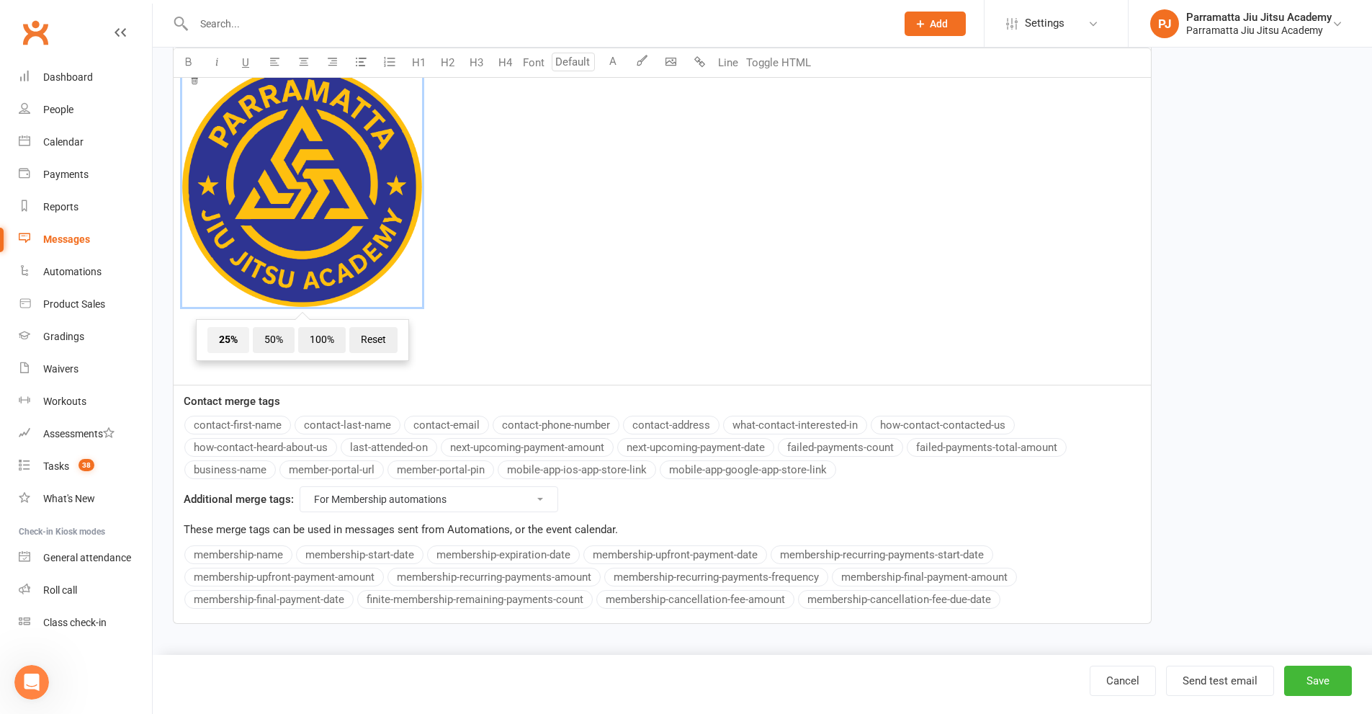
scroll to position [694, 0]
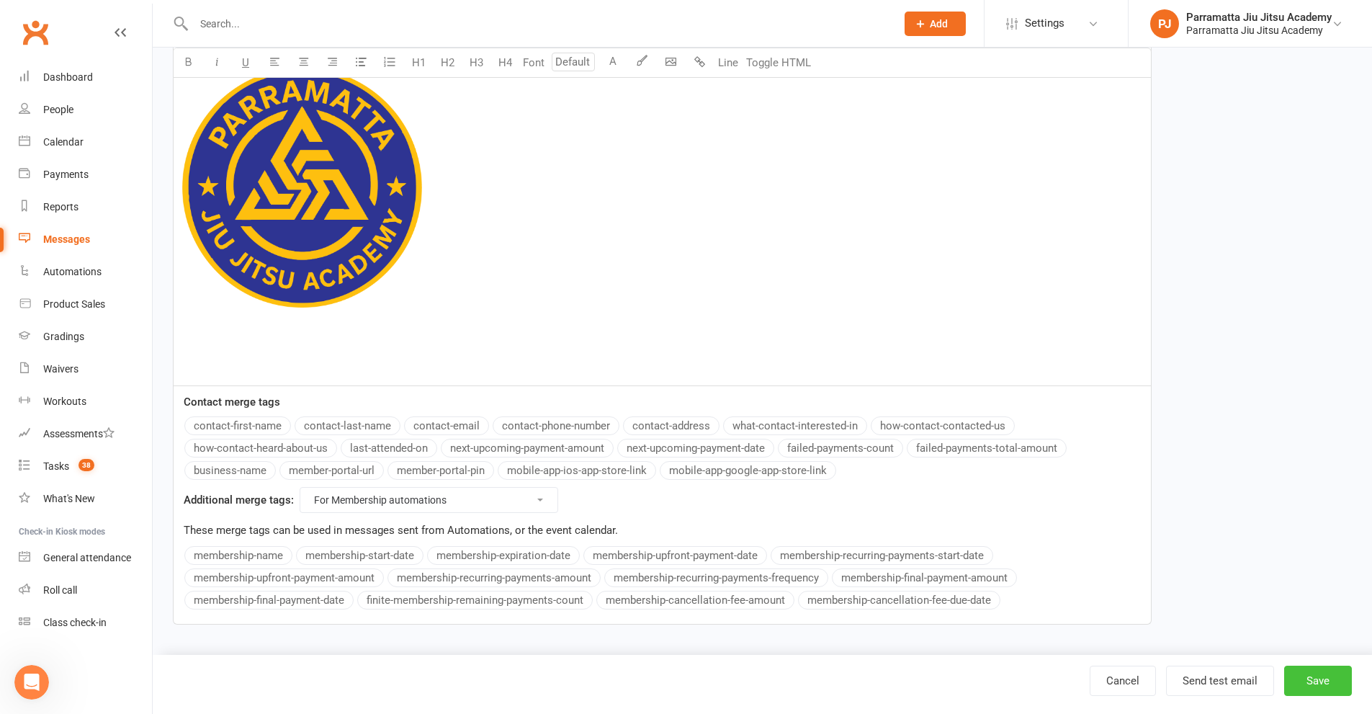
click at [1324, 672] on button "Save" at bounding box center [1318, 680] width 68 height 30
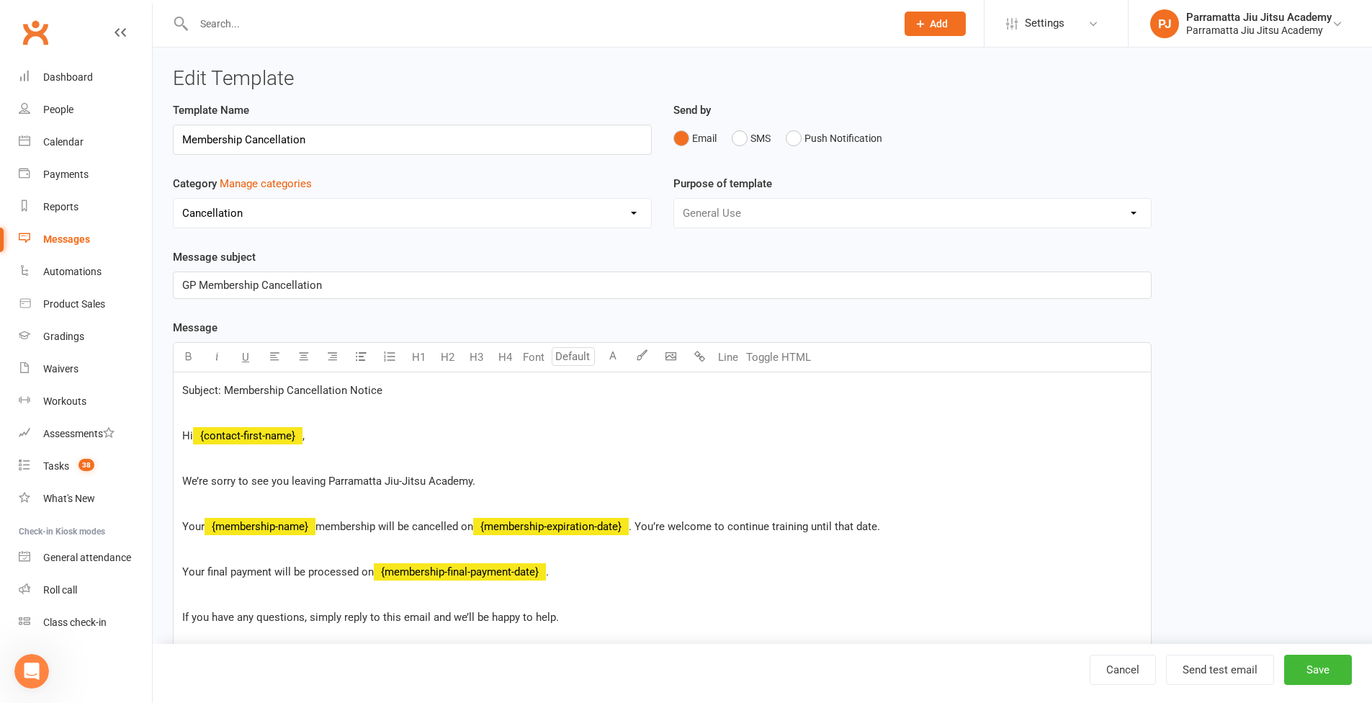
select select "grid"
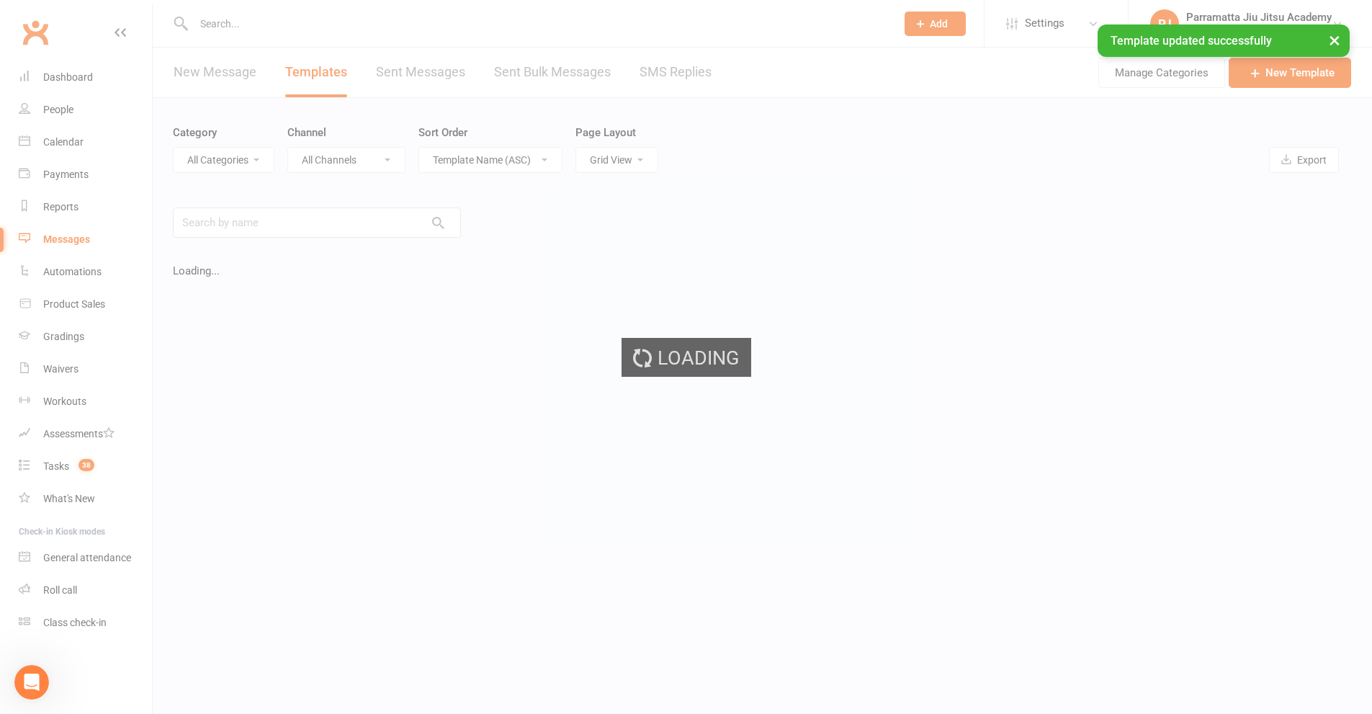
select select "10205"
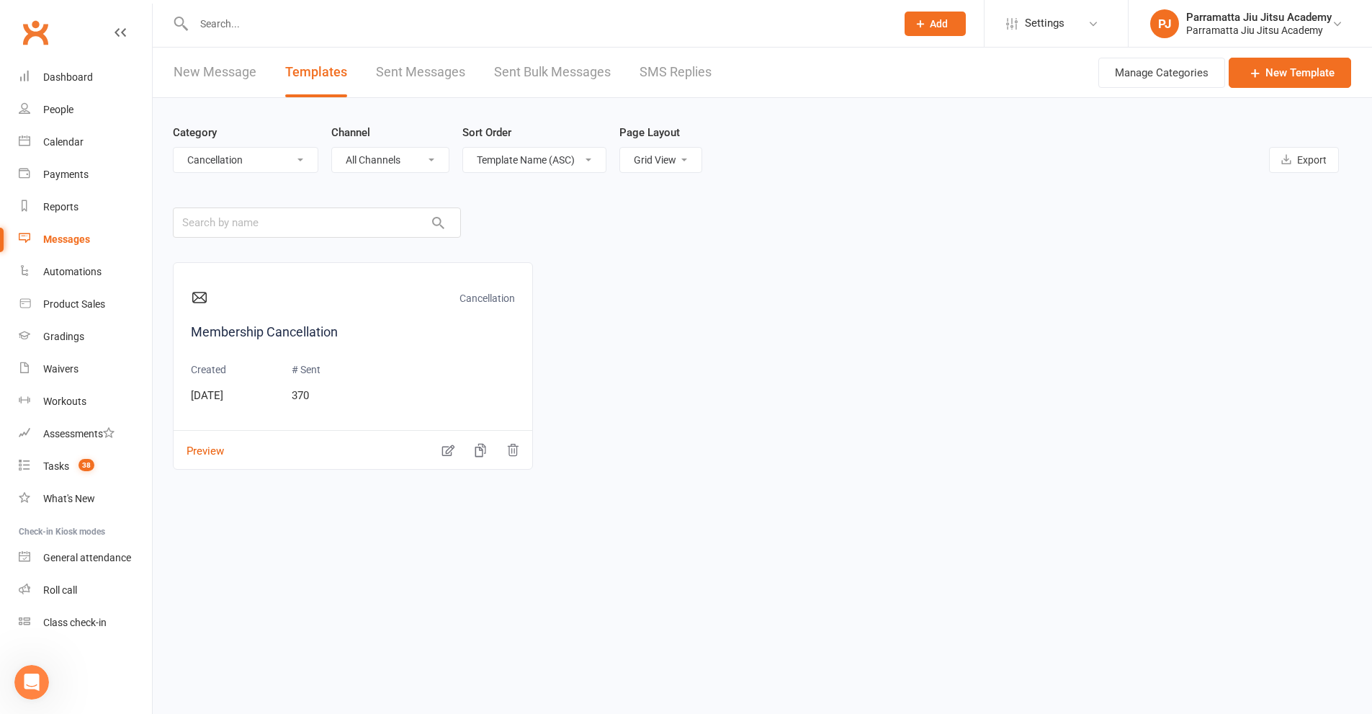
click at [298, 161] on select "All Categories (No category) Adult Grading Automation Cancellation General Kids…" at bounding box center [246, 160] width 144 height 24
select select
click at [174, 148] on select "All Categories (No category) Adult Grading Automation Cancellation General Kids…" at bounding box center [246, 160] width 144 height 24
